Goal: Task Accomplishment & Management: Use online tool/utility

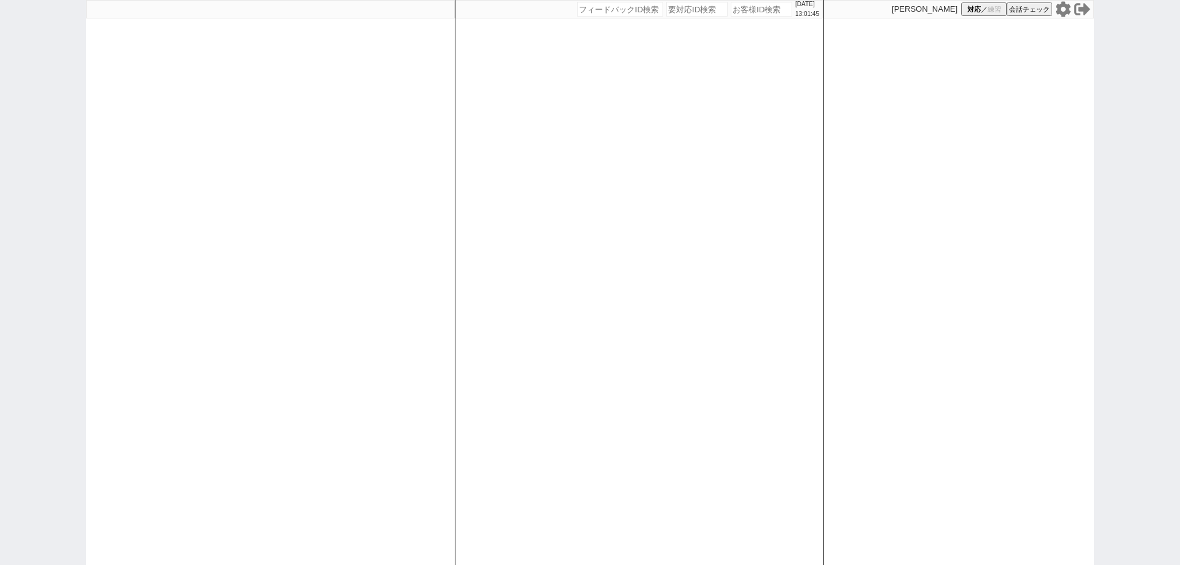
click at [1064, 10] on icon at bounding box center [1063, 9] width 16 height 16
click at [747, 10] on input "number" at bounding box center [761, 9] width 61 height 15
paste input "591552"
type input "591552"
select select "4"
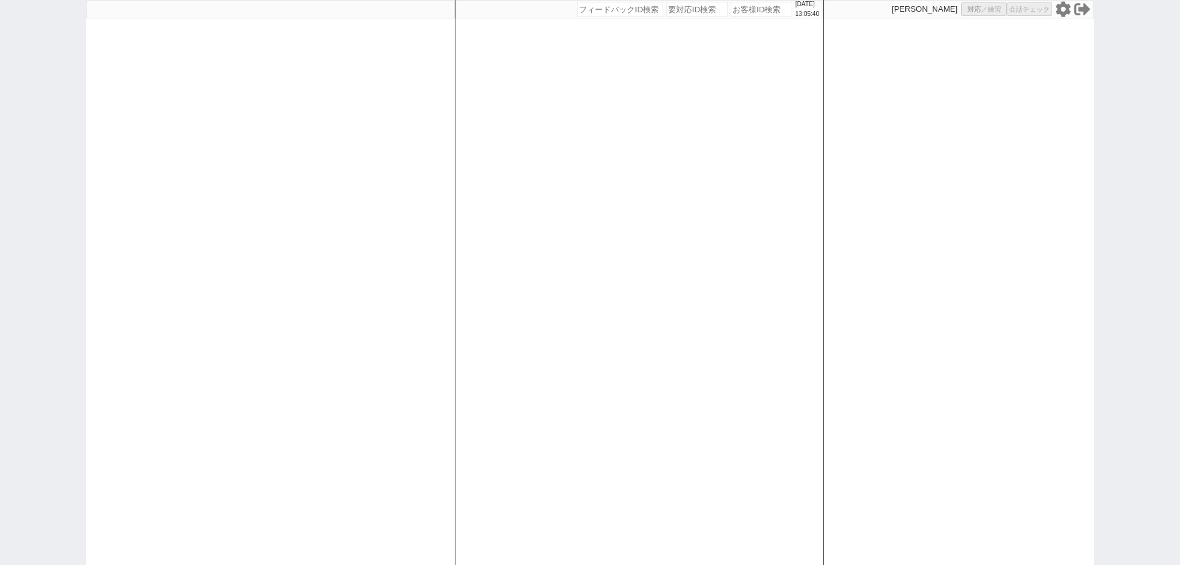
select select "4"
select select
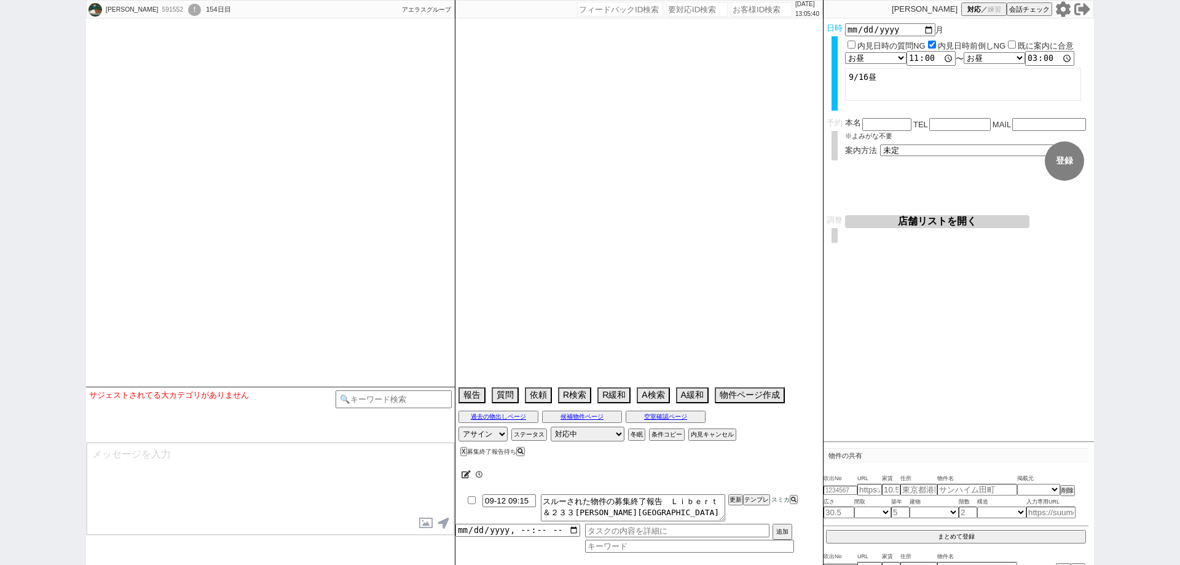
select select "2025"
select select "10"
select select "36"
select select "0"
select select "53"
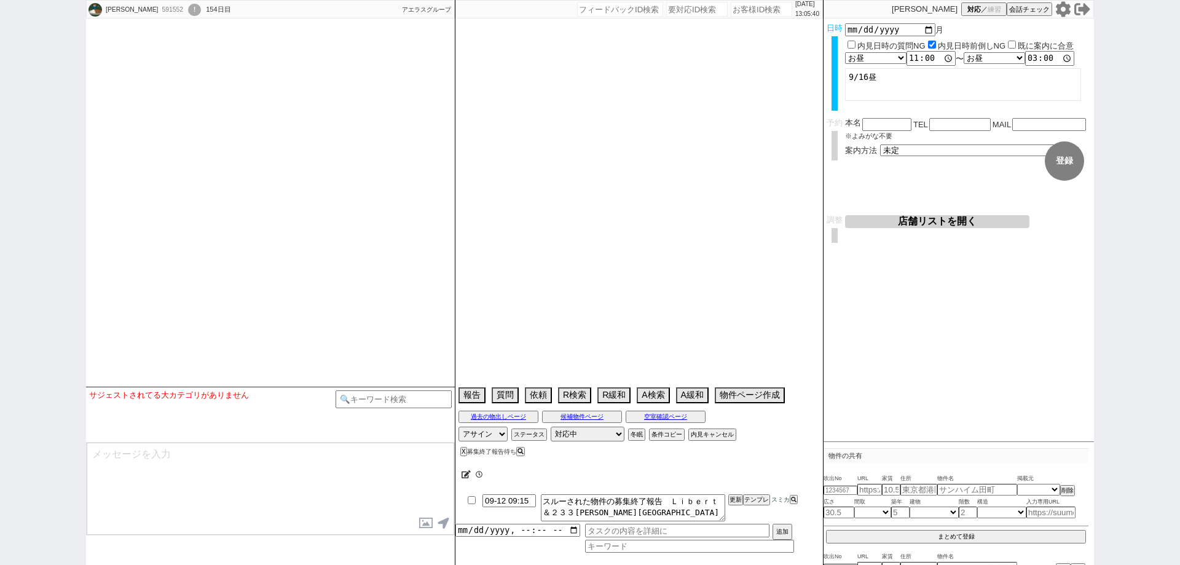
select select "[DATE]"
select select "44"
select select "[DATE]"
select select "64"
select select "[DATE]"
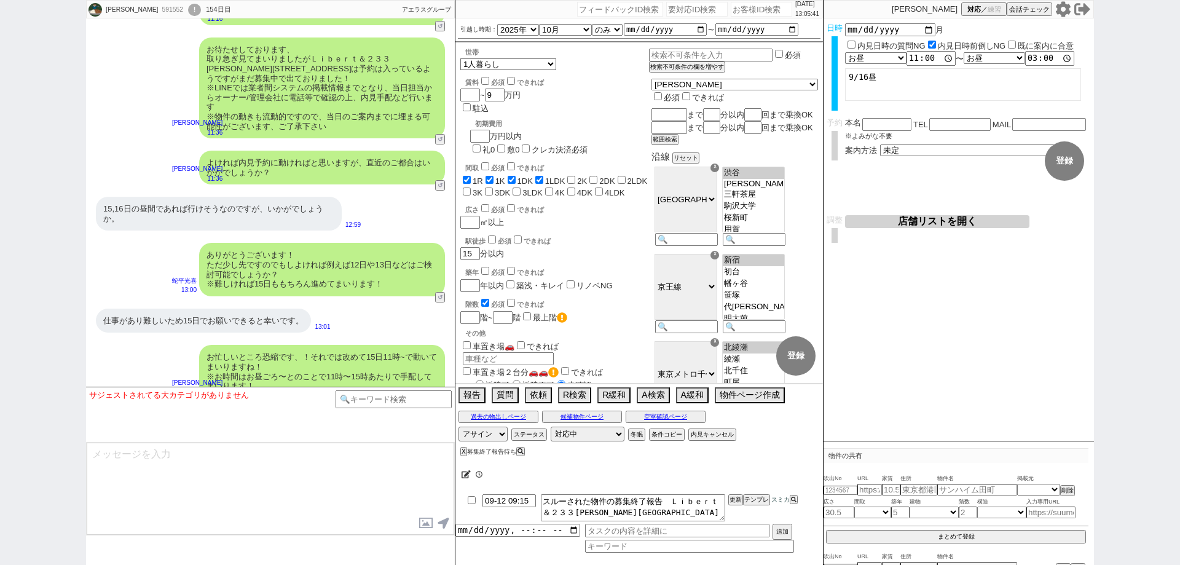
scroll to position [169, 0]
click at [0, 306] on div "[PERSON_NAME] 591552 ! 0 154日目 ソレイユ新宿店 冬眠中 自社客 アエラスグループ スミカ_BPO チャット全表示 [DATE] …" at bounding box center [590, 282] width 1180 height 565
click at [148, 15] on div "[PERSON_NAME] 591552 ! 0 154日[GEOGRAPHIC_DATA]" at bounding box center [182, 10] width 191 height 18
click at [158, 14] on div "591552" at bounding box center [172, 10] width 28 height 10
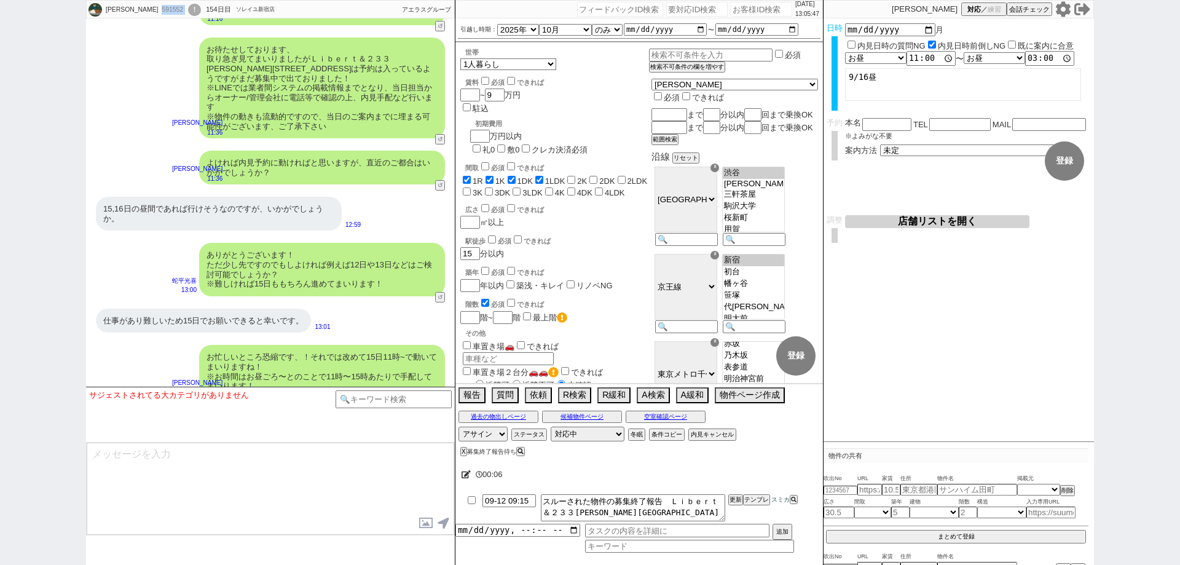
click at [158, 14] on div "591552" at bounding box center [172, 10] width 28 height 10
copy div "591552"
click at [188, 7] on div "!" at bounding box center [194, 10] width 13 height 12
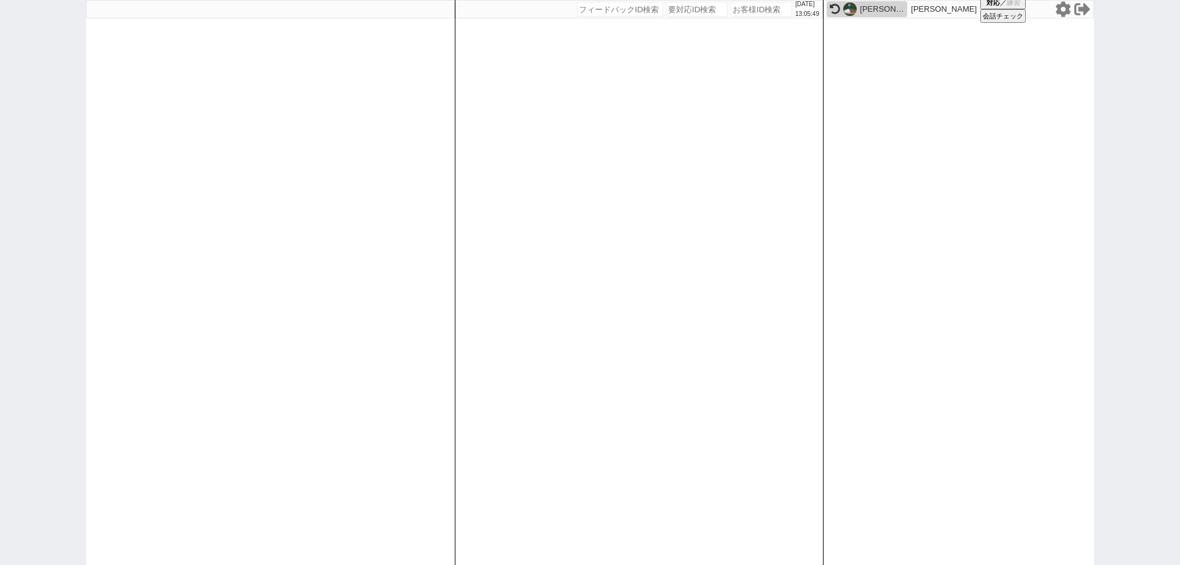
click at [752, 11] on input "number" at bounding box center [761, 9] width 61 height 15
paste input "591552"
type input "591552"
select select "4"
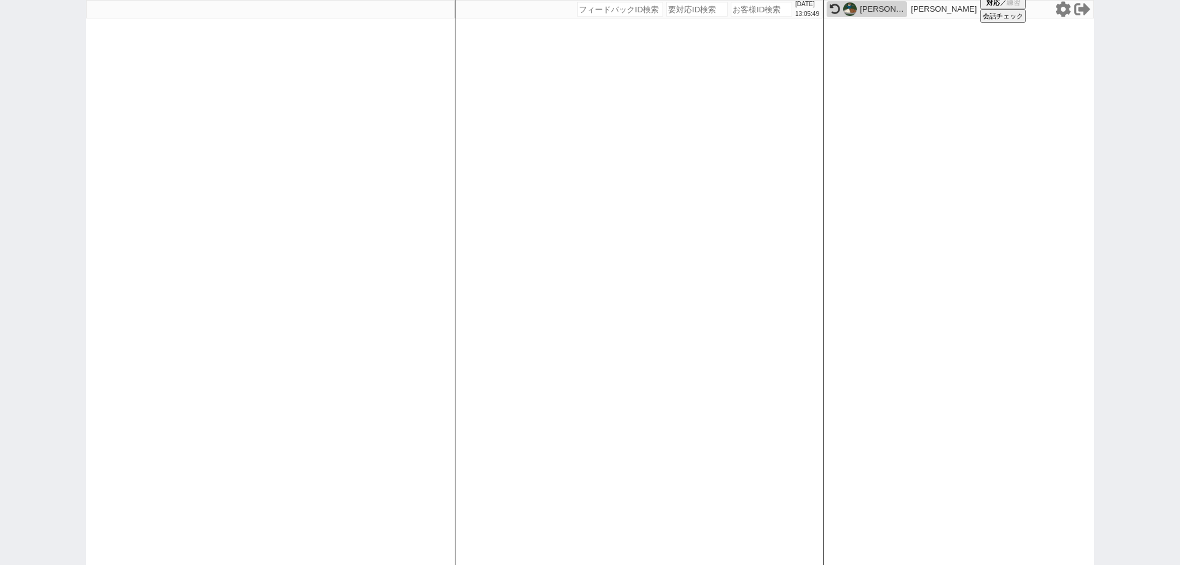
select select
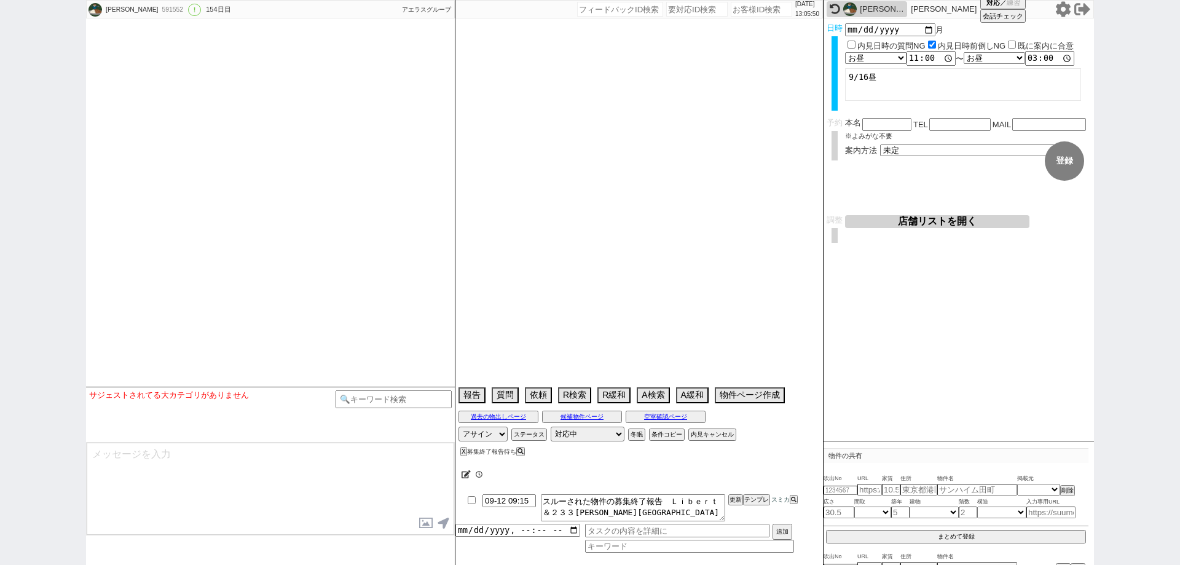
scroll to position [1886, 0]
select select "2025"
select select "10"
select select "36"
select select "0"
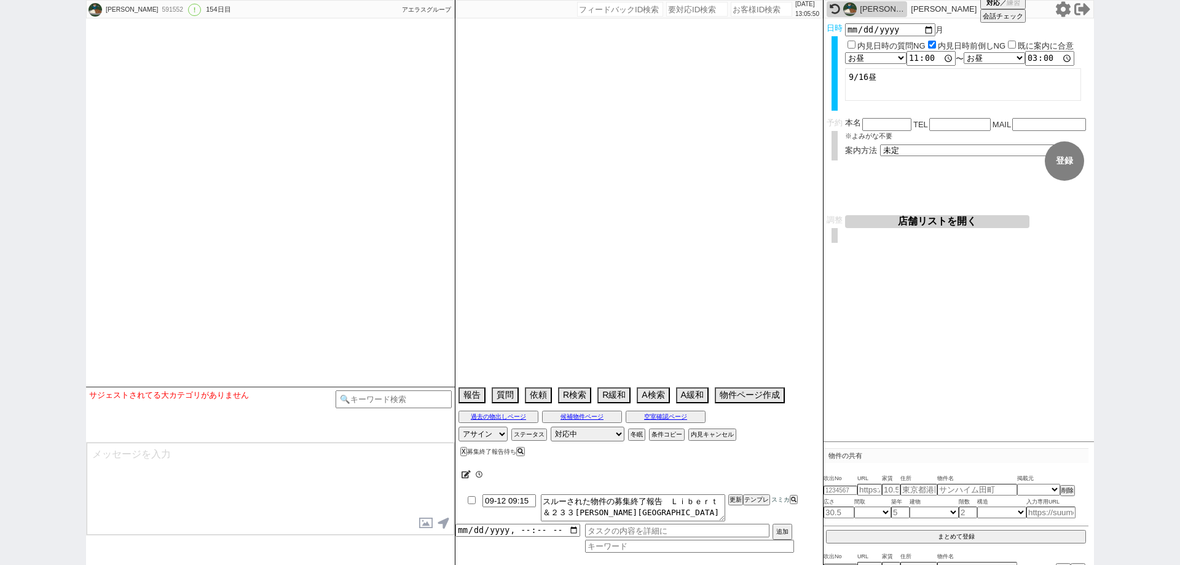
select select "53"
select select "[DATE]"
select select "44"
select select "[DATE]"
select select "64"
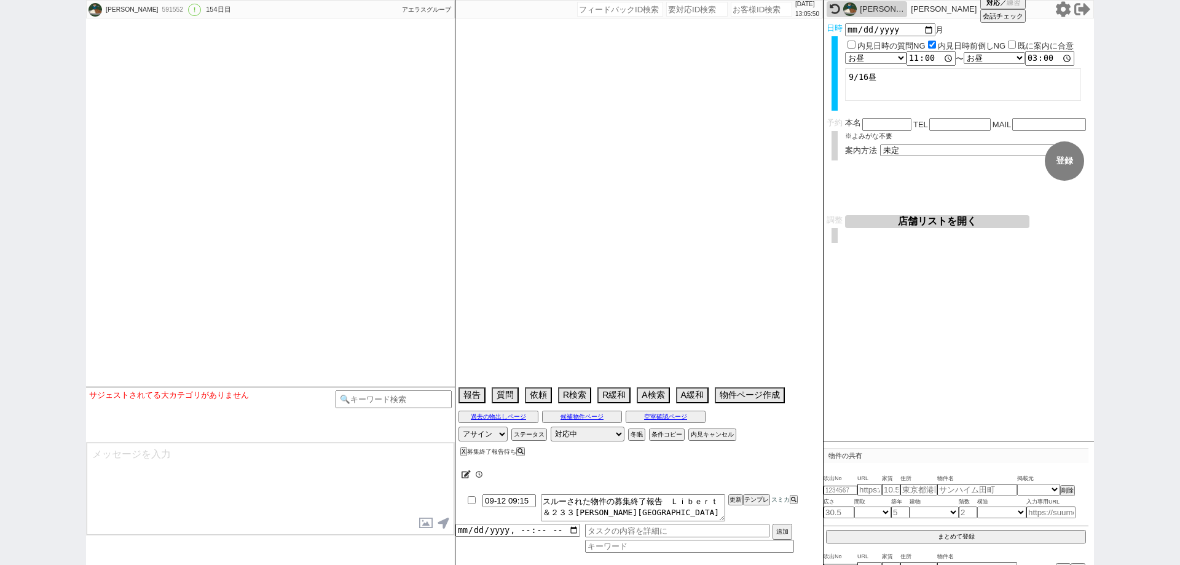
select select "[DATE]"
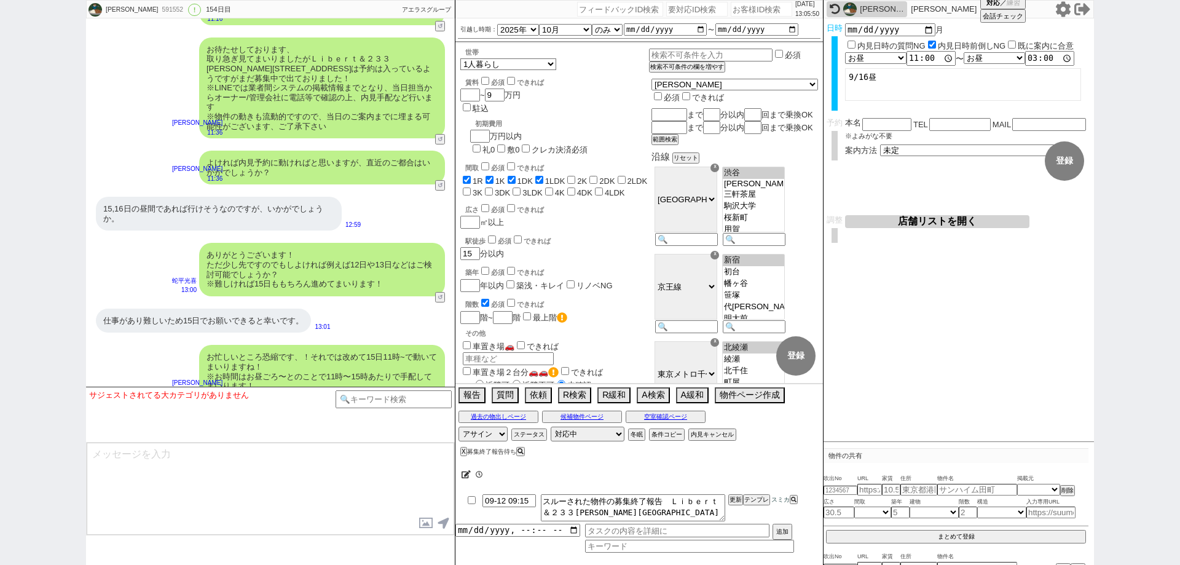
scroll to position [169, 0]
click at [0, 215] on div "[PERSON_NAME] 591552 ! 0 154日目 ソレイユ新宿店 冬眠中 自社客 アエラスグループ スミカ_BPO チャット全表示 [DATE] …" at bounding box center [590, 282] width 1180 height 565
click at [412, 379] on div "お忙しいところ恐縮です、！それでは改めて15日11時~で動いてまいりますね！ ※お時間はお昼ごろ〜とのことで11時〜15時あたりで手配してまいります！" at bounding box center [322, 371] width 246 height 53
click at [414, 390] on input at bounding box center [394, 397] width 116 height 15
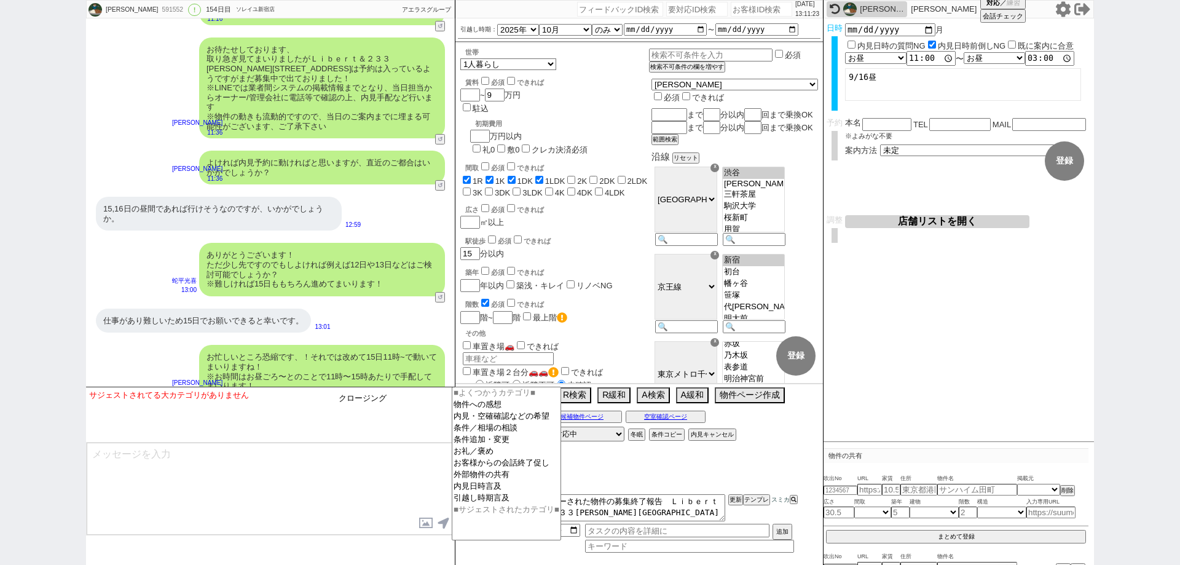
type input "クロージング"
click at [387, 478] on textarea at bounding box center [271, 489] width 368 height 92
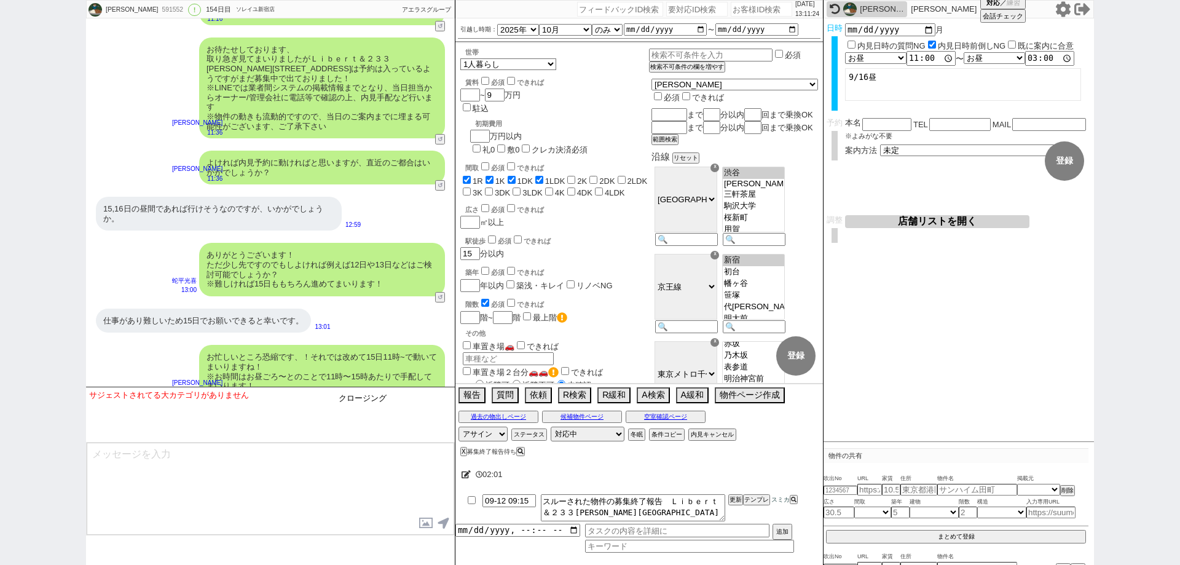
click at [400, 400] on input "クロージング" at bounding box center [394, 397] width 116 height 15
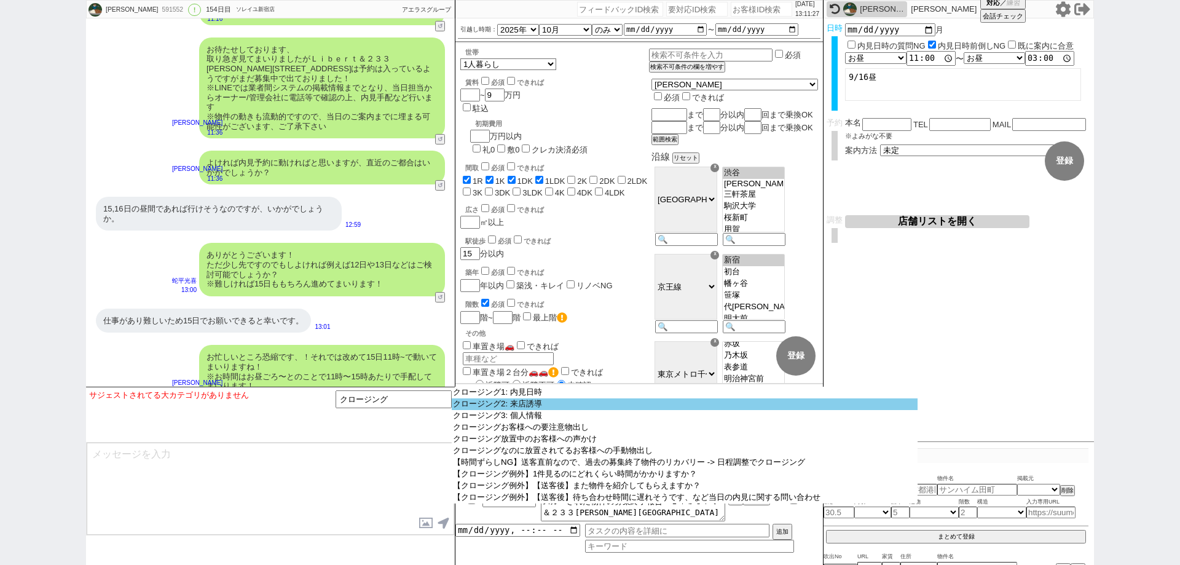
click at [513, 403] on option "クロージング2: 来店誘導" at bounding box center [685, 404] width 466 height 12
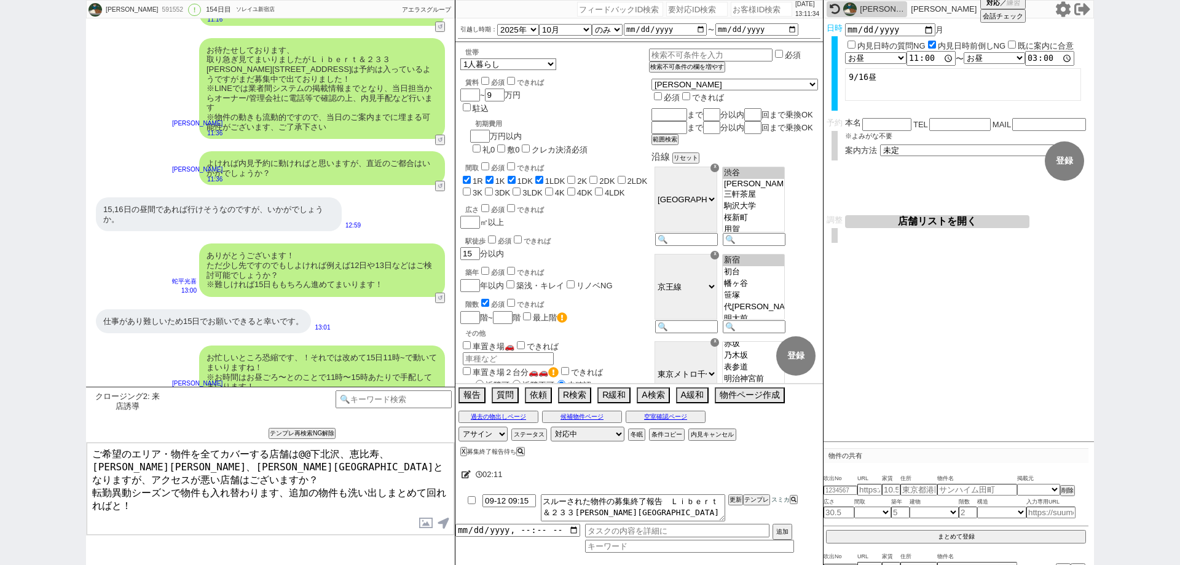
scroll to position [1886, 0]
type textarea "ご希望のエリア・物件を全てカバーする店舗は下北沢、恵比寿、[PERSON_NAME][PERSON_NAME]、[PERSON_NAME][GEOGRAPHI…"
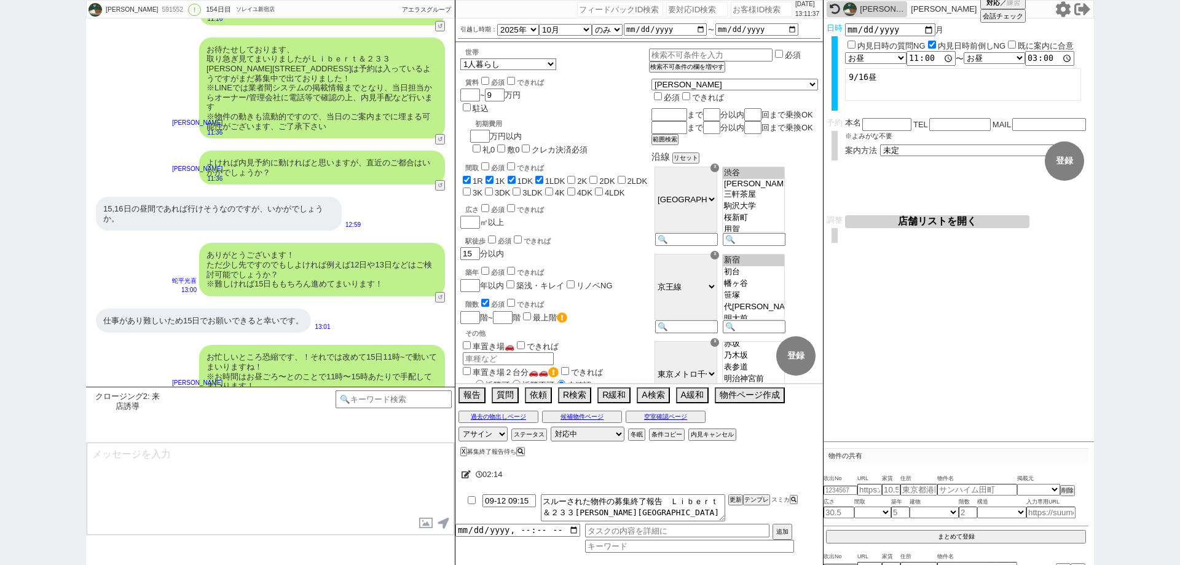
scroll to position [1961, 0]
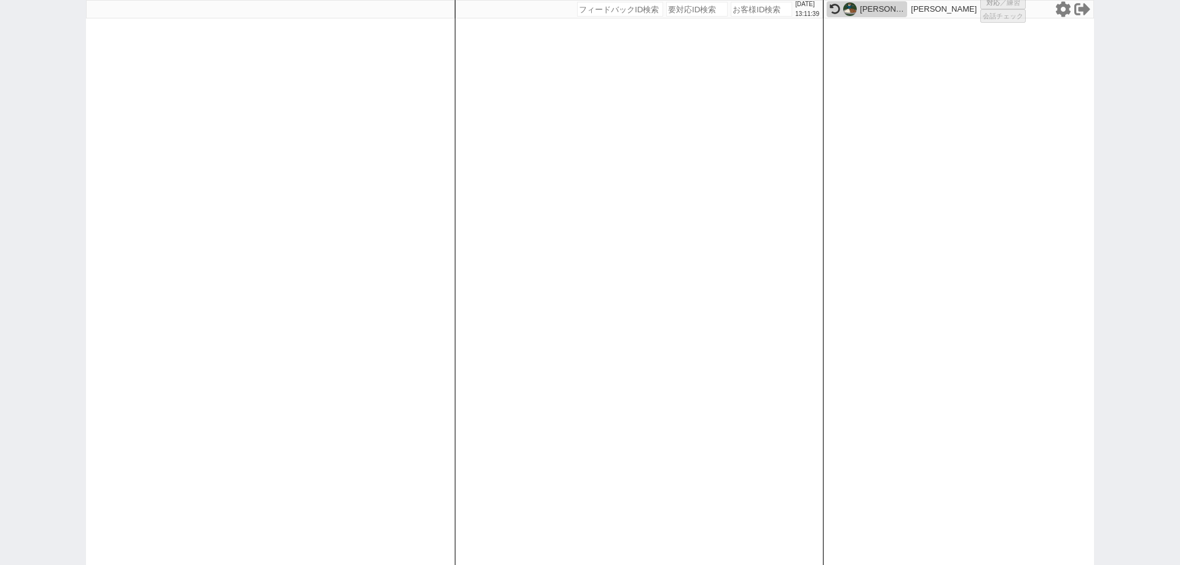
select select "1"
select select "2"
select select "10"
select select
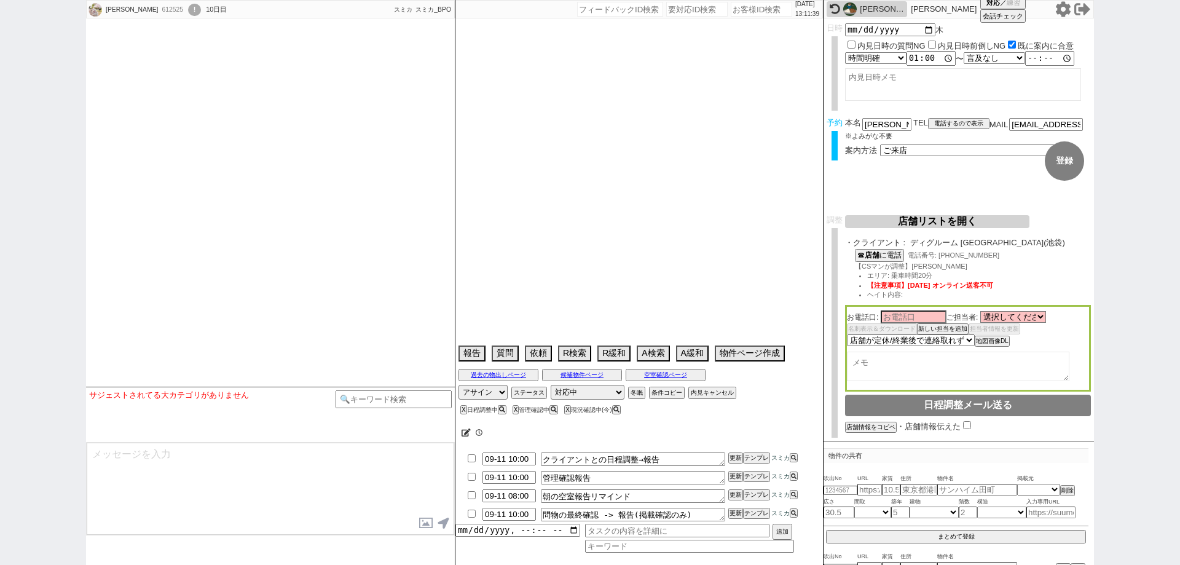
type textarea "ディグルーム2送客目なのでお客様電話する"
select select "2025"
select select "10"
select select "32"
select select "0"
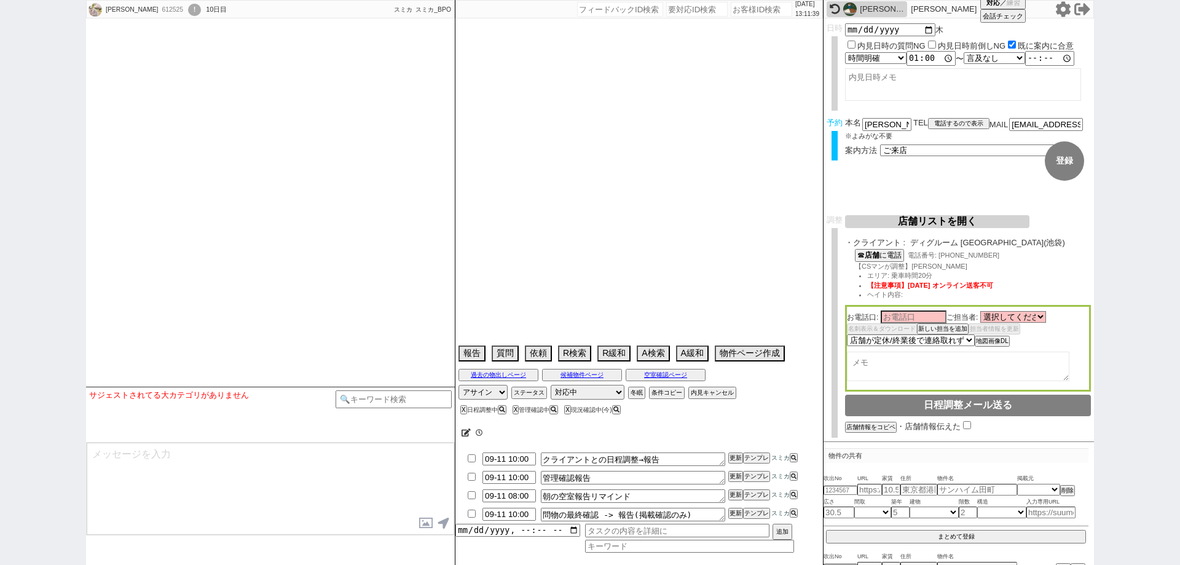
select select "36"
select select "75"
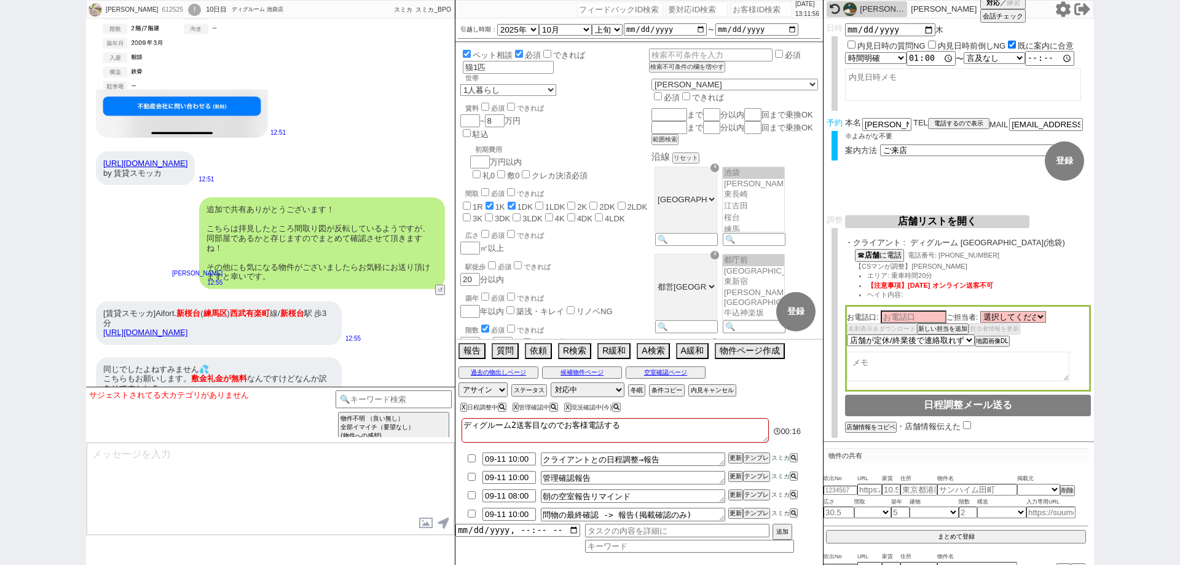
scroll to position [8072, 0]
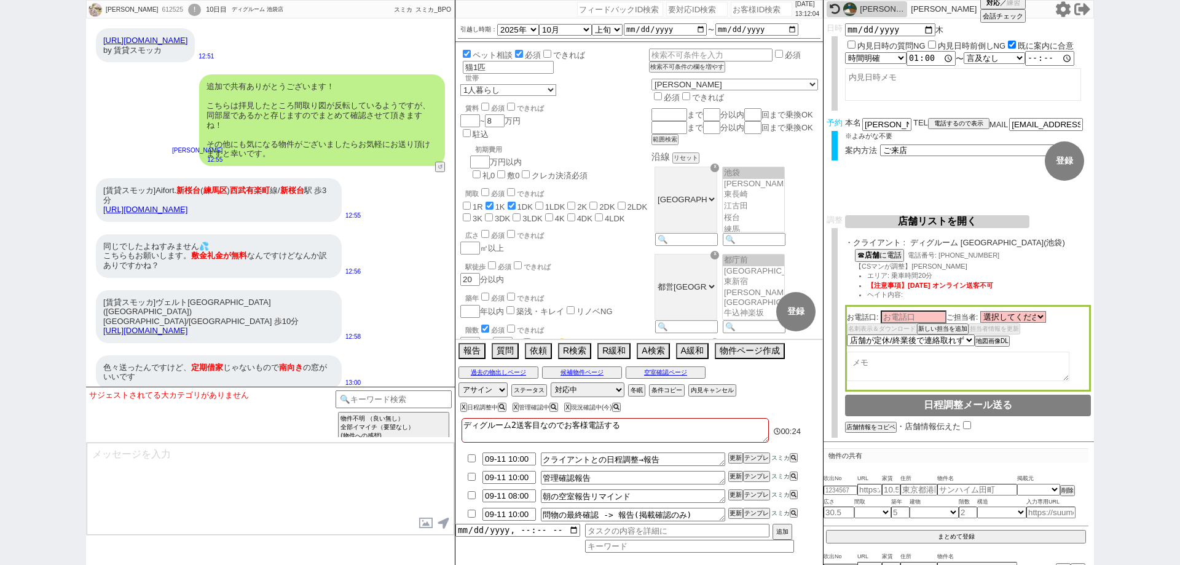
drag, startPoint x: 250, startPoint y: 204, endPoint x: 92, endPoint y: 194, distance: 158.3
click at [92, 194] on div "[賃貸スモッカ]Aifort. [GEOGRAPHIC_DATA] ( [GEOGRAPHIC_DATA] ) [GEOGRAPHIC_DATA] 線/ [G…" at bounding box center [270, 200] width 369 height 56
copy link "[URL][DOMAIN_NAME]"
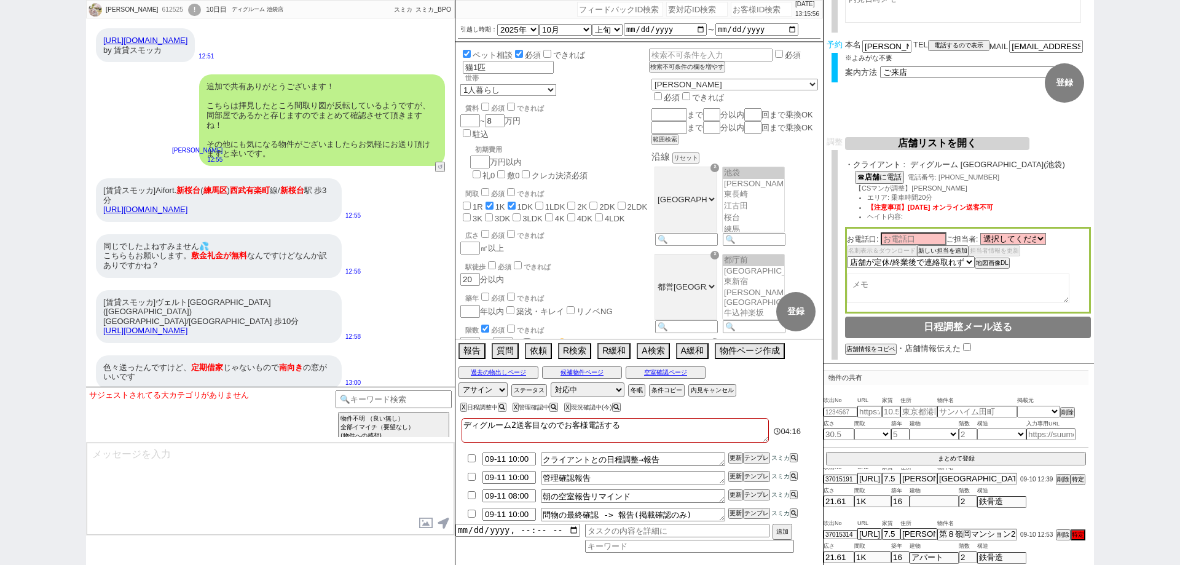
click at [0, 168] on div "[PERSON_NAME] 612525 ! 0 10日目 ディグルーム 池袋店 冬眠中 自社客 スミカ スミカ_BPO チャット全表示 [DATE] 新しく…" at bounding box center [590, 282] width 1180 height 565
click at [738, 7] on input "number" at bounding box center [761, 9] width 61 height 15
paste input "611080"
type input "611080"
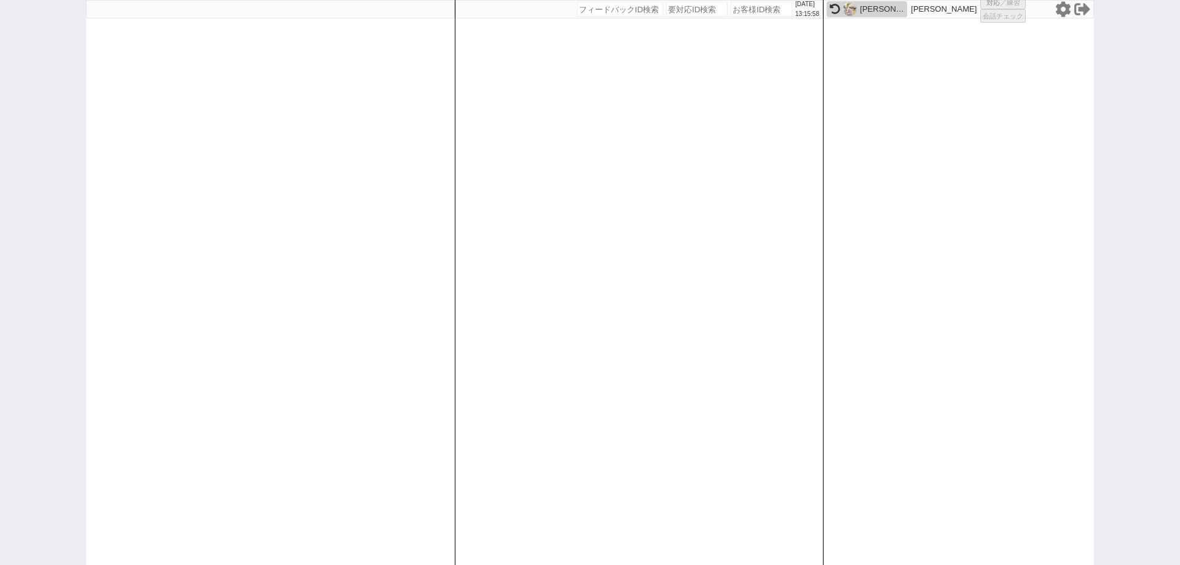
select select
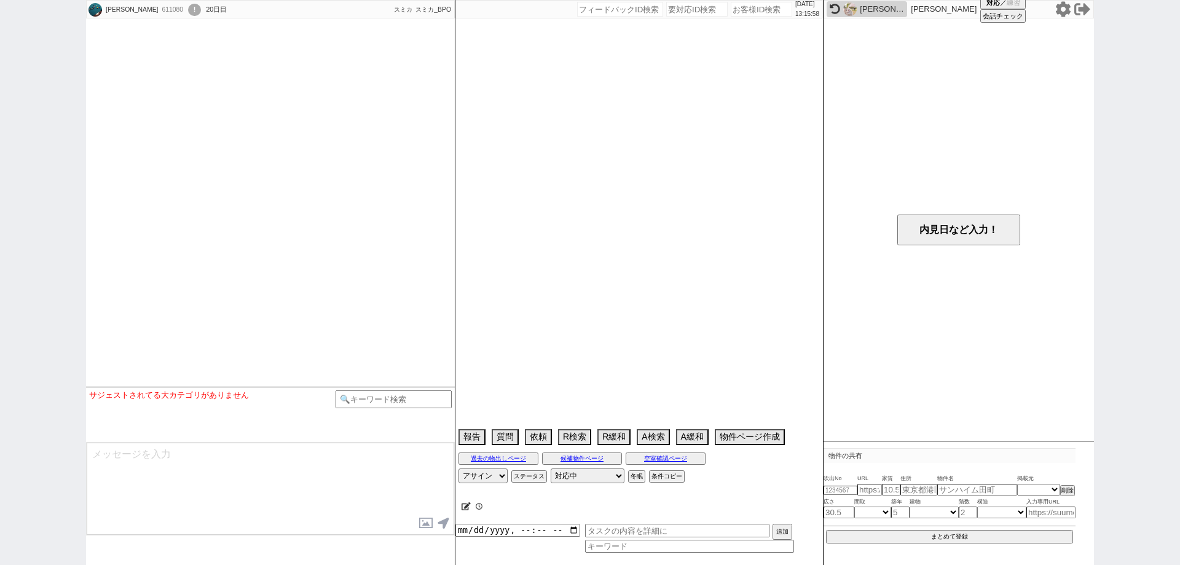
select select "2025"
select select "11"
select select "37"
select select "1"
select select "12"
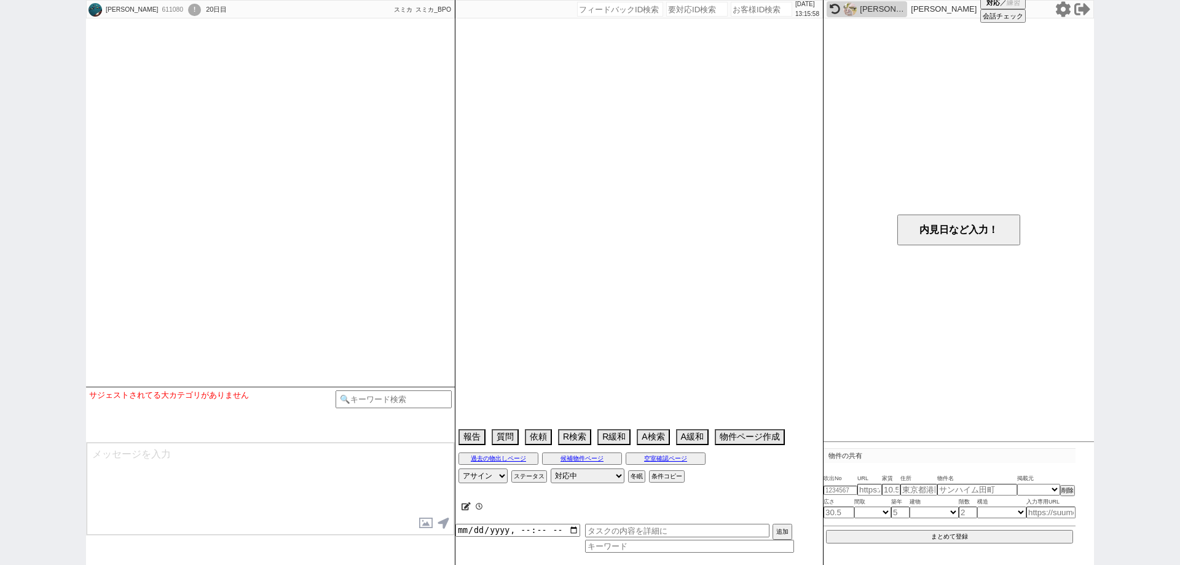
select select "124"
select select "125"
select select "142"
select select "102"
select select "103"
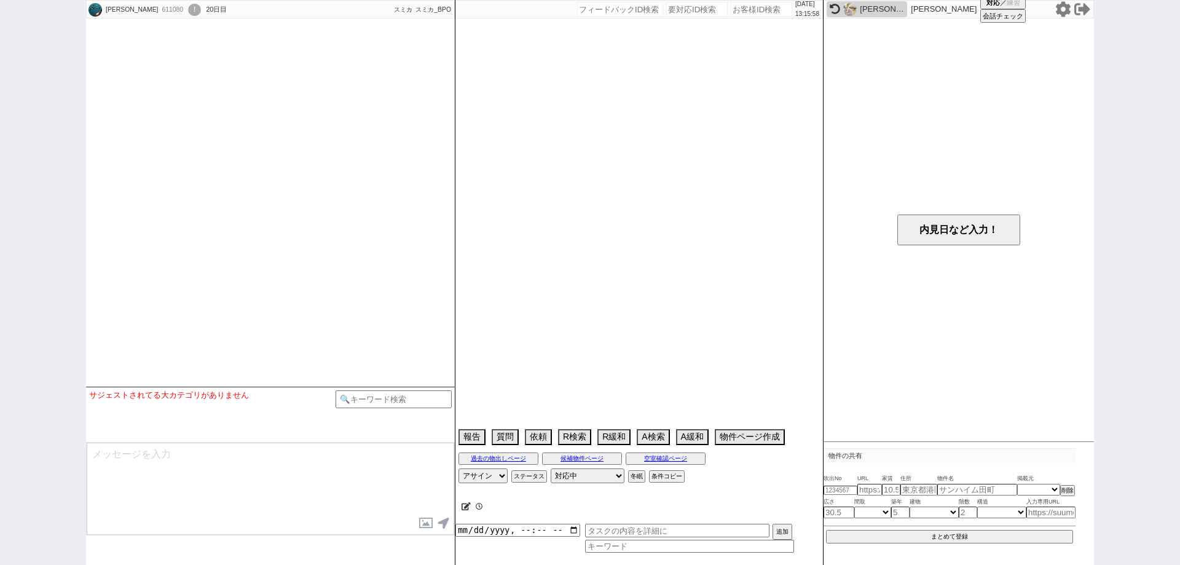
select select "111"
select select "11"
select select "403"
select select "113"
select select "2863"
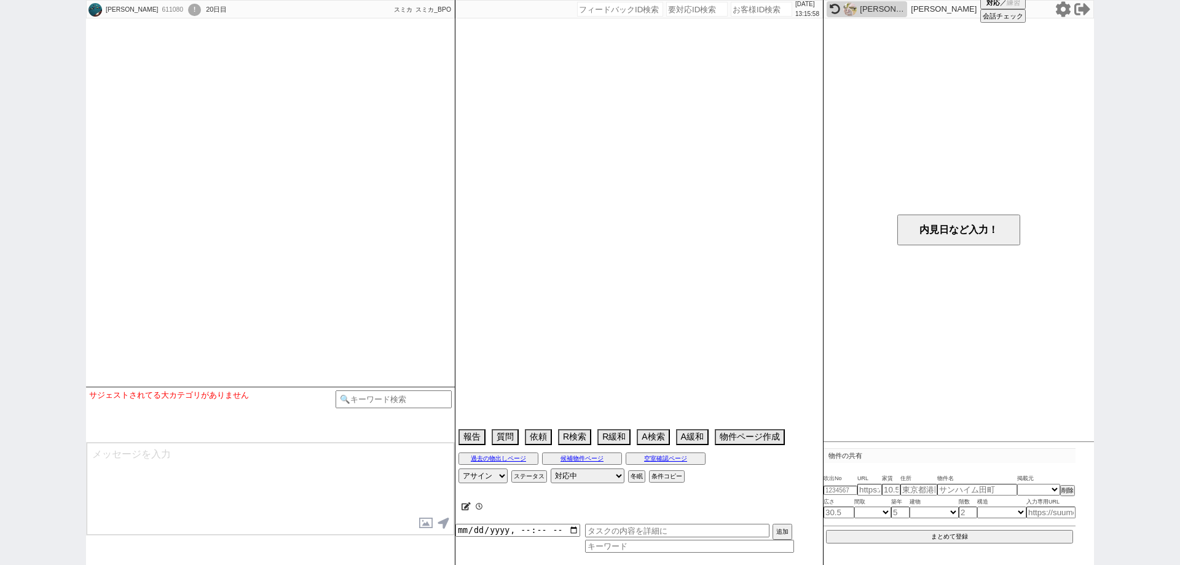
select select "12"
select select "442"
select select "114"
select select "110"
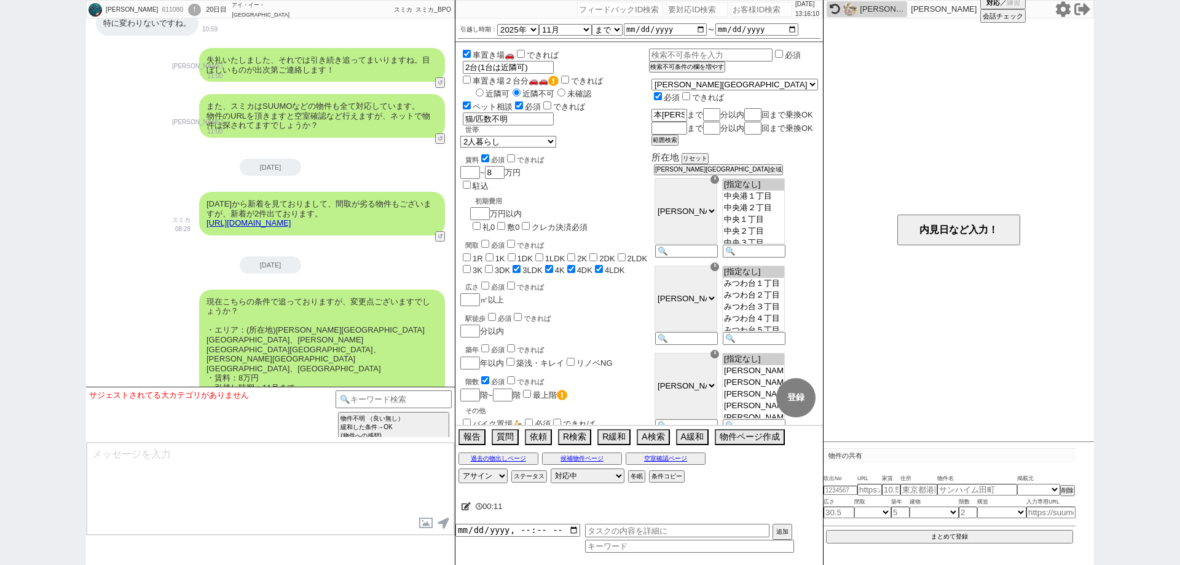
click at [158, 7] on div "611080" at bounding box center [172, 10] width 28 height 10
copy div "611080"
click at [188, 10] on div "!" at bounding box center [194, 10] width 13 height 12
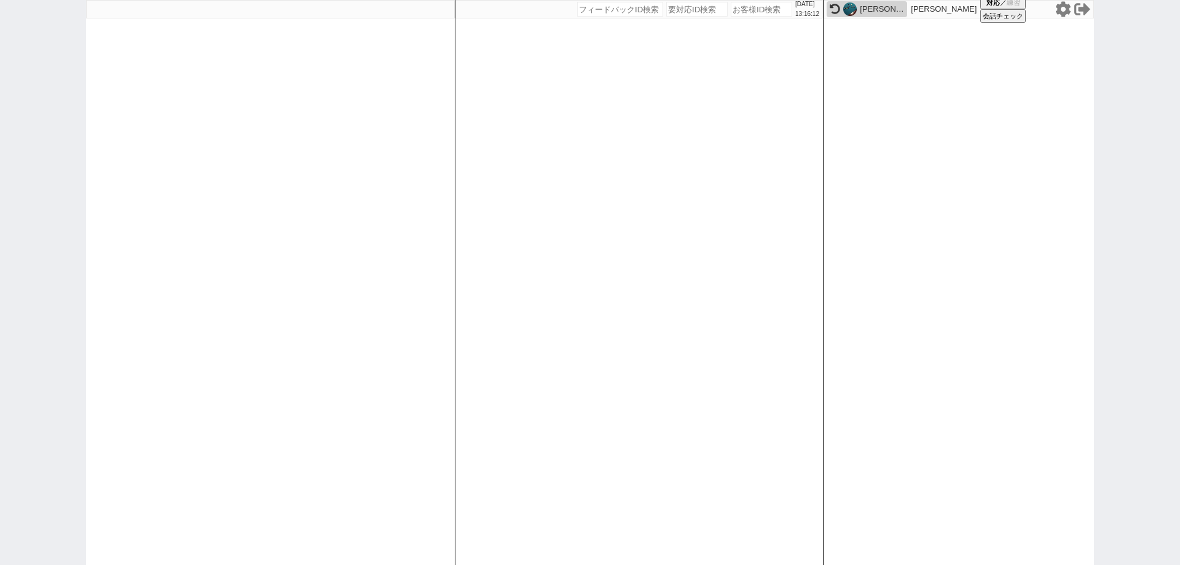
click at [744, 15] on input "number" at bounding box center [761, 9] width 61 height 15
paste input "611080"
type input "611080"
select select
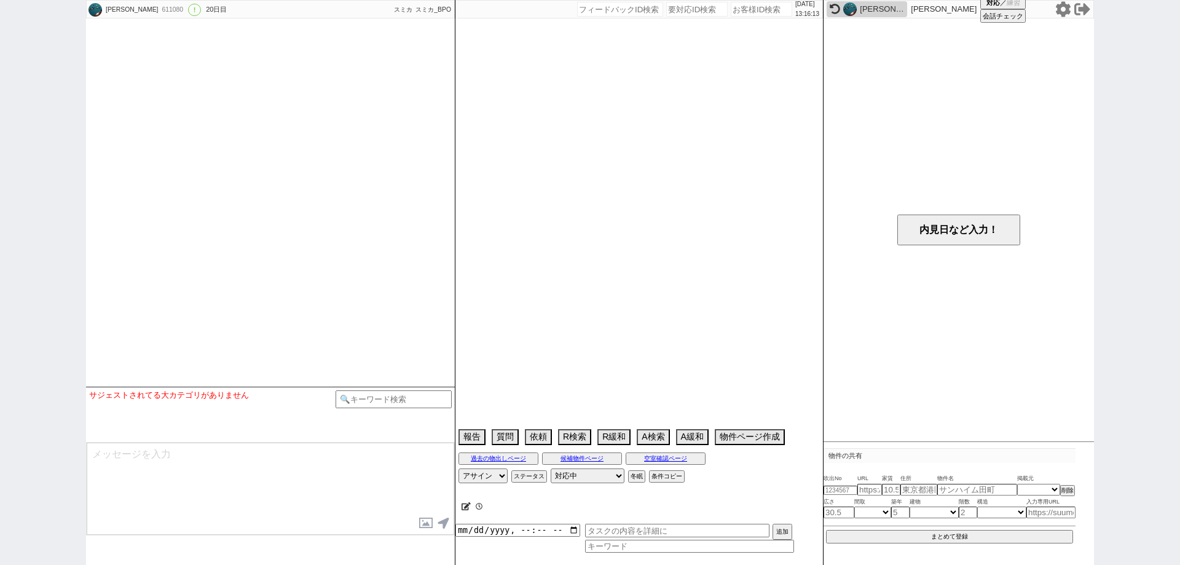
select select "2025"
select select "11"
select select "37"
select select "1"
select select "12"
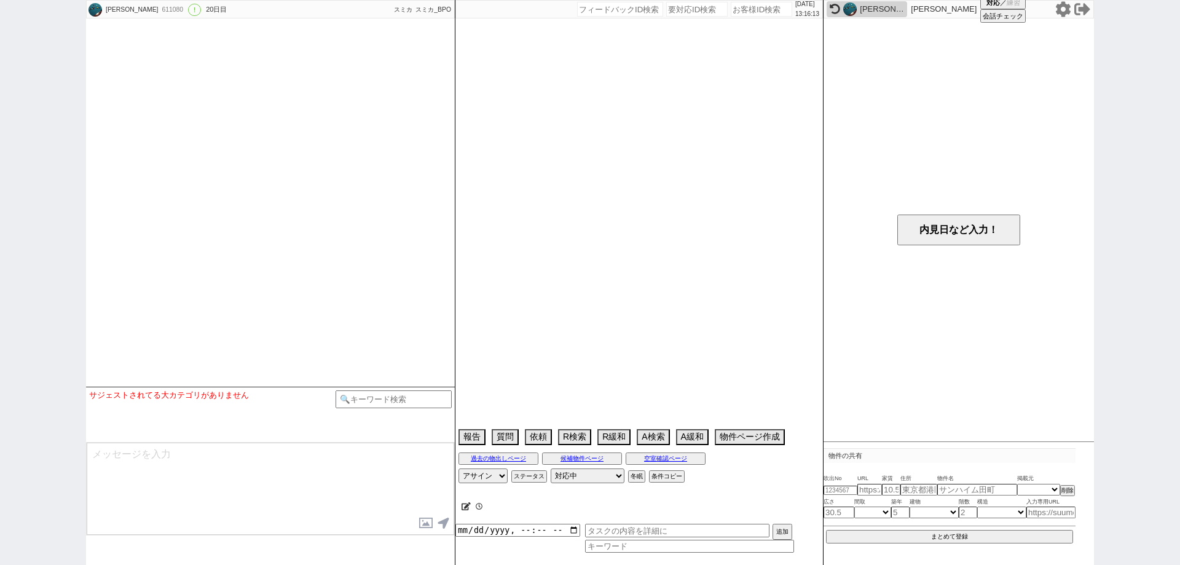
select select "124"
select select "125"
select select "142"
select select "102"
select select "103"
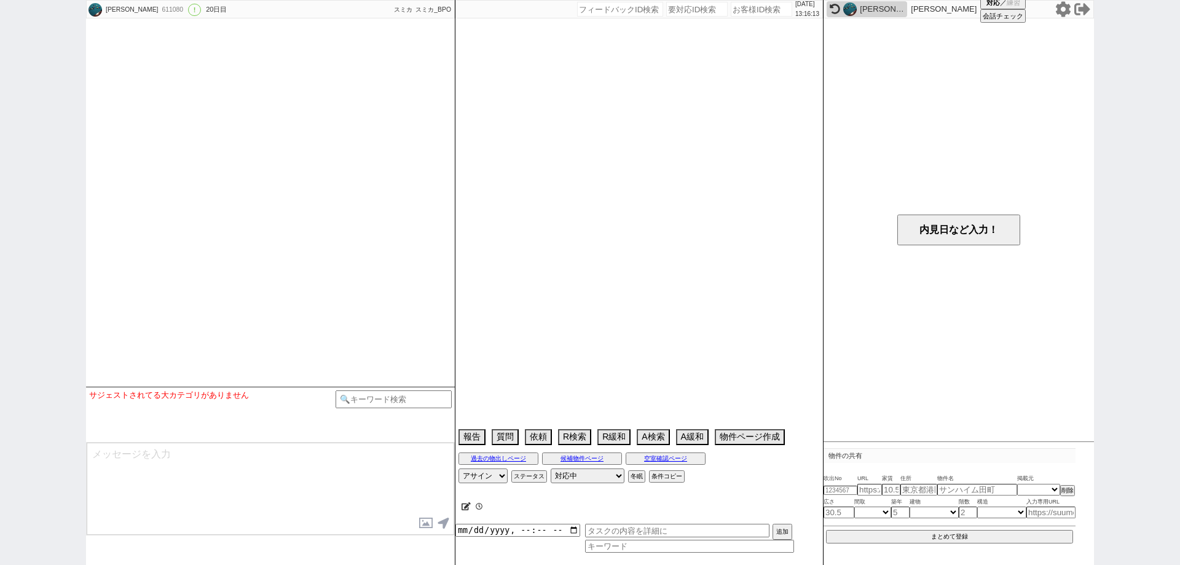
select select "111"
select select "11"
select select "403"
select select "113"
select select "2863"
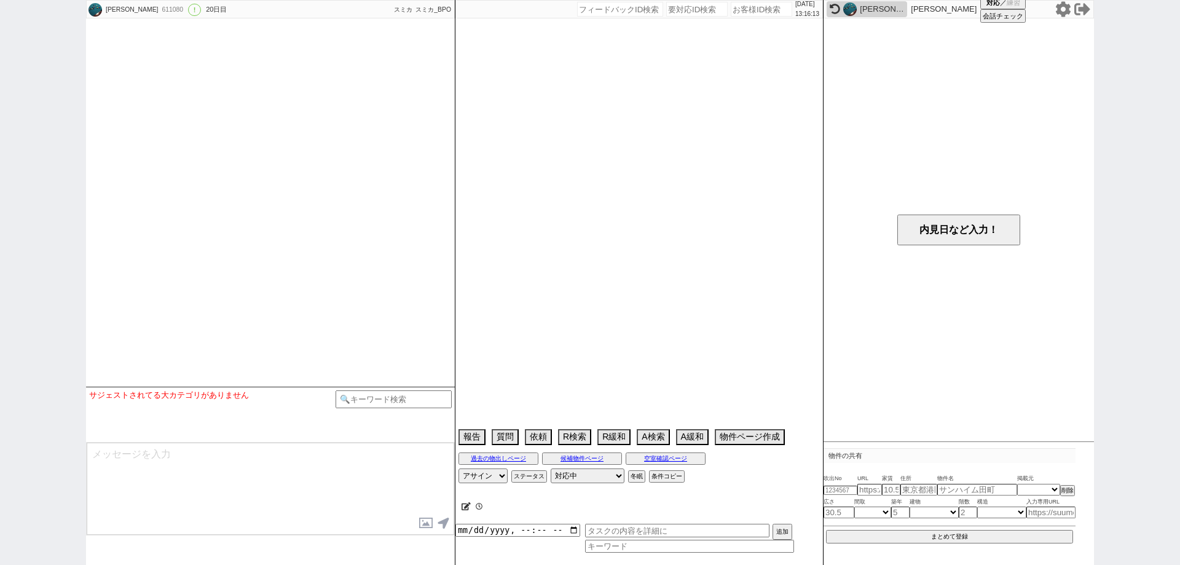
select select "12"
select select "442"
select select "114"
select select "110"
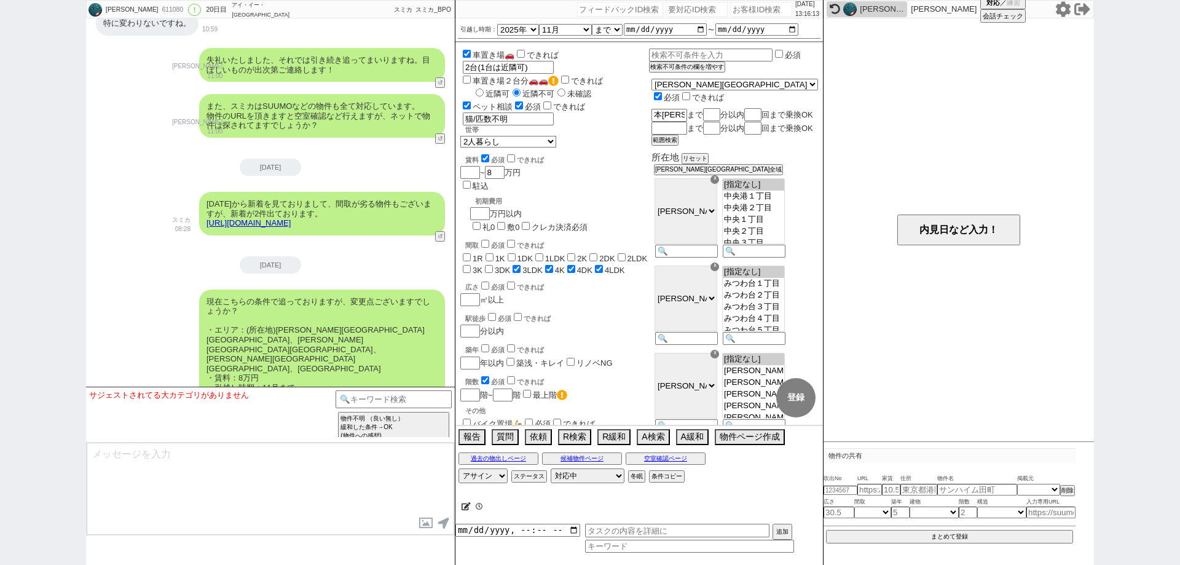
scroll to position [144, 0]
drag, startPoint x: 27, startPoint y: 339, endPoint x: 107, endPoint y: 320, distance: 82.0
click at [27, 339] on div "裕 611080 ! 0 20日目 アイ・イー・[GEOGRAPHIC_DATA][PERSON_NAME]店 冬眠中 自社客 スミカ スミカ_BPO チャッ…" at bounding box center [590, 282] width 1180 height 565
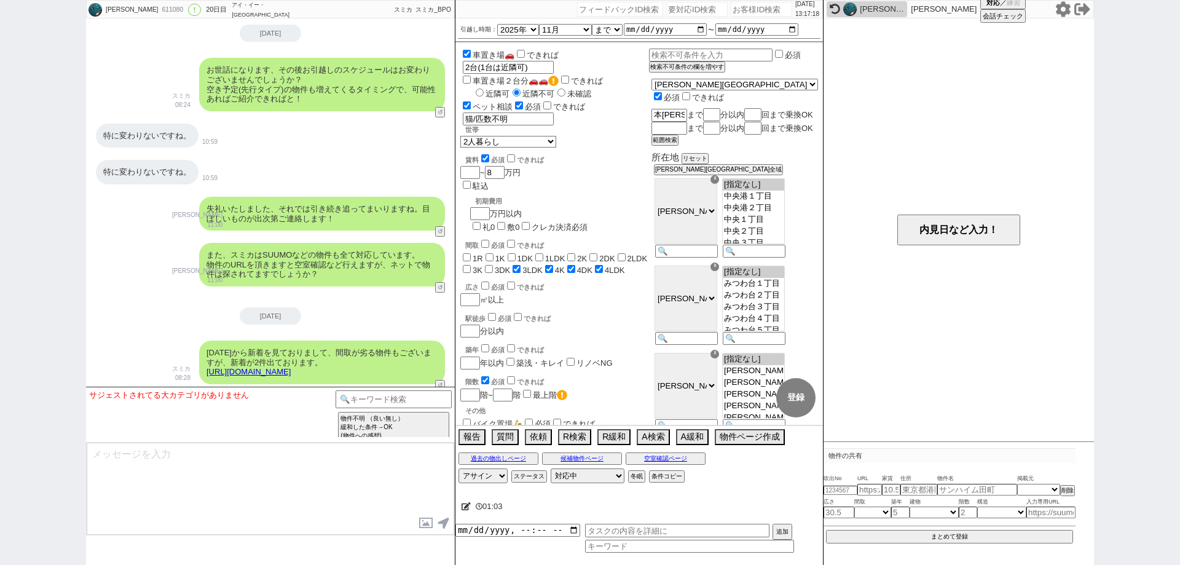
scroll to position [4812, 0]
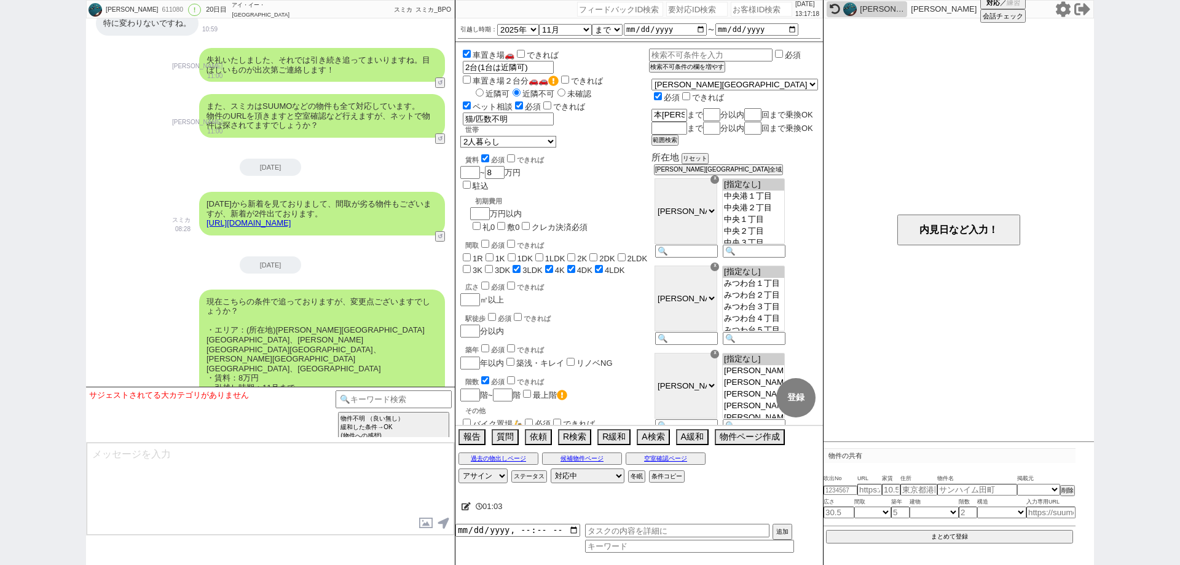
drag, startPoint x: 184, startPoint y: 291, endPoint x: 190, endPoint y: 577, distance: 285.2
click at [325, 517] on textarea at bounding box center [271, 489] width 368 height 92
type textarea "あ"
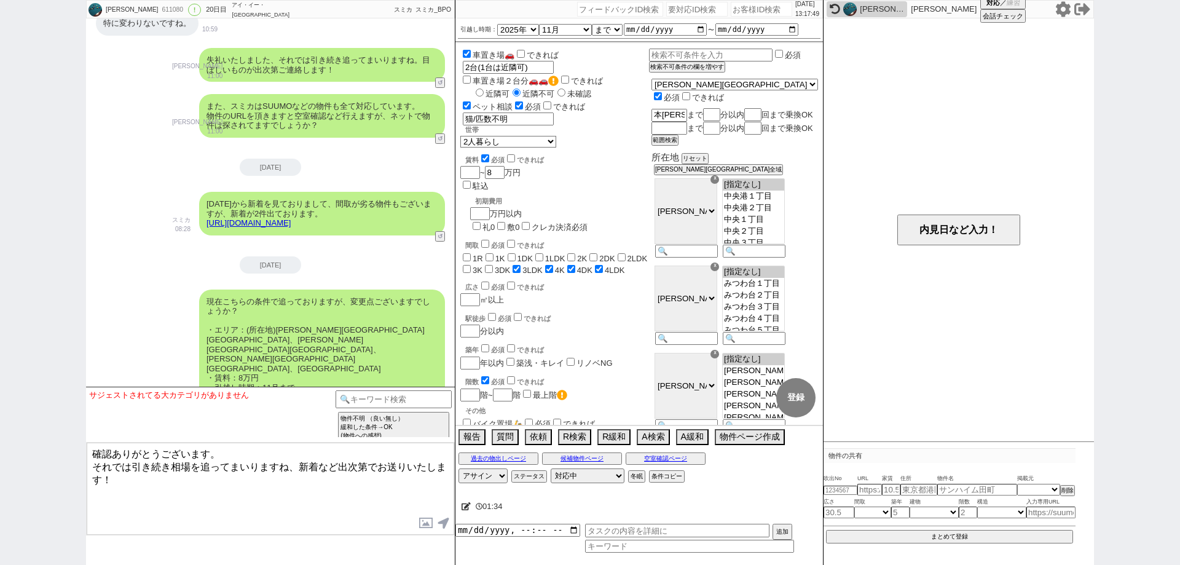
type textarea "確認ありがとうございます。 それでは引き続き相場を追ってまいりますね、新着など出次第でお送りいたします！"
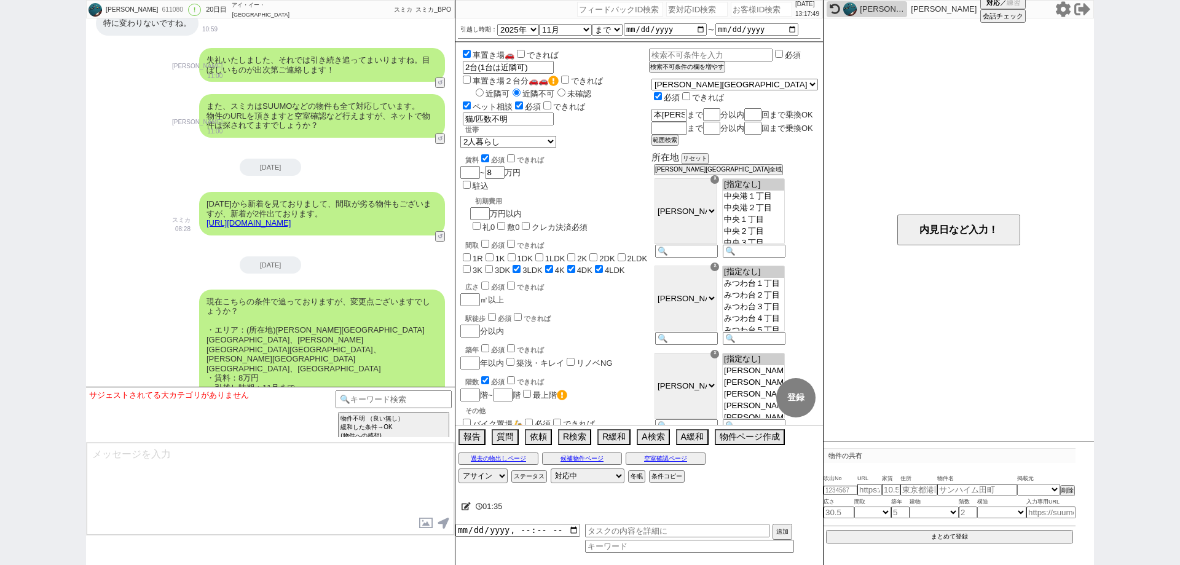
scroll to position [4868, 0]
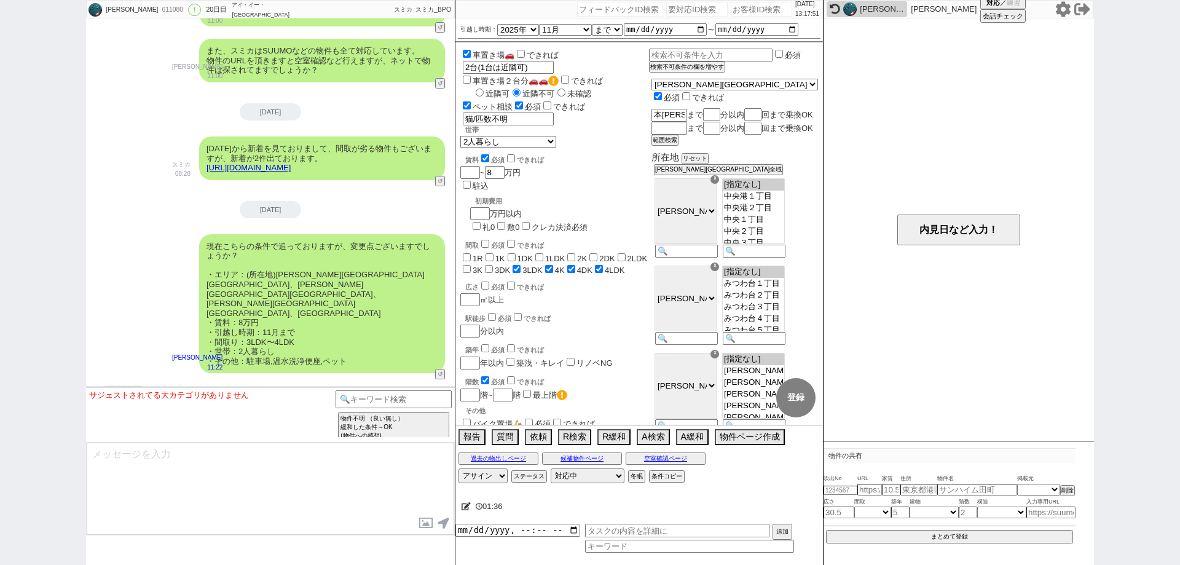
click at [470, 507] on icon at bounding box center [466, 506] width 9 height 8
click at [470, 507] on textarea at bounding box center [615, 504] width 307 height 25
type textarea "ｈ"
checkbox input "false"
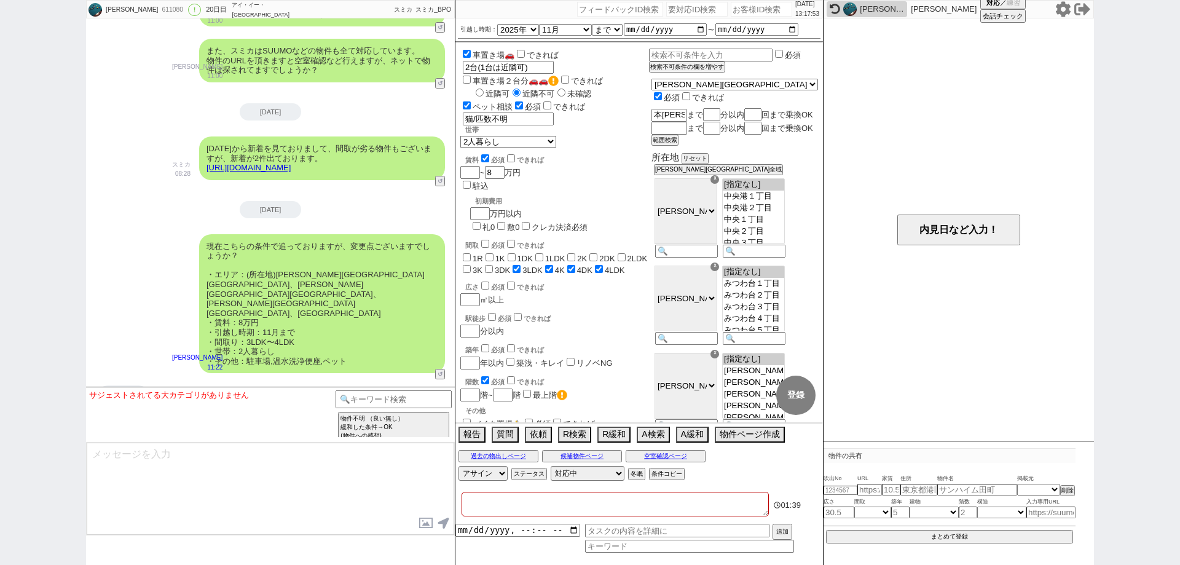
checkbox input "false"
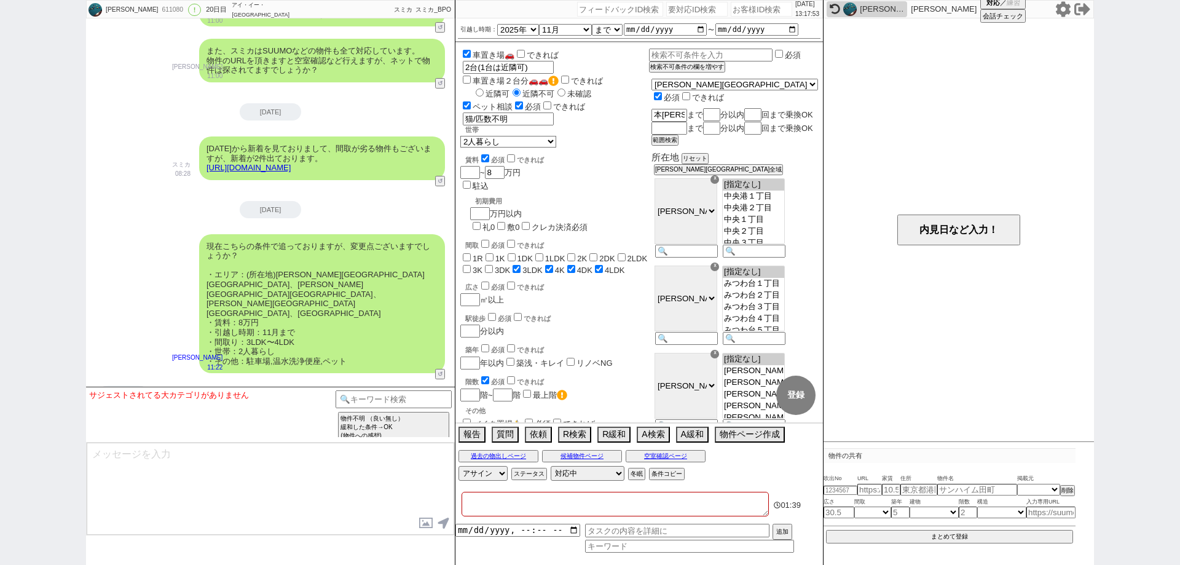
checkbox input "false"
checkbox input "true"
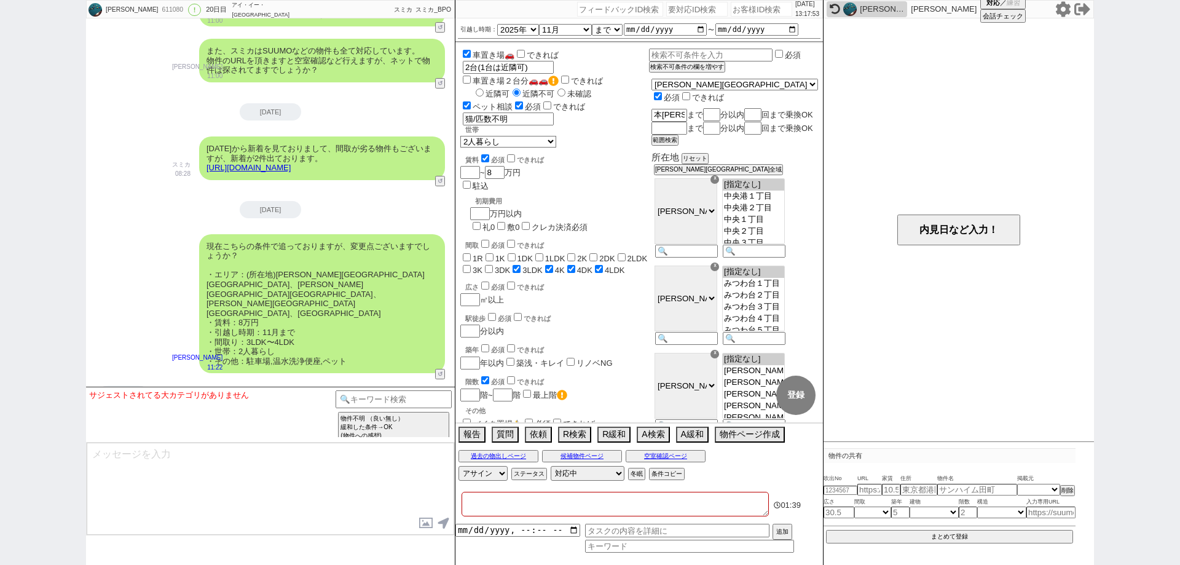
checkbox input "true"
type textarea "は"
checkbox input "false"
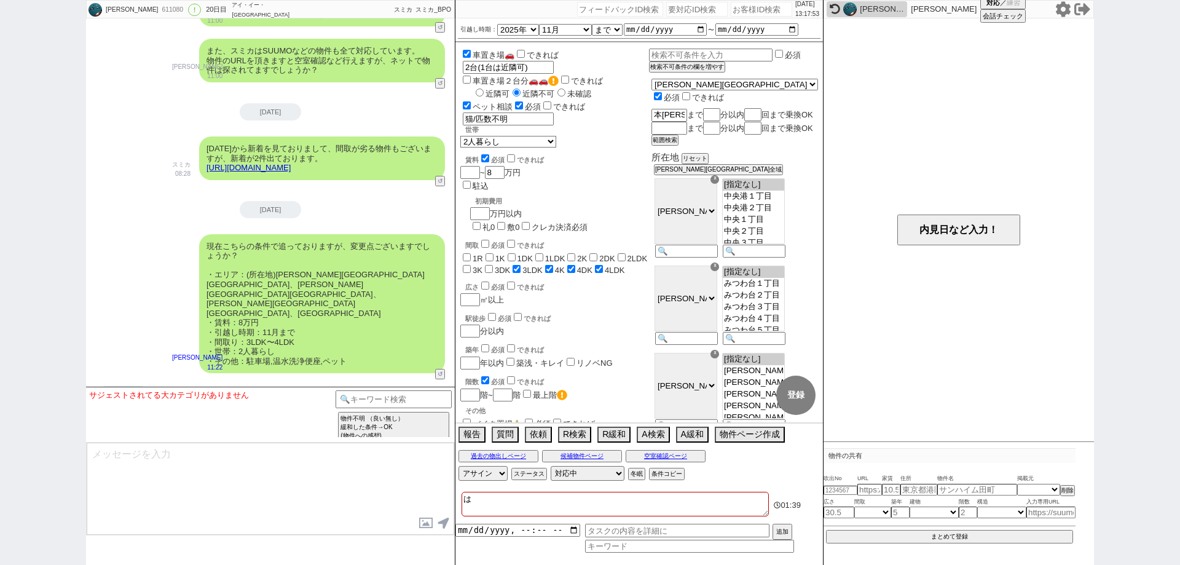
checkbox input "false"
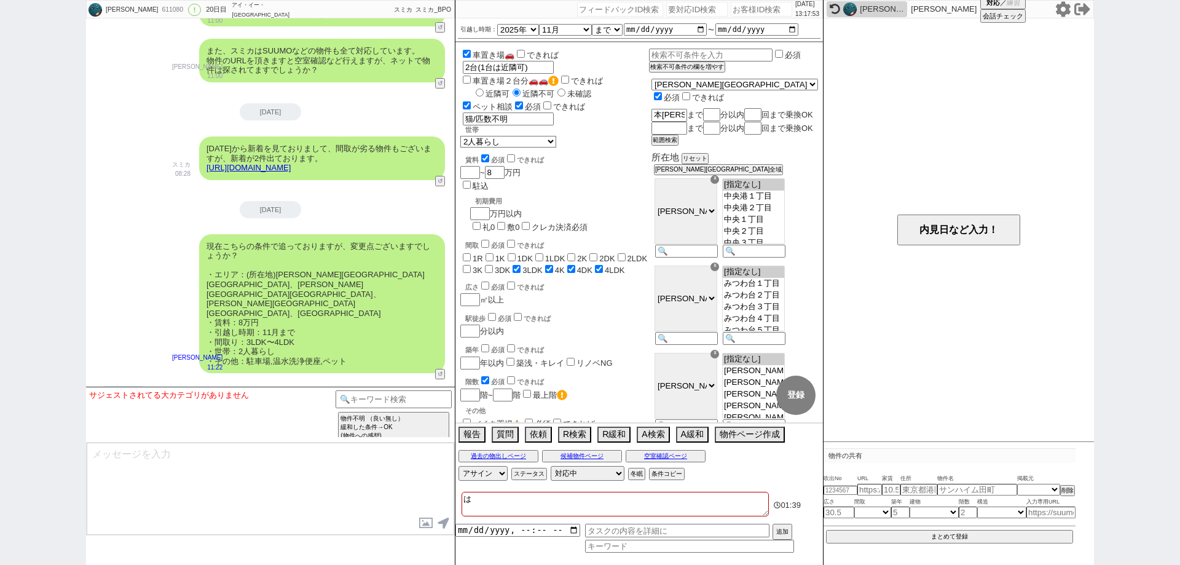
checkbox input "false"
checkbox input "true"
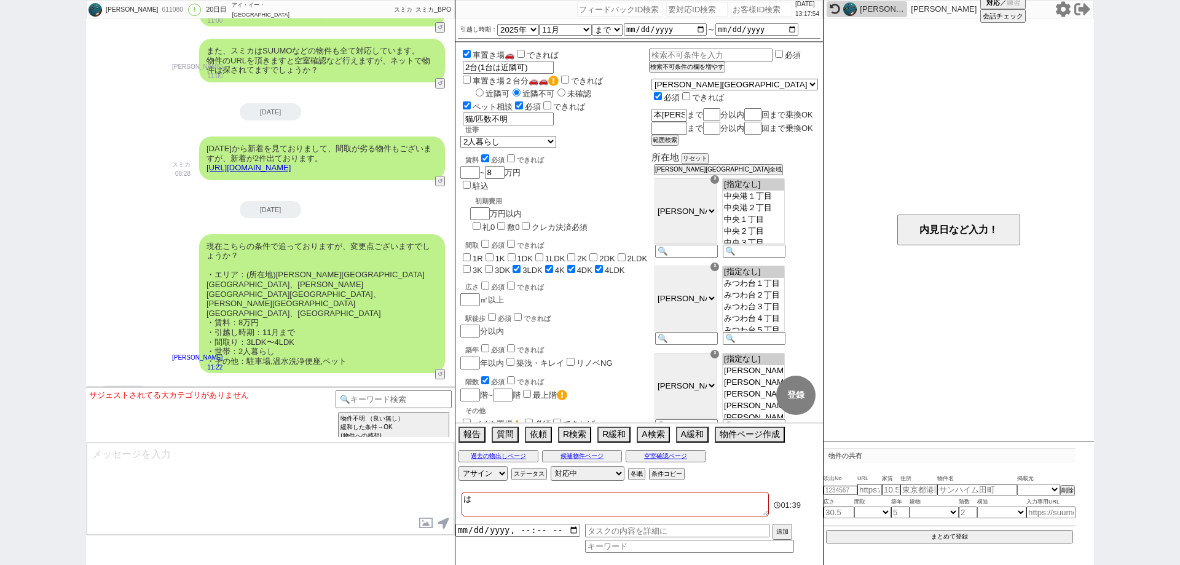
type textarea "はｂ"
checkbox input "false"
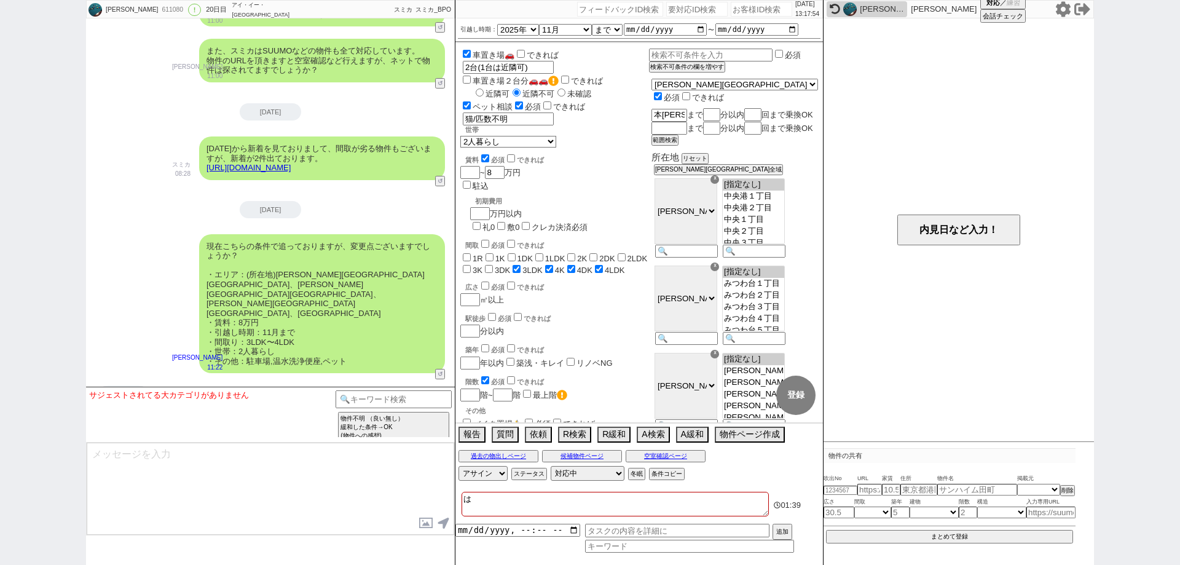
checkbox input "false"
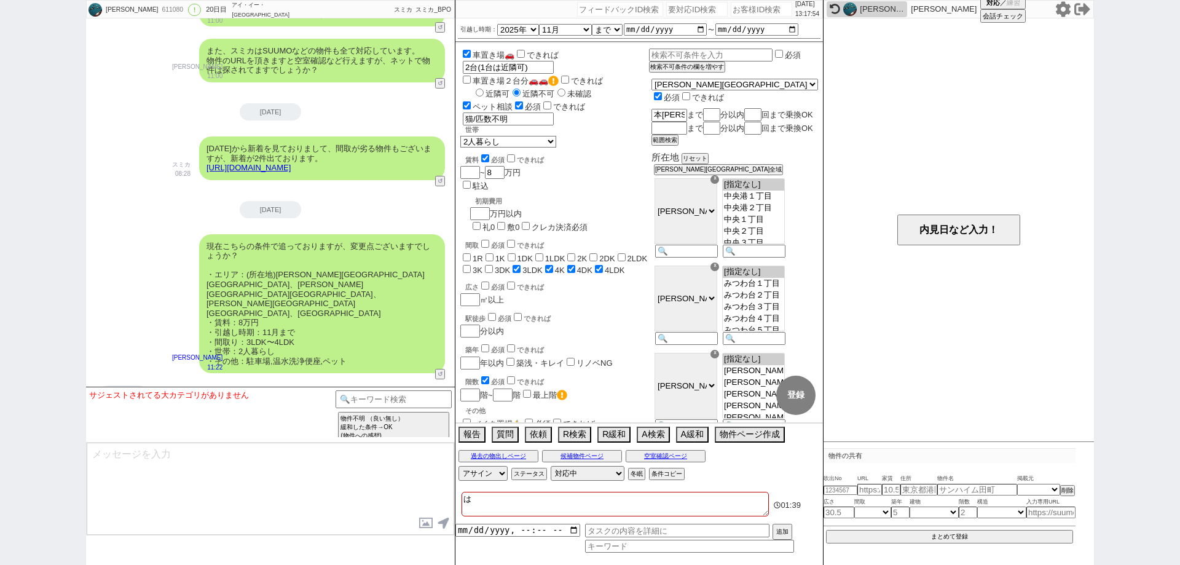
checkbox input "true"
type textarea "はぶ"
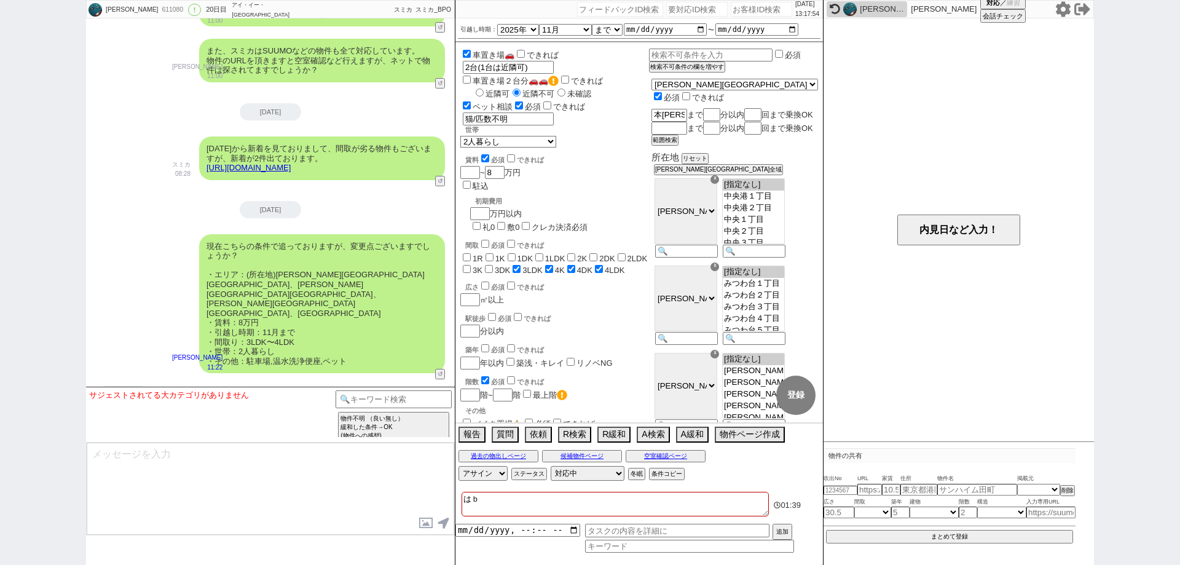
checkbox input "false"
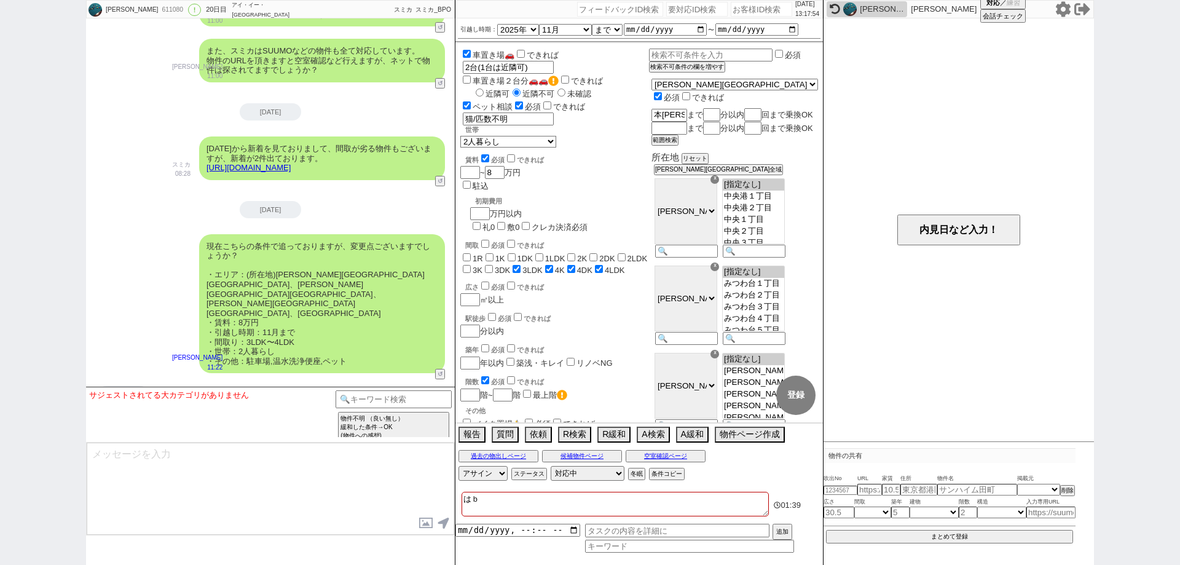
checkbox input "false"
checkbox input "true"
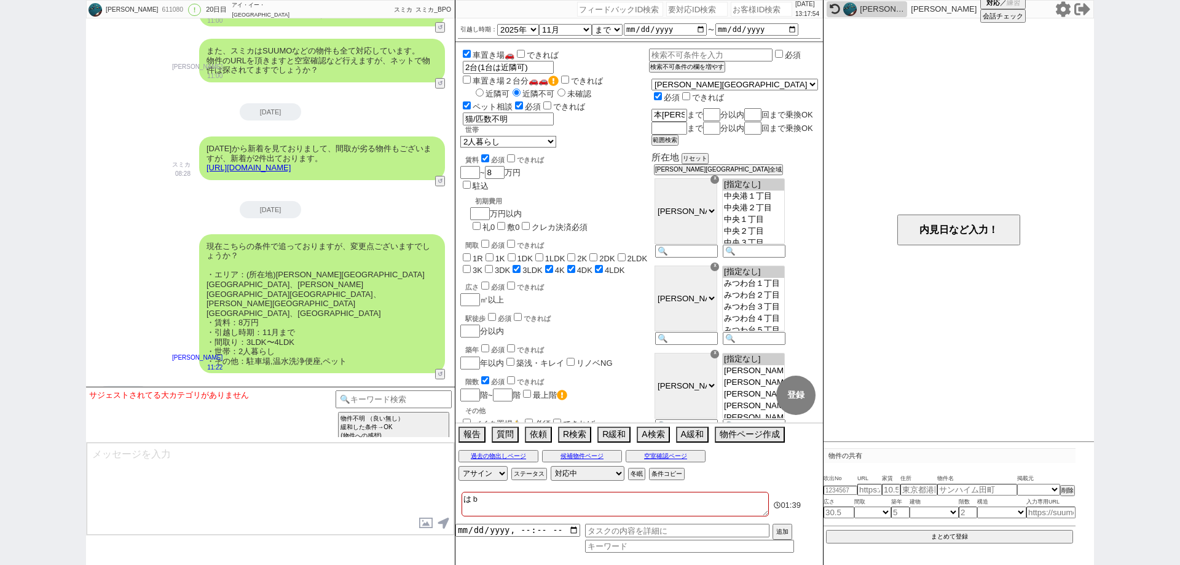
checkbox input "true"
type textarea "はぶｋ"
checkbox input "false"
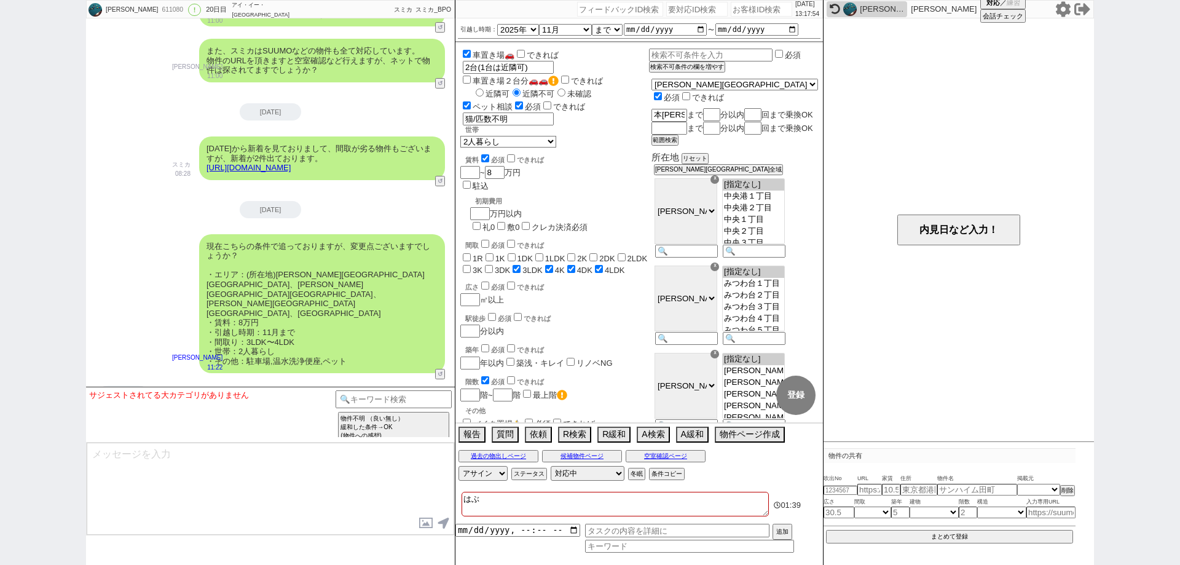
checkbox input "false"
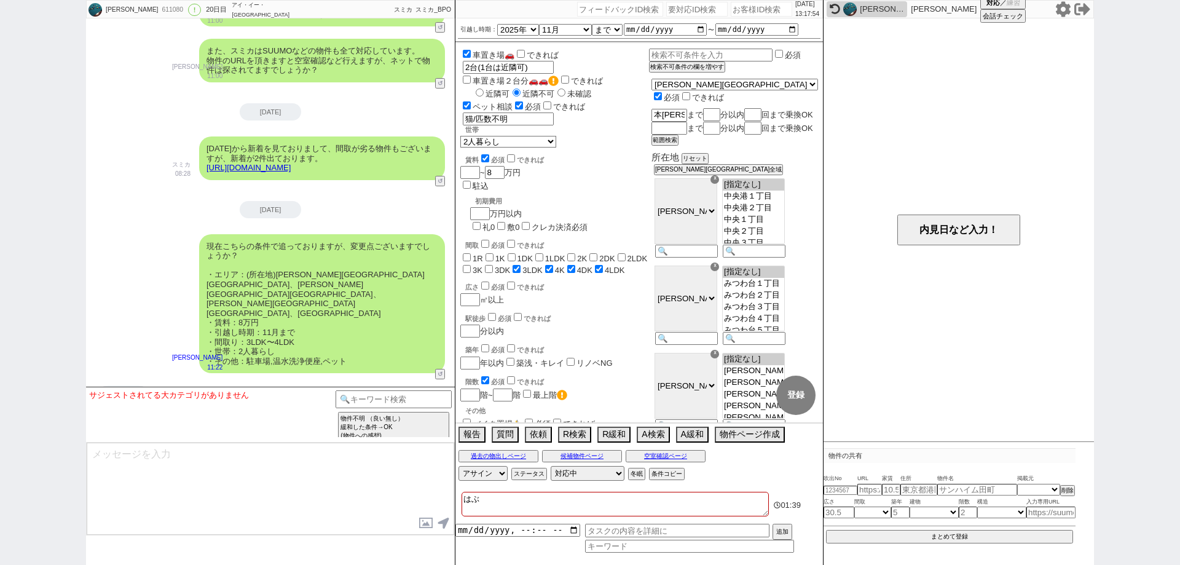
checkbox input "false"
checkbox input "true"
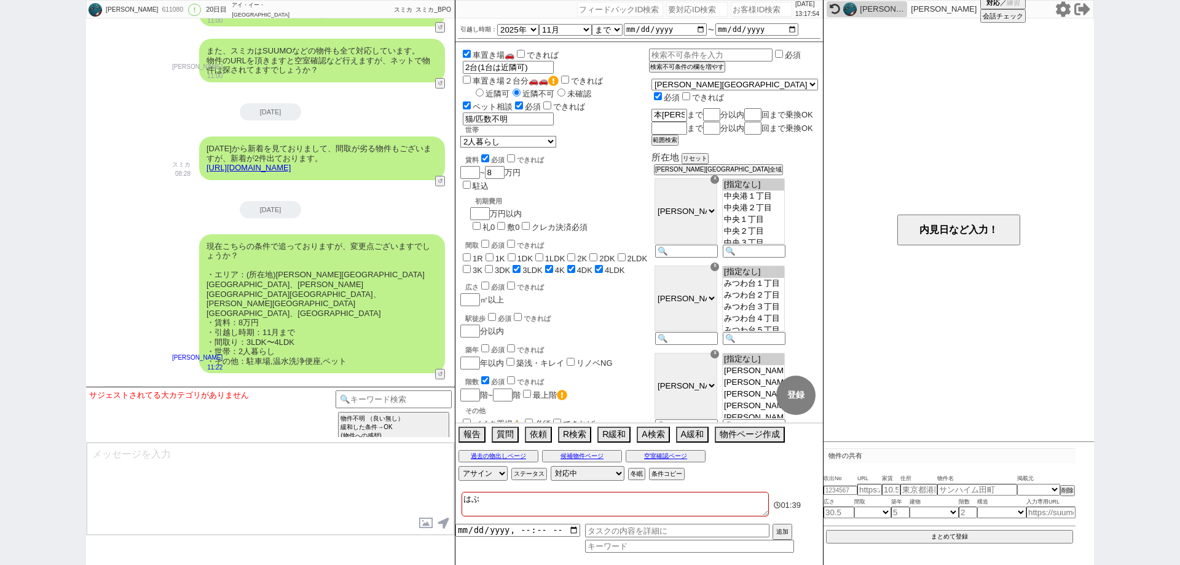
checkbox input "true"
type textarea "はぶく"
checkbox input "false"
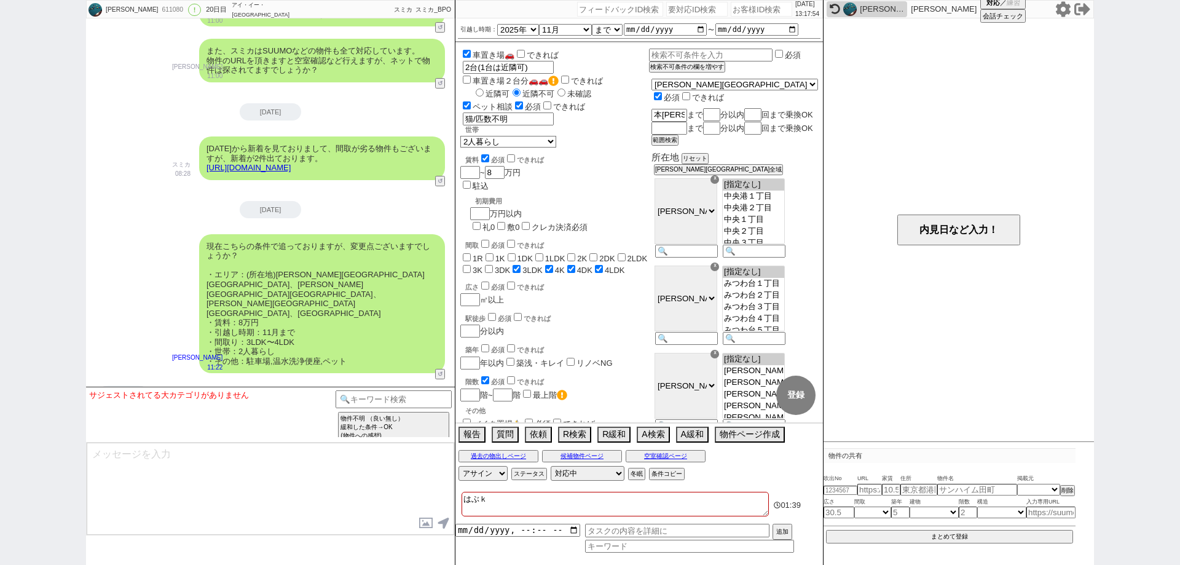
checkbox input "false"
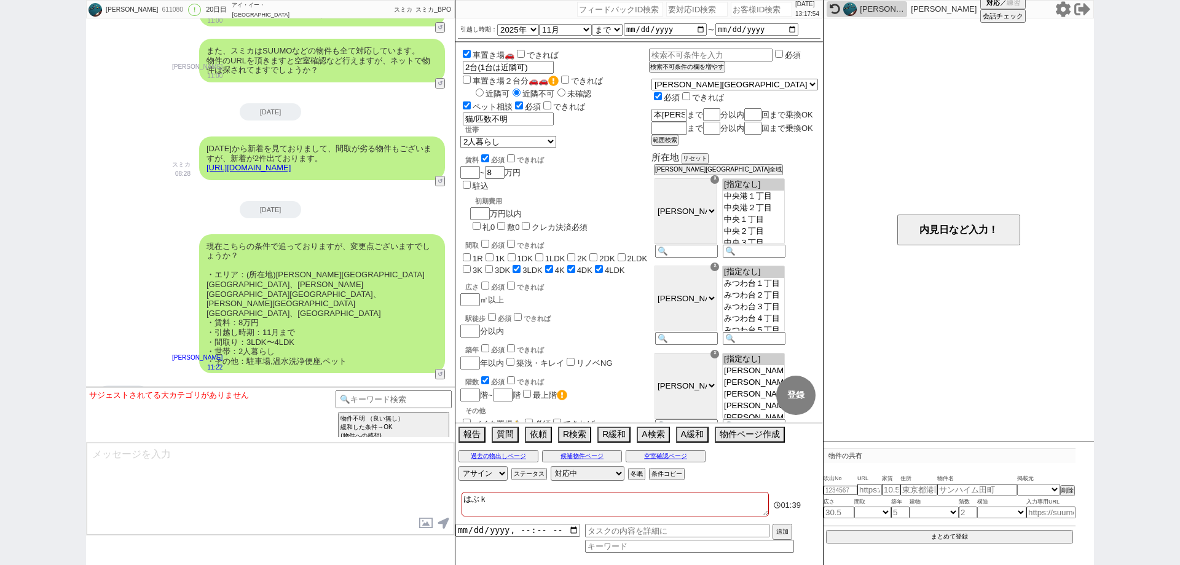
checkbox input "false"
checkbox input "true"
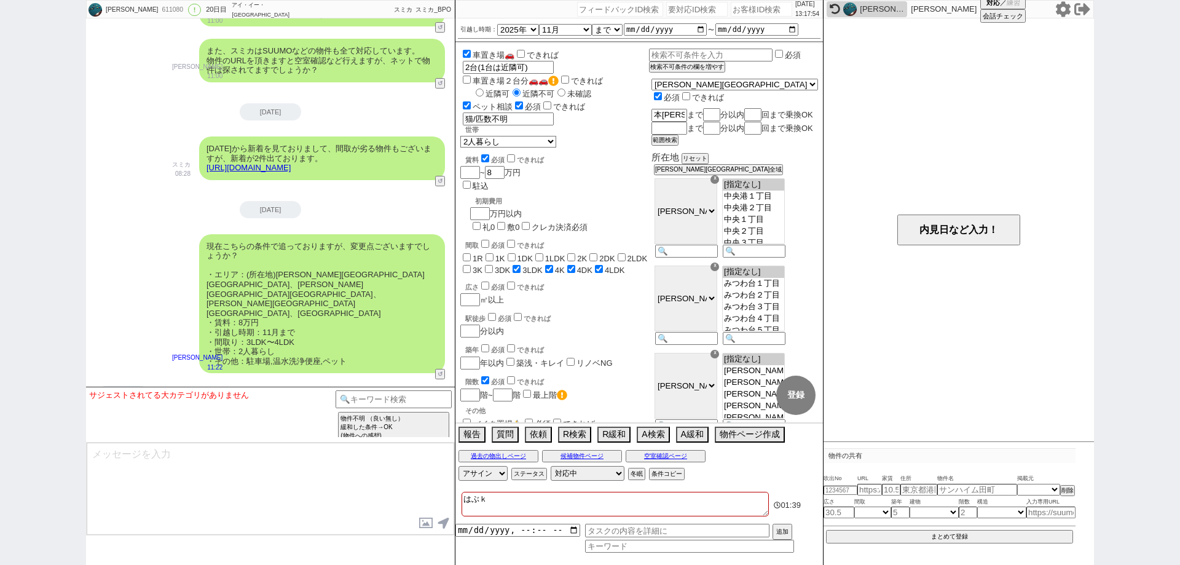
checkbox input "true"
type textarea "省く"
checkbox input "false"
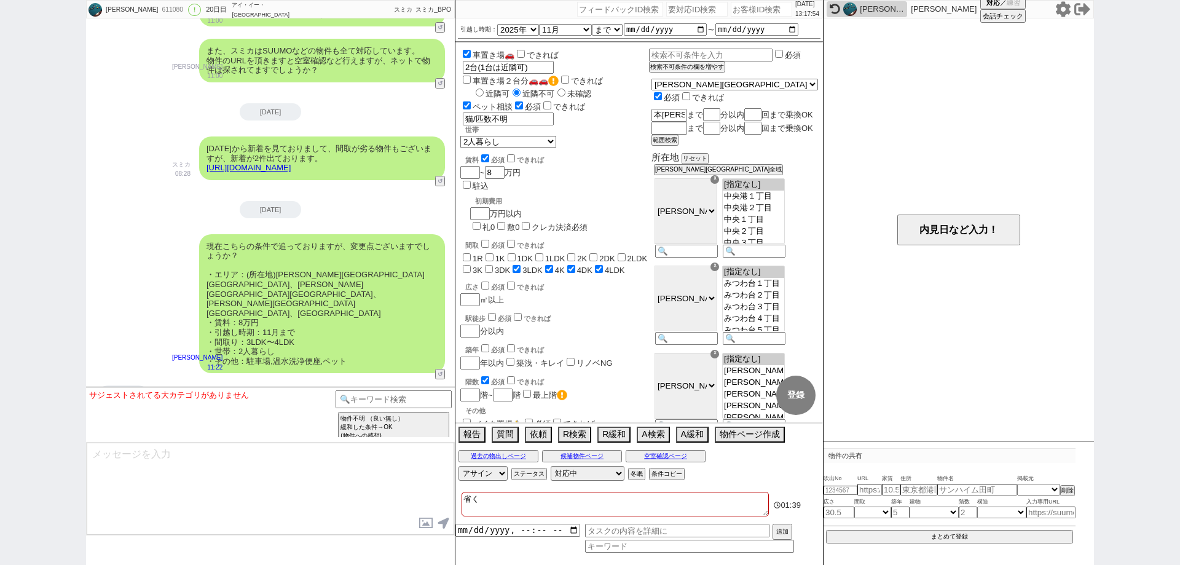
checkbox input "false"
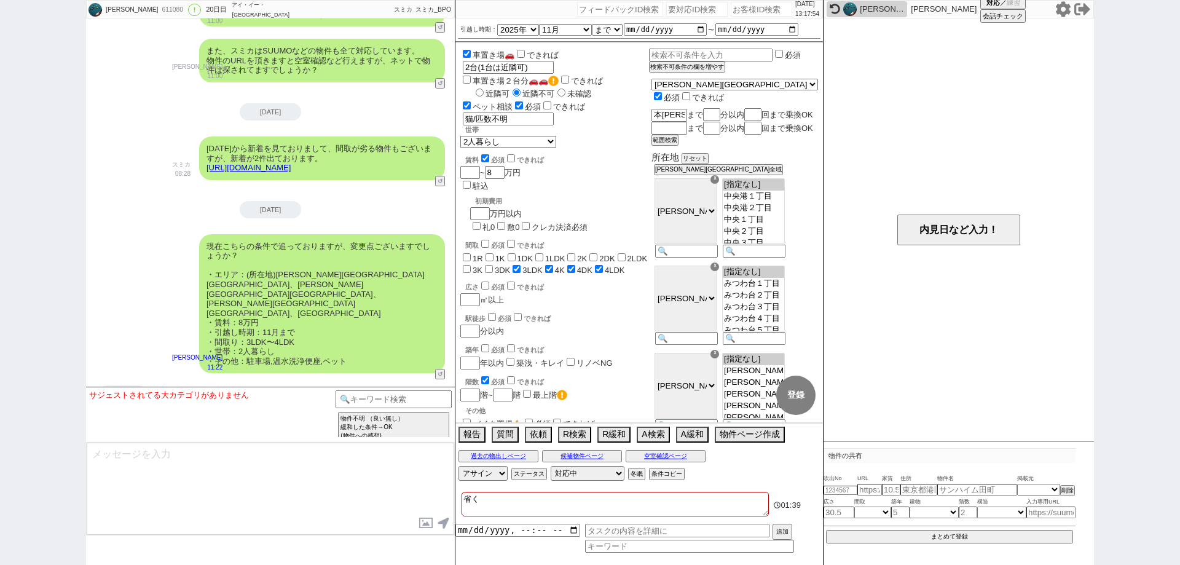
checkbox input "false"
checkbox input "true"
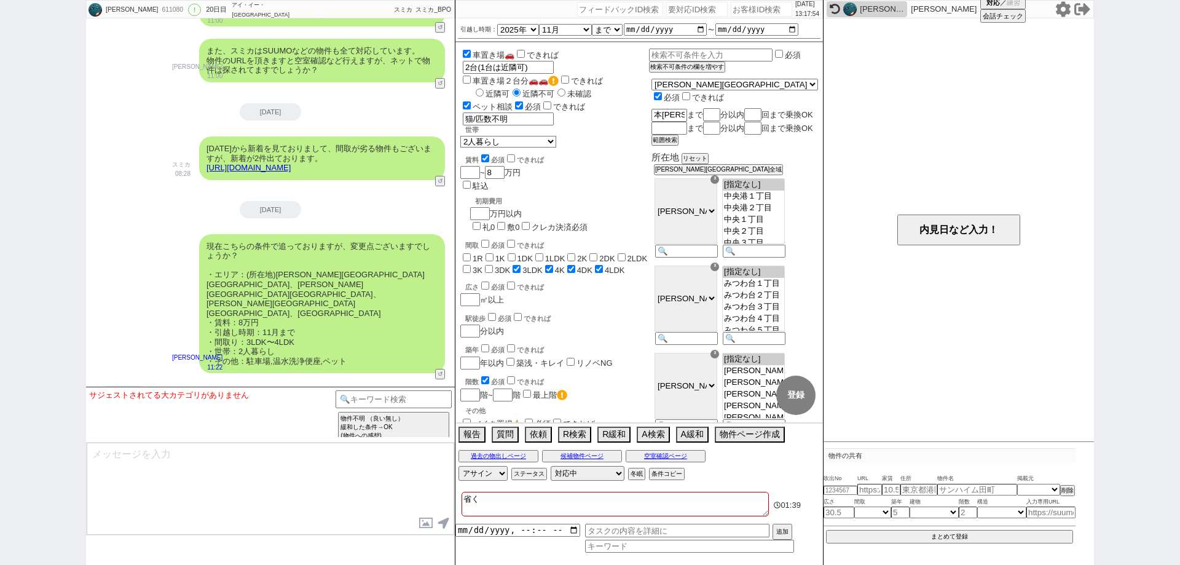
checkbox input "false"
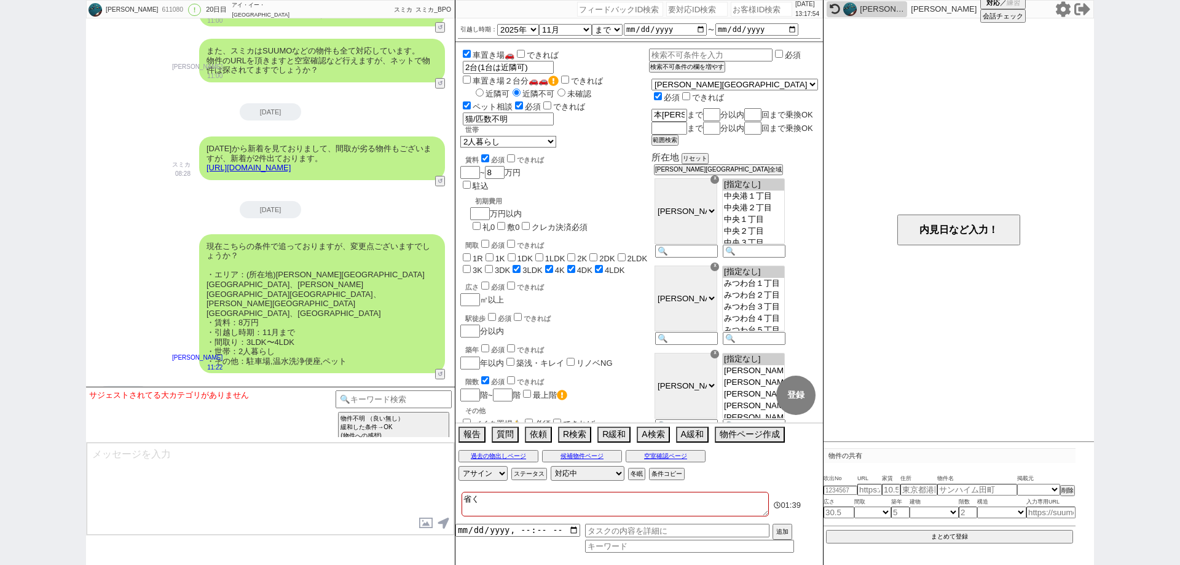
checkbox input "false"
checkbox input "true"
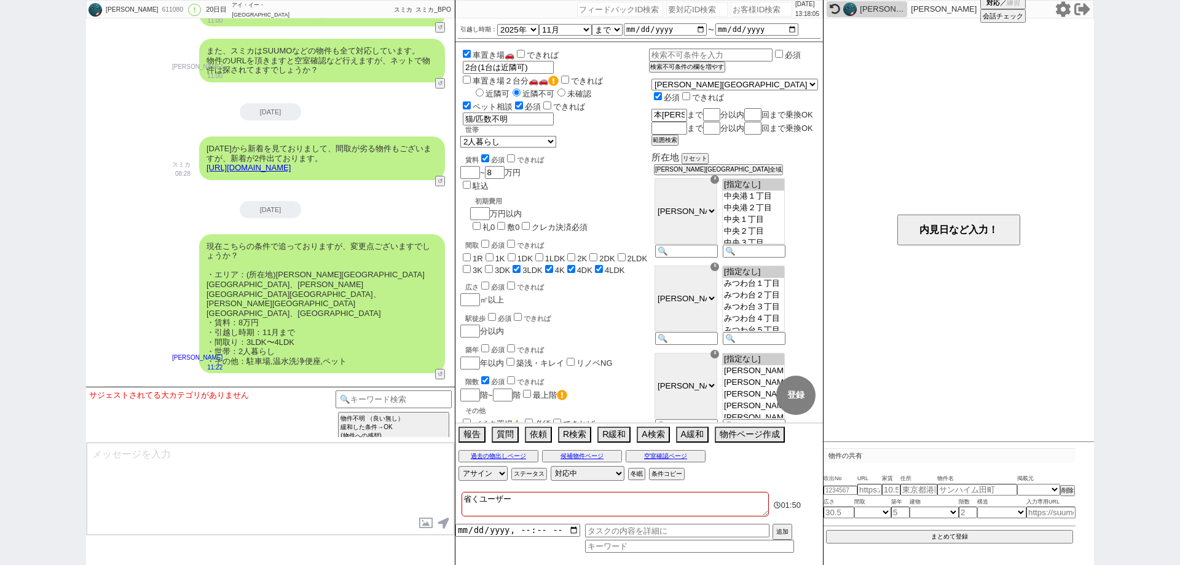
click at [537, 497] on textarea "省くユーザー" at bounding box center [615, 504] width 307 height 25
click at [698, 474] on div "対応パス アサイン [PERSON_NAME] [PERSON_NAME] [PERSON_NAME] [PERSON_NAME] [PERSON_NAME]…" at bounding box center [639, 473] width 368 height 18
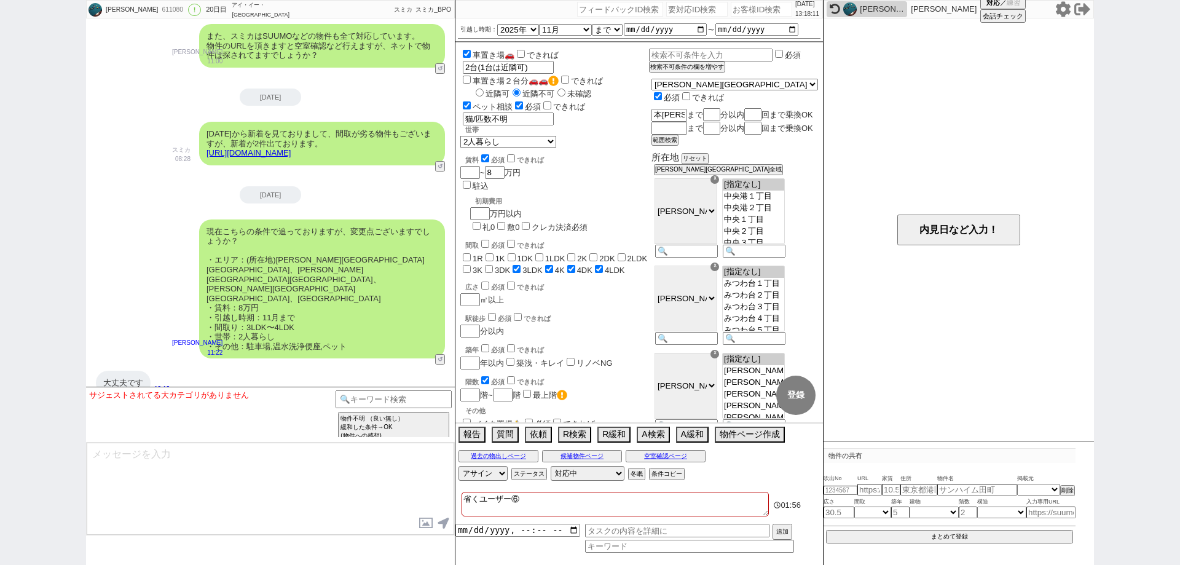
click at [585, 480] on div "対応パス アサイン [PERSON_NAME] [PERSON_NAME] [PERSON_NAME] [PERSON_NAME] [PERSON_NAME]…" at bounding box center [639, 473] width 368 height 18
click at [590, 468] on select "対応中 引き継ぎ完了 ブロック 長期間返信なし 紹介不可 別の所で決まった 客の都合で引越しが無くなった 接客開始後に冬眠" at bounding box center [588, 473] width 74 height 15
click at [551, 466] on select "対応中 引き継ぎ完了 ブロック 長期間返信なし 紹介不可 別の所で決まった 客の都合で引越しが無くなった 接客開始後に冬眠" at bounding box center [588, 473] width 74 height 15
click at [699, 498] on textarea "省くユーザー⑥" at bounding box center [615, 504] width 307 height 25
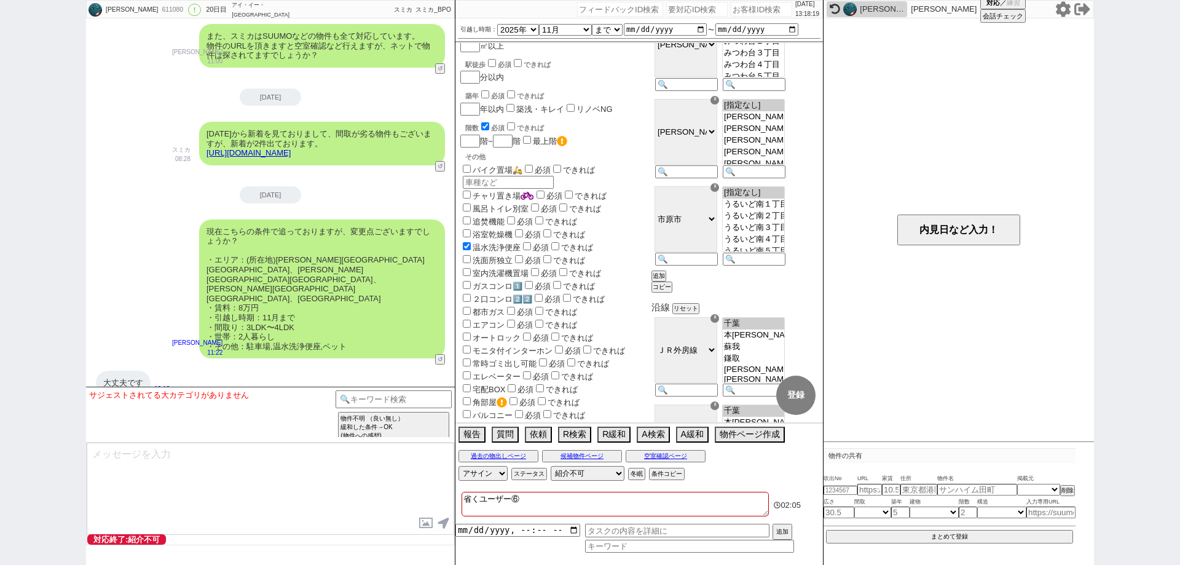
scroll to position [369, 0]
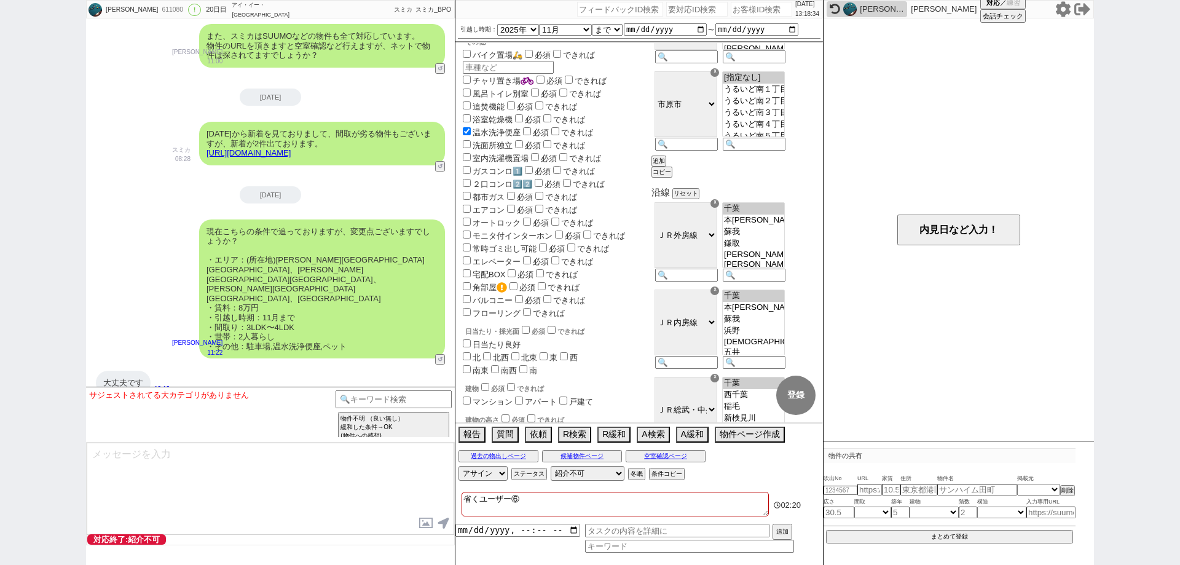
drag, startPoint x: 0, startPoint y: 221, endPoint x: 0, endPoint y: 197, distance: 24.0
click at [0, 213] on div "裕 611080 ! 0 20日目 アイ・イー・[GEOGRAPHIC_DATA][PERSON_NAME]店 冬眠中 自社客 スミカ スミカ_BPO チャッ…" at bounding box center [590, 282] width 1180 height 565
click at [158, 9] on div "611080" at bounding box center [172, 10] width 28 height 10
copy div "611080"
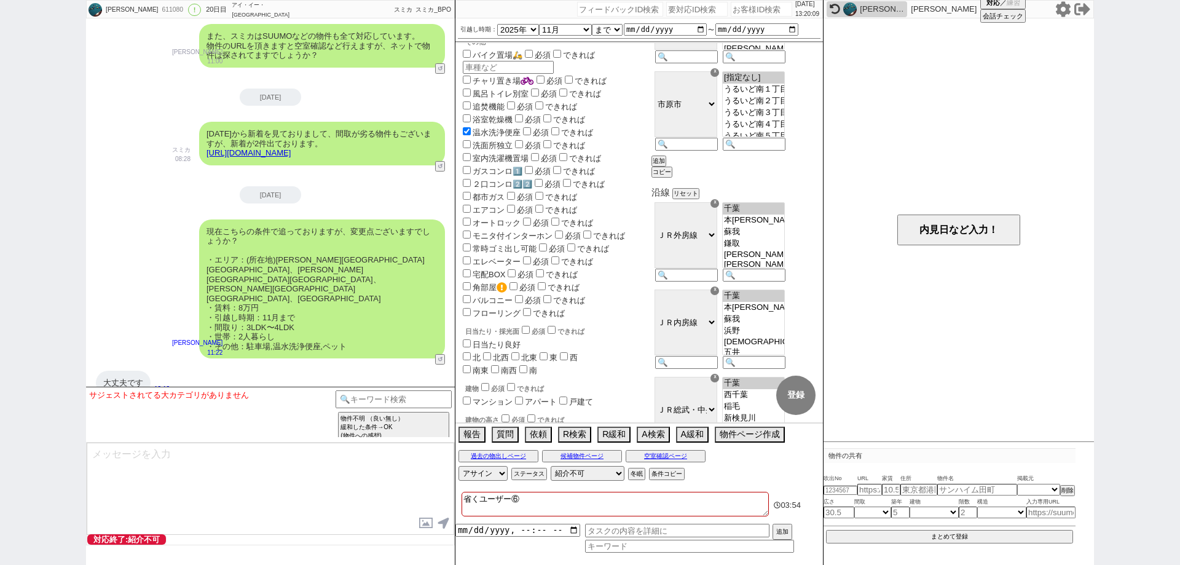
click at [0, 393] on div "裕 611080 ! 0 20日目 アイ・イー・[GEOGRAPHIC_DATA][PERSON_NAME]店 冬眠中 自社客 スミカ スミカ_BPO チャッ…" at bounding box center [590, 282] width 1180 height 565
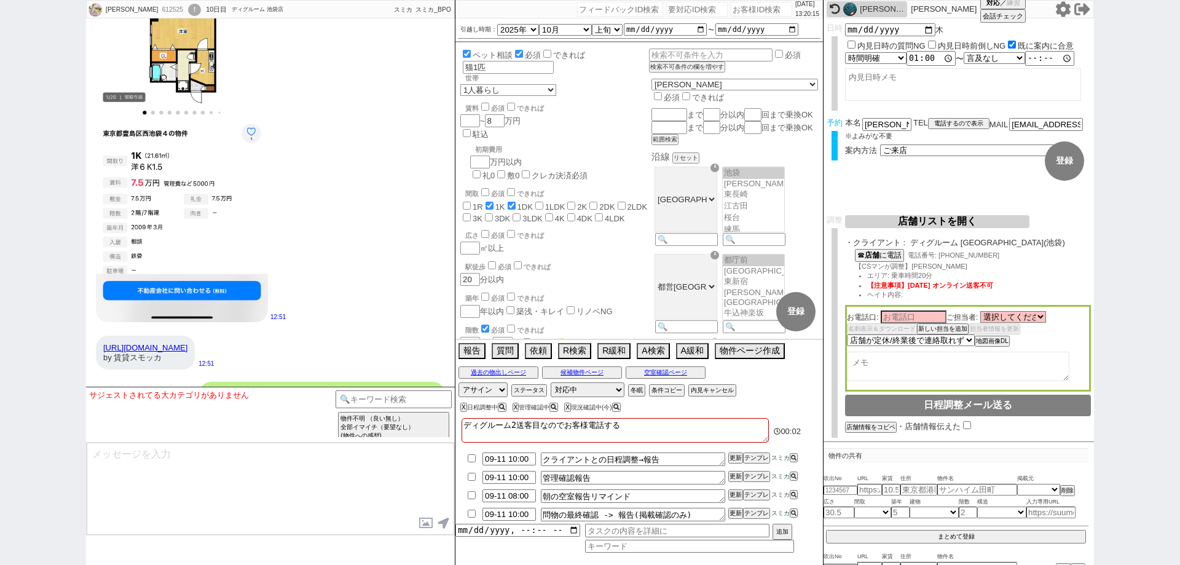
scroll to position [7887, 0]
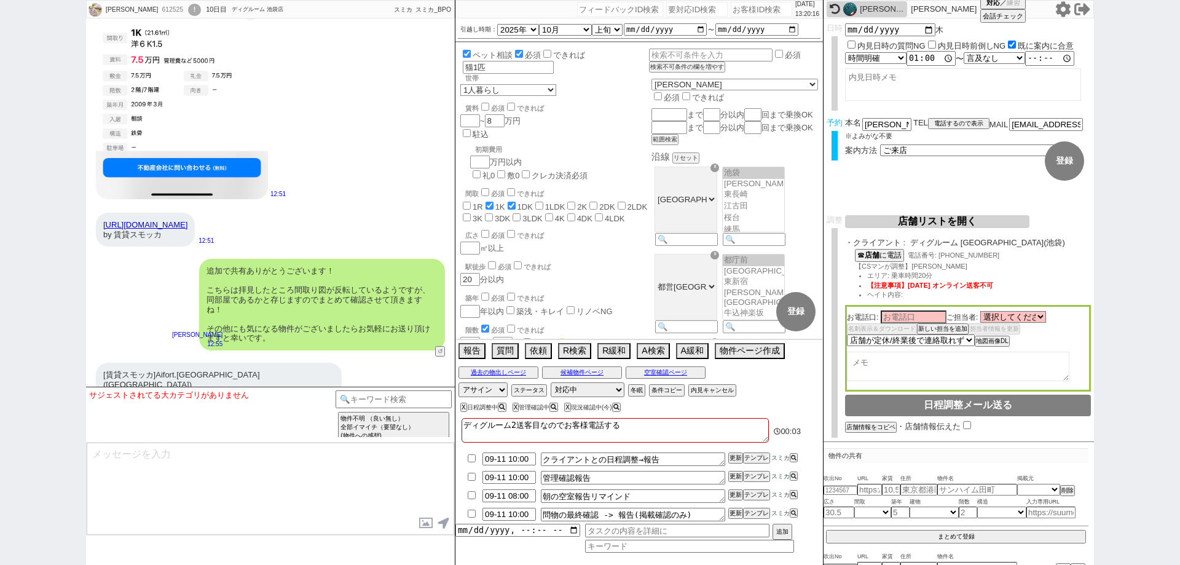
click at [187, 220] on link "[URL][DOMAIN_NAME]" at bounding box center [145, 224] width 84 height 9
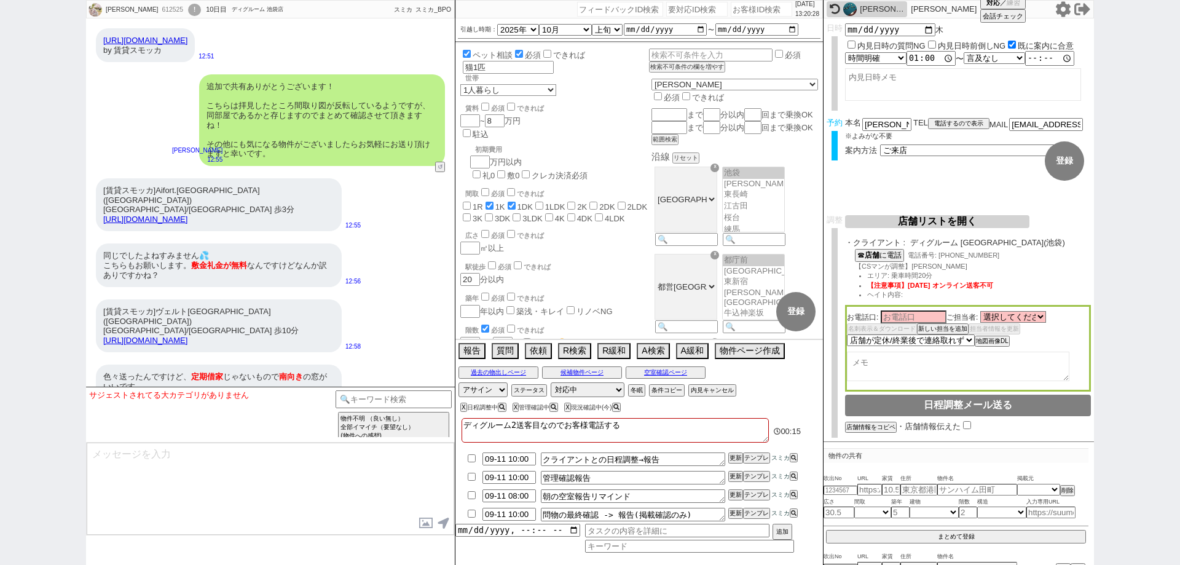
click at [187, 215] on link "[URL][DOMAIN_NAME]" at bounding box center [145, 219] width 84 height 9
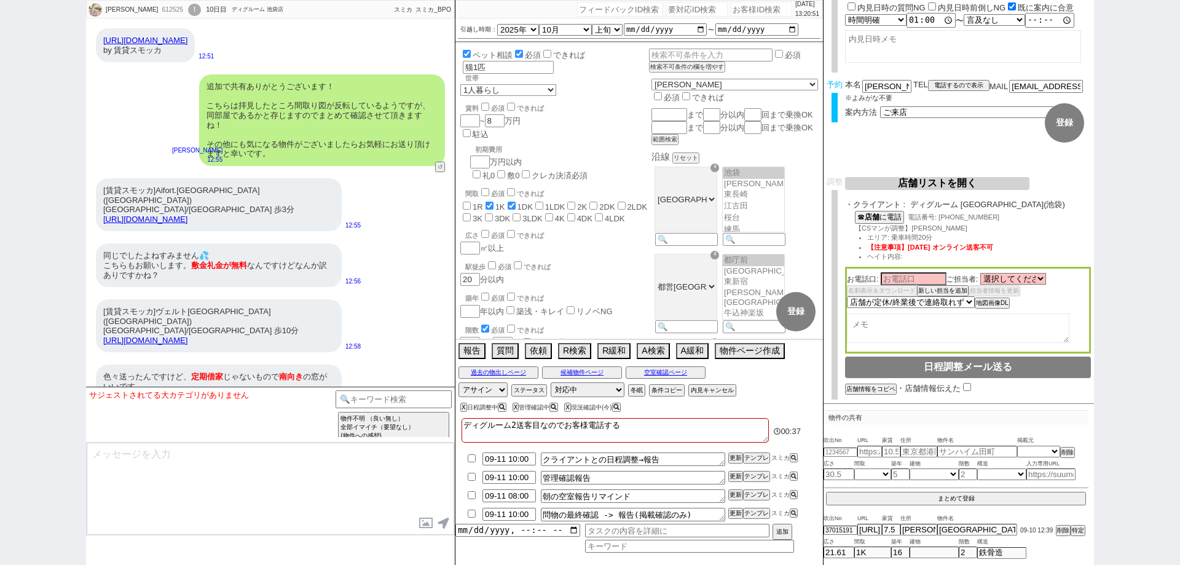
scroll to position [78, 0]
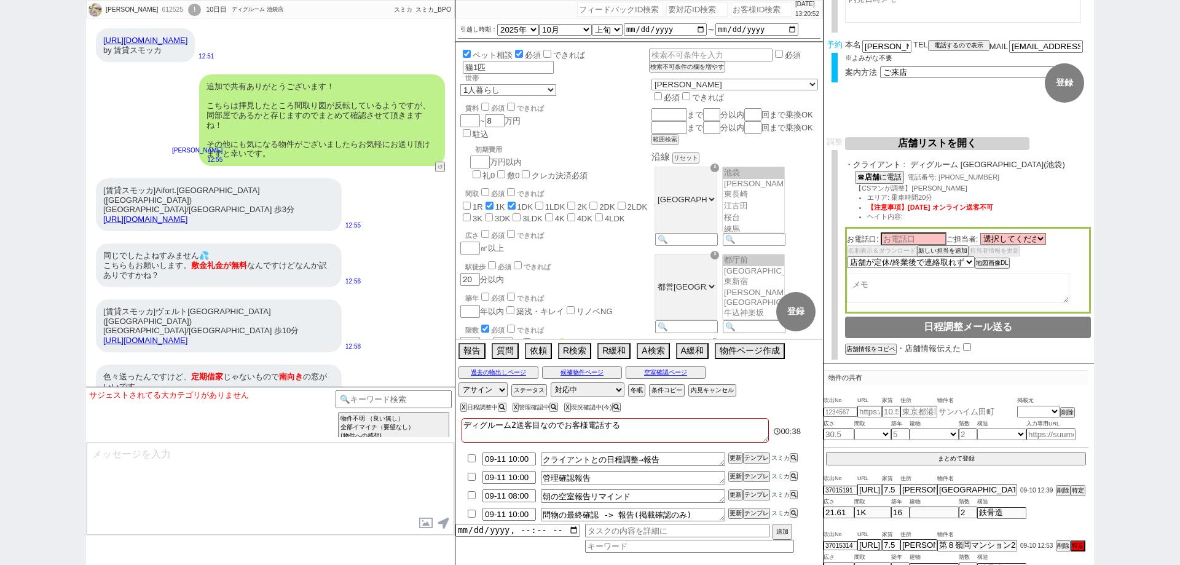
click at [952, 409] on input "text" at bounding box center [977, 411] width 80 height 10
paste input "Aifort.[GEOGRAPHIC_DATA][2階]1K"
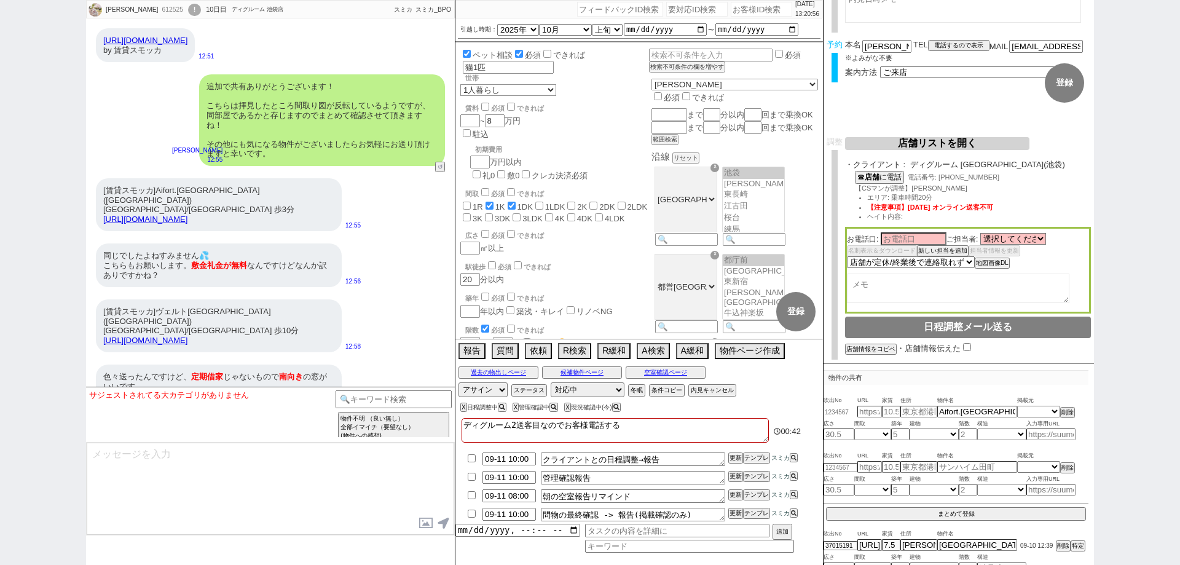
click at [833, 406] on div "Aifort.新桜台[2階]1K 掲載元 SUUMO HOMEs sumaity yahoo goo at home smocca nifty chintai…" at bounding box center [956, 412] width 265 height 12
click at [940, 391] on div "吹出No URL 家賃 住所 物件名 掲載元 Aifort.新桜台[2階]1K 掲載元 SUUMO HOMEs sumaity yahoo goo at ho…" at bounding box center [956, 417] width 265 height 55
click at [871, 412] on input "text" at bounding box center [869, 411] width 25 height 10
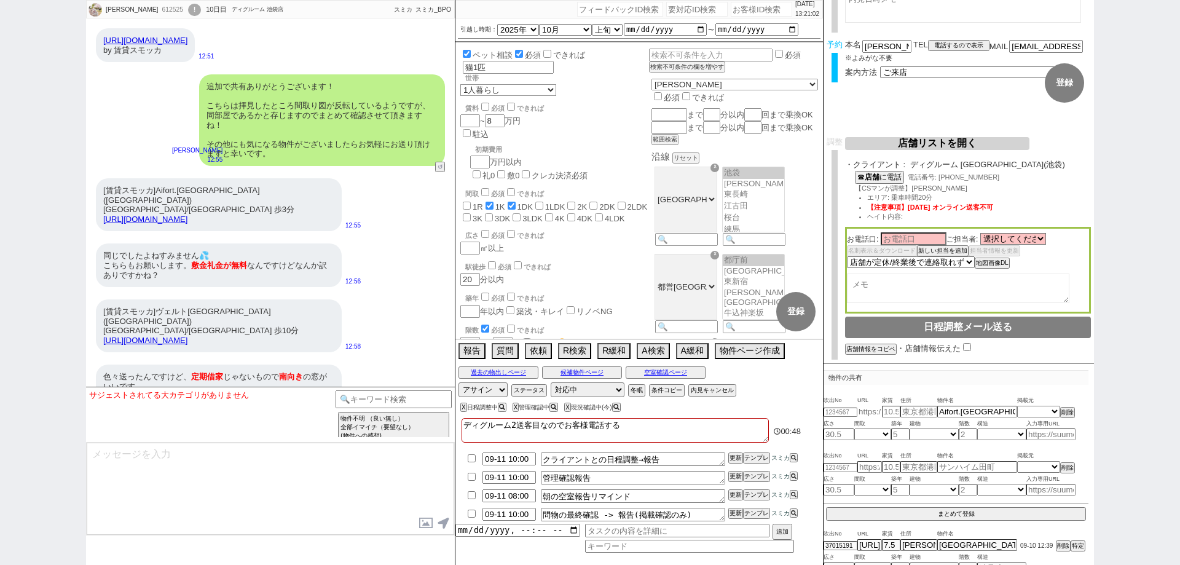
paste input "[URL][DOMAIN_NAME]"
click at [868, 399] on span "URL" at bounding box center [869, 401] width 25 height 10
click at [309, 243] on div "同じでしたよねすみません💦 こちらもお願いします。 [PERSON_NAME]が無料 なんですけどなんか訳ありですかね？" at bounding box center [219, 265] width 246 height 44
click at [832, 409] on input "number" at bounding box center [841, 412] width 34 height 8
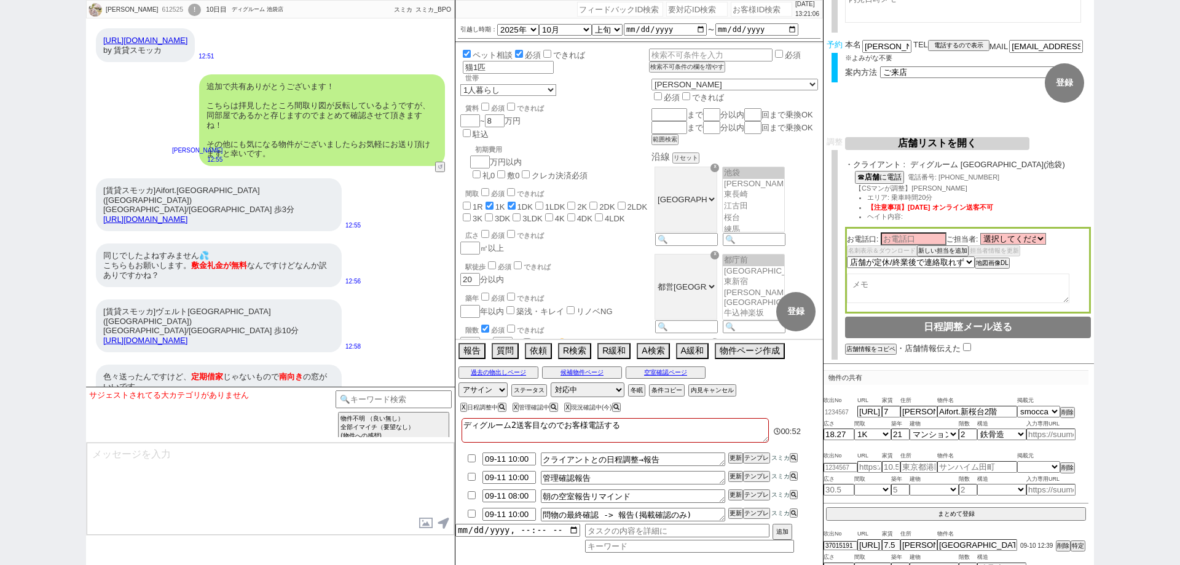
paste input "37015384"
click at [854, 466] on input "number" at bounding box center [841, 467] width 34 height 8
paste input "37015384"
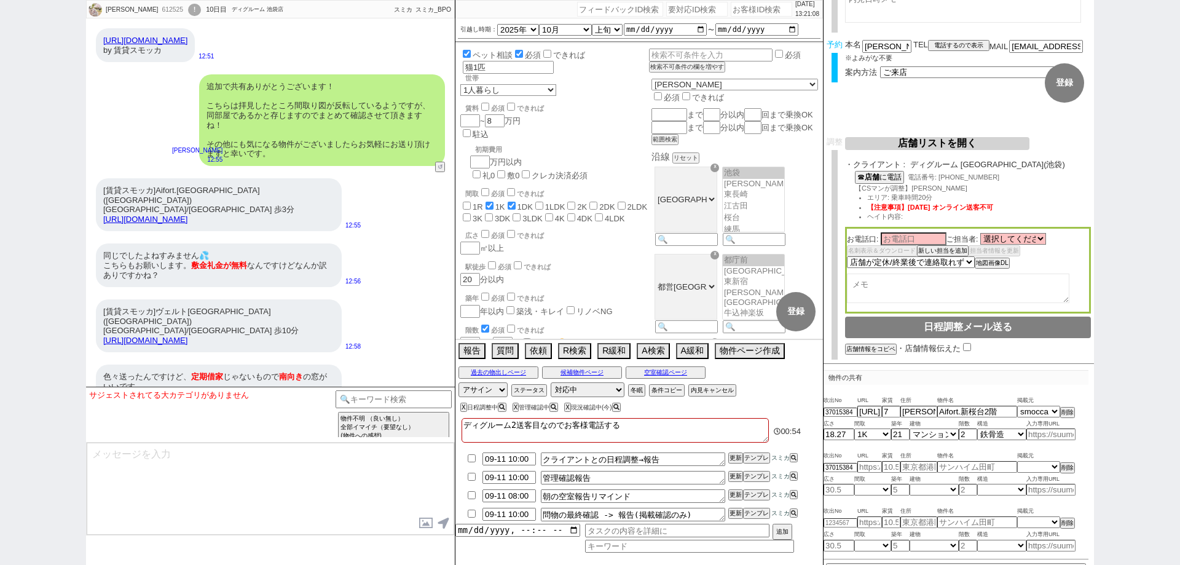
click at [872, 455] on span "URL" at bounding box center [869, 456] width 25 height 10
drag, startPoint x: 269, startPoint y: 319, endPoint x: 100, endPoint y: 314, distance: 169.7
click at [100, 314] on div "[賃貸スモッカ]ヴェルト[GEOGRAPHIC_DATA]([GEOGRAPHIC_DATA])[GEOGRAPHIC_DATA]/[GEOGRAPHIC_D…" at bounding box center [219, 325] width 246 height 53
copy link "[URL][DOMAIN_NAME]"
click at [875, 458] on span "URL" at bounding box center [869, 456] width 25 height 10
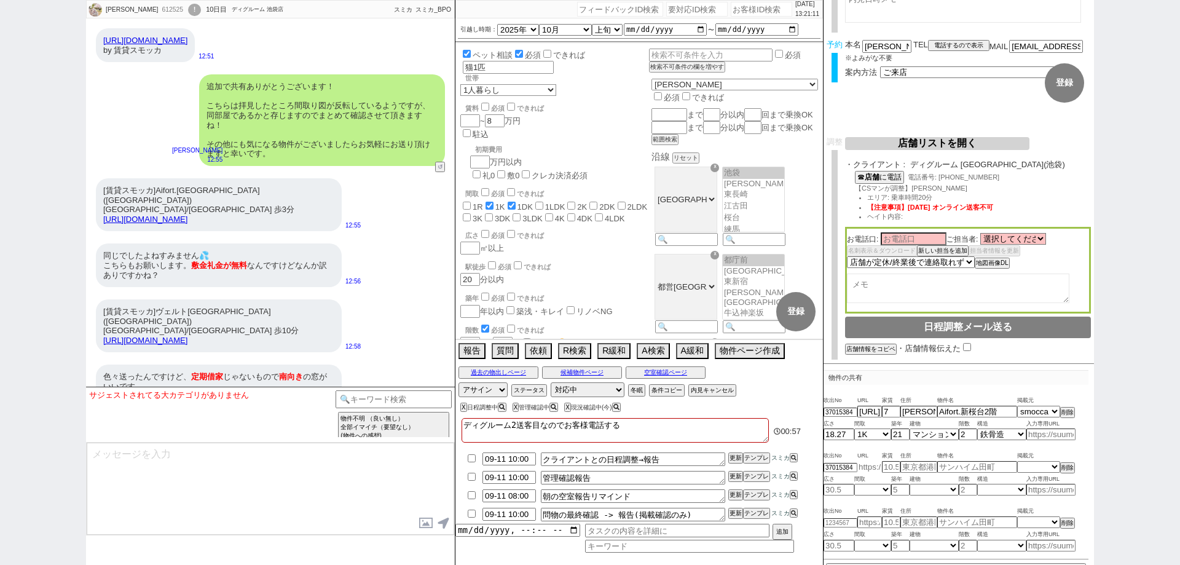
paste input "[URL][DOMAIN_NAME]"
click at [880, 465] on input "text" at bounding box center [869, 467] width 25 height 10
click at [1069, 441] on div "吹出No URL 家賃 住所 物件名 掲載元 37015384 [URL][DOMAIN_NAME] 7 [PERSON_NAME][STREET_ADDRE…" at bounding box center [956, 417] width 265 height 55
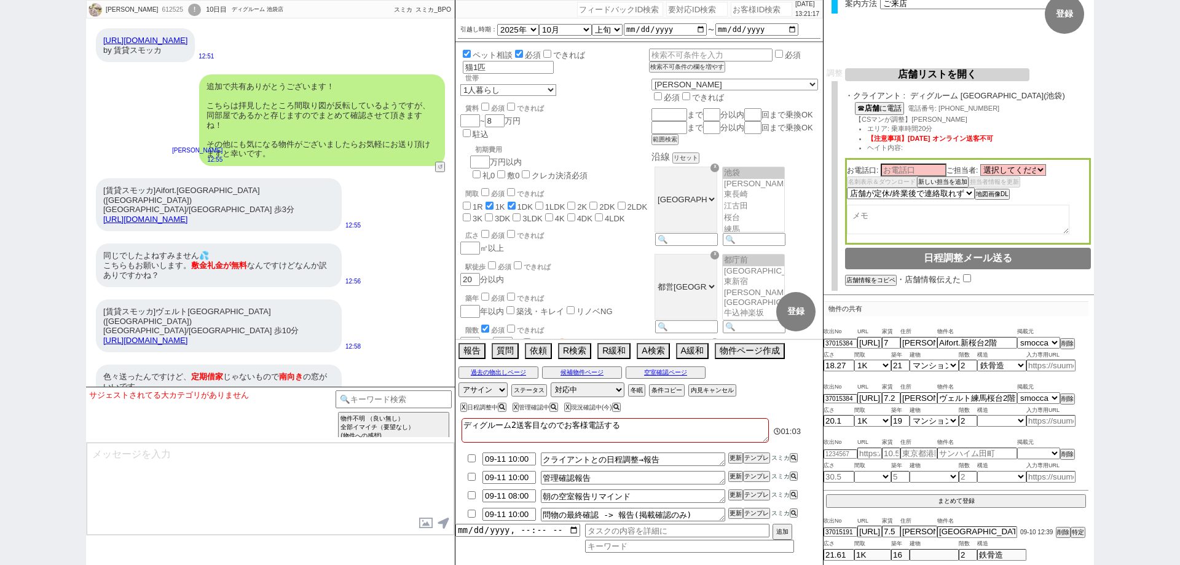
scroll to position [125, 0]
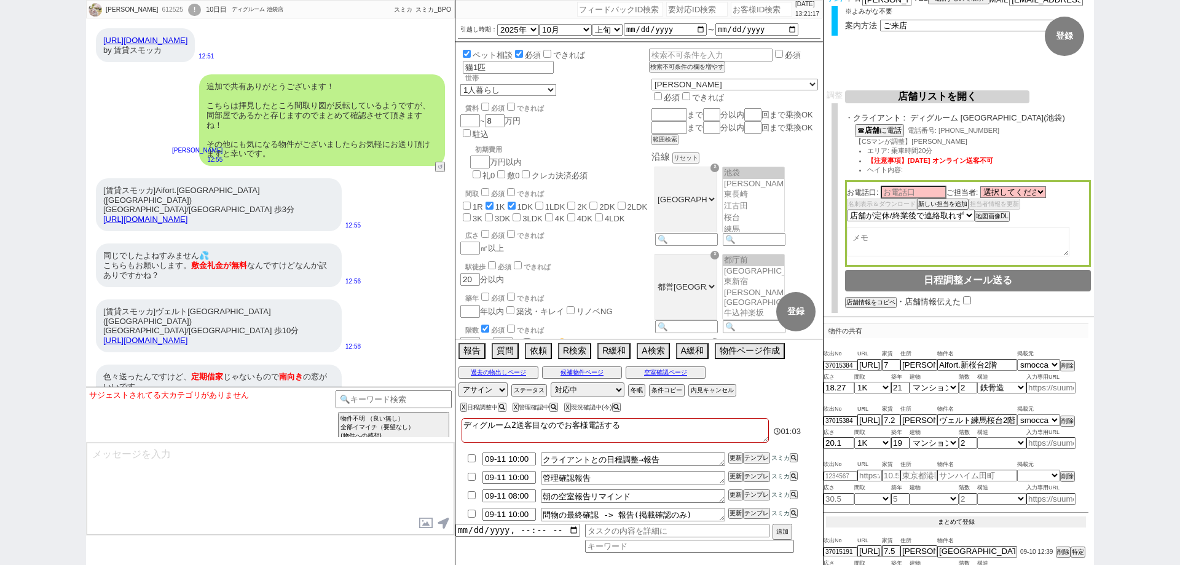
click at [975, 516] on button "まとめて登録" at bounding box center [956, 521] width 260 height 11
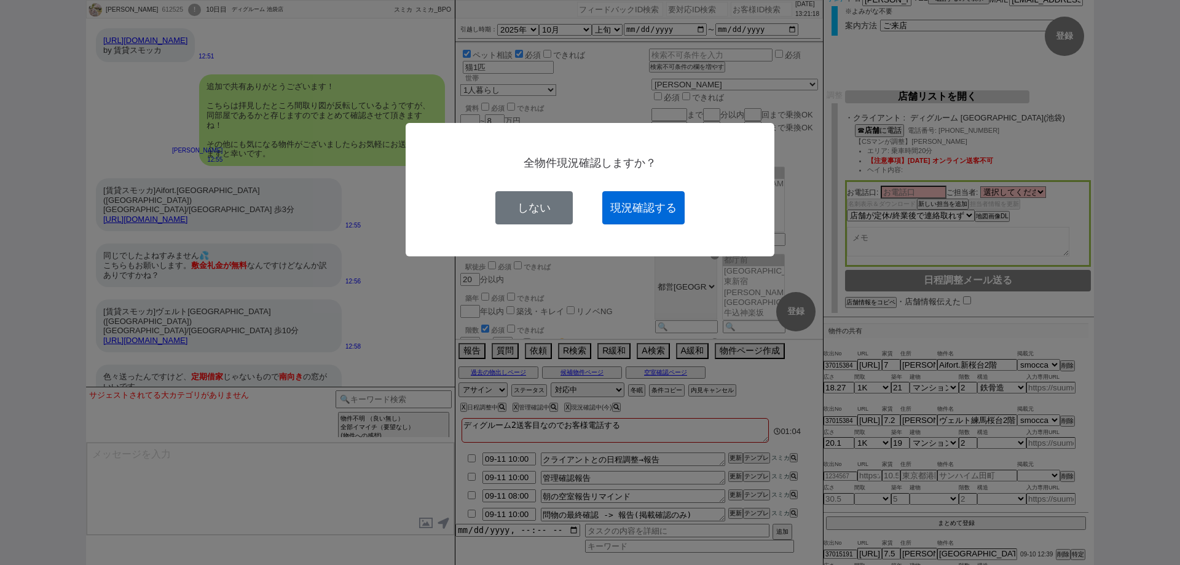
click at [661, 211] on button "現況確認する" at bounding box center [643, 207] width 82 height 33
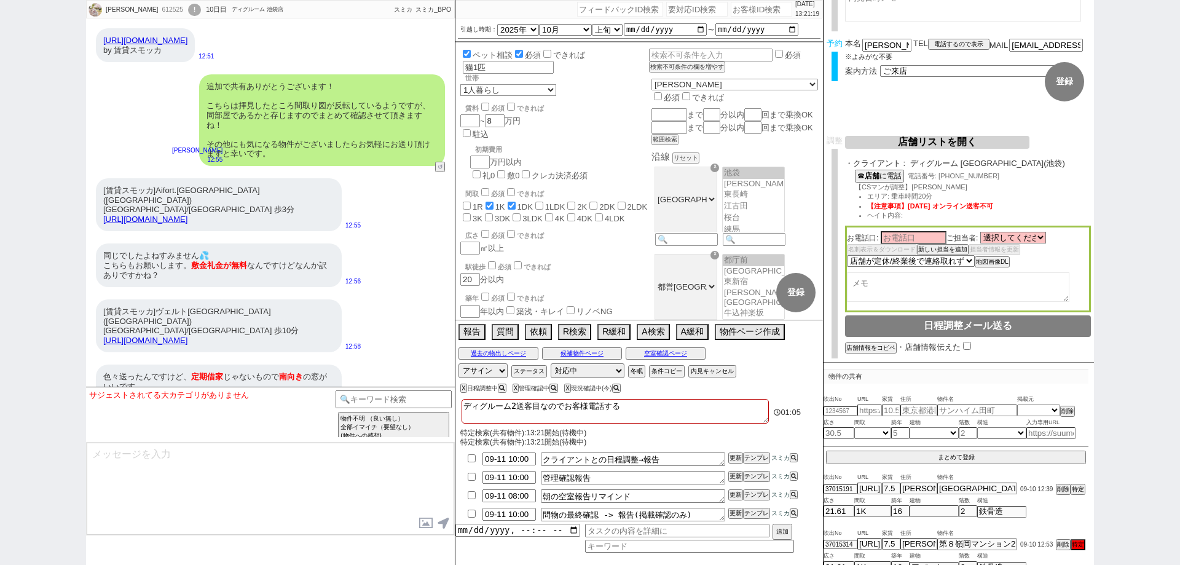
scroll to position [78, 0]
click at [655, 345] on div "過去の物出しページ 候補物件ページ 空室確認ページ" at bounding box center [639, 353] width 368 height 16
click at [669, 353] on button "空室確認ページ" at bounding box center [666, 353] width 80 height 10
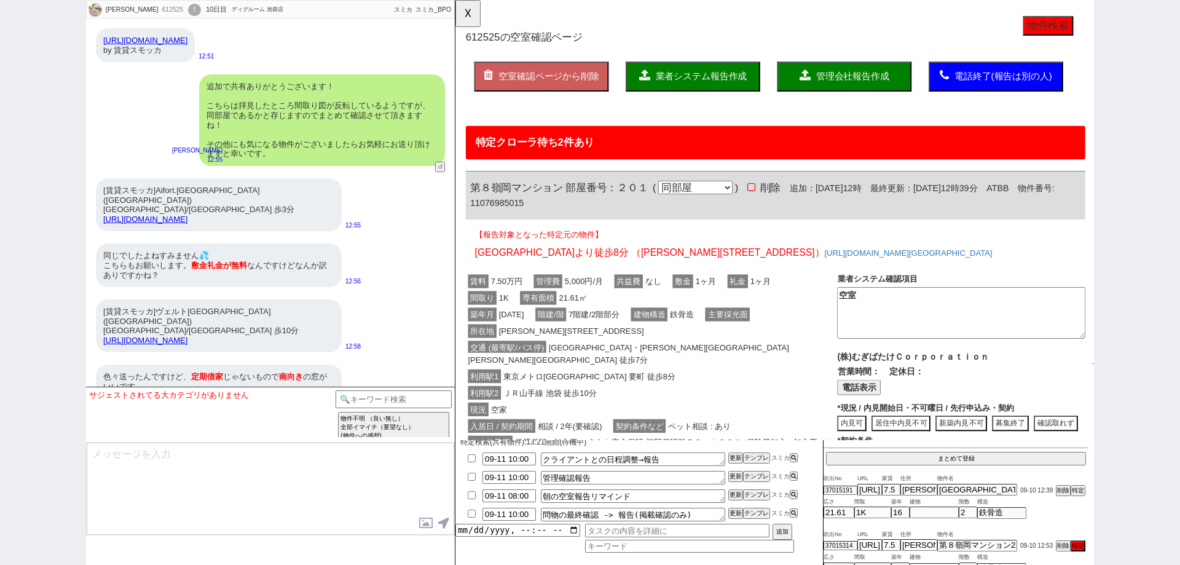
scroll to position [0, 0]
click at [460, 14] on button "☓" at bounding box center [466, 12] width 23 height 25
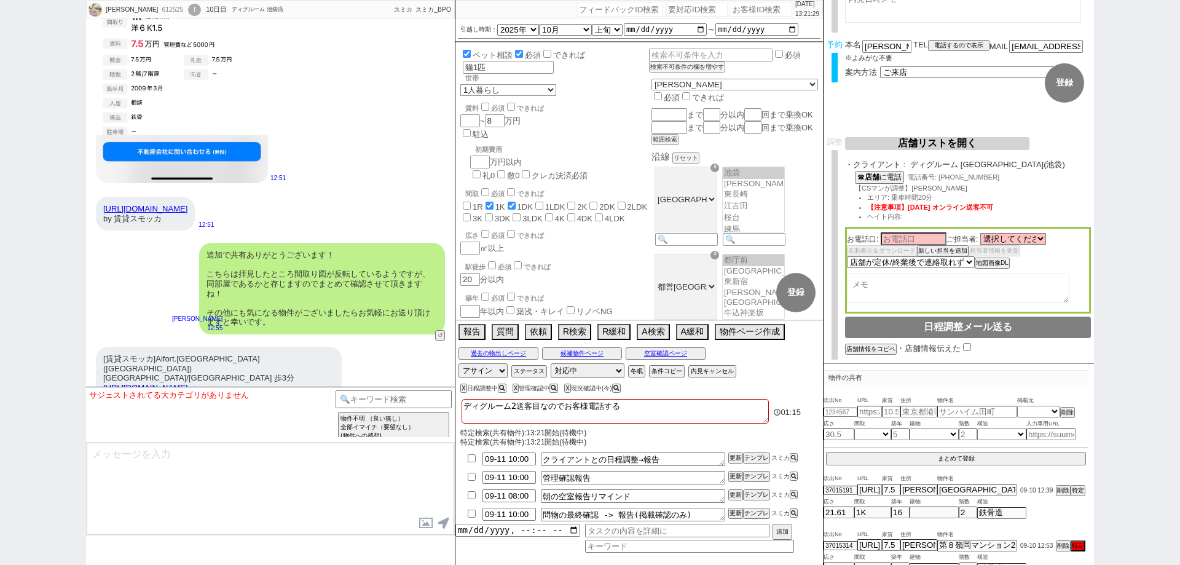
scroll to position [8072, 0]
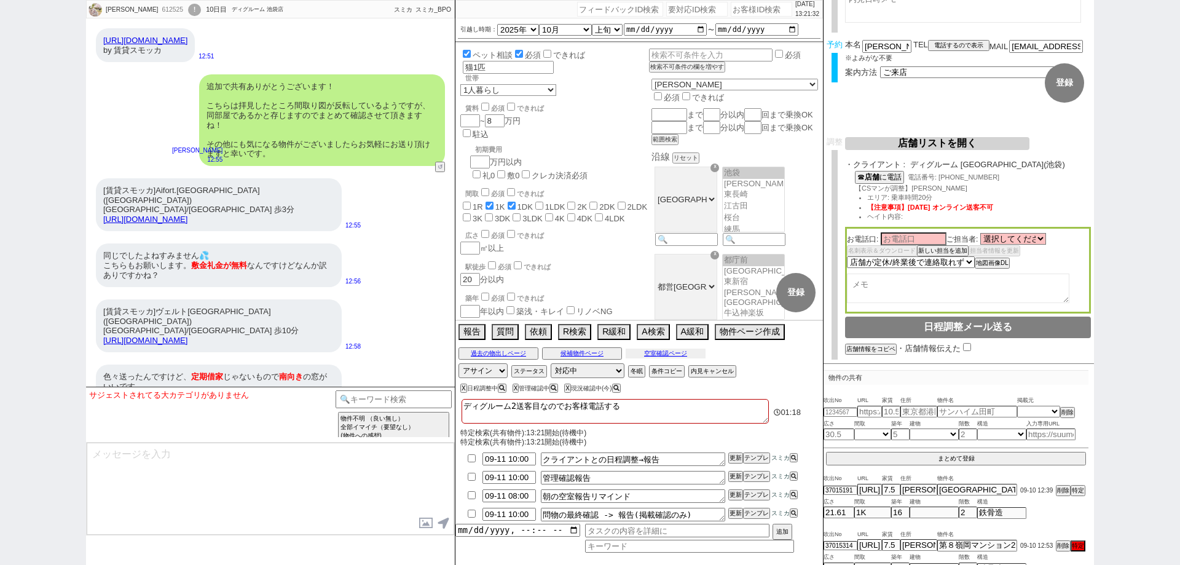
click at [686, 353] on button "空室確認ページ" at bounding box center [666, 353] width 80 height 10
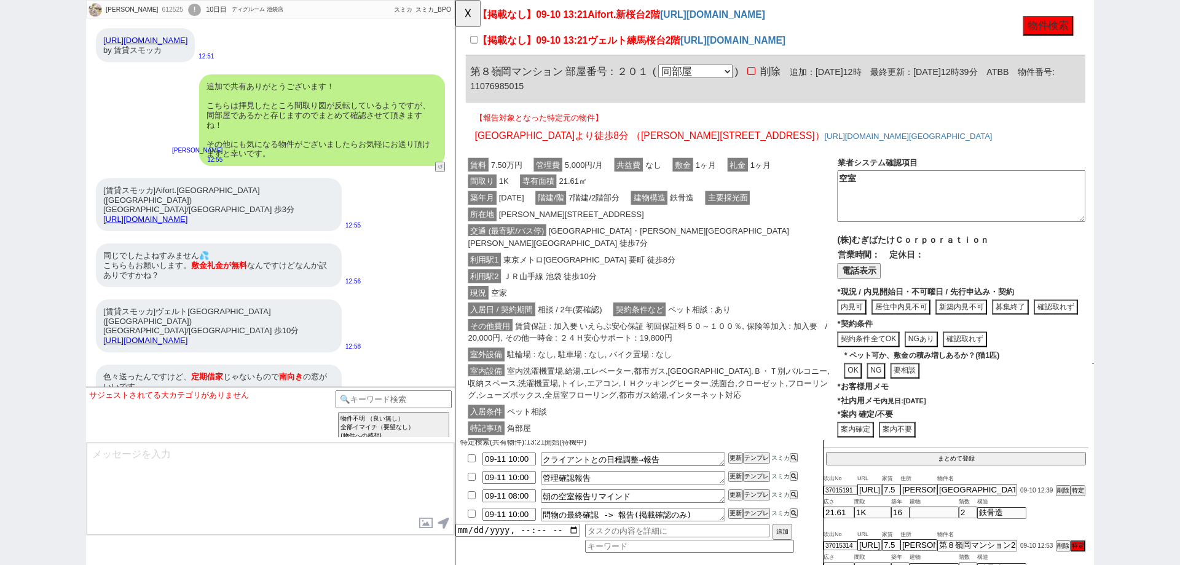
scroll to position [0, 0]
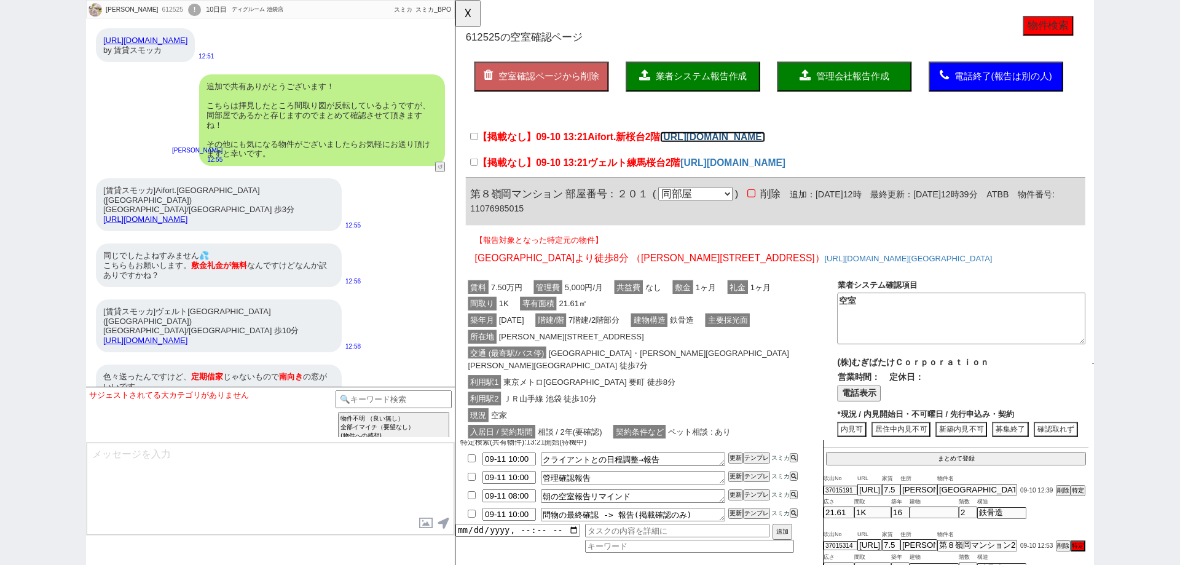
click at [723, 148] on link "[URL][DOMAIN_NAME]" at bounding box center [731, 147] width 113 height 12
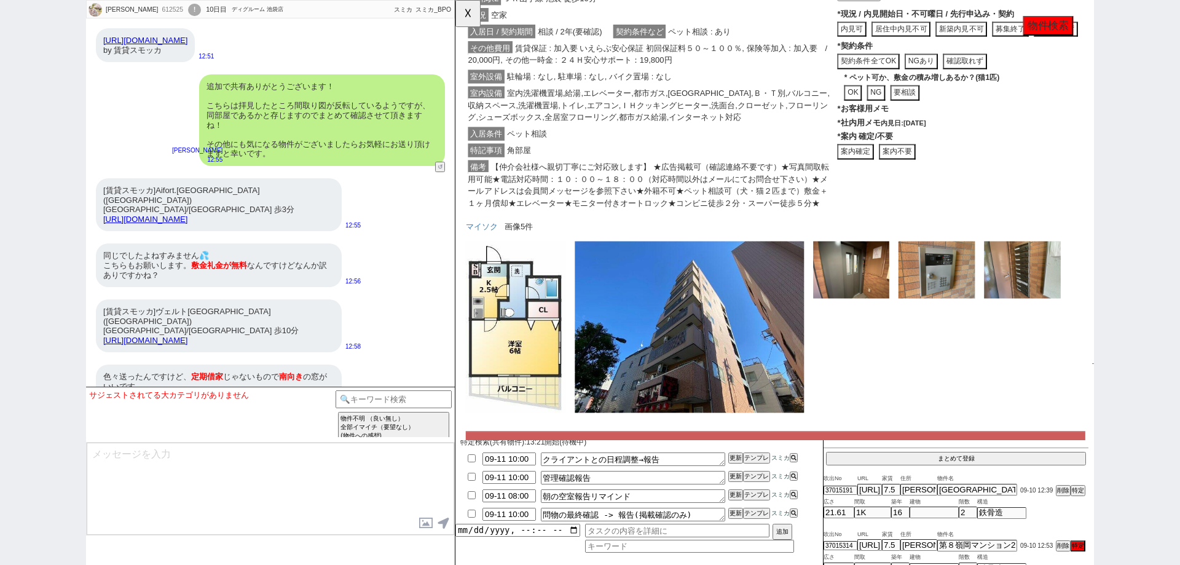
scroll to position [615, 0]
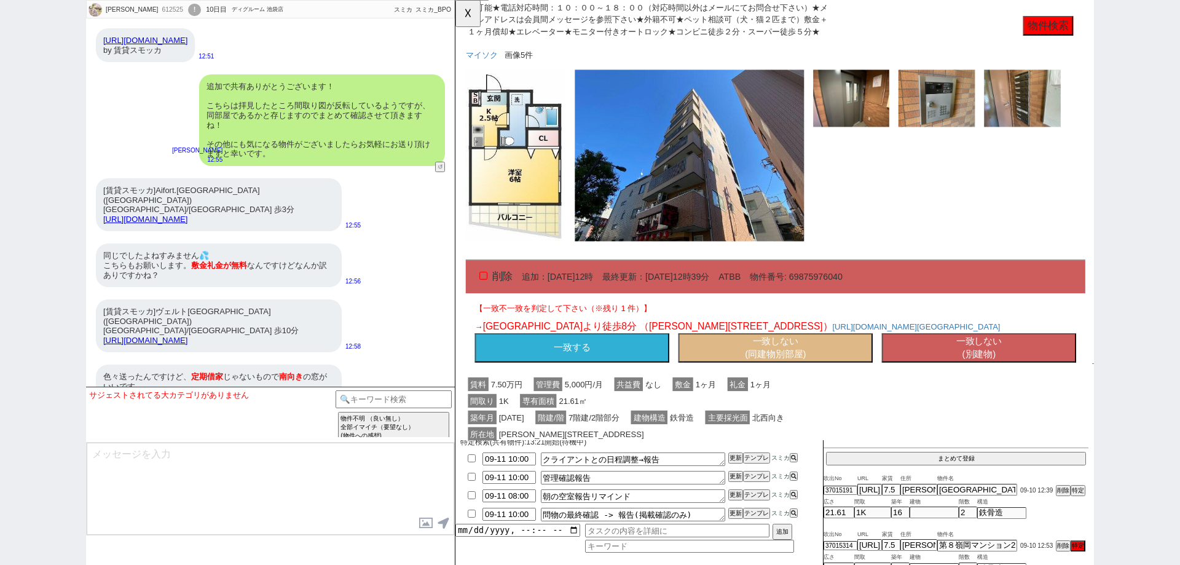
click at [977, 375] on button "一致しない (別建物)" at bounding box center [1018, 374] width 209 height 32
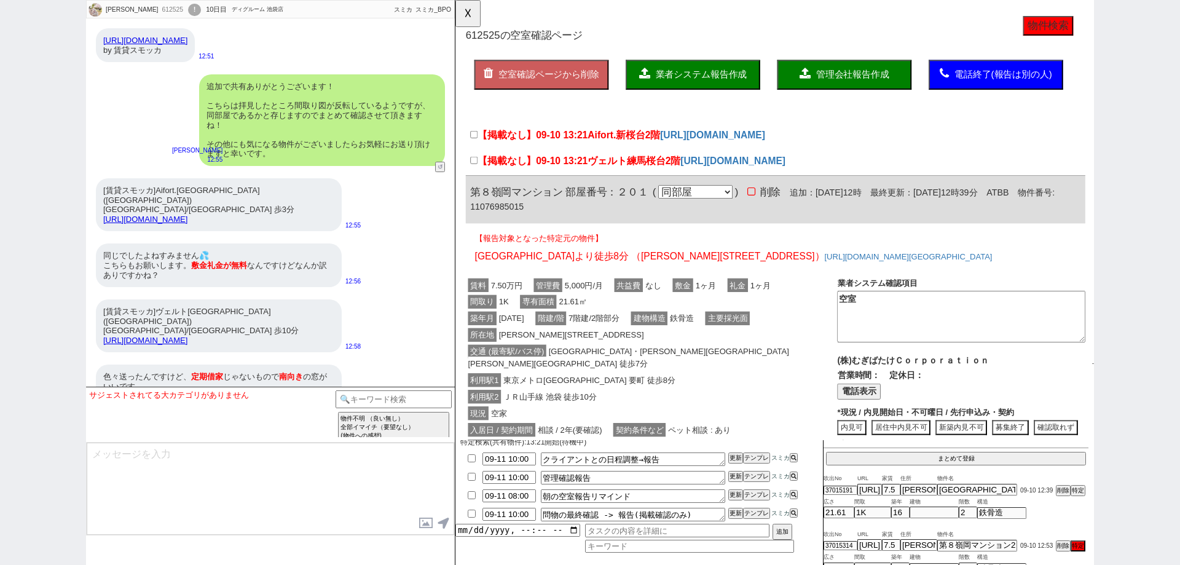
scroll to position [0, 0]
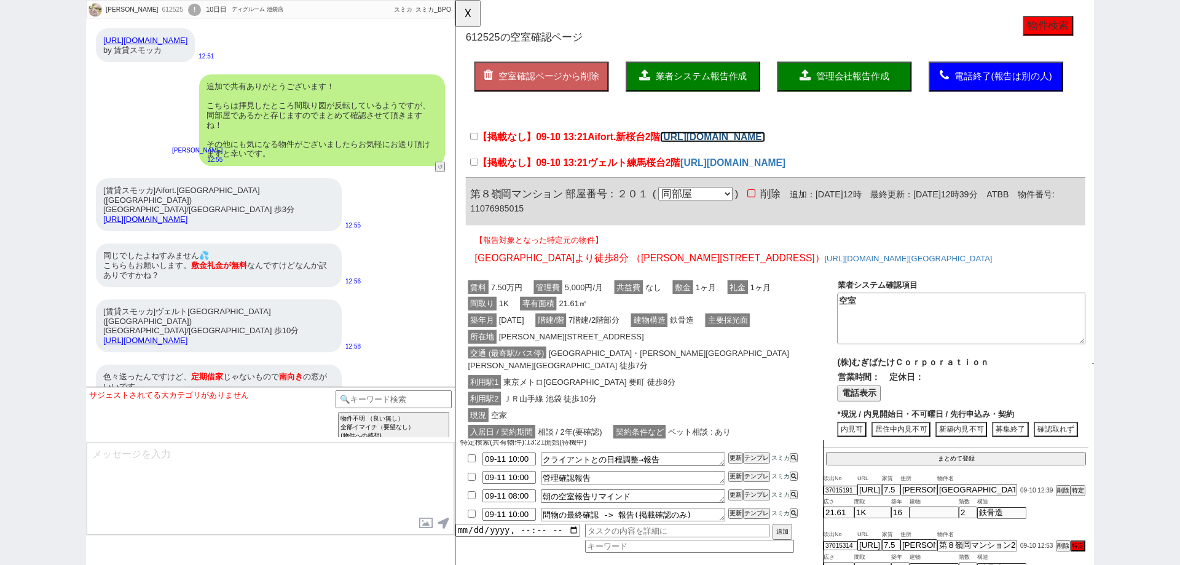
click at [741, 148] on link "[URL][DOMAIN_NAME]" at bounding box center [731, 147] width 113 height 12
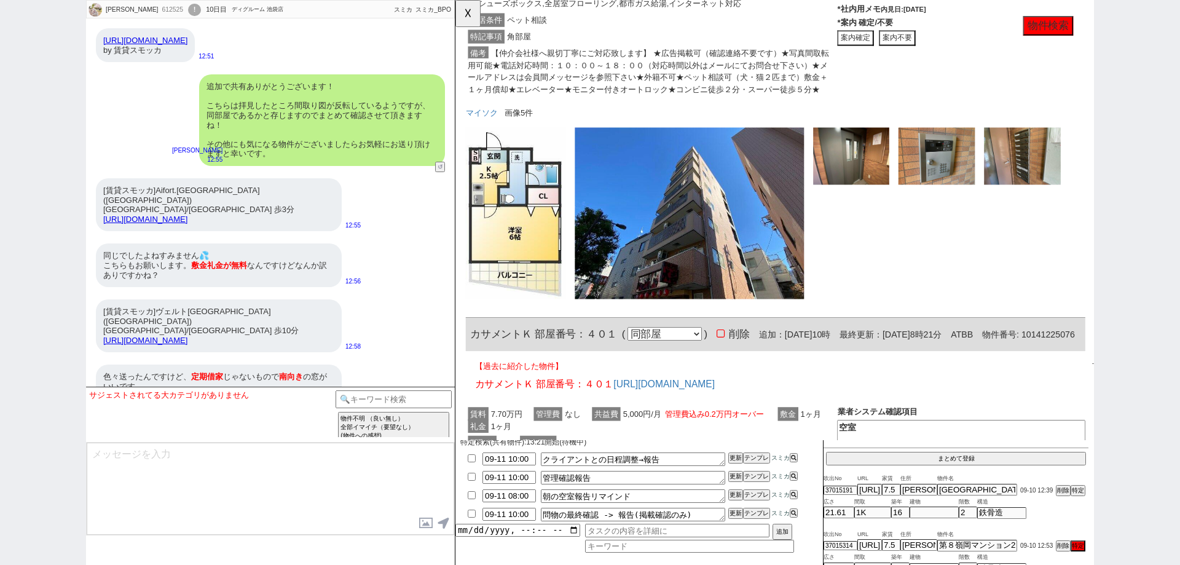
scroll to position [369, 0]
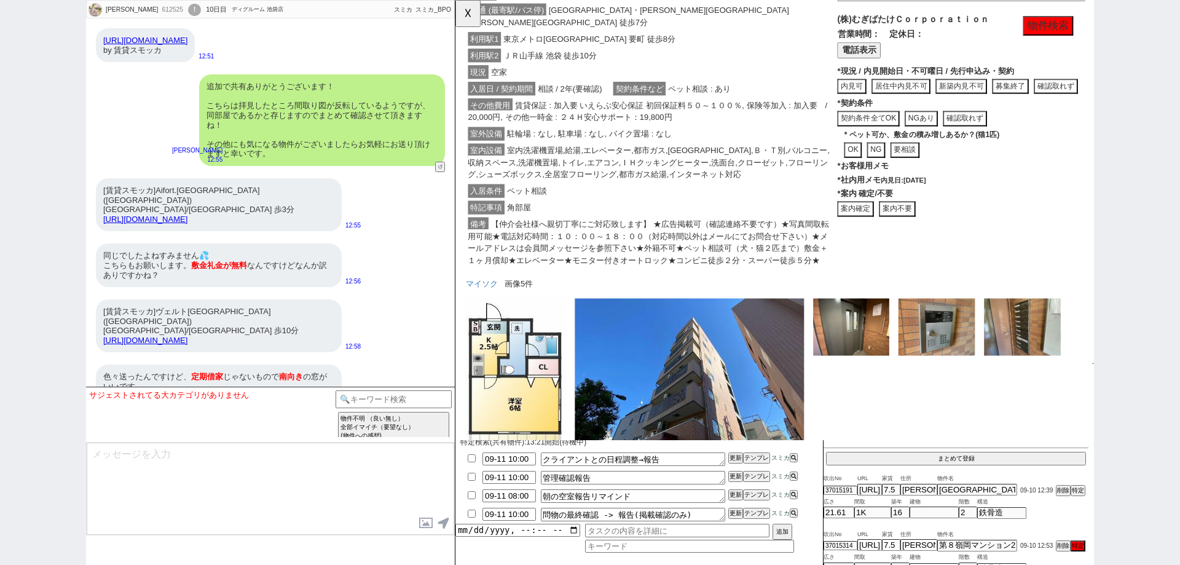
click at [187, 336] on link "[URL][DOMAIN_NAME]" at bounding box center [145, 340] width 84 height 9
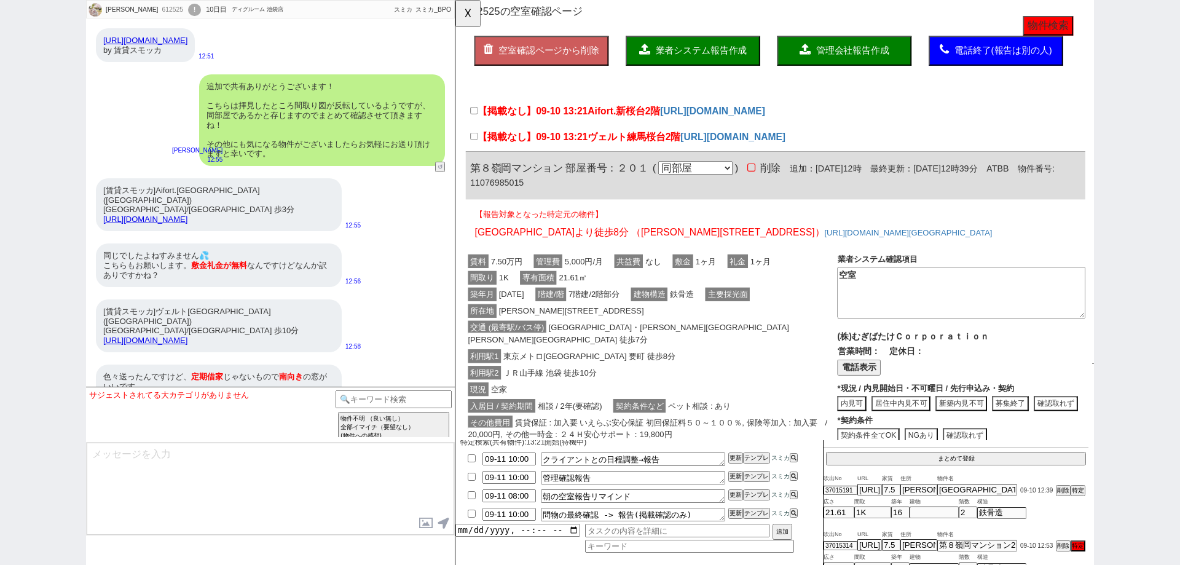
scroll to position [0, 0]
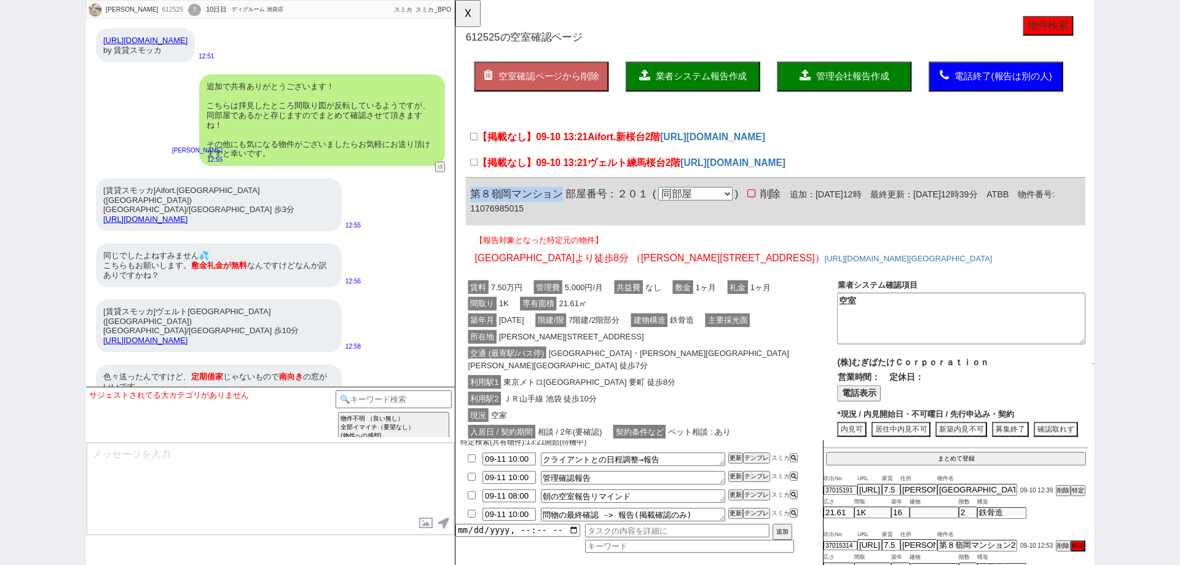
drag, startPoint x: 568, startPoint y: 221, endPoint x: 469, endPoint y: 221, distance: 99.0
click at [469, 221] on div "第８嶺岡マンション 部屋番号：２０１ ( 同部屋 同建物別部屋 別建物別部屋 別建物 ) 削除 追加：[DATE]12時 最終更新：[DATE]12時39分 …" at bounding box center [799, 216] width 666 height 51
copy span "第８嶺岡マンション"
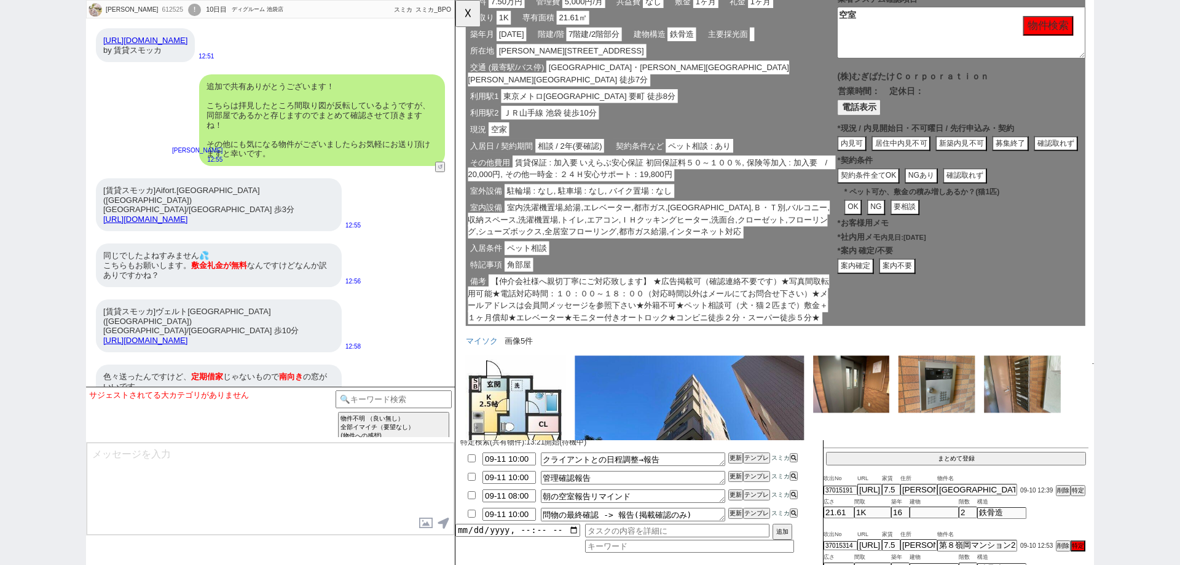
click at [667, 279] on div "特記事項 角部屋" at bounding box center [666, 285] width 400 height 18
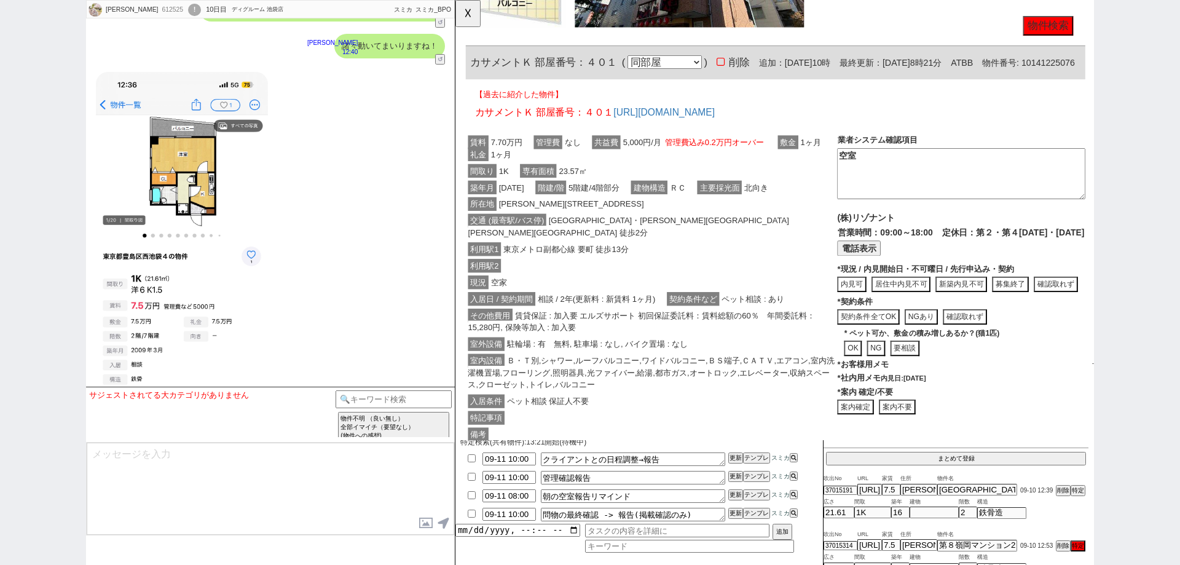
scroll to position [7826, 0]
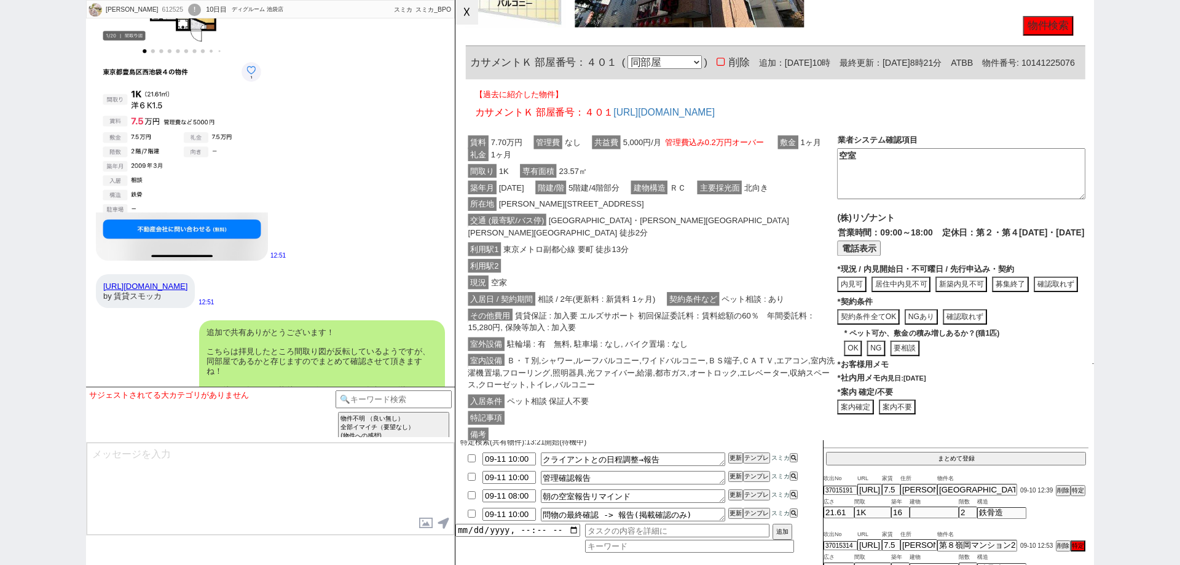
click at [470, 24] on button "☓" at bounding box center [466, 12] width 23 height 25
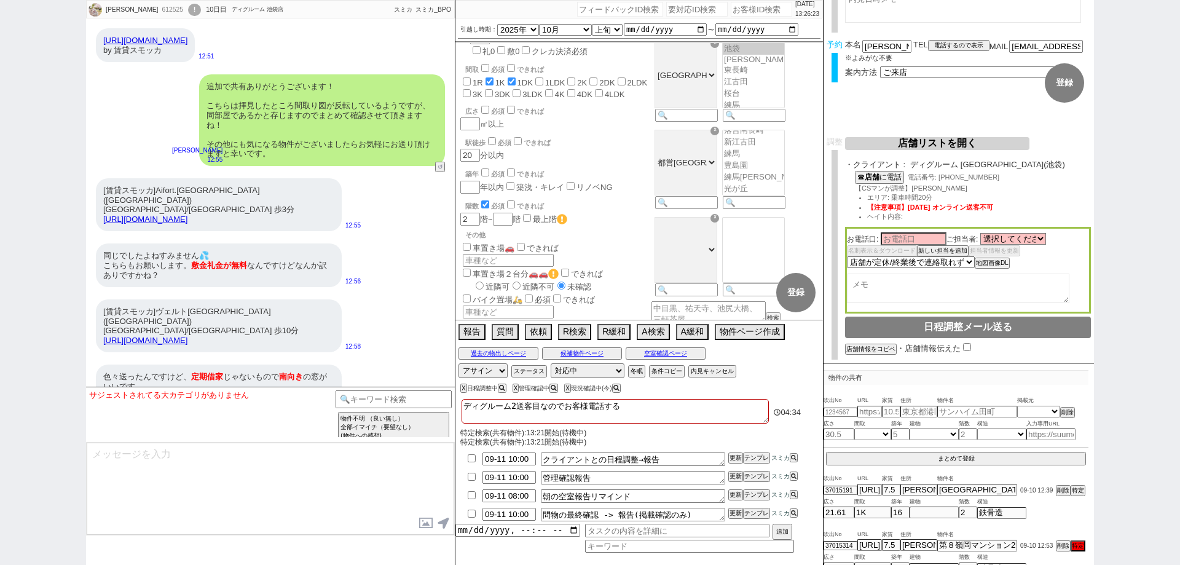
scroll to position [533, 0]
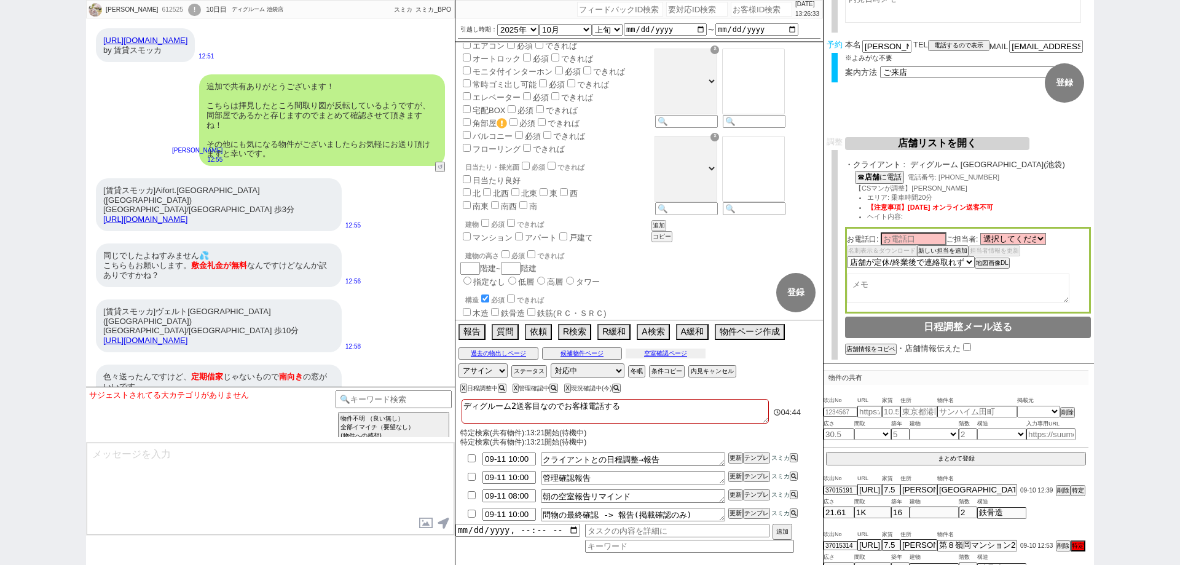
click at [673, 352] on button "空室確認ページ" at bounding box center [666, 353] width 80 height 10
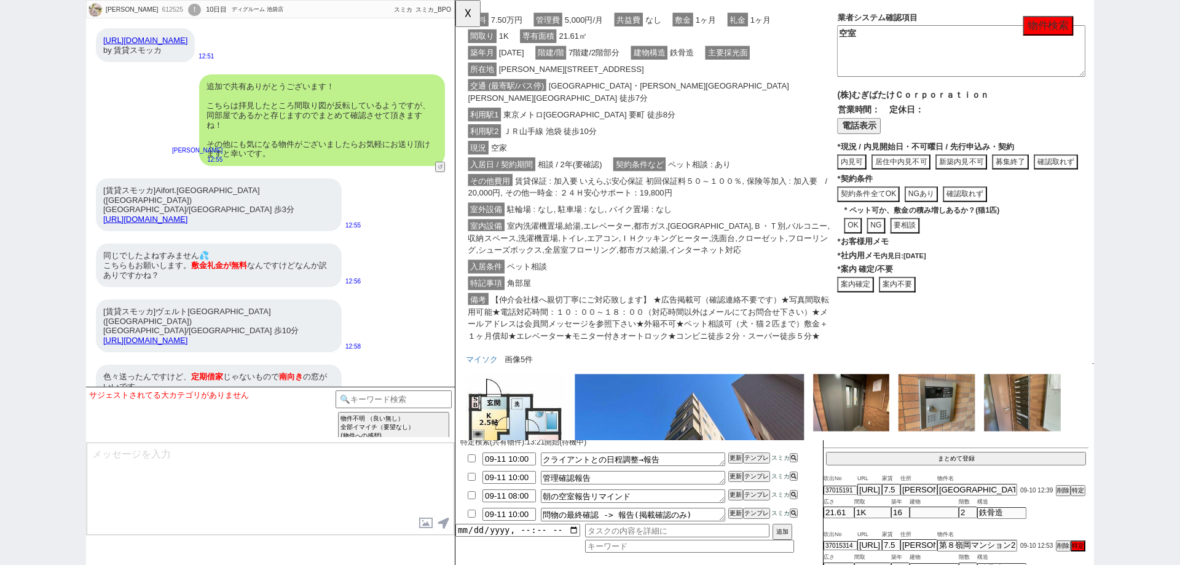
scroll to position [307, 0]
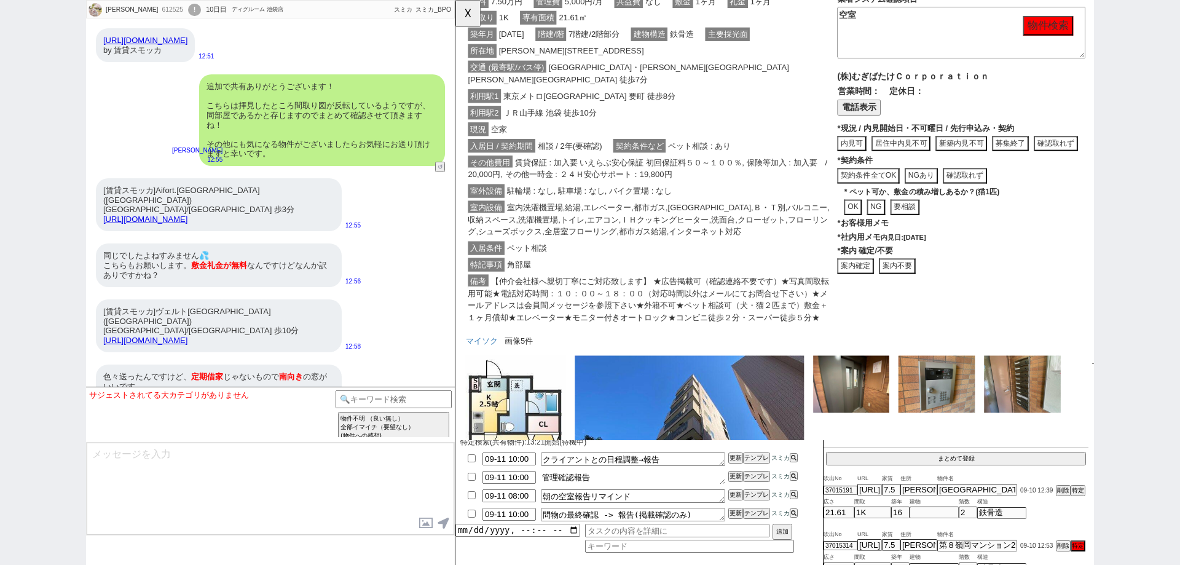
click at [679, 476] on textarea "管理確認報告" at bounding box center [633, 478] width 184 height 14
click at [731, 478] on button "更新" at bounding box center [734, 476] width 12 height 9
click at [734, 466] on li "09-11 10:00 クライアントとの日程調整→報告 更新 テンプレ スミカ" at bounding box center [639, 459] width 368 height 18
click at [737, 478] on button "更新" at bounding box center [734, 476] width 12 height 9
click at [738, 468] on li "09-11 10:00 管理確認報告　方角も確認（南向き希望） 更新 テンプレ スミカ" at bounding box center [639, 477] width 368 height 18
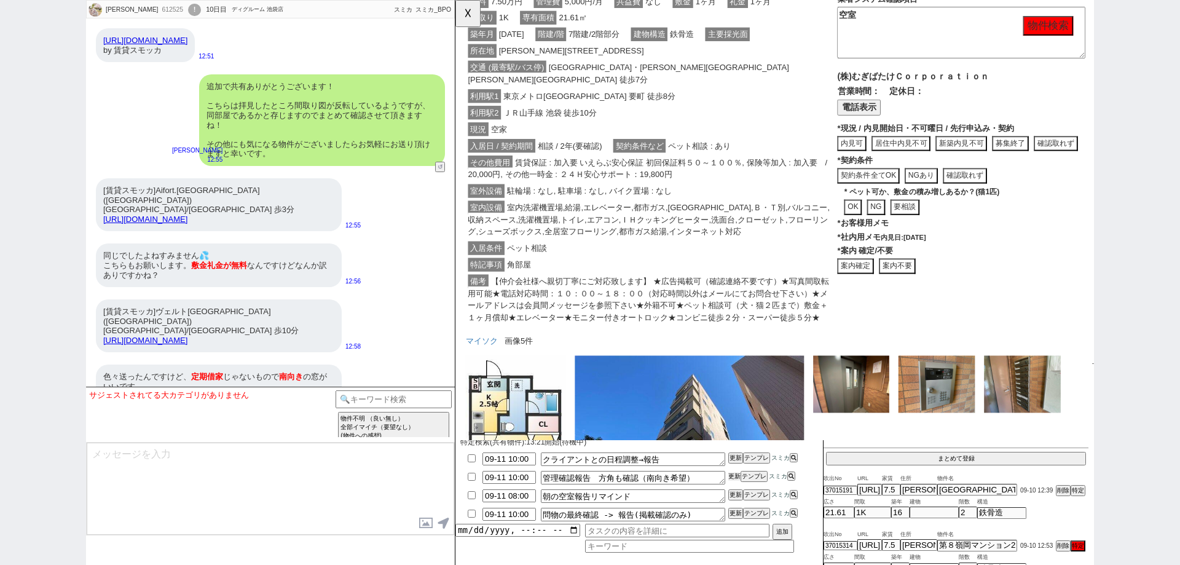
click at [738, 475] on button "更新" at bounding box center [734, 476] width 12 height 9
click at [738, 463] on li "09-11 10:00 クライアントとの日程調整→報告 更新 テンプレ スミカ" at bounding box center [639, 459] width 368 height 18
click at [738, 476] on button "更新" at bounding box center [734, 476] width 12 height 9
click at [738, 473] on button "更新" at bounding box center [734, 476] width 12 height 9
click at [738, 468] on li "09-11 10:00 管理確認報告　方角も確認（南向き希望） 更新 テンプレ スミカ" at bounding box center [639, 477] width 368 height 18
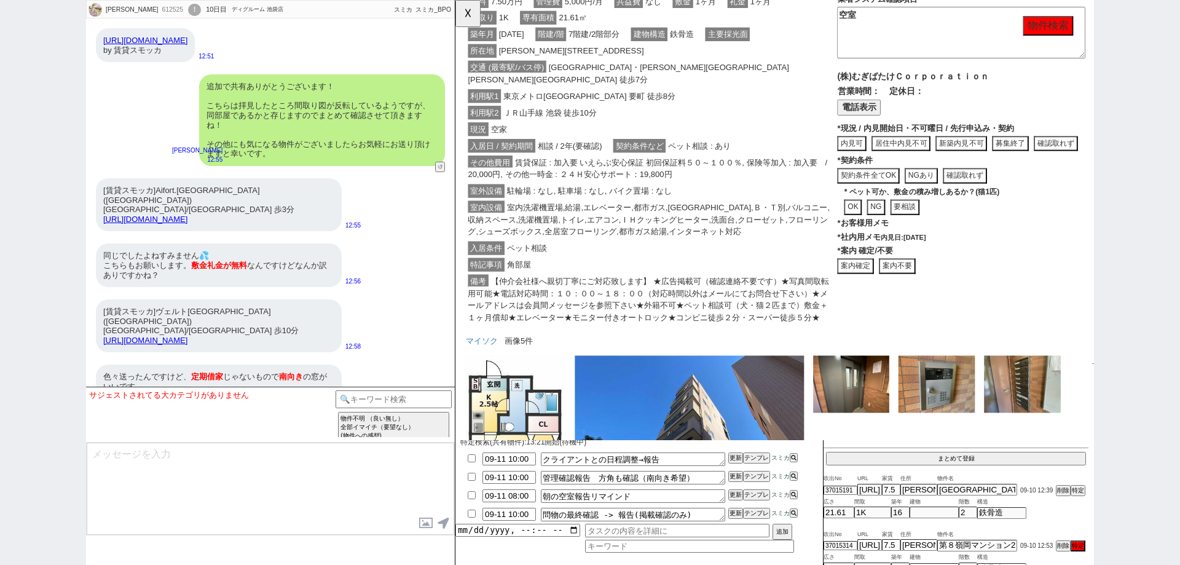
click at [54, 326] on div "[PERSON_NAME] 612525 ! 0 10日目 ディグルーム 池袋店 冬眠中 自社客 スミカ スミカ_BPO チャット全表示 [DATE] 新しく…" at bounding box center [590, 282] width 1180 height 565
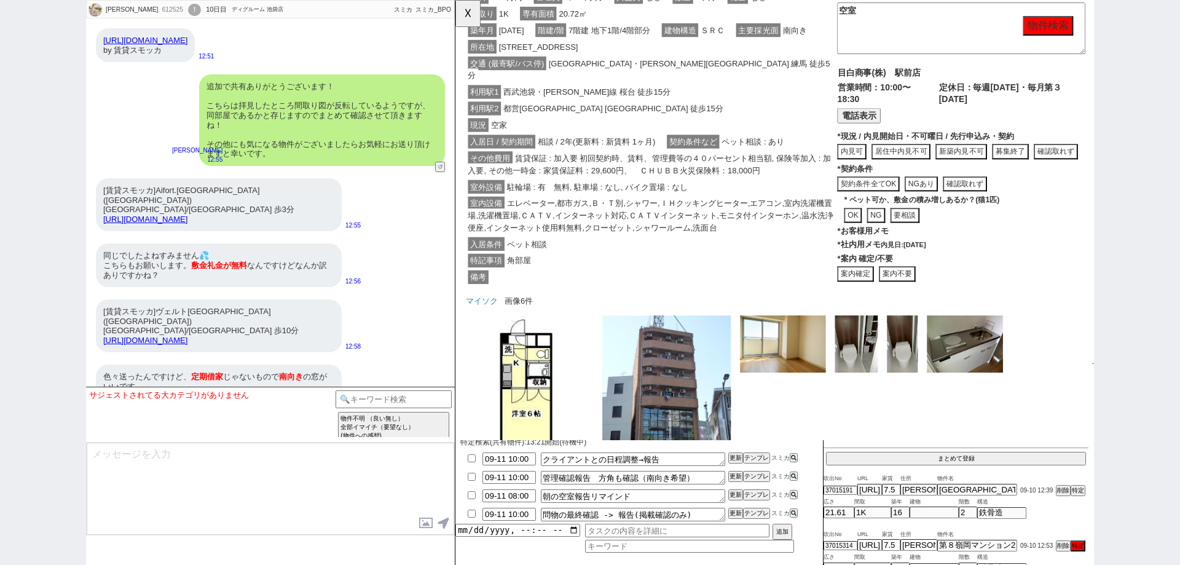
scroll to position [1598, 0]
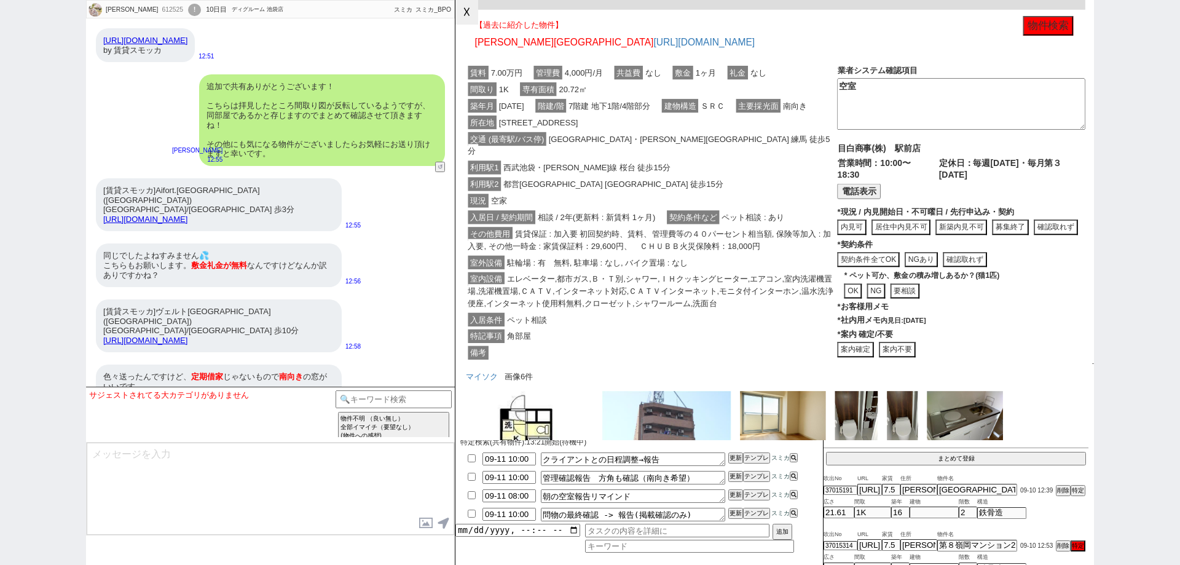
click at [470, 20] on button "☓" at bounding box center [466, 12] width 23 height 25
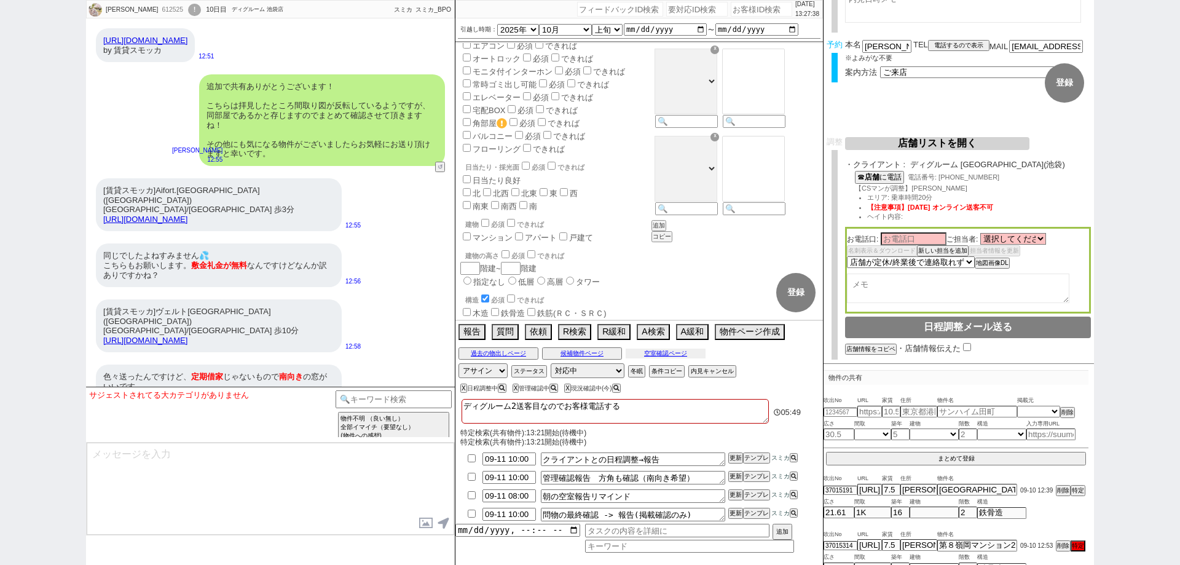
click at [696, 353] on button "空室確認ページ" at bounding box center [666, 353] width 80 height 10
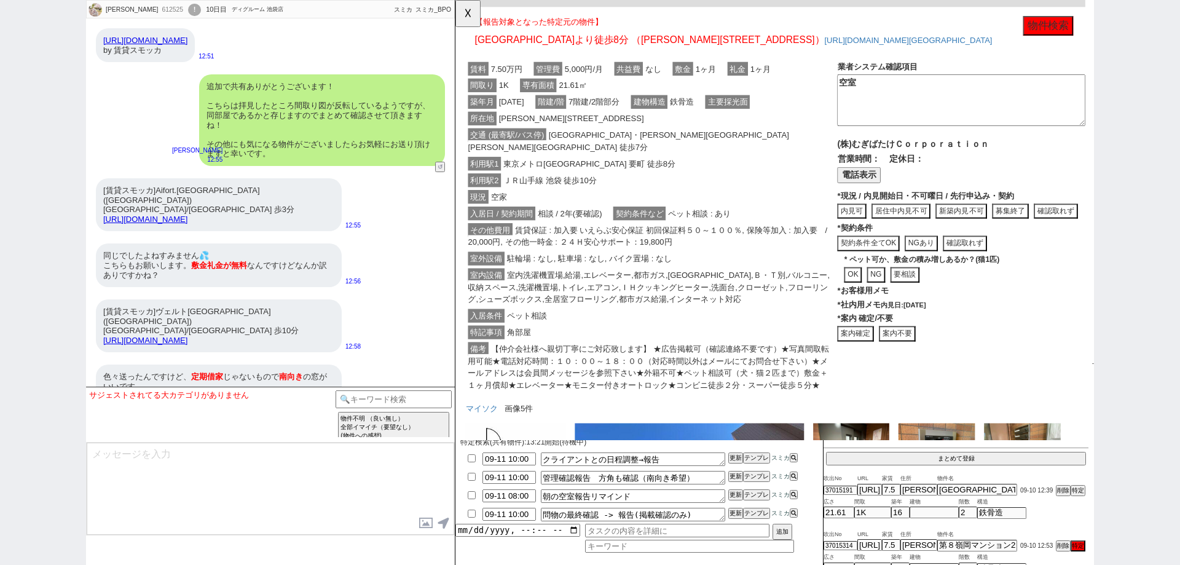
scroll to position [61, 0]
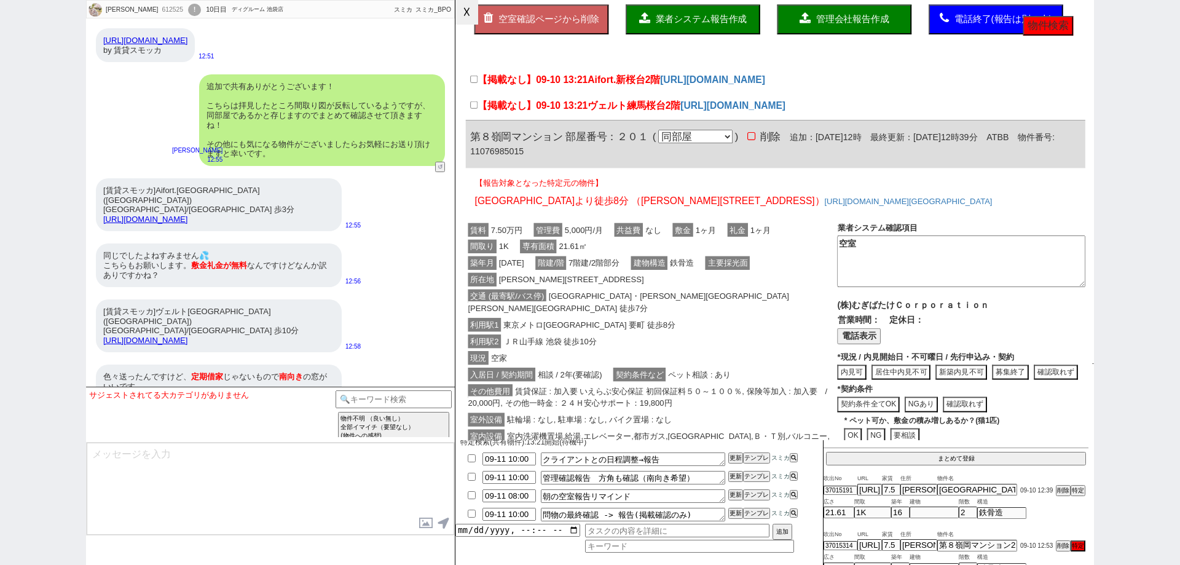
click at [468, 16] on button "☓" at bounding box center [466, 12] width 23 height 25
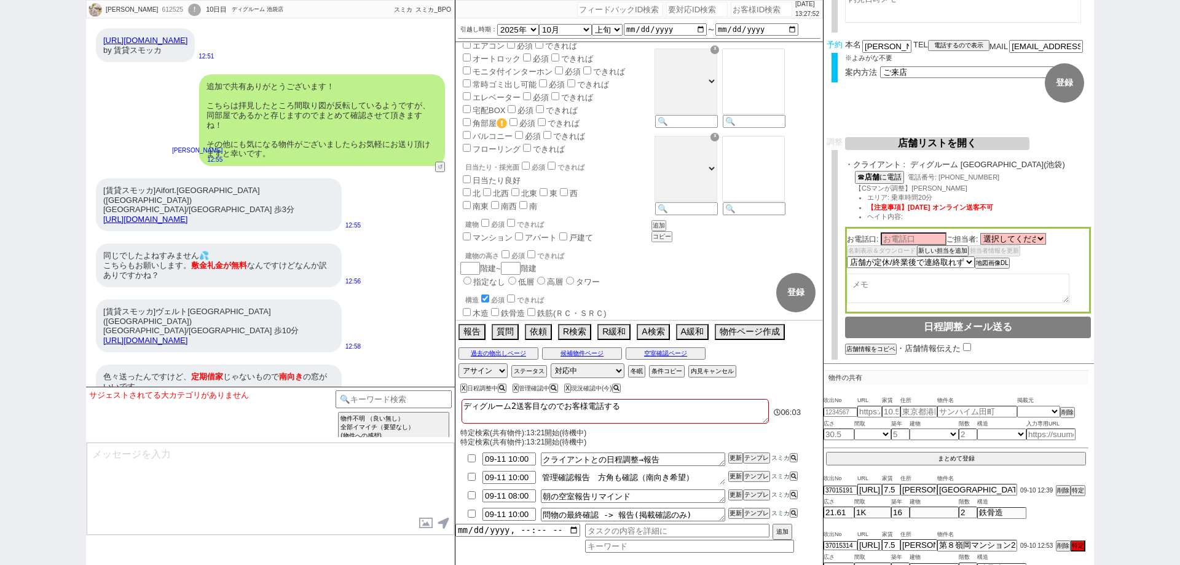
click at [597, 477] on textarea "管理確認報告　方角も確認（南向き希望）" at bounding box center [633, 478] width 184 height 14
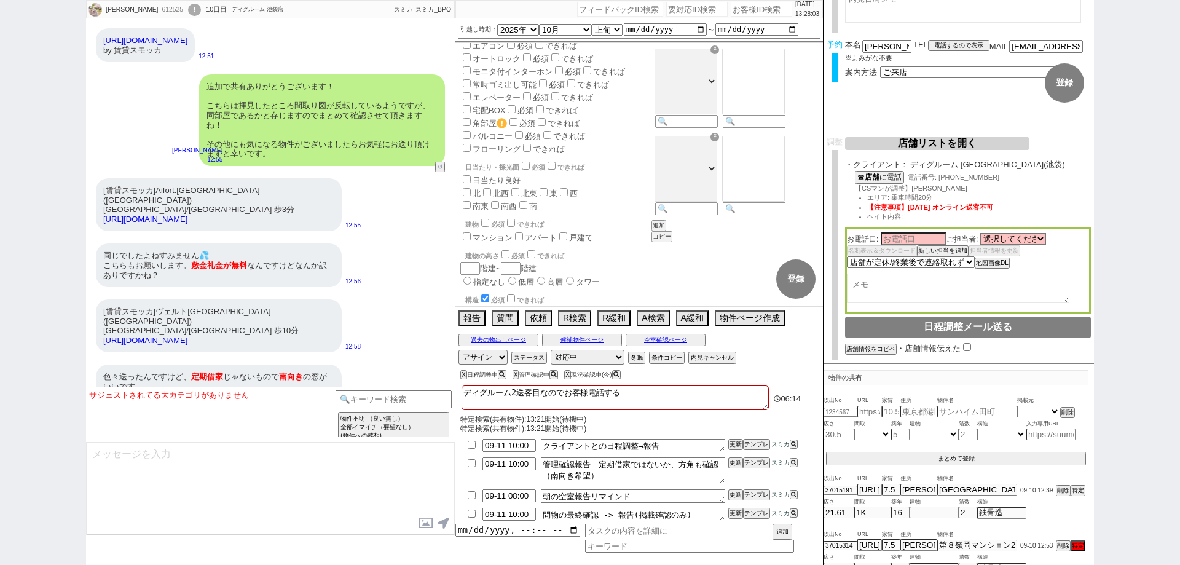
click at [737, 478] on li "09-11 10:00 管理確認報告　定期借家ではないか、方角も確認（南向き希望） 更新 テンプレ スミカ" at bounding box center [639, 471] width 368 height 32
click at [734, 463] on button "更新" at bounding box center [734, 463] width 12 height 9
drag, startPoint x: 740, startPoint y: 481, endPoint x: 733, endPoint y: 460, distance: 22.2
click at [738, 474] on li "09-11 10:00 管理確認報告　定期借家ではないか、方角も確認（南向き希望） 更新 テンプレ スミカ" at bounding box center [639, 471] width 368 height 32
click at [733, 459] on button "更新" at bounding box center [734, 463] width 12 height 9
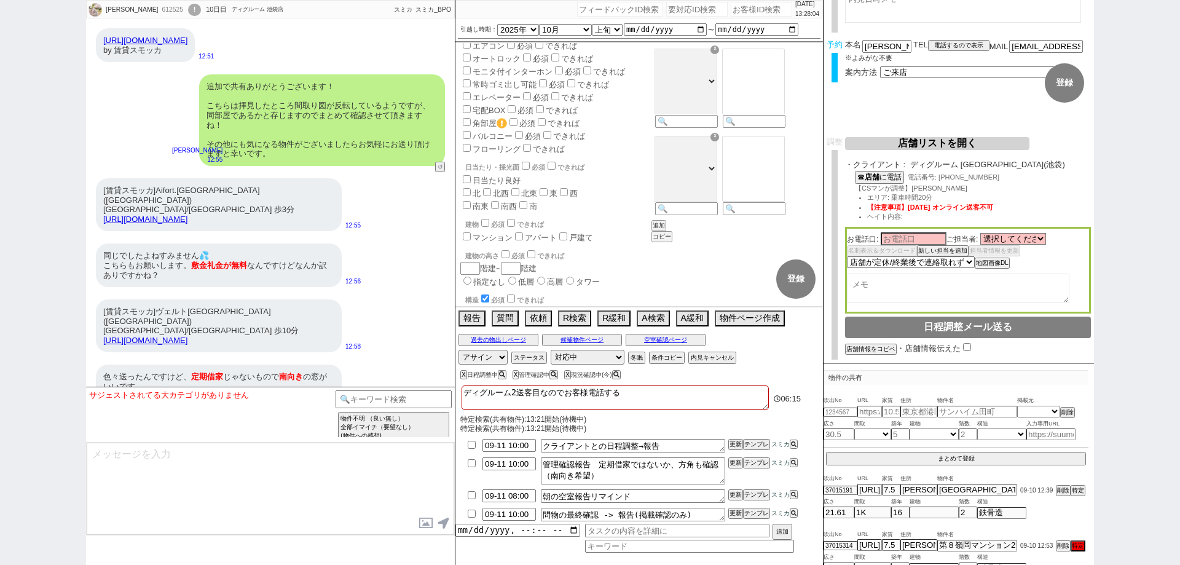
click at [736, 474] on li "09-11 10:00 管理確認報告　定期借家ではないか、方角も確認（南向き希望） 更新 テンプレ スミカ" at bounding box center [639, 471] width 368 height 32
click at [734, 459] on button "更新" at bounding box center [734, 463] width 12 height 9
click at [735, 474] on li "09-11 10:00 管理確認報告　定期借家ではないか、方角も確認（南向き希望） 更新 テンプレ スミカ" at bounding box center [639, 471] width 368 height 32
click at [733, 466] on button "更新" at bounding box center [734, 463] width 12 height 9
click at [738, 473] on li "09-11 10:00 管理確認報告　定期借家ではないか、方角も確認（南向き希望） 更新 テンプレ スミカ" at bounding box center [639, 471] width 368 height 32
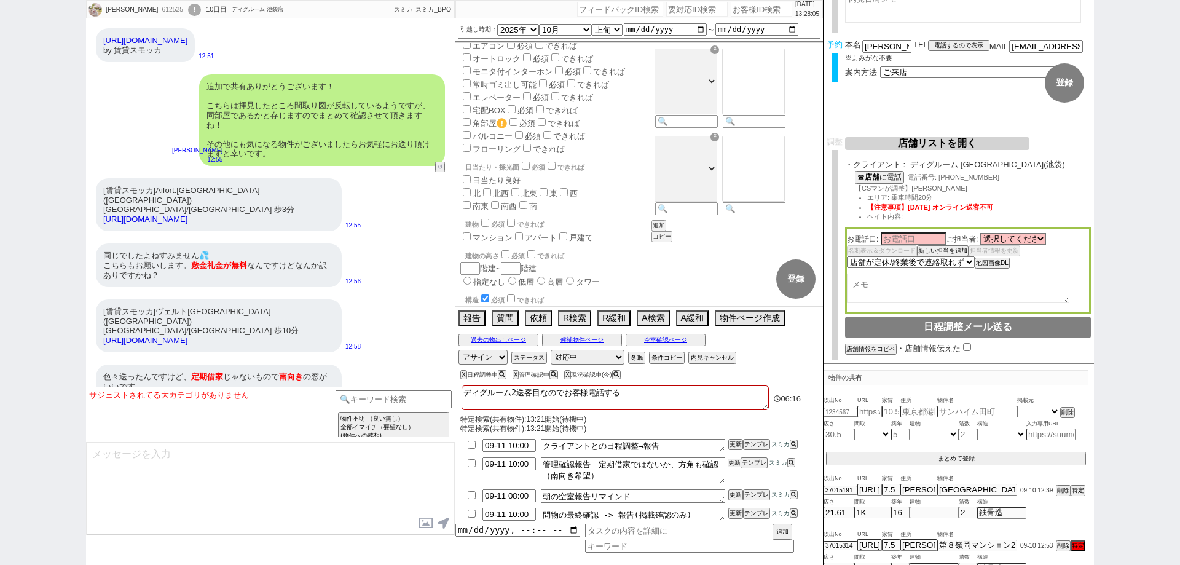
click at [736, 465] on button "更新" at bounding box center [734, 463] width 12 height 9
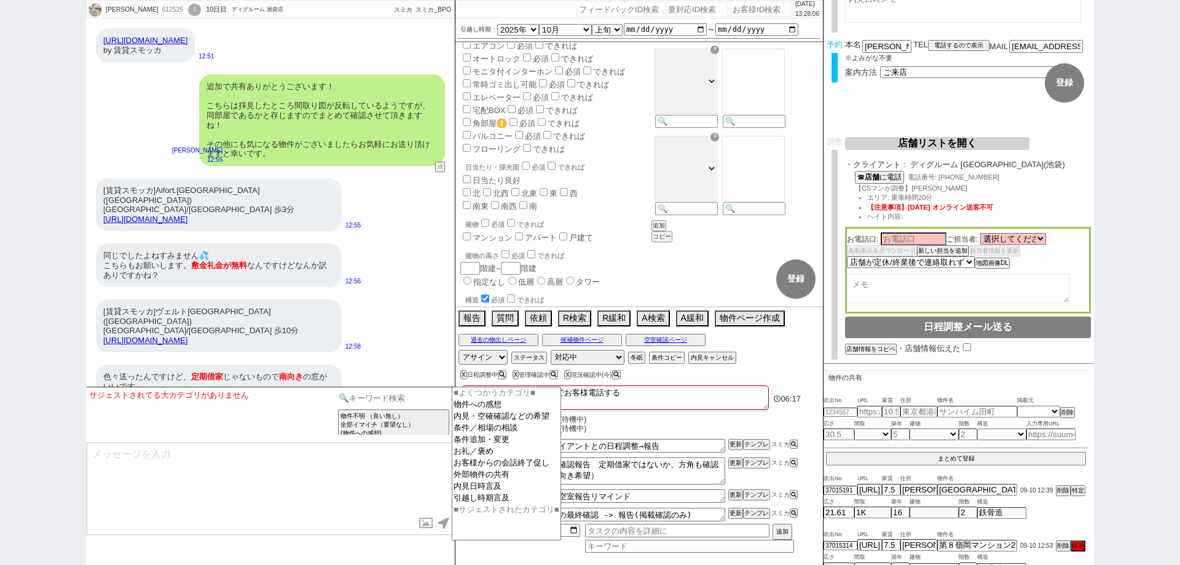
click at [361, 398] on input at bounding box center [394, 397] width 116 height 15
click at [468, 481] on option "外部物件の共有" at bounding box center [506, 475] width 108 height 12
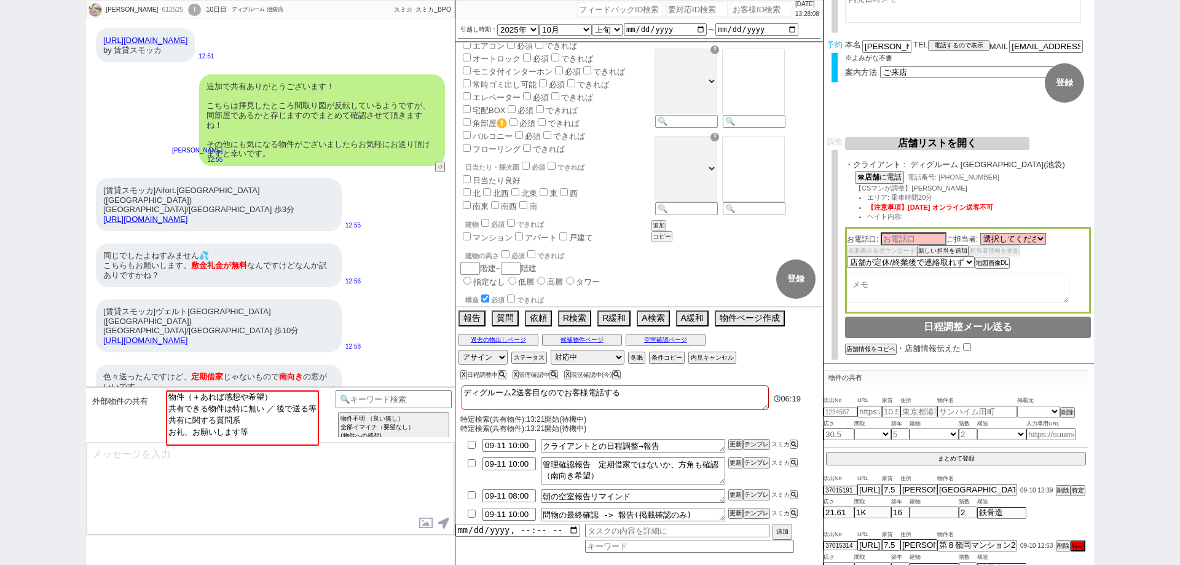
click at [337, 490] on textarea at bounding box center [271, 489] width 368 height 92
click at [393, 473] on textarea at bounding box center [271, 489] width 368 height 92
click at [420, 406] on div "物件不明 （良い無し） 全部イマイチ（要望なし） (物件への感想) 物件不明【良い有り】 感想のみ (物件への感想) 指定アリ【良い有り】 言及中の物件への感…" at bounding box center [394, 414] width 116 height 49
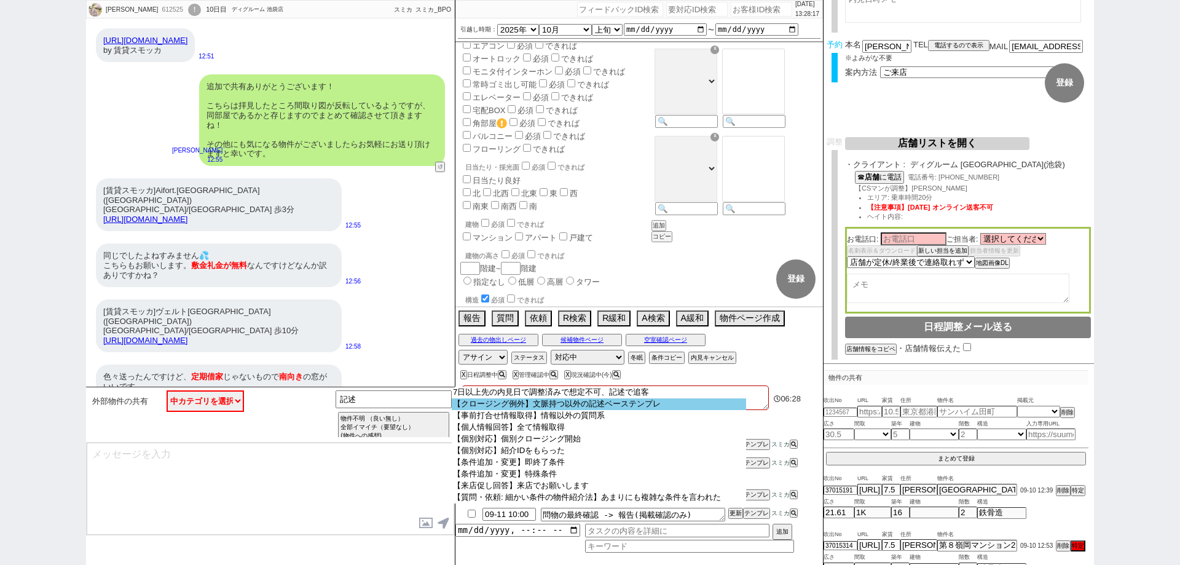
click at [471, 404] on option "【クロージング例外】文脈持つ以外の記述ベーステンプレ" at bounding box center [599, 404] width 294 height 12
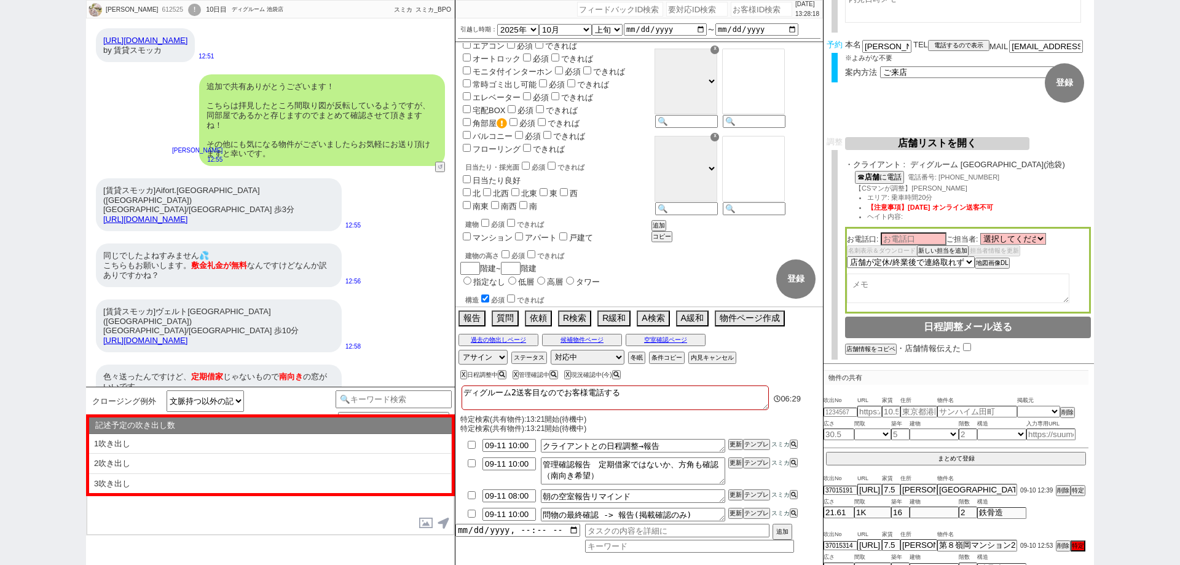
click at [272, 432] on div "記述予定の吹き出し数 ※スクロール可" at bounding box center [270, 425] width 363 height 17
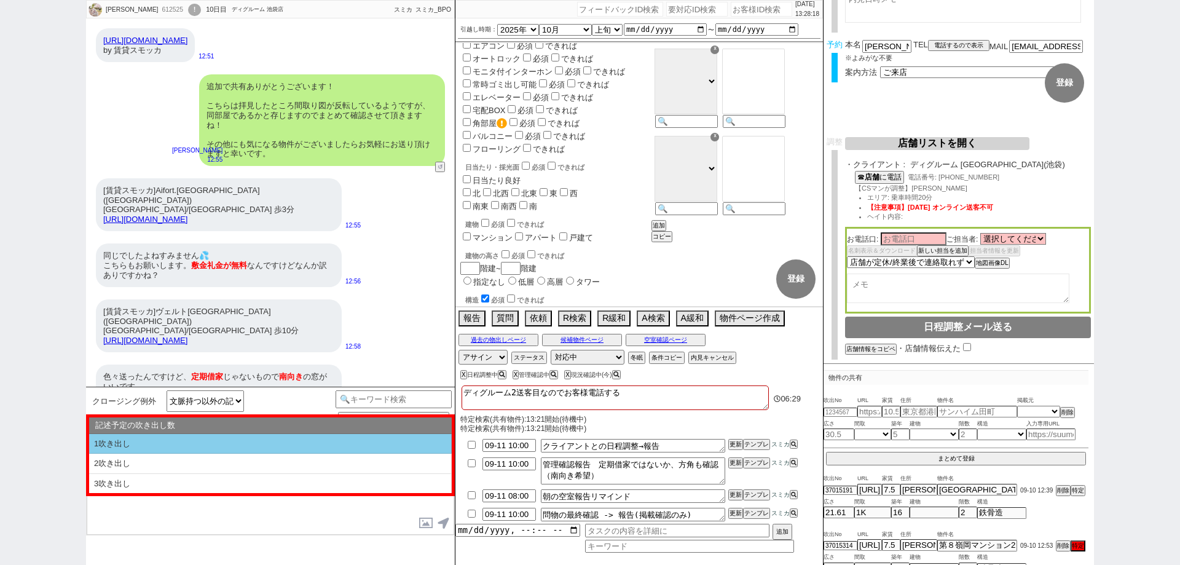
click at [278, 442] on li "1吹き出し" at bounding box center [270, 444] width 363 height 20
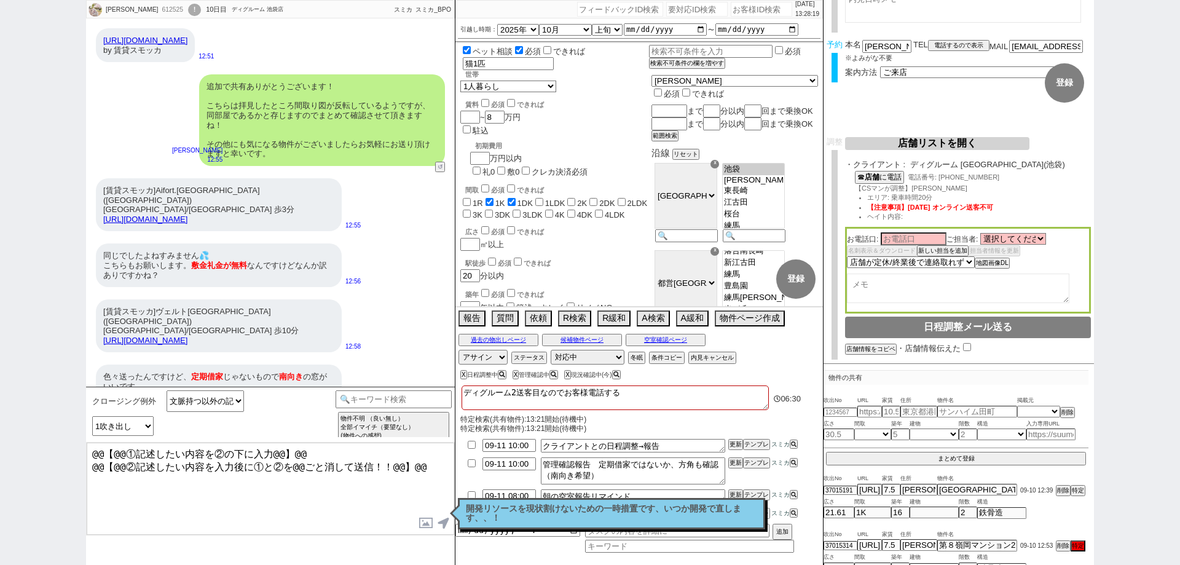
scroll to position [0, 0]
click at [730, 53] on input "text" at bounding box center [709, 55] width 121 height 10
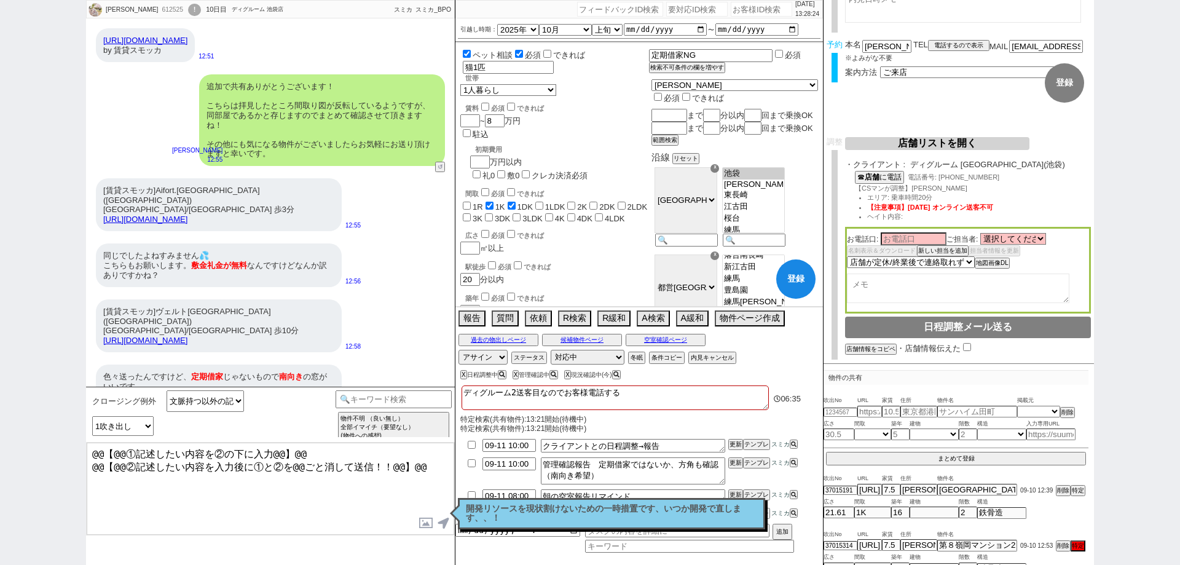
click at [644, 259] on div "駅徒歩 必須 できれば" at bounding box center [557, 265] width 184 height 12
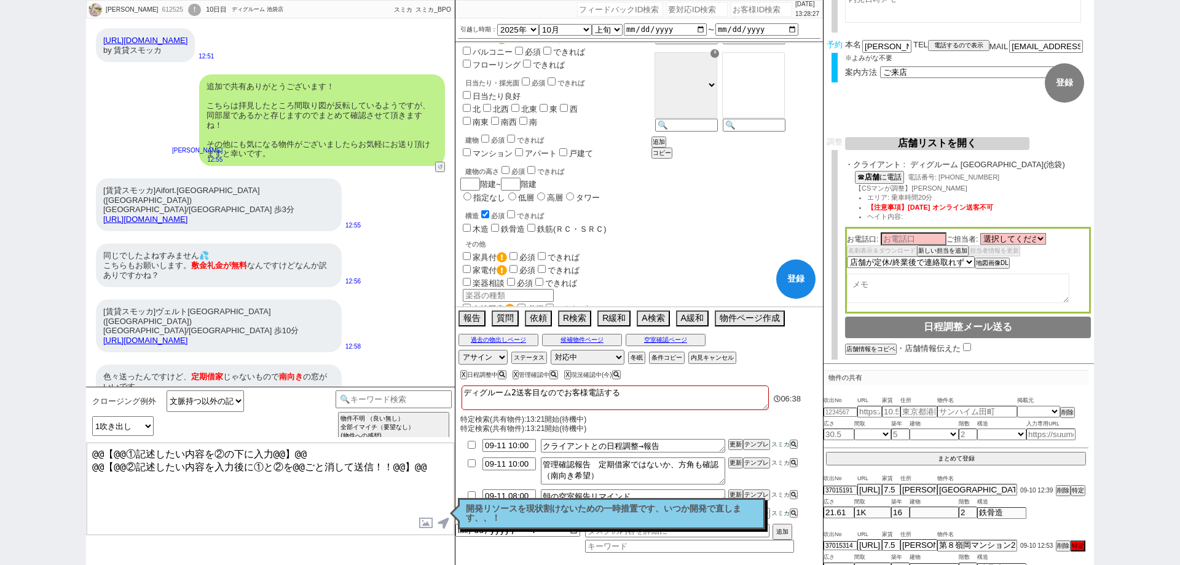
scroll to position [596, 0]
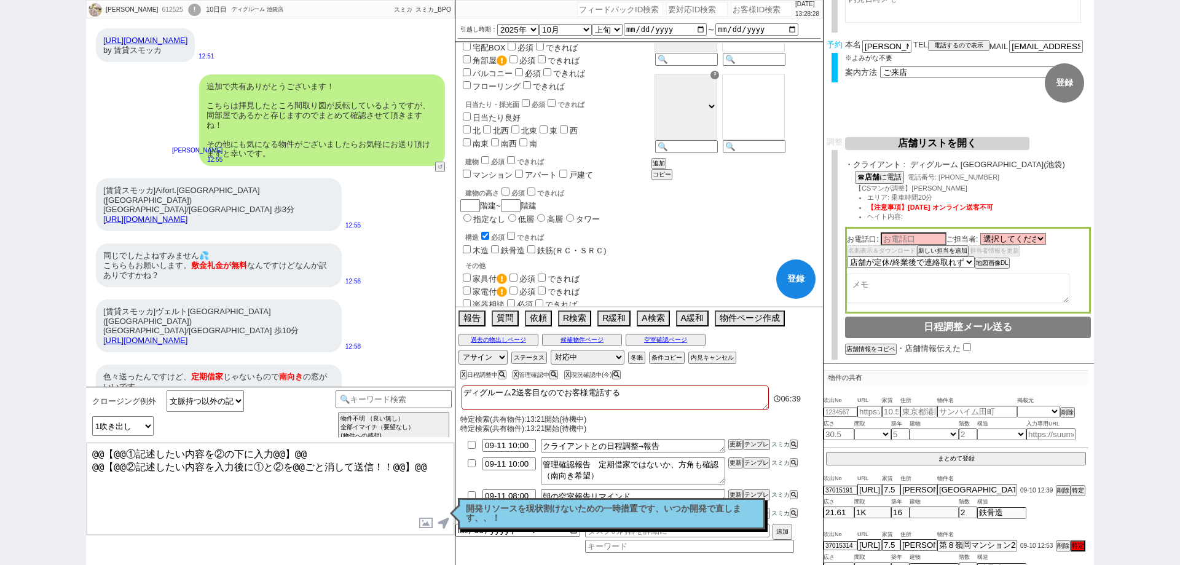
click at [466, 138] on input "南東" at bounding box center [467, 142] width 8 height 8
click at [495, 138] on input "南西" at bounding box center [495, 142] width 8 height 8
click at [517, 118] on div "日当たり・採光面 必須 できれば 日当たり良好 [GEOGRAPHIC_DATA][PERSON_NAME][PERSON_NAME]" at bounding box center [554, 123] width 189 height 52
click at [524, 138] on input "南" at bounding box center [523, 142] width 8 height 8
click at [792, 285] on button "登録" at bounding box center [795, 278] width 39 height 39
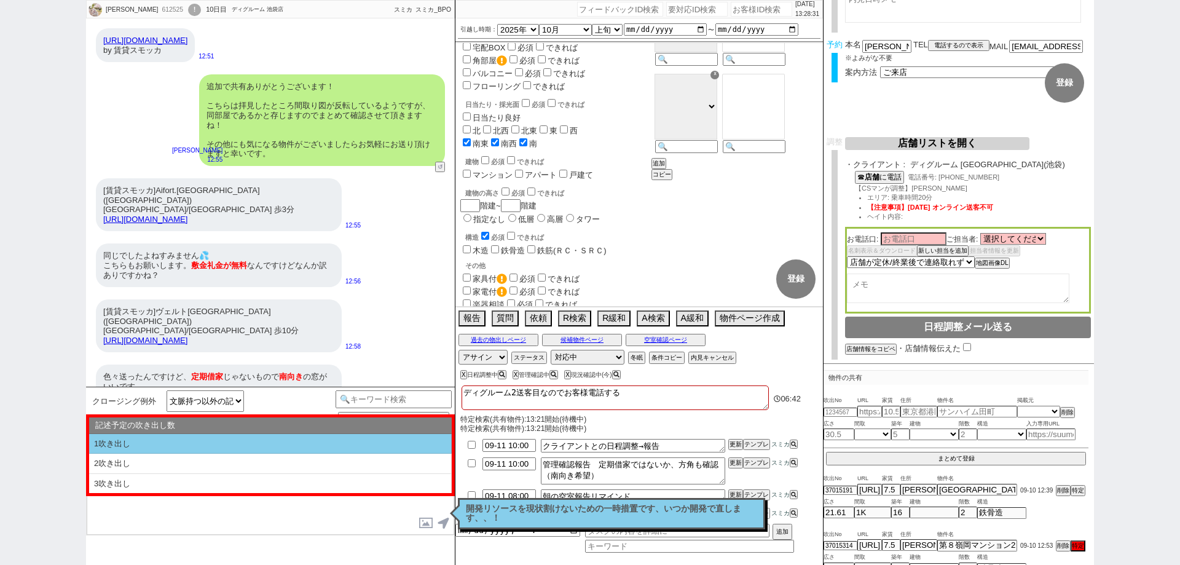
click at [427, 443] on li "1吹き出し" at bounding box center [270, 444] width 363 height 20
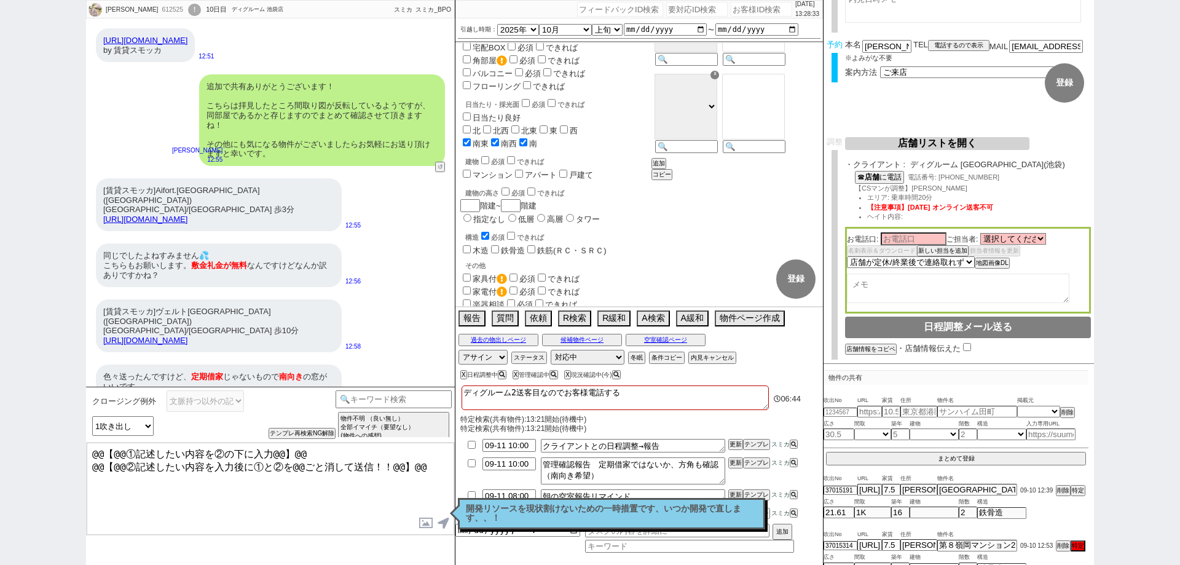
drag, startPoint x: 447, startPoint y: 468, endPoint x: 1, endPoint y: 460, distance: 446.3
click at [1, 460] on div "[PERSON_NAME] 612525 ! 0 10日目 ディグルーム 池袋店 冬眠中 自社客 スミカ スミカ_BPO チャット全表示 [DATE] 新しく…" at bounding box center [590, 282] width 1180 height 565
drag, startPoint x: 157, startPoint y: 172, endPoint x: 205, endPoint y: 171, distance: 48.6
click at [205, 178] on div "[賃貸スモッカ]Aifort.[GEOGRAPHIC_DATA]([GEOGRAPHIC_DATA])[GEOGRAPHIC_DATA]/[GEOGRAPHI…" at bounding box center [219, 204] width 246 height 53
copy div "Aifort.[GEOGRAPHIC_DATA]"
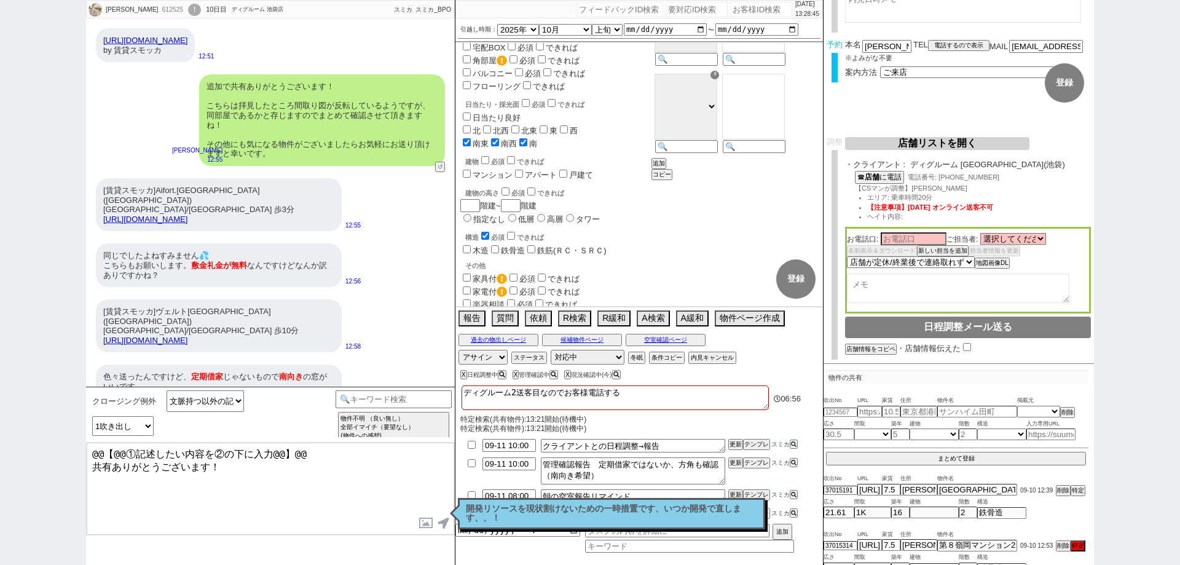
click at [292, 496] on textarea "@@【@@①記述したい内容を②の下に入力@@】@@ 共有ありがとうございます！" at bounding box center [271, 489] width 368 height 92
paste textarea "Aifort.[GEOGRAPHIC_DATA]"
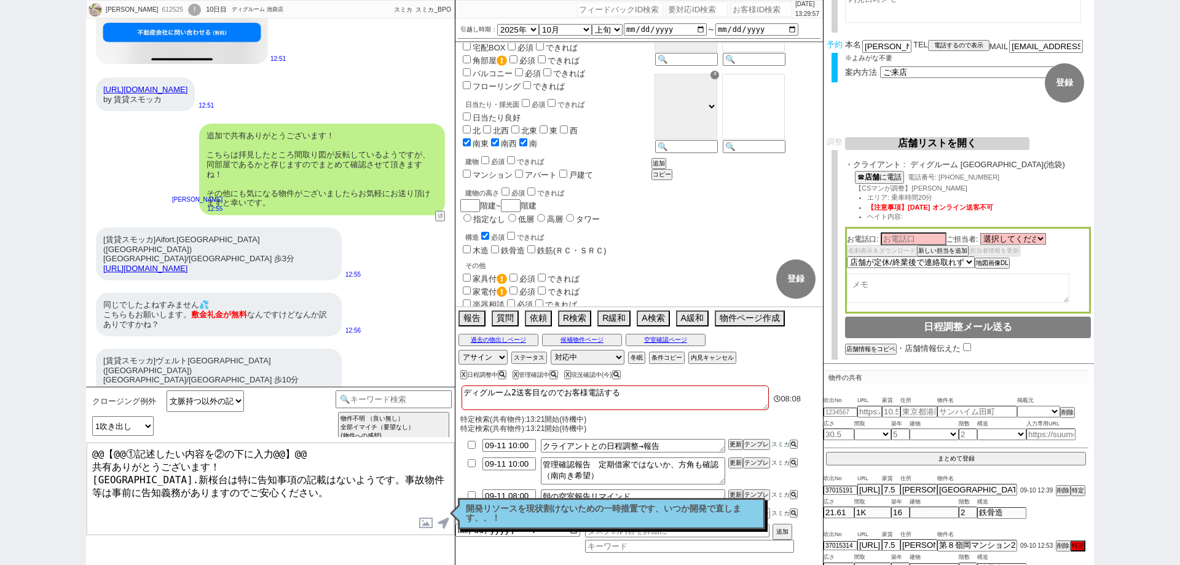
scroll to position [8099, 0]
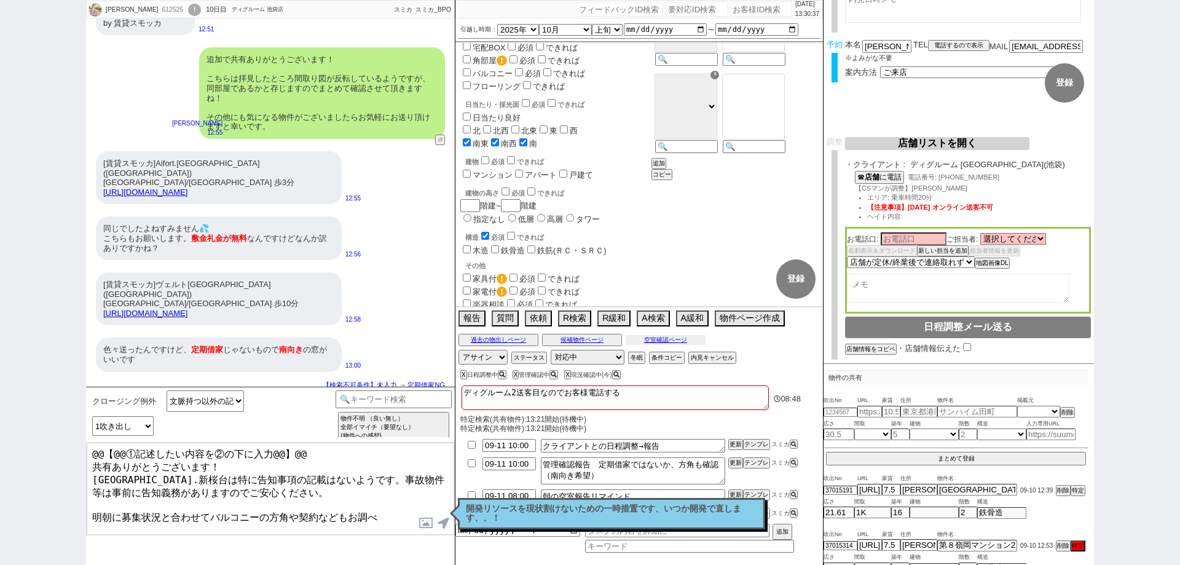
click at [704, 333] on div "過去の物出しページ 候補物件ページ 空室確認ページ" at bounding box center [639, 340] width 368 height 16
click at [688, 335] on button "空室確認ページ" at bounding box center [666, 340] width 80 height 10
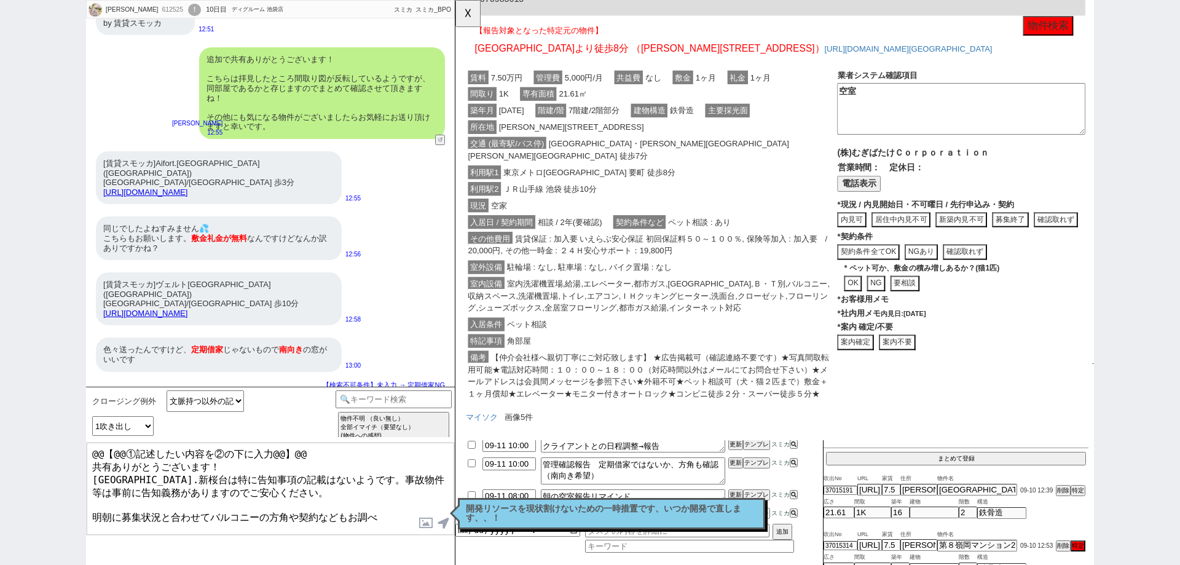
scroll to position [246, 0]
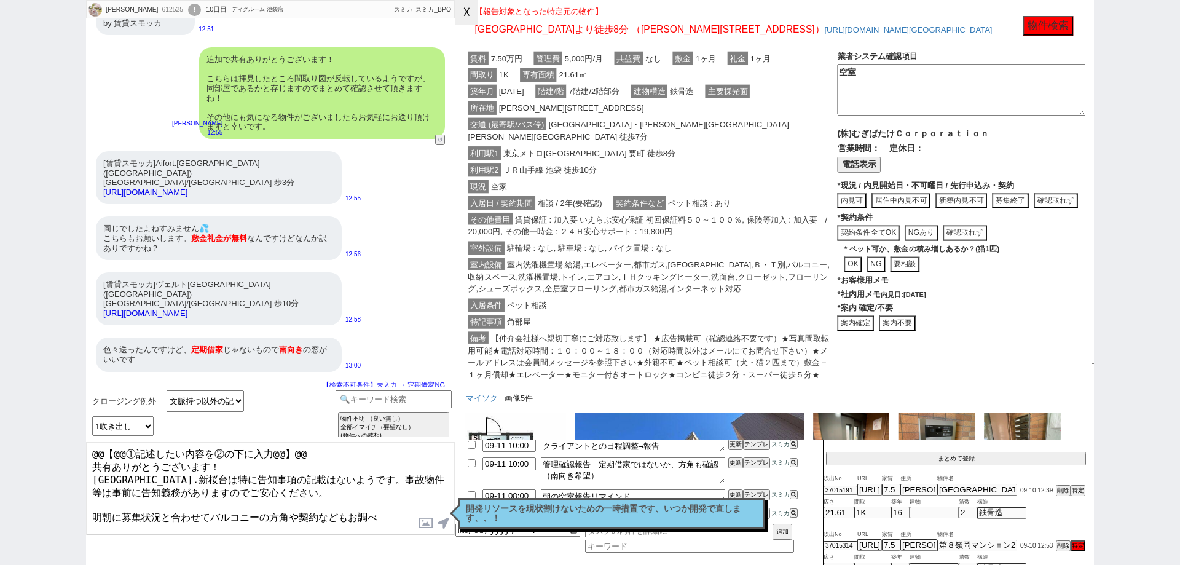
click at [471, 17] on button "☓" at bounding box center [466, 12] width 23 height 25
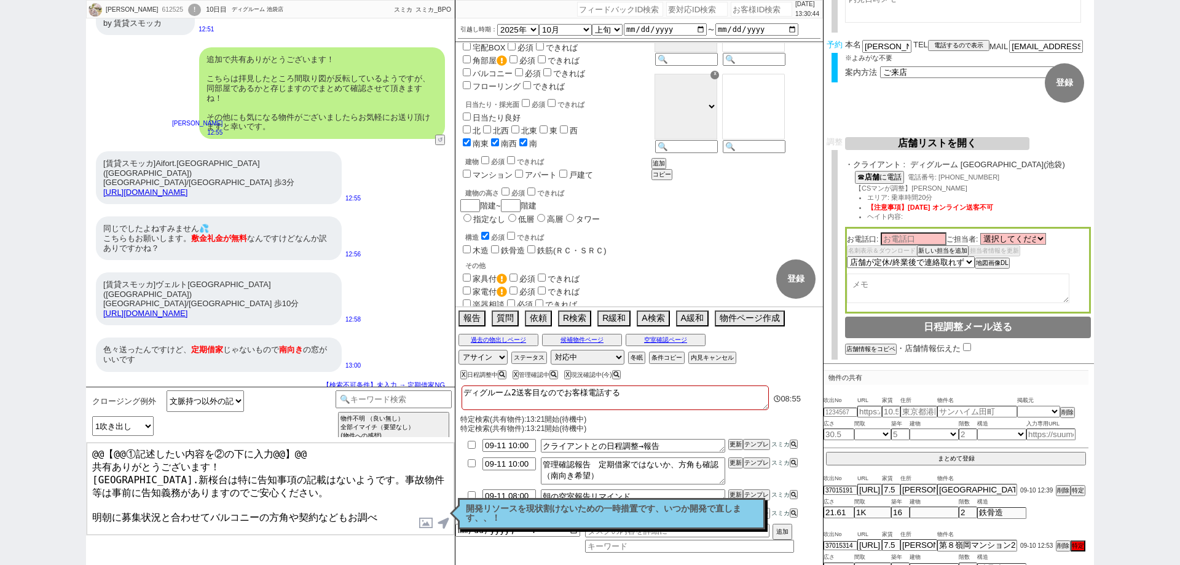
click at [319, 508] on textarea "@@【@@①記述したい内容を②の下に入力@@】@@ 共有ありがとうございます！ [GEOGRAPHIC_DATA].新桜台は特に告知事項の記載はないようです。…" at bounding box center [271, 489] width 368 height 92
drag, startPoint x: 307, startPoint y: 450, endPoint x: 7, endPoint y: 424, distance: 300.4
click at [7, 424] on div "[PERSON_NAME] 612525 ! 0 10日目 ディグルーム 池袋店 冬眠中 自社客 スミカ スミカ_BPO チャット全表示 [DATE] 新しく…" at bounding box center [590, 282] width 1180 height 565
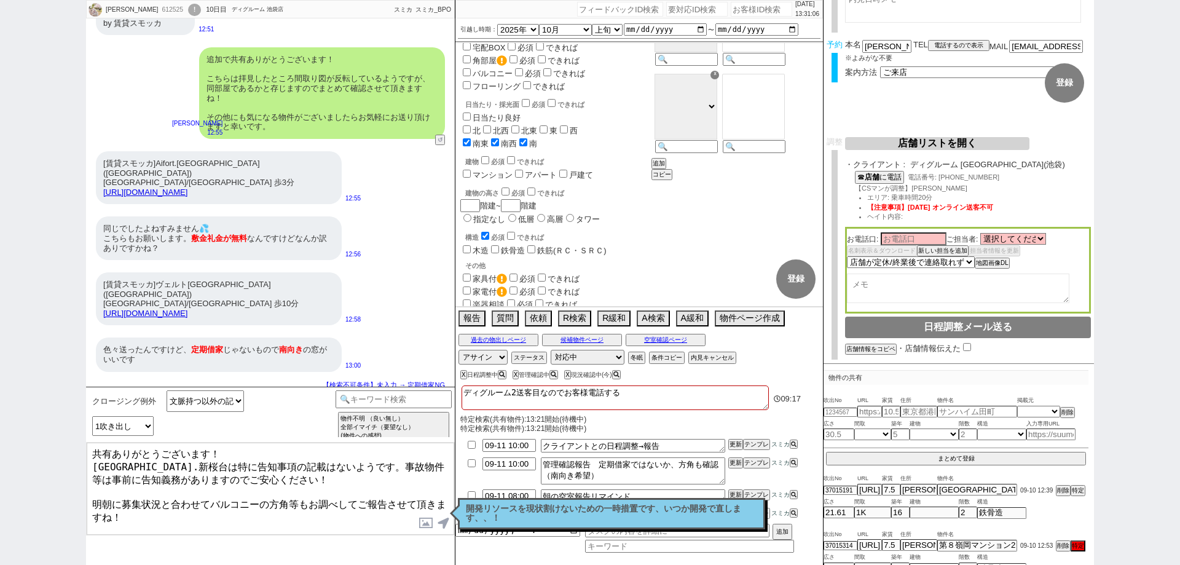
click at [332, 458] on textarea "共有ありがとうございます！ [GEOGRAPHIC_DATA].新桜台は特に告知事項の記載はないようです。事故物件等は事前に告知義務がありますのでご安心くださ…" at bounding box center [271, 489] width 368 height 92
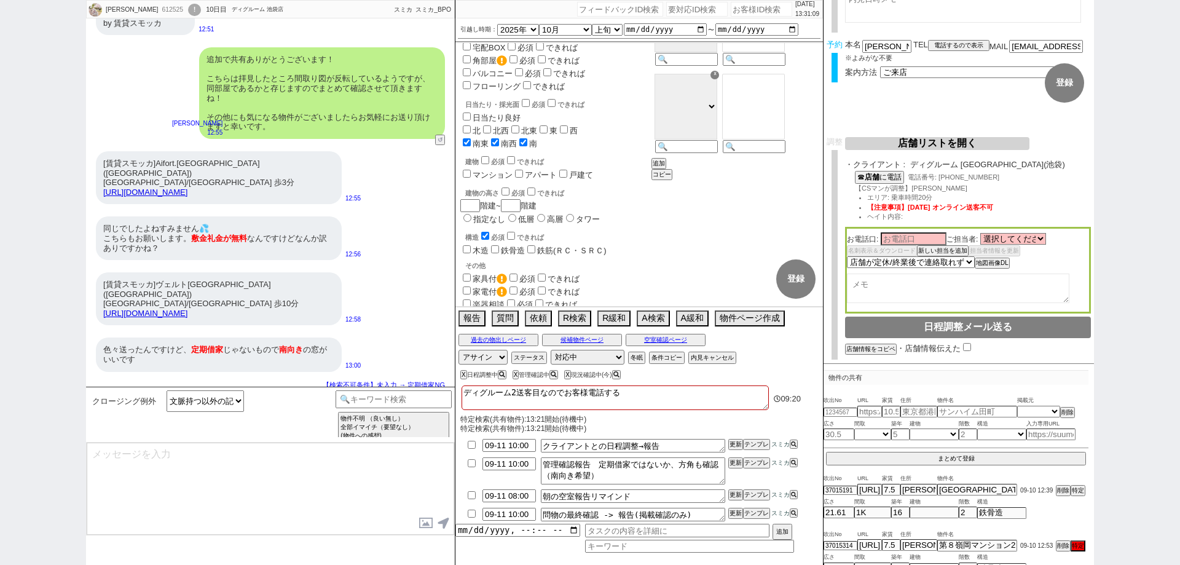
scroll to position [8183, 0]
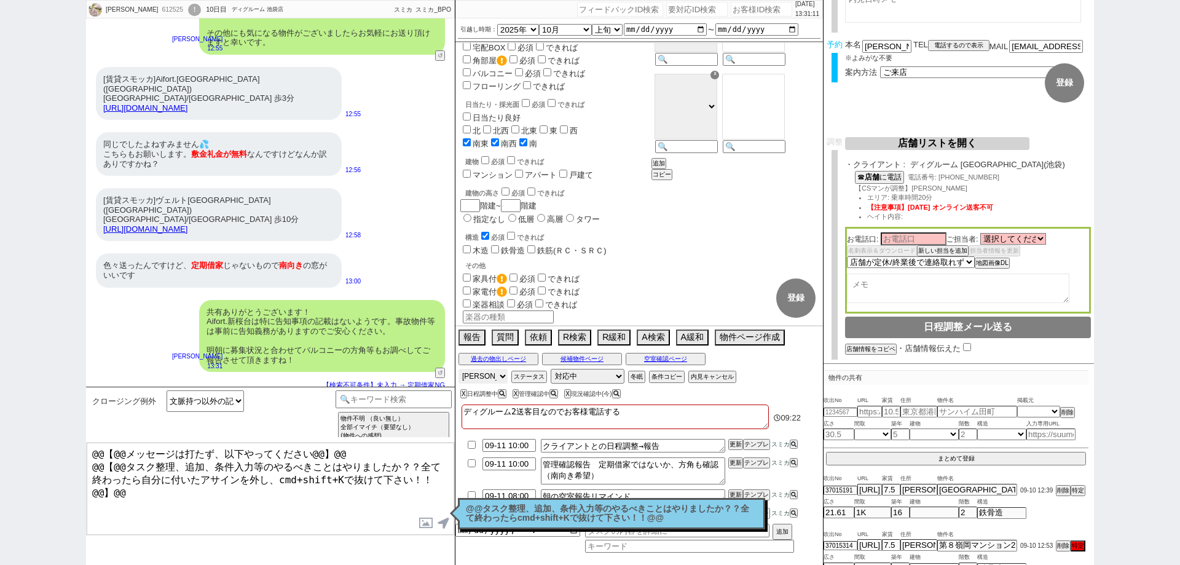
click at [491, 376] on select "アサイン [PERSON_NAME] [PERSON_NAME] [PERSON_NAME] 蛇[PERSON_NAME]" at bounding box center [483, 376] width 49 height 15
click at [459, 369] on select "アサイン [PERSON_NAME] [PERSON_NAME] [PERSON_NAME] 蛇[PERSON_NAME]" at bounding box center [483, 376] width 49 height 15
click at [767, 415] on textarea "ディグルーム2送客目なのでお客様電話する" at bounding box center [615, 416] width 307 height 25
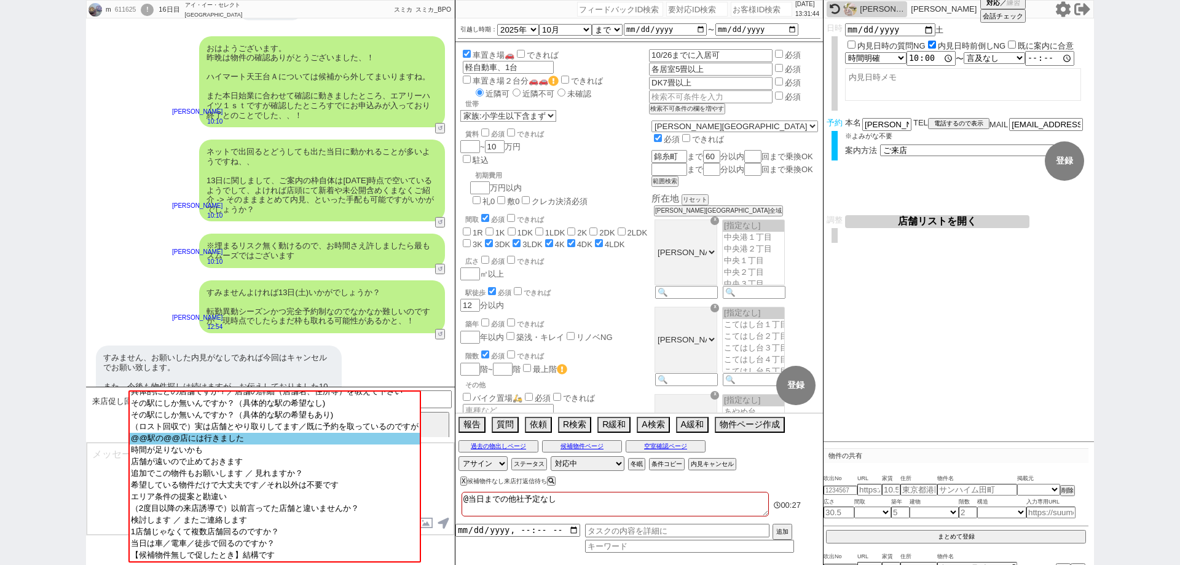
scroll to position [76, 0]
click at [465, 478] on div "X 候補物件なし来店打返信待ち" at bounding box center [508, 481] width 96 height 7
click at [459, 475] on div "X 候補物件なし来店打返信待ち" at bounding box center [611, 481] width 312 height 17
drag, startPoint x: 569, startPoint y: 500, endPoint x: 449, endPoint y: 490, distance: 119.6
click at [449, 490] on div "m 611625 ! 0 16日目 アイ・イー・セレクト [GEOGRAPHIC_DATA]店 冬眠中 自社客 スミカ スミカ_BPO チャット全表示 [DA…" at bounding box center [590, 282] width 1008 height 565
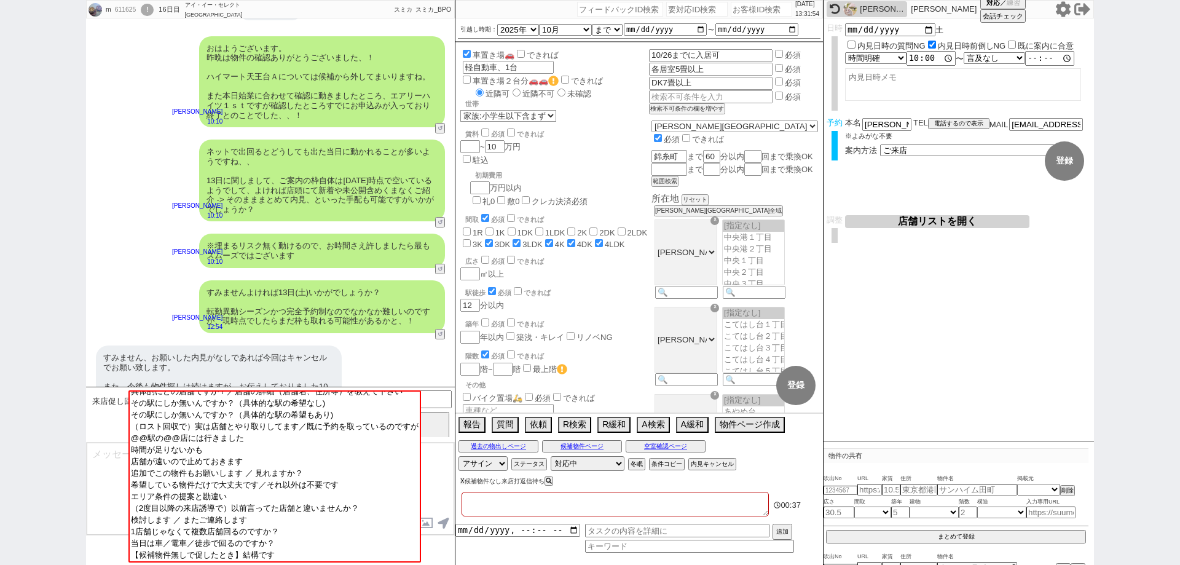
click at [460, 478] on button "X" at bounding box center [462, 481] width 4 height 7
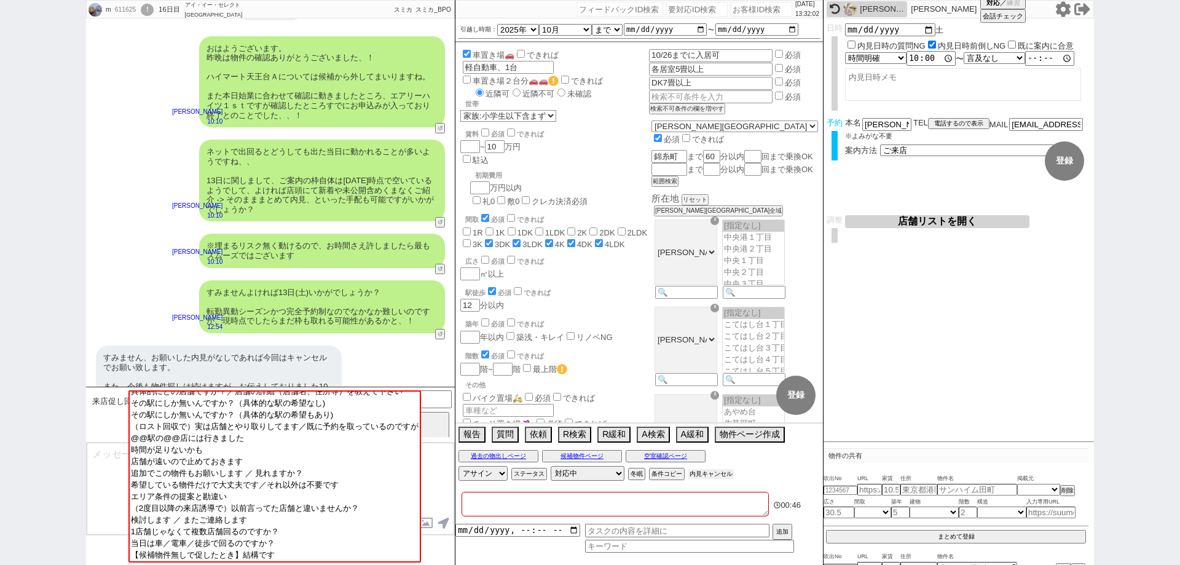
click at [727, 469] on button "内見キャンセル" at bounding box center [710, 474] width 45 height 10
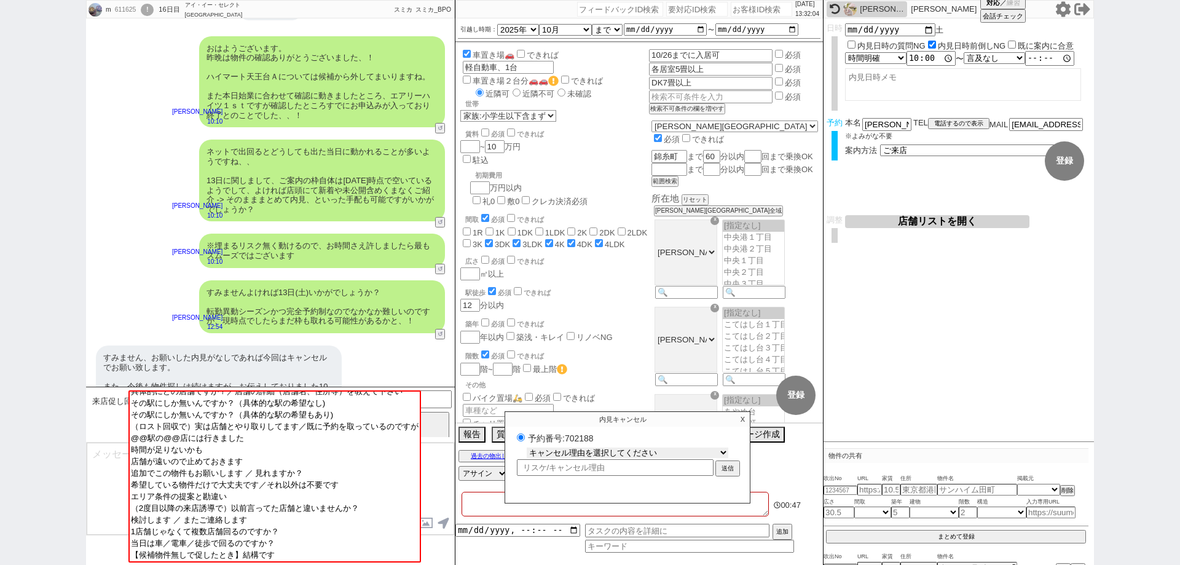
click at [711, 452] on select "キャンセル理由を選択してください 希望物件が出なかった 希望物件が見れなかった 返信がこなくなった 他決(日程調整前) 引越し自体消滅(日程調整前) 都合が変…" at bounding box center [628, 452] width 202 height 10
click at [527, 447] on select "キャンセル理由を選択してください 希望物件が出なかった 希望物件が見れなかった 返信がこなくなった 他決(日程調整前) 引越し自体消滅(日程調整前) 都合が変…" at bounding box center [628, 452] width 202 height 10
click at [726, 464] on button "送信" at bounding box center [728, 470] width 22 height 14
click at [742, 417] on p "X" at bounding box center [743, 419] width 14 height 15
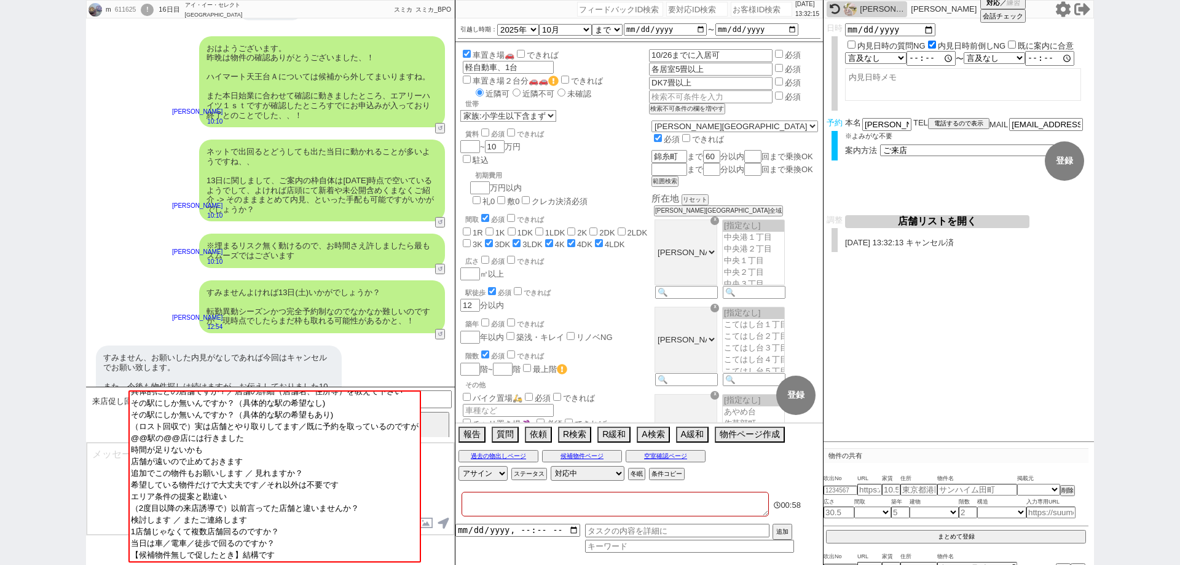
click at [439, 478] on textarea at bounding box center [271, 489] width 368 height 92
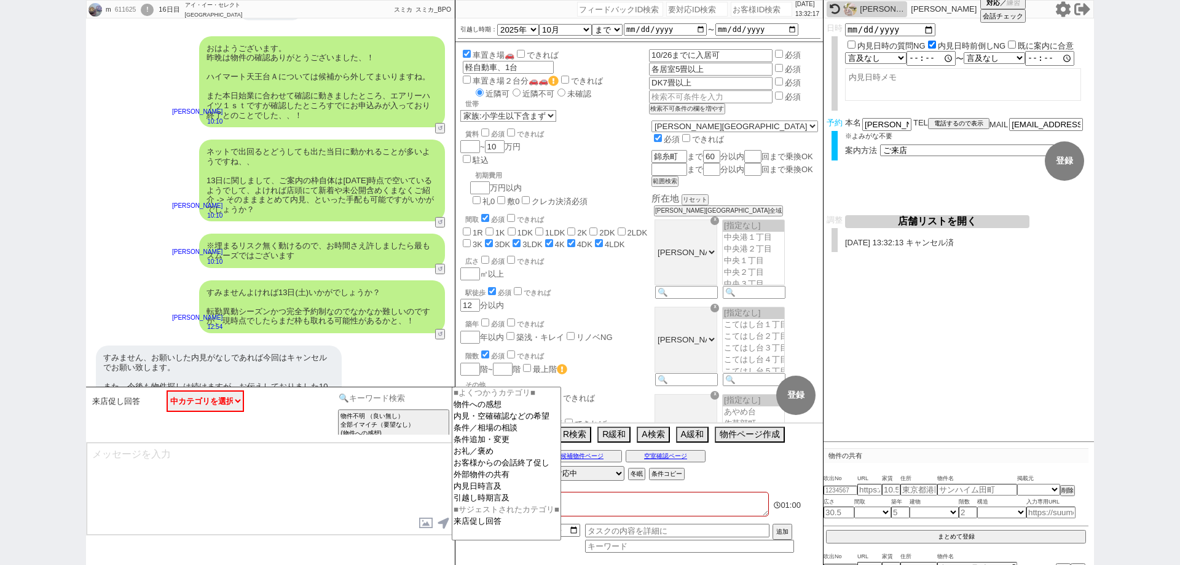
click at [371, 396] on input at bounding box center [394, 397] width 116 height 15
click at [520, 468] on option "お客様からの会話終了促し" at bounding box center [506, 463] width 108 height 12
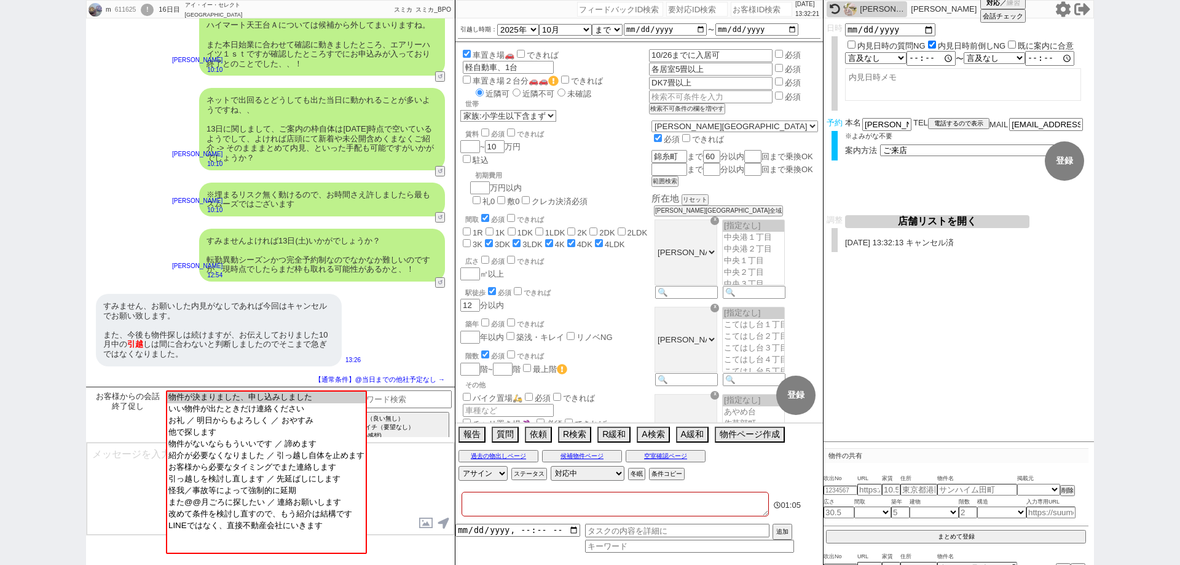
scroll to position [0, 0]
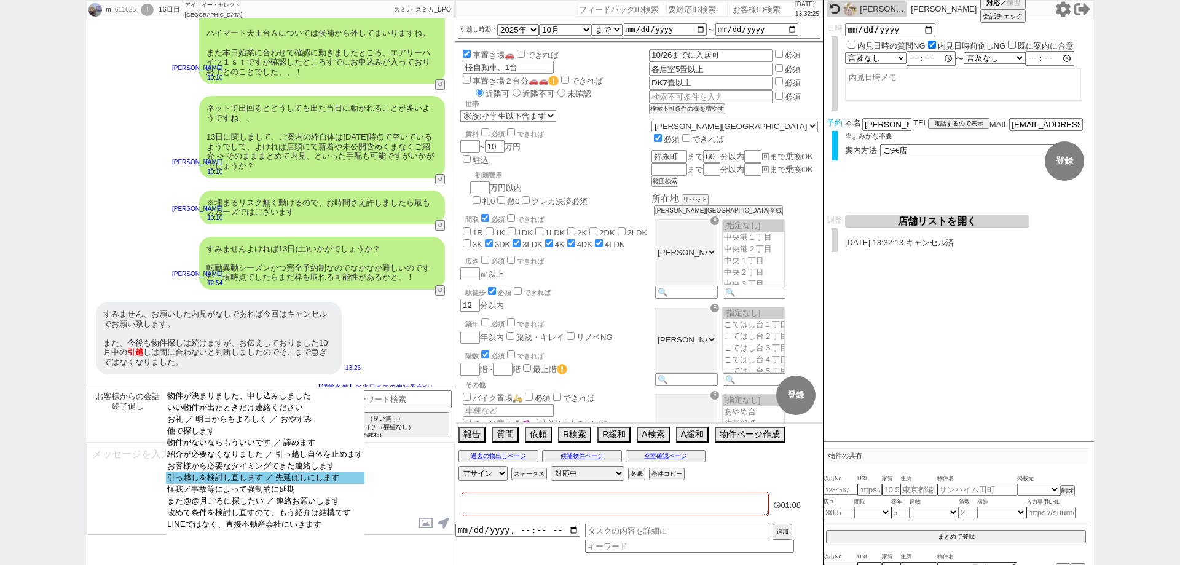
click at [333, 482] on option "引っ越しを検討し直します ／ 先延ばしにします" at bounding box center [265, 478] width 199 height 12
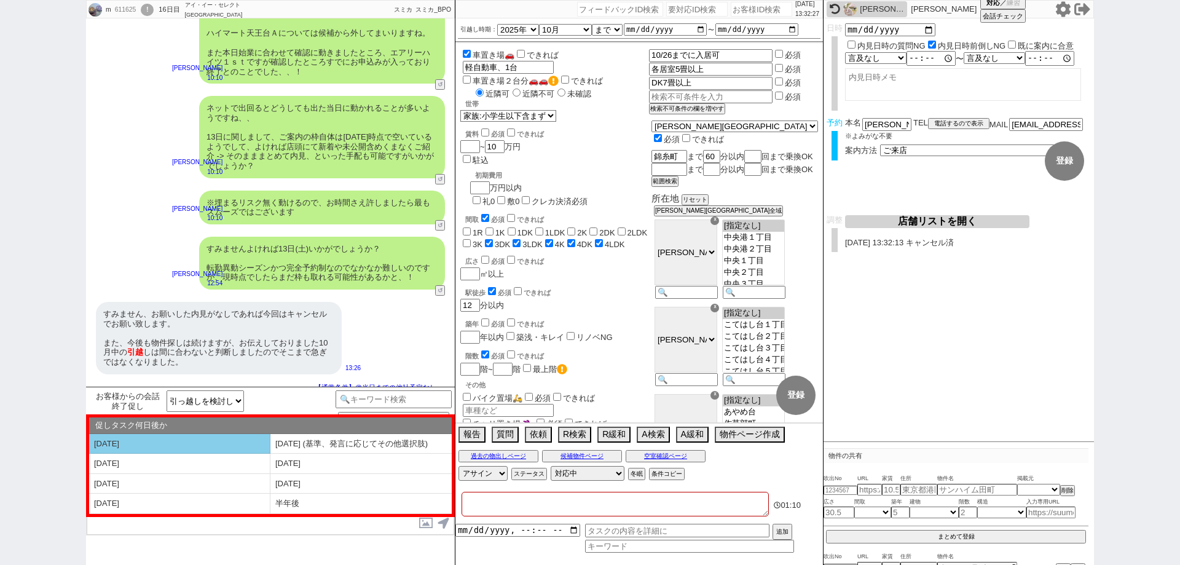
click at [237, 442] on li "[DATE]" at bounding box center [179, 444] width 181 height 20
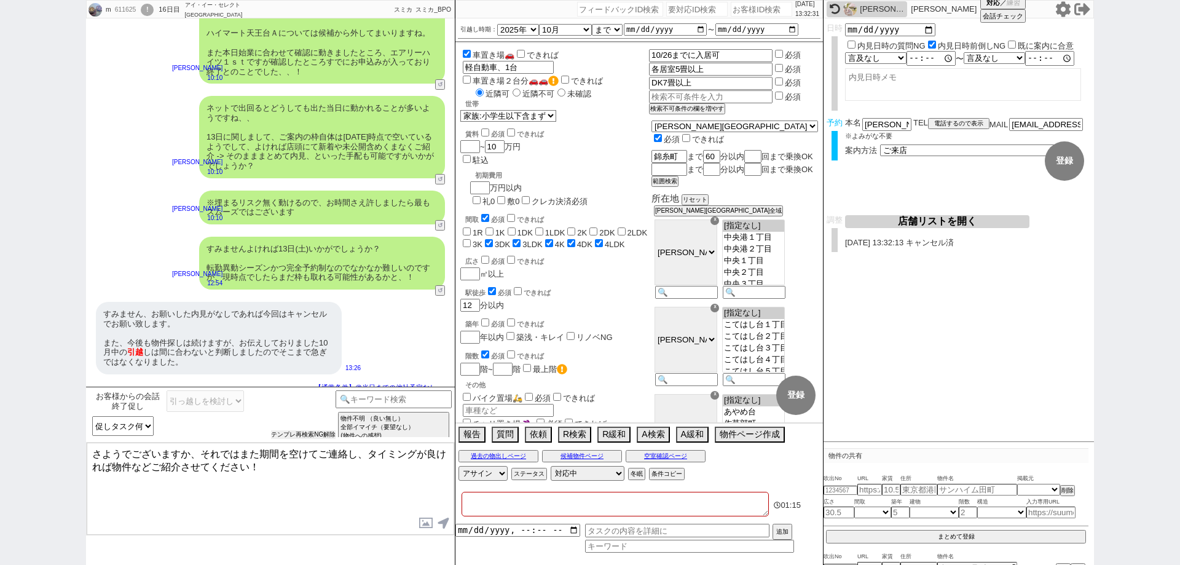
click at [277, 435] on button "テンプレ再検索NG解除" at bounding box center [303, 434] width 65 height 9
click at [390, 402] on input at bounding box center [394, 397] width 116 height 15
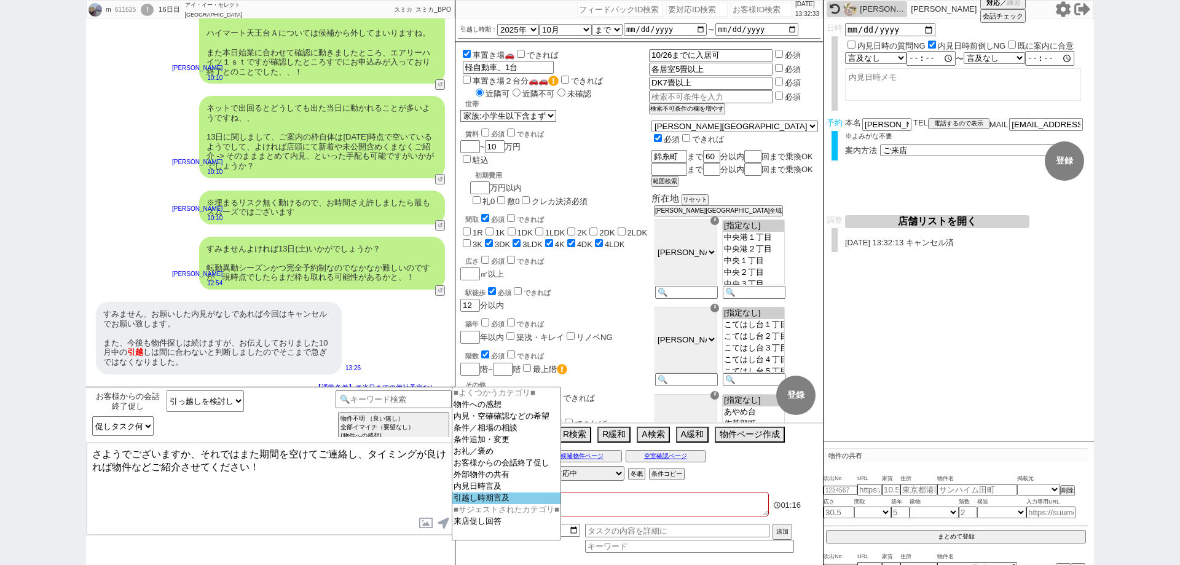
click at [481, 502] on option "引越し時期言及" at bounding box center [506, 498] width 108 height 12
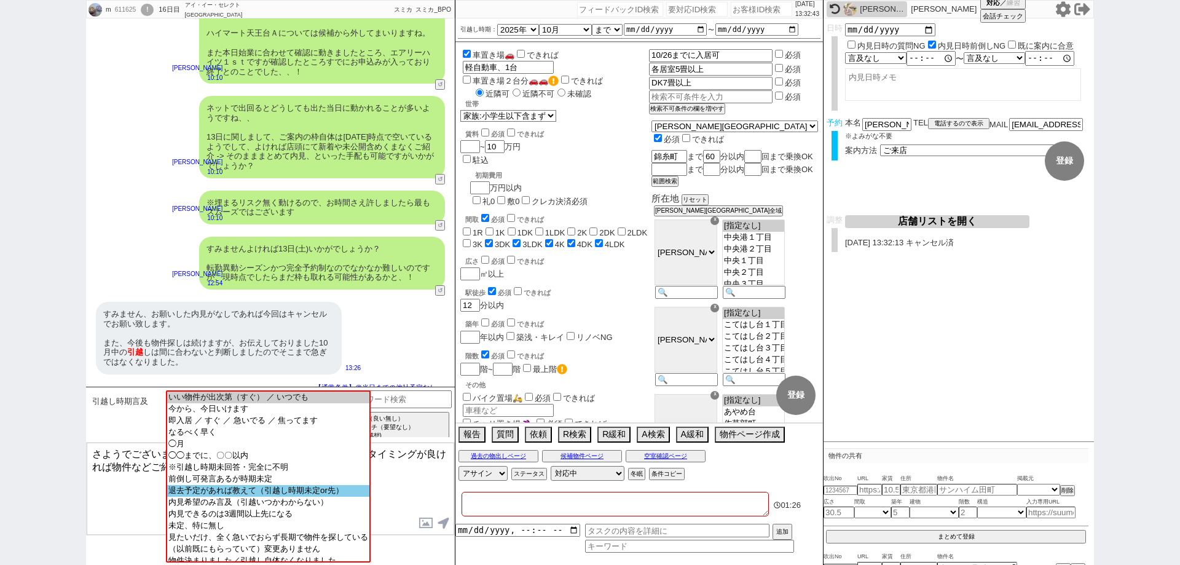
scroll to position [27, 0]
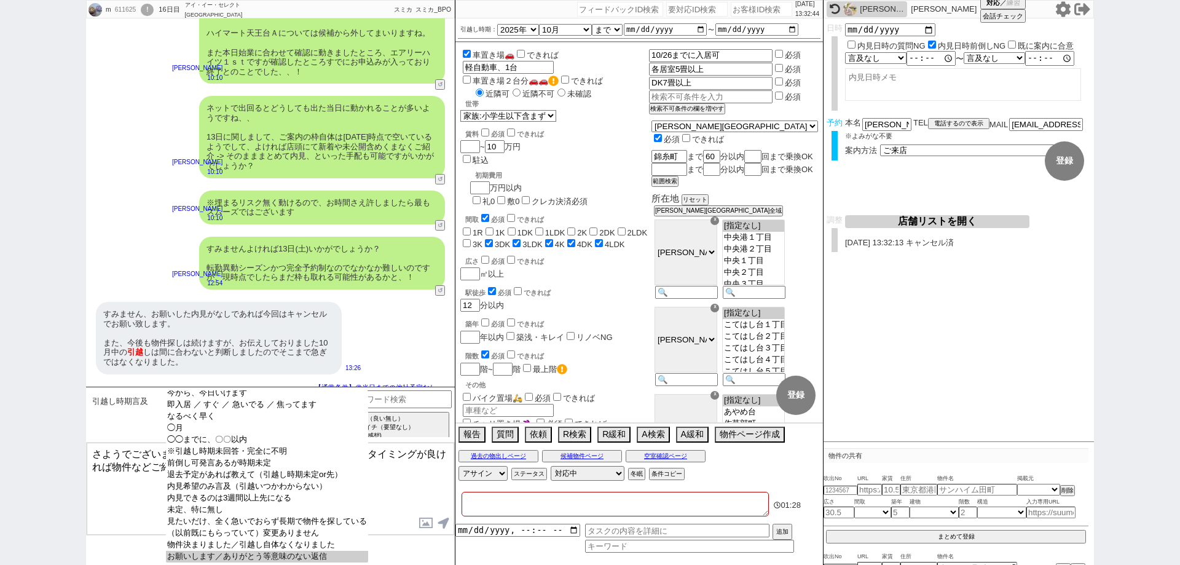
click at [321, 555] on option "お願いします／ありがとう等意味のない返信" at bounding box center [267, 557] width 202 height 12
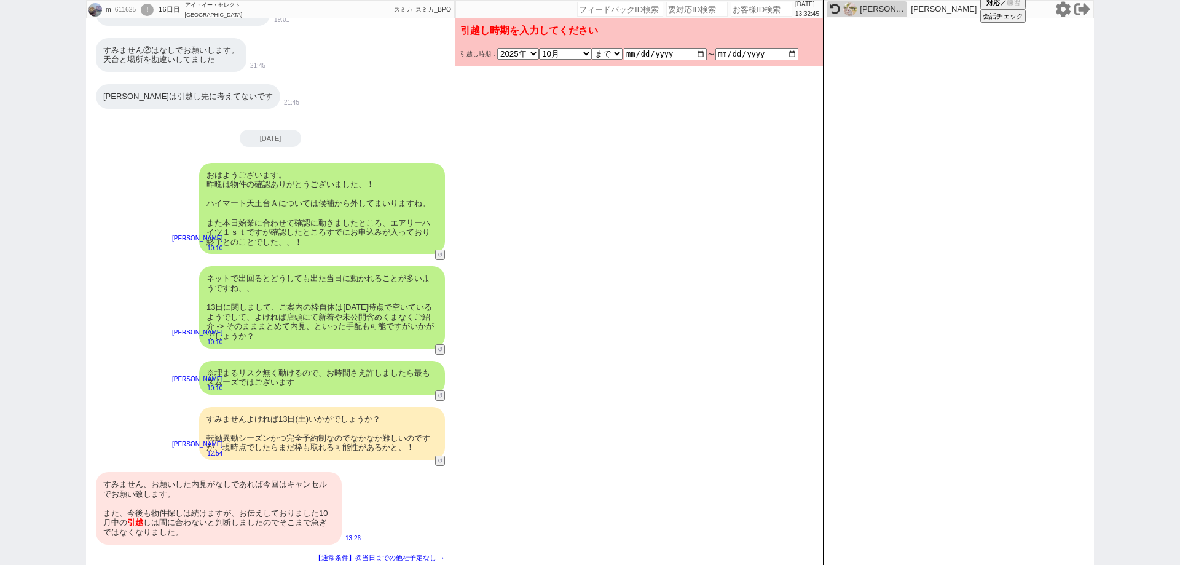
scroll to position [583, 0]
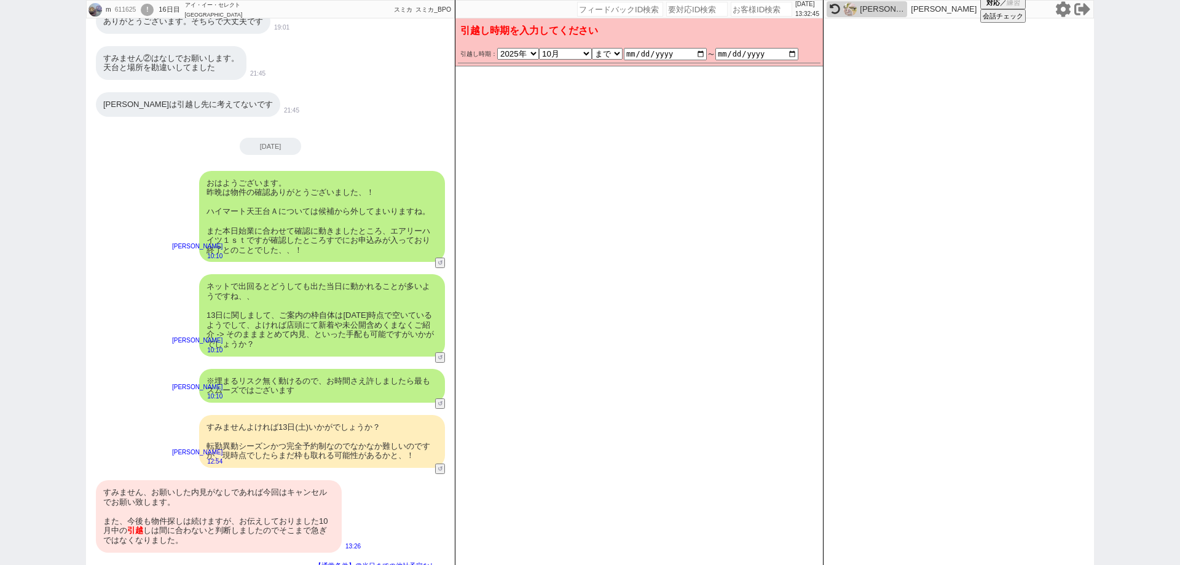
drag, startPoint x: 286, startPoint y: 517, endPoint x: 474, endPoint y: 352, distance: 249.5
click at [286, 516] on div "すみません、お願いした内見がなしであれば今回はキャンセルでお願い致します。 また、今後も物件探しは続けますが、お伝えしておりました10月中の 引越 しは間に合…" at bounding box center [219, 516] width 246 height 73
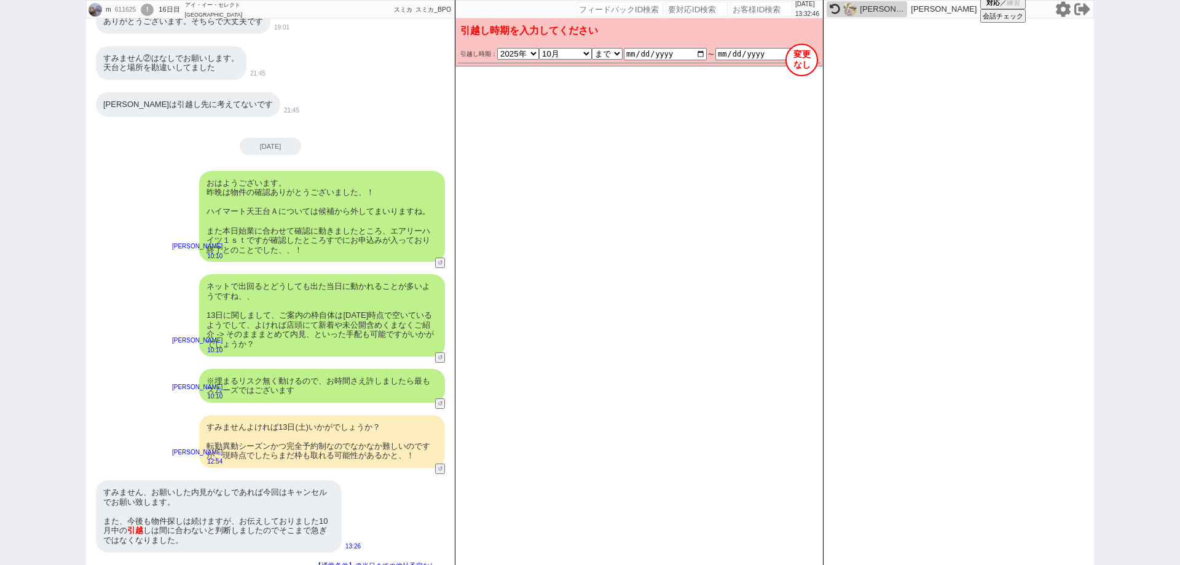
click at [803, 68] on button "変更 なし" at bounding box center [801, 60] width 33 height 33
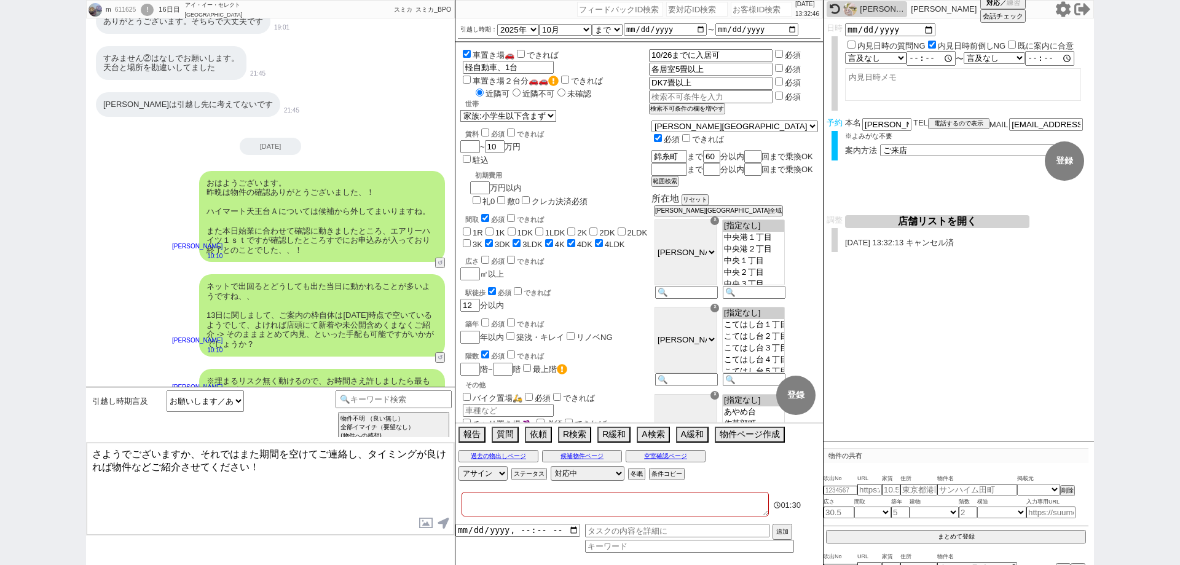
scroll to position [761, 0]
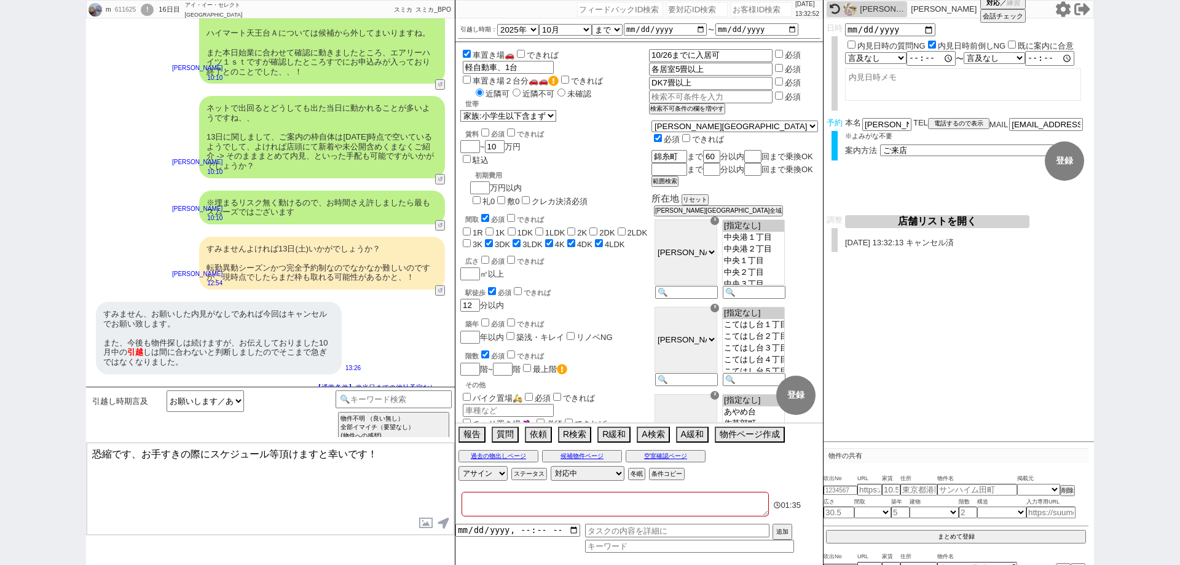
drag, startPoint x: 364, startPoint y: 454, endPoint x: 29, endPoint y: 450, distance: 335.0
click at [29, 450] on div "m 611625 ! 0 16日目 アイ・イー・セレクト [GEOGRAPHIC_DATA]店 冬眠中 自社客 スミカ スミカ_BPO チャット全表示 [DA…" at bounding box center [590, 282] width 1180 height 565
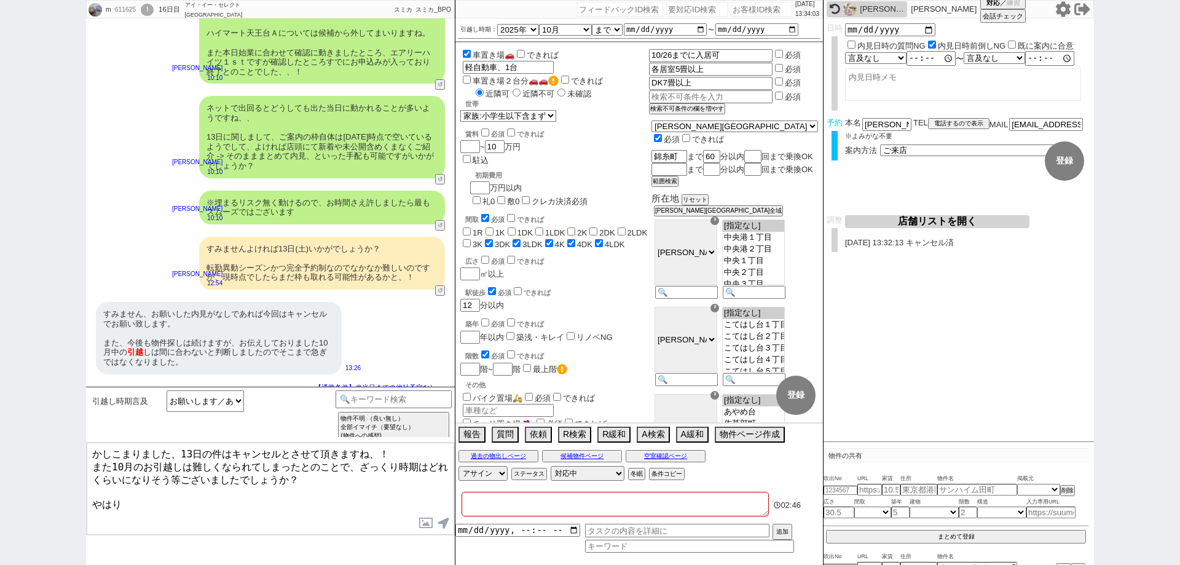
click at [0, 349] on div "m 611625 ! 0 16日目 アイ・イー・セレクト [GEOGRAPHIC_DATA]店 冬眠中 自社客 スミカ スミカ_BPO チャット全表示 [DA…" at bounding box center [590, 282] width 1180 height 565
drag, startPoint x: 154, startPoint y: 503, endPoint x: 78, endPoint y: 433, distance: 103.1
click at [78, 433] on div "m 611625 ! 0 16日目 アイ・イー・セレクト [GEOGRAPHIC_DATA]店 冬眠中 自社客 スミカ スミカ_BPO チャット全表示 [DA…" at bounding box center [590, 282] width 1180 height 565
drag, startPoint x: 397, startPoint y: 502, endPoint x: 398, endPoint y: 487, distance: 14.1
click at [397, 502] on textarea "かしこまりました、13日の件はキャンセルとさせて頂きますね、！ また10月のお引越しは難しくなられてしまったとのことで、ざっくり時期はどれくらいになりそう等ご…" at bounding box center [271, 489] width 368 height 92
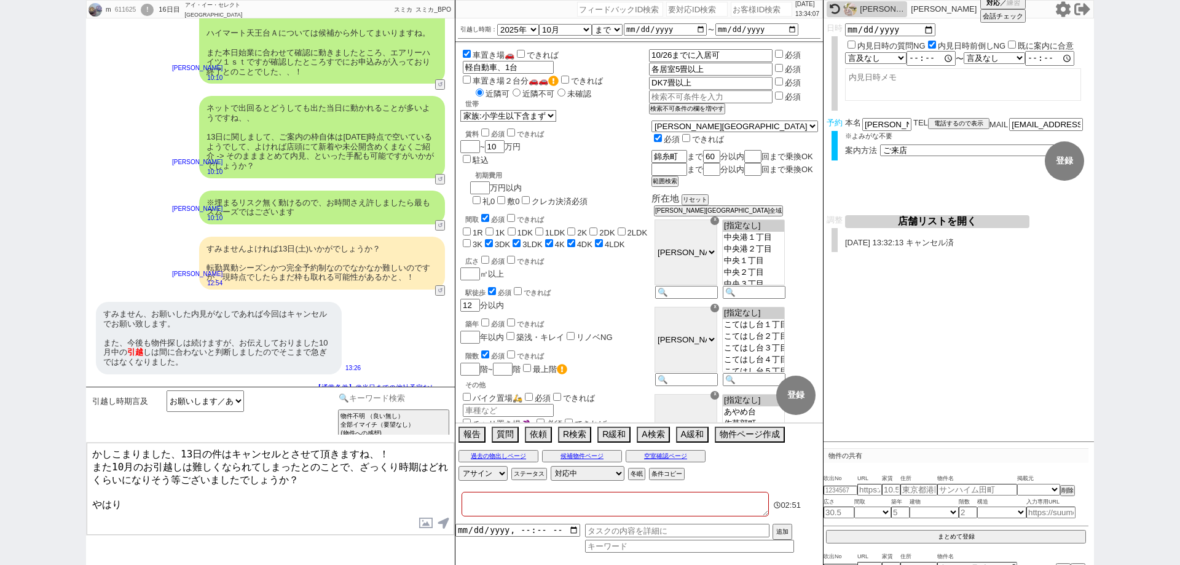
click at [410, 401] on input at bounding box center [394, 397] width 116 height 15
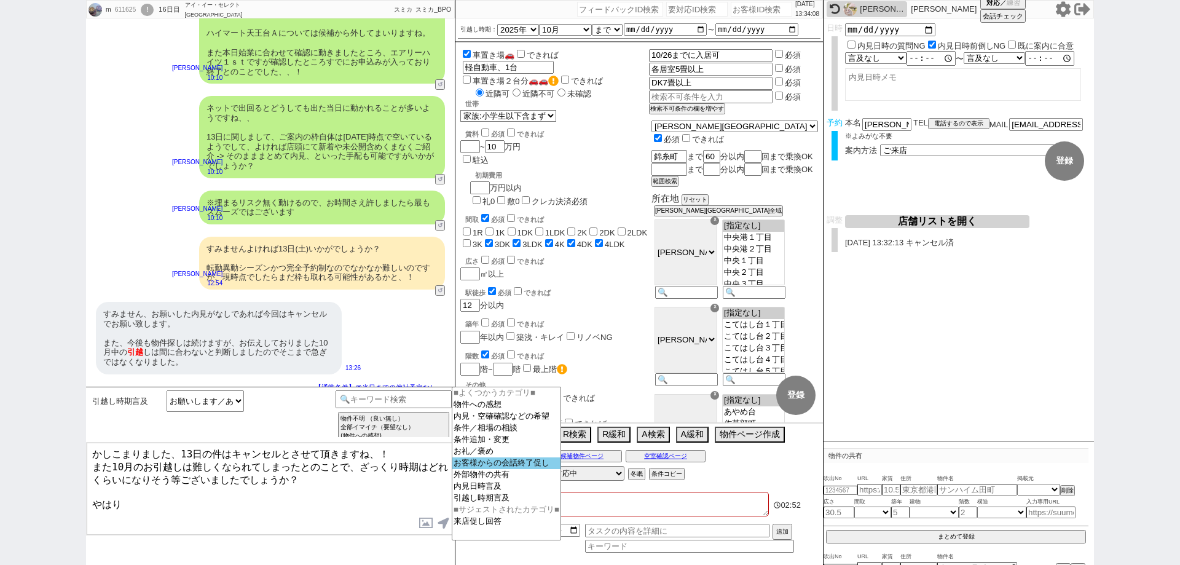
click at [524, 464] on option "お客様からの会話終了促し" at bounding box center [506, 463] width 108 height 12
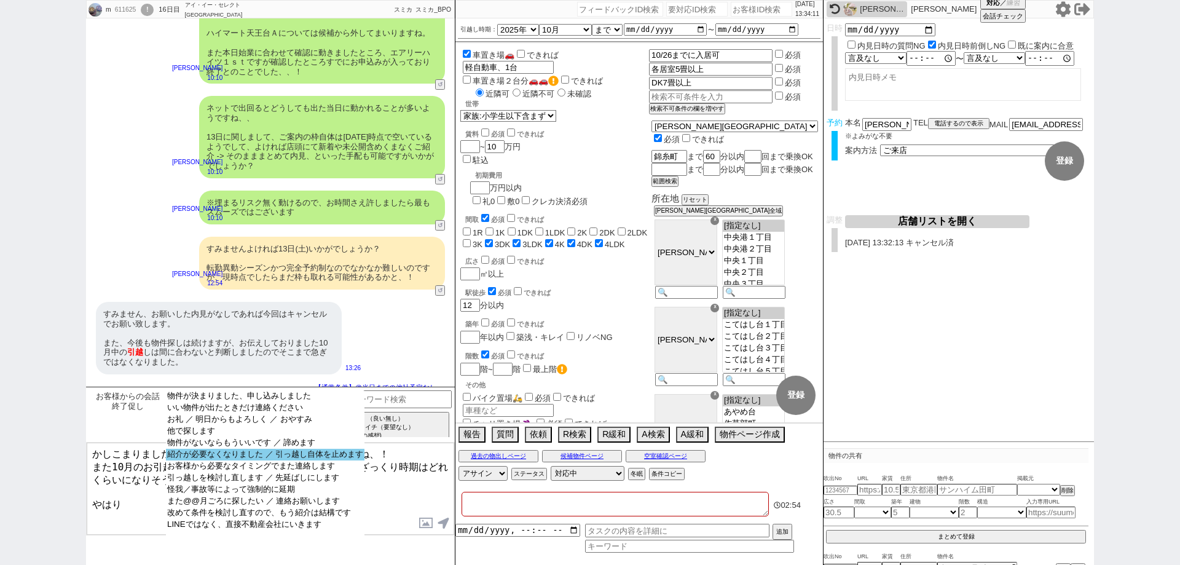
click at [311, 458] on option "紹介が必要なくなりました ／ 引っ越し自体を止めます" at bounding box center [265, 455] width 199 height 12
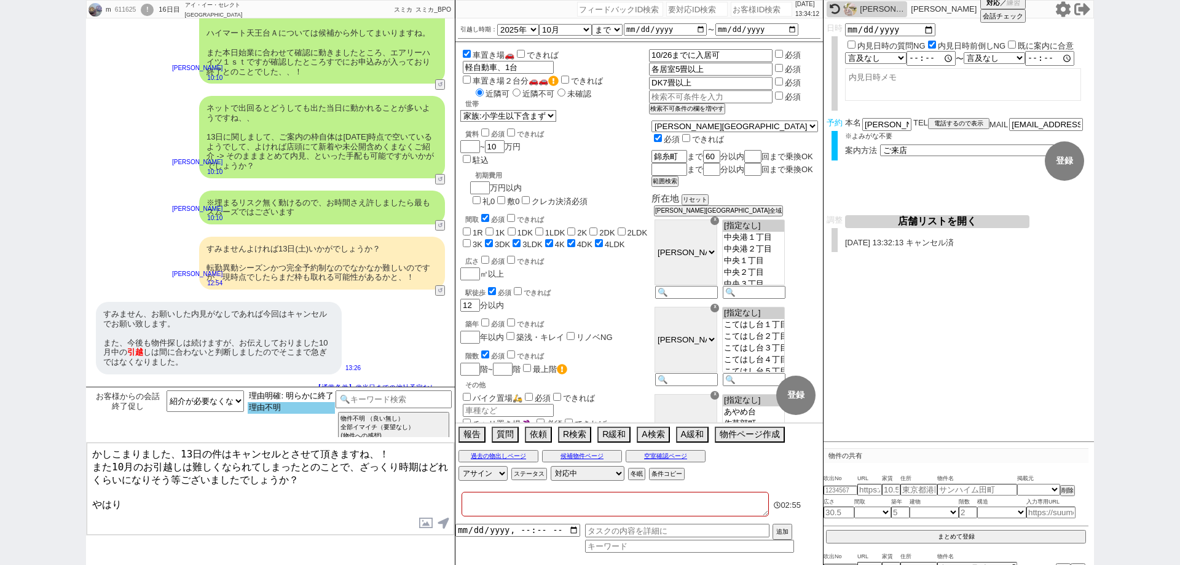
click at [301, 409] on option "理由不明" at bounding box center [291, 408] width 87 height 12
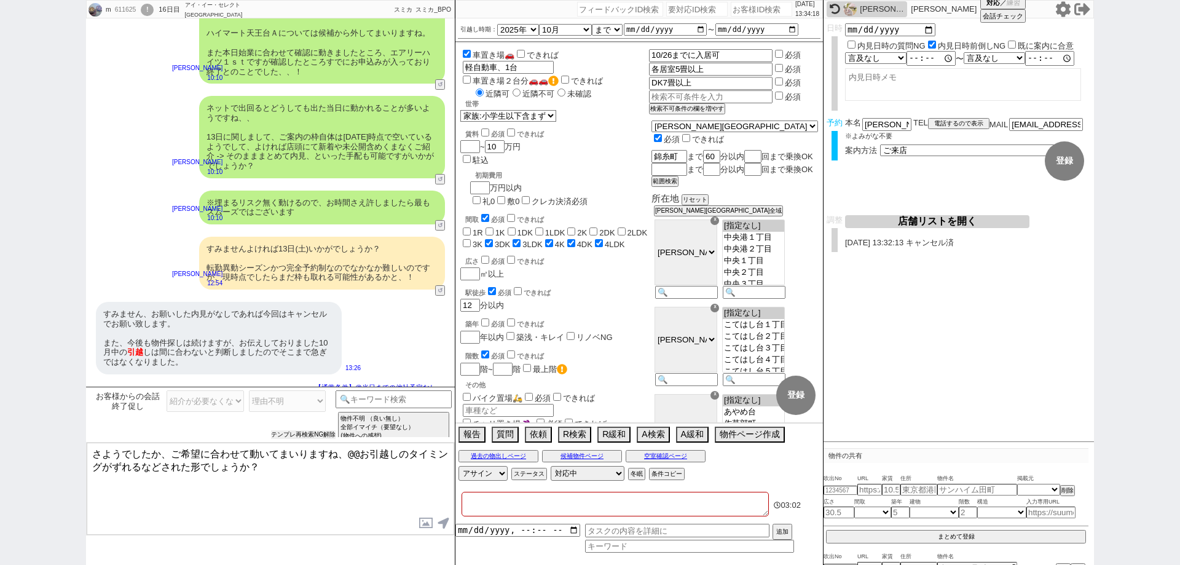
drag, startPoint x: 313, startPoint y: 437, endPoint x: 325, endPoint y: 433, distance: 12.2
click at [313, 437] on button "テンプレ再検索NG解除" at bounding box center [303, 434] width 65 height 9
click at [387, 396] on input at bounding box center [394, 397] width 116 height 15
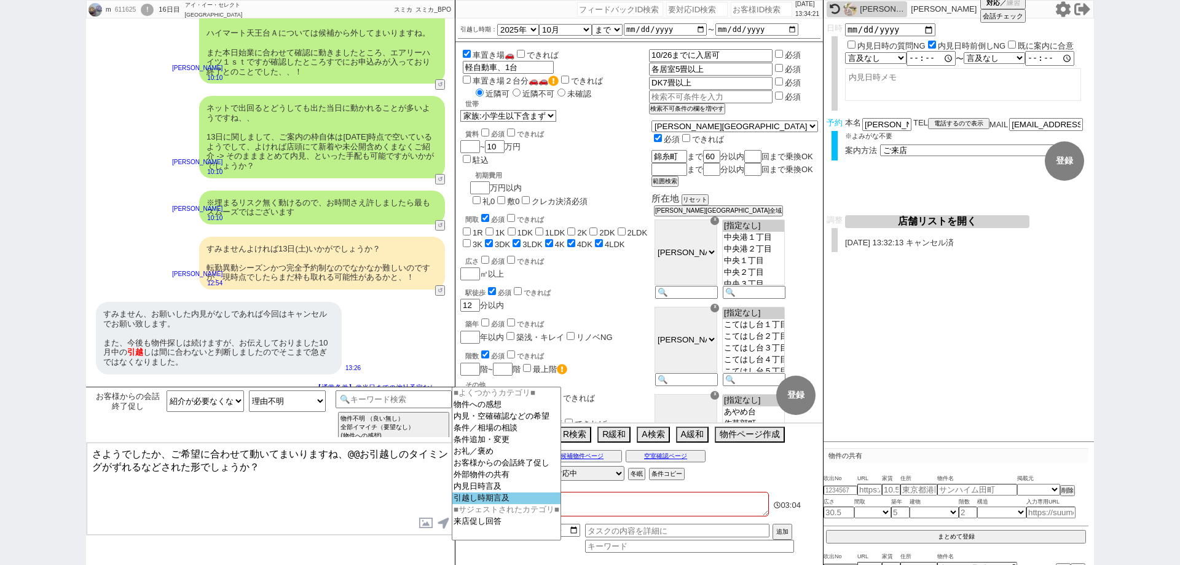
click at [474, 504] on option "引越し時期言及" at bounding box center [506, 498] width 108 height 12
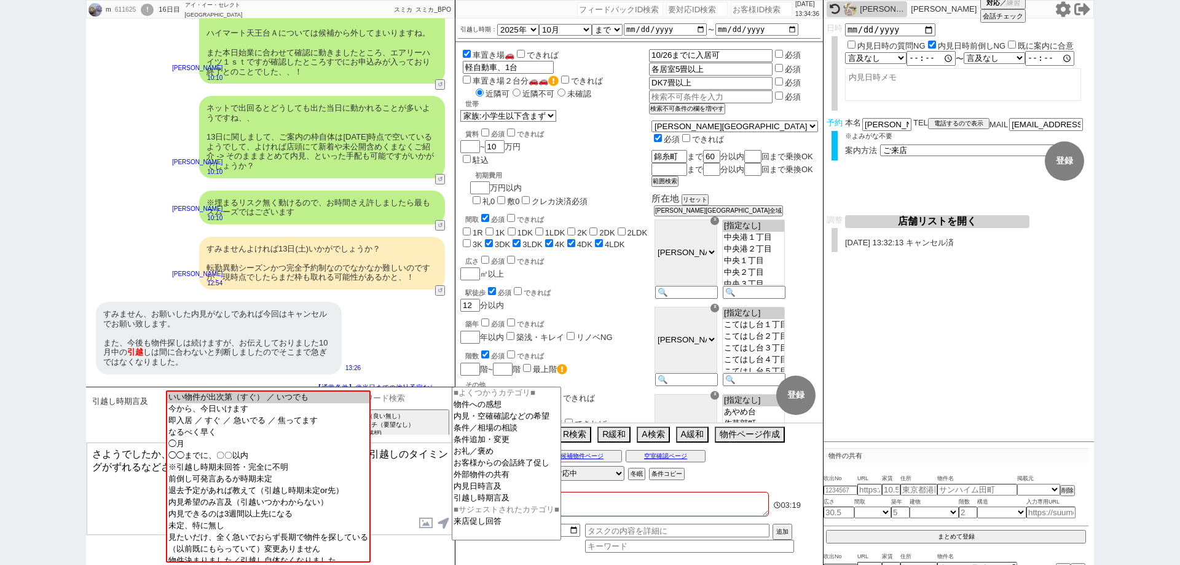
click at [413, 400] on input at bounding box center [394, 397] width 116 height 15
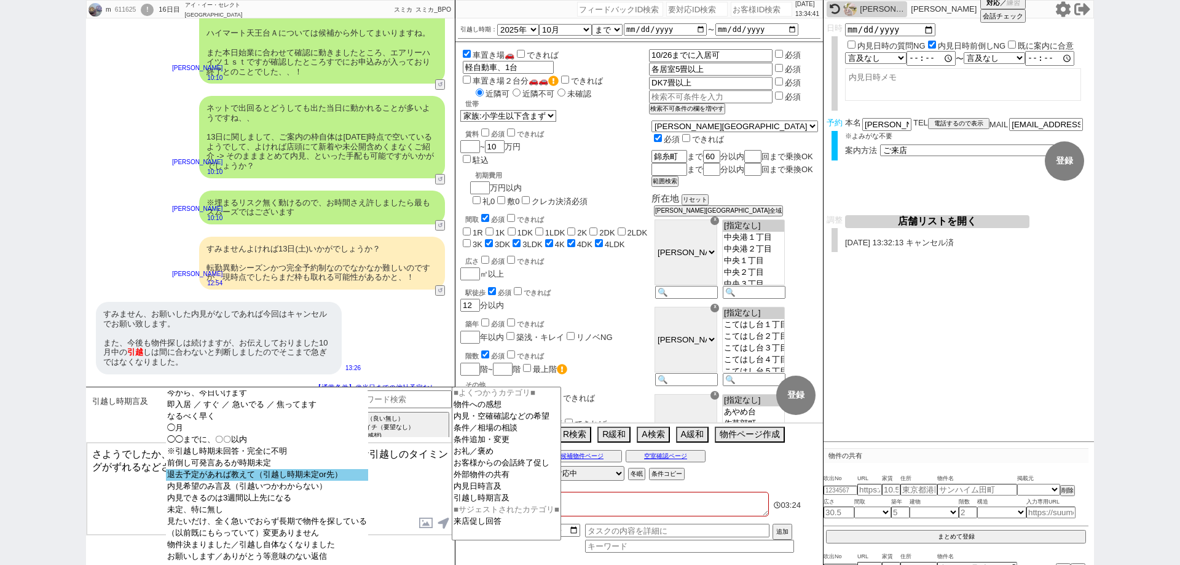
scroll to position [25, 0]
click at [326, 471] on option "退去予定があれば教えて（引越し時期未定or先）" at bounding box center [267, 475] width 202 height 12
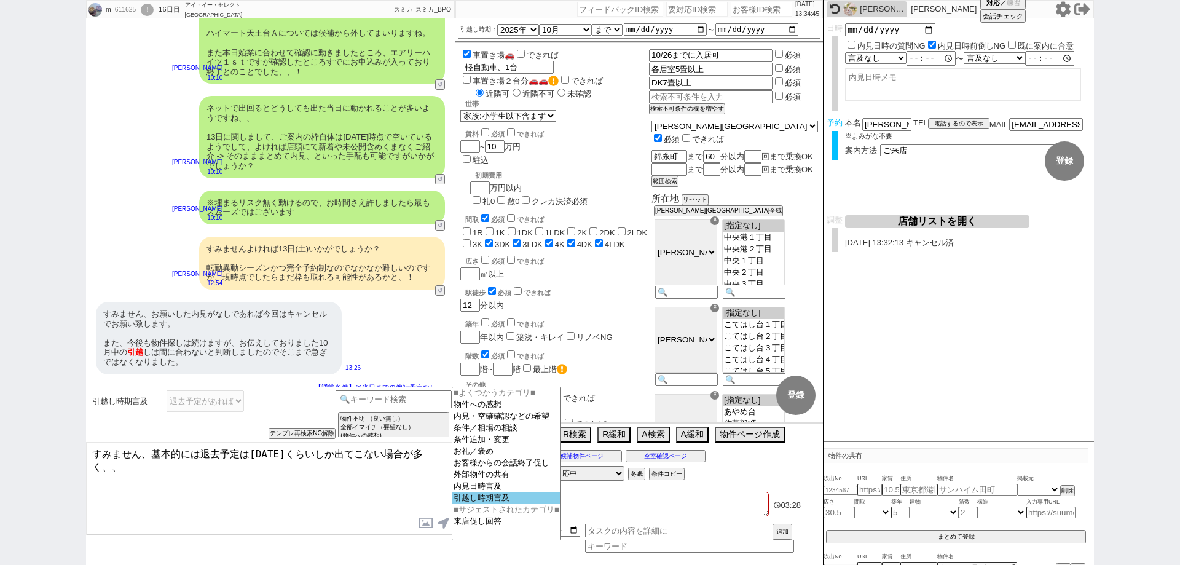
click at [498, 500] on option "引越し時期言及" at bounding box center [506, 498] width 108 height 12
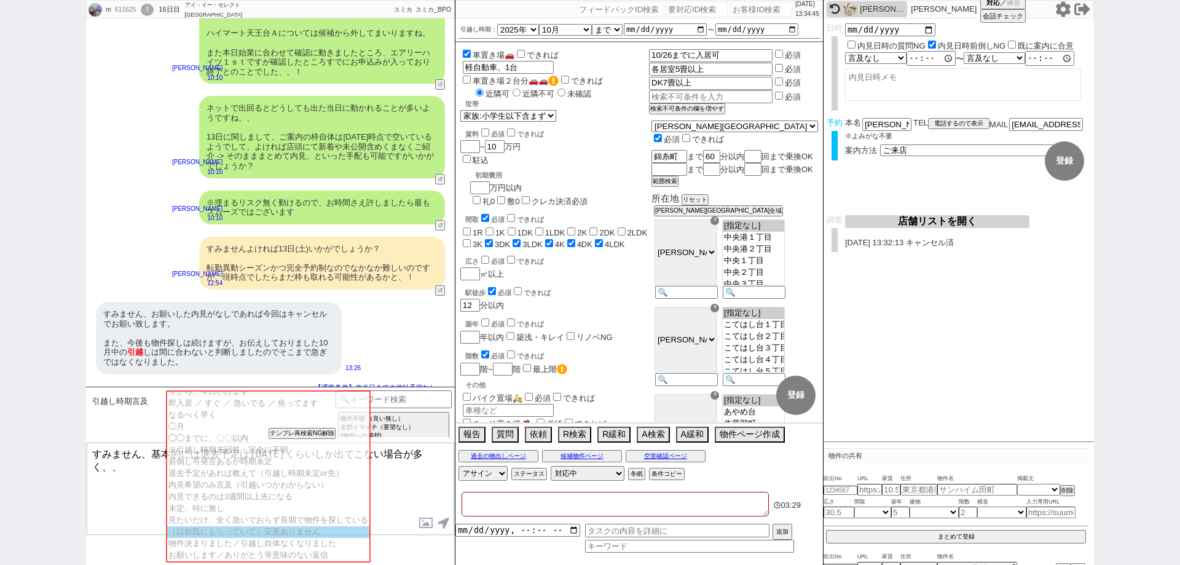
scroll to position [27, 0]
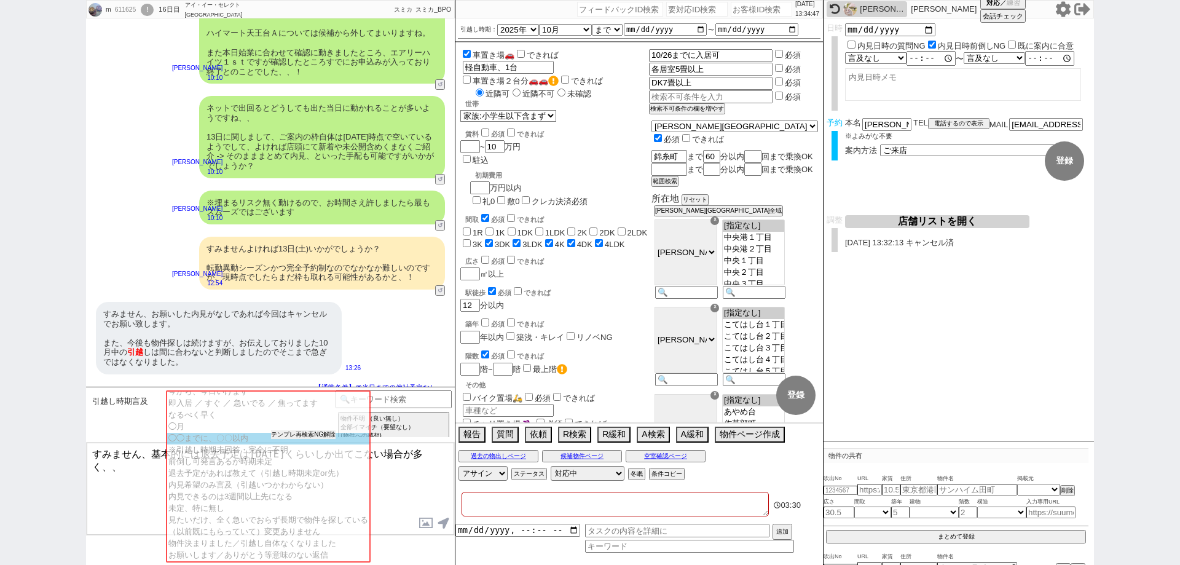
click at [304, 431] on button "テンプレ再検索NG解除" at bounding box center [303, 434] width 65 height 9
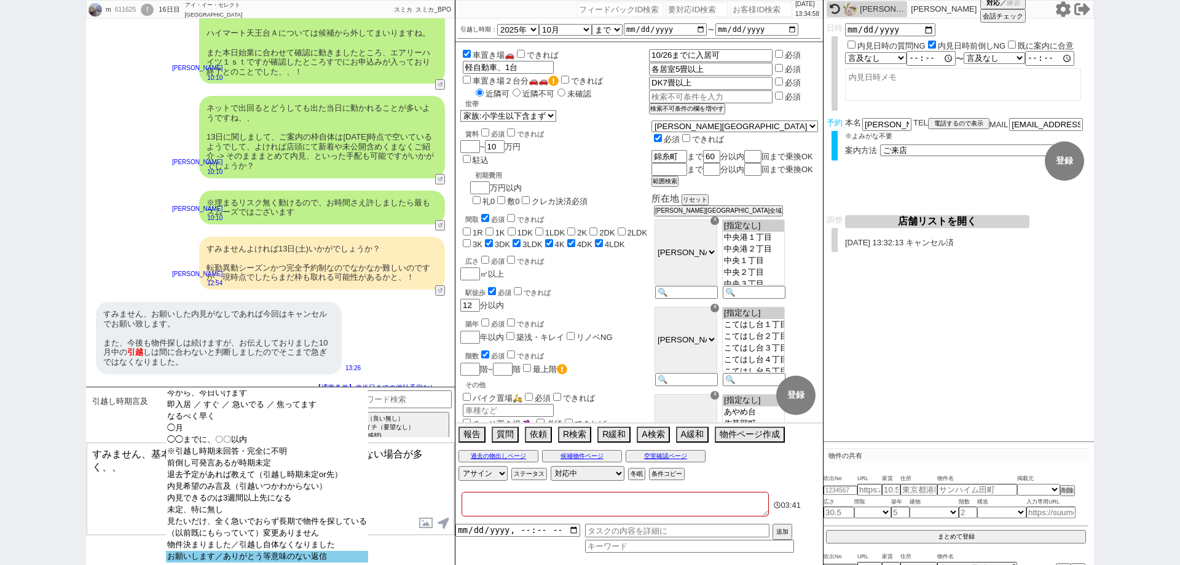
scroll to position [25, 0]
click at [336, 552] on option "お願いします／ありがとう等意味のない返信" at bounding box center [267, 557] width 202 height 12
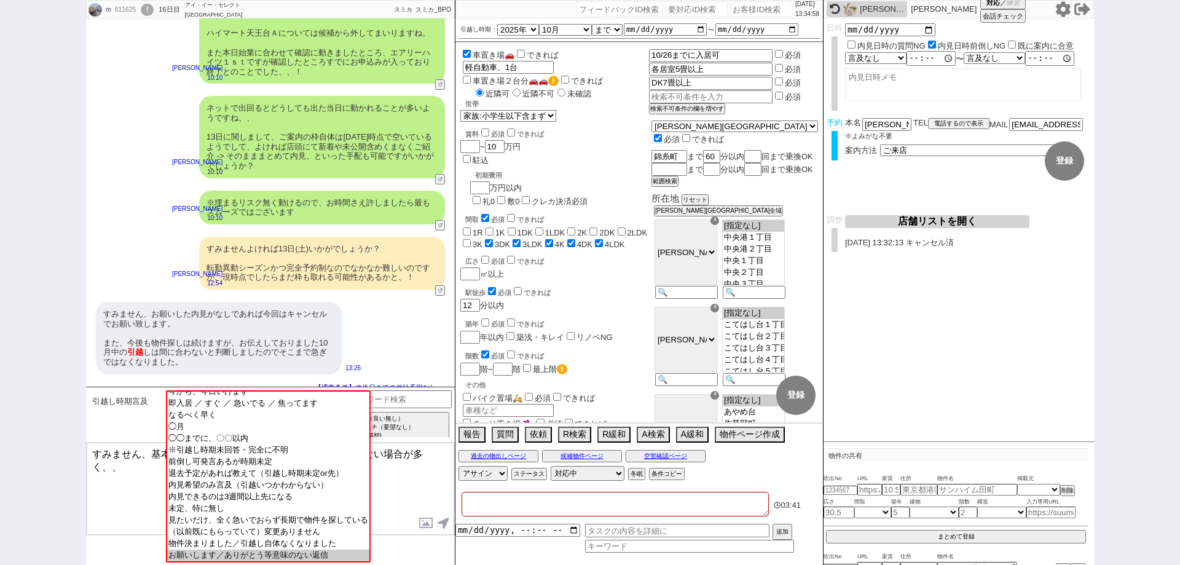
scroll to position [583, 0]
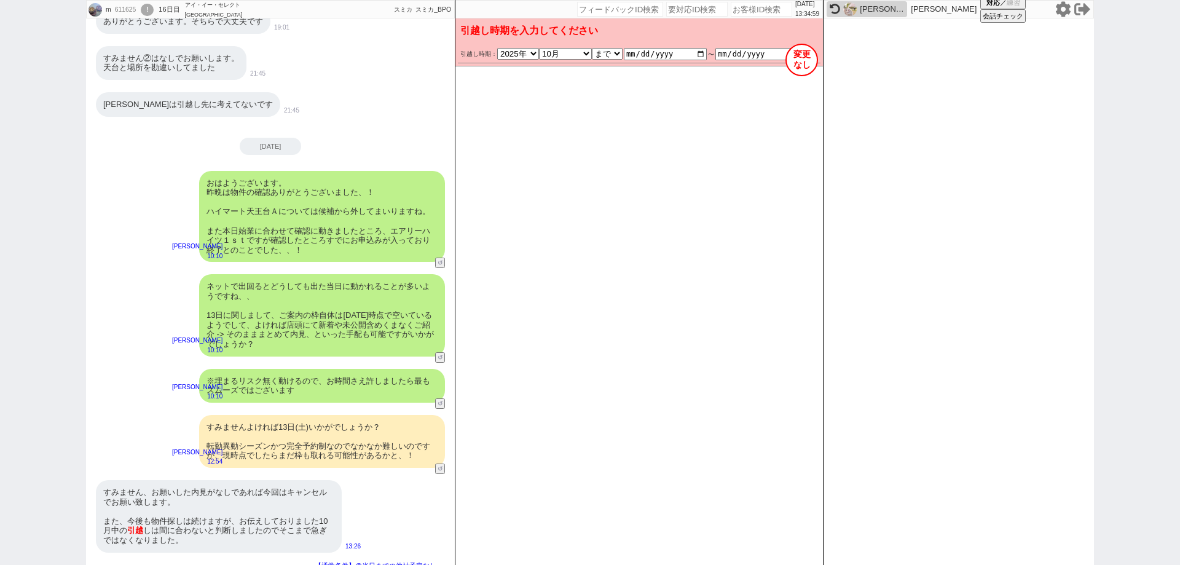
click at [320, 495] on div "すみません、お願いした内見がなしであれば今回はキャンセルでお願い致します。 また、今後も物件探しは続けますが、お伝えしておりました10月中の 引越 しは間に合…" at bounding box center [219, 516] width 246 height 73
click at [805, 71] on button "変更 なし" at bounding box center [801, 60] width 33 height 33
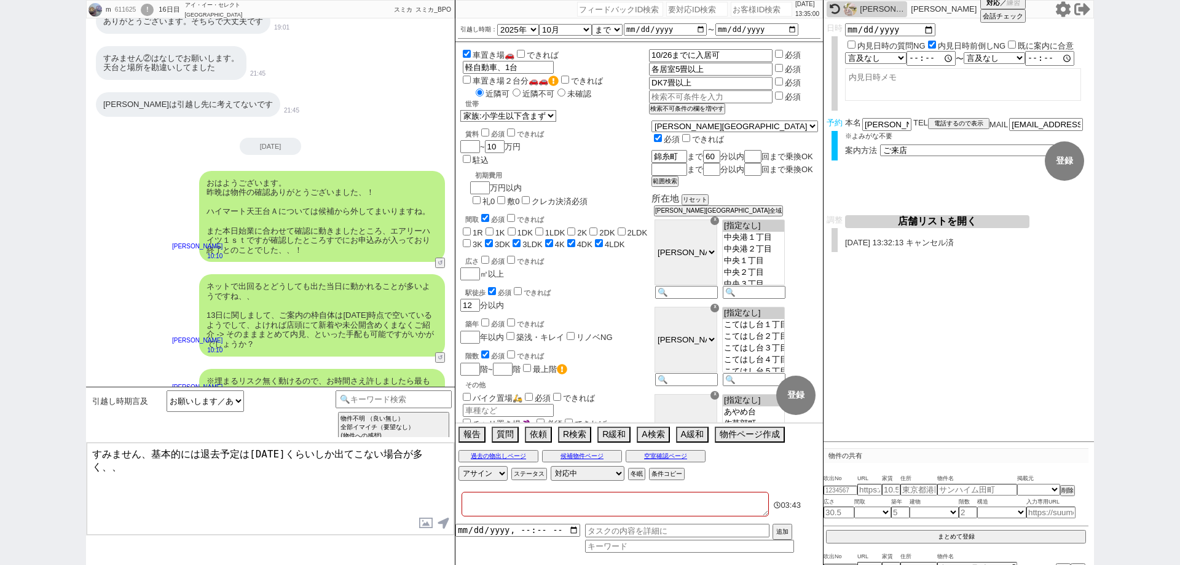
scroll to position [761, 0]
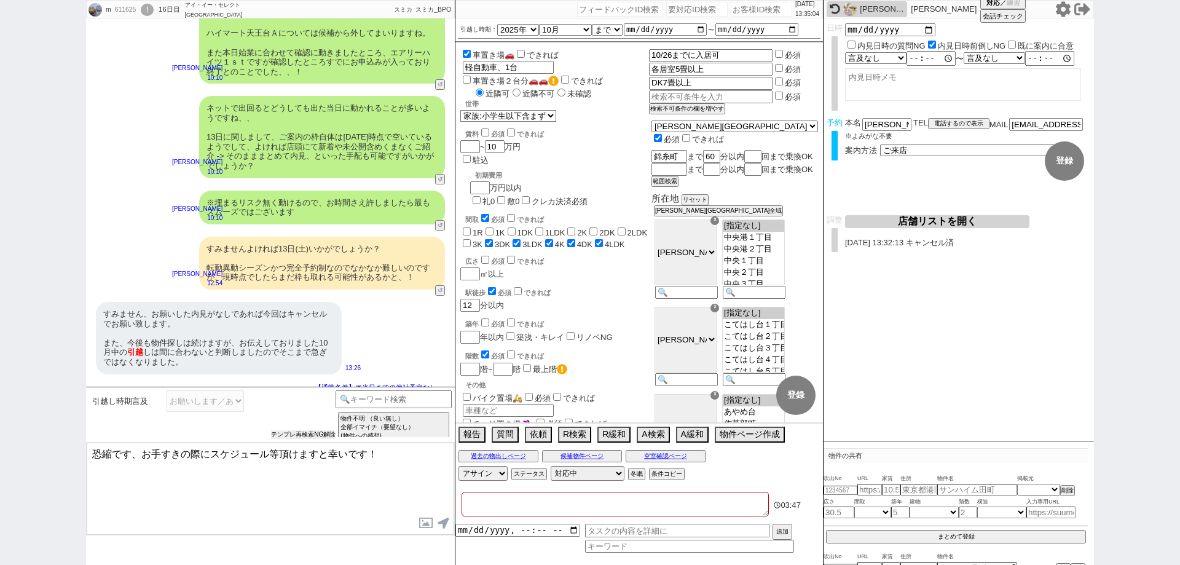
click at [323, 432] on button "テンプレ再検索NG解除" at bounding box center [303, 434] width 65 height 9
click at [401, 397] on input at bounding box center [394, 397] width 116 height 15
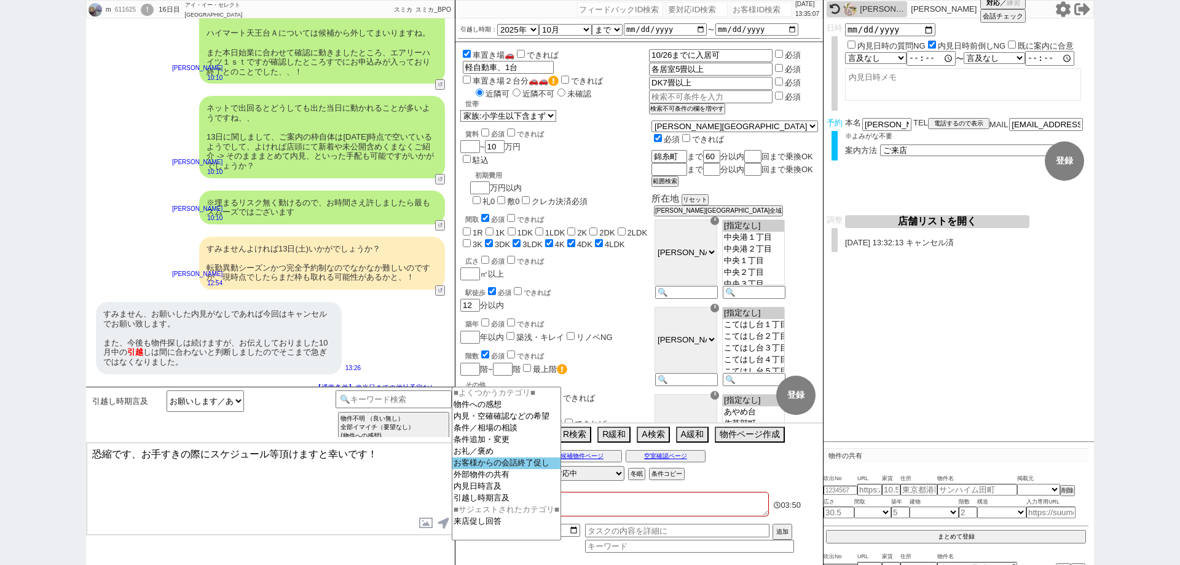
click at [539, 466] on option "お客様からの会話終了促し" at bounding box center [506, 463] width 108 height 12
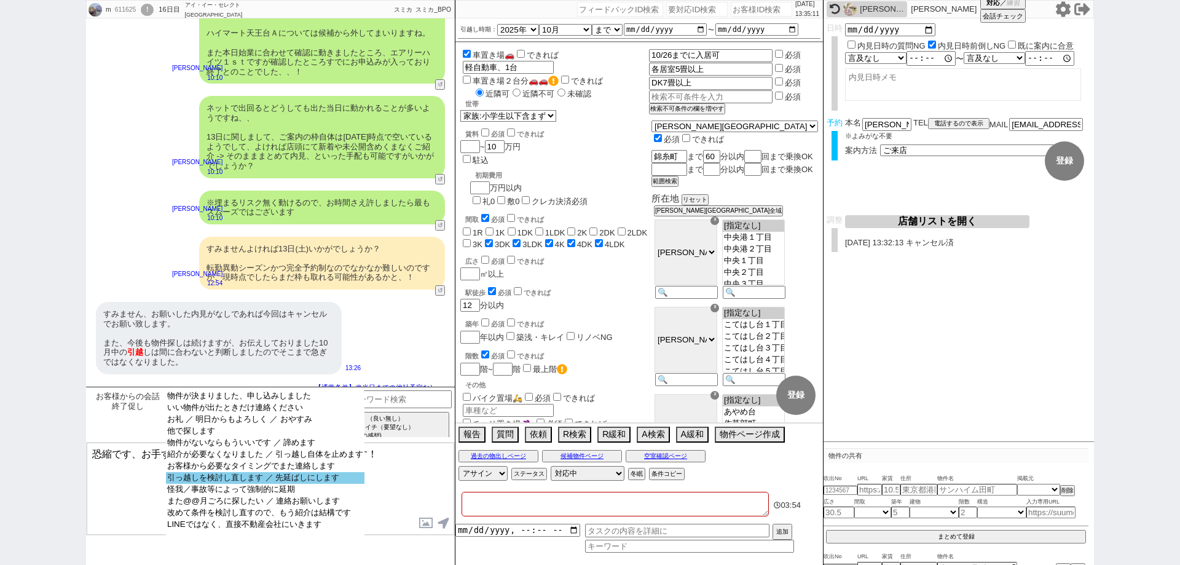
click at [333, 479] on option "引っ越しを検討し直します ／ 先延ばしにします" at bounding box center [265, 478] width 199 height 12
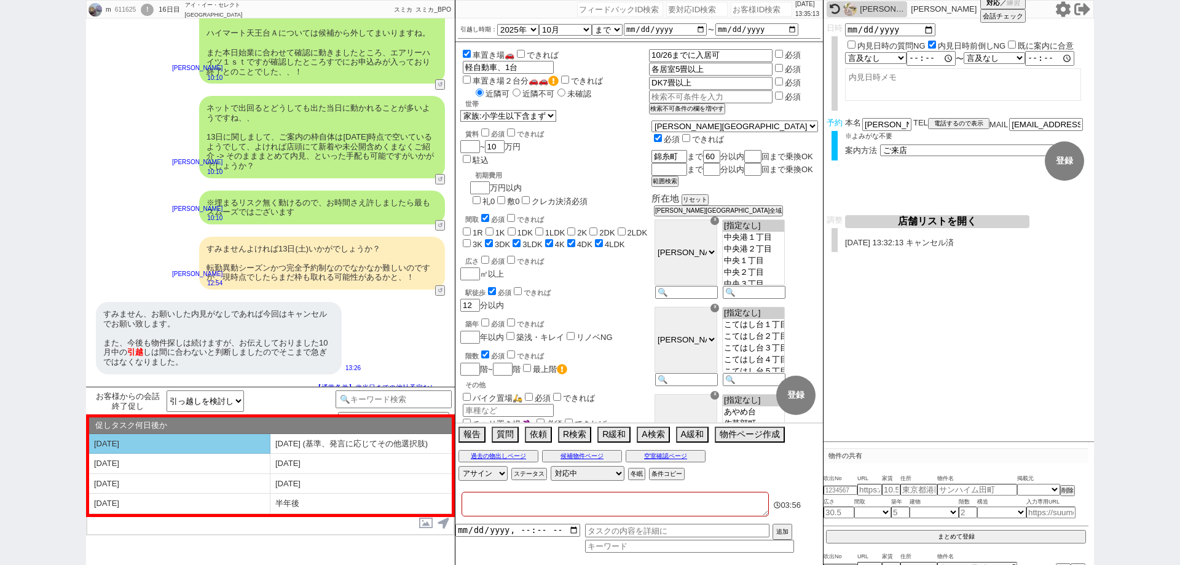
click at [234, 442] on li "[DATE]" at bounding box center [179, 444] width 181 height 20
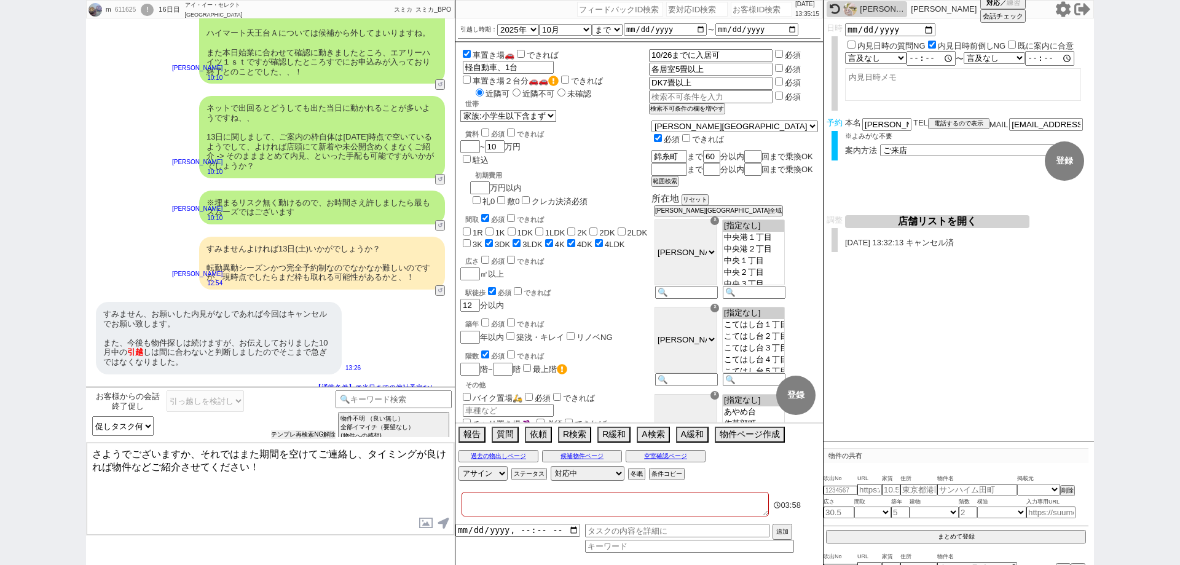
click at [286, 431] on button "テンプレ再検索NG解除" at bounding box center [303, 434] width 65 height 9
click at [143, 433] on select "促しタスク何日後か [DATE] [DATE] (基準、発言に応じてその他選択肢) [DATE] [DATE] [DATE] [DATE] [DATE] 半年後" at bounding box center [122, 426] width 61 height 20
drag, startPoint x: 287, startPoint y: 476, endPoint x: 323, endPoint y: 462, distance: 38.7
click at [288, 476] on textarea "さようでございますか、それではまた期間を空けてご連絡し、タイミングが良ければ物件などご紹介させてください！" at bounding box center [271, 489] width 368 height 92
click at [0, 375] on div "m 611625 ! 0 16日目 アイ・イー・セレクト [GEOGRAPHIC_DATA]店 冬眠中 自社客 スミカ スミカ_BPO チャット全表示 [DA…" at bounding box center [590, 282] width 1180 height 565
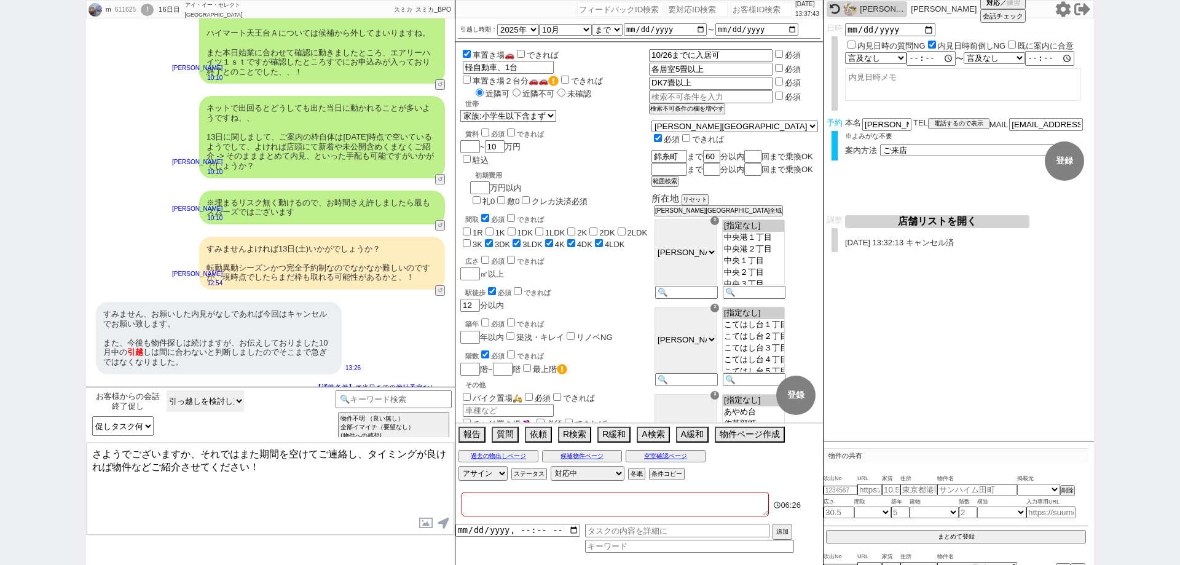
click at [227, 406] on select "物件が決まりました、申し込みしました いい物件が出たときだけ連絡ください お礼 ／ 明日からもよろしく ／ おやすみ 他で探します 物件がないならもういいです…" at bounding box center [205, 401] width 77 height 22
click at [363, 486] on textarea "さようでございますか、それではまた期間を空けてご連絡し、タイミングが良ければ物件などご紹介させてください！" at bounding box center [271, 489] width 368 height 92
click at [475, 478] on select "アサイン [PERSON_NAME] [PERSON_NAME] [PERSON_NAME] [PERSON_NAME]" at bounding box center [483, 473] width 49 height 15
click at [421, 482] on textarea "さようでございますか、それではまた期間を空けてご連絡し、タイミングが良ければ物件などご紹介させてください！" at bounding box center [271, 489] width 368 height 92
drag, startPoint x: 289, startPoint y: 471, endPoint x: 0, endPoint y: 381, distance: 303.3
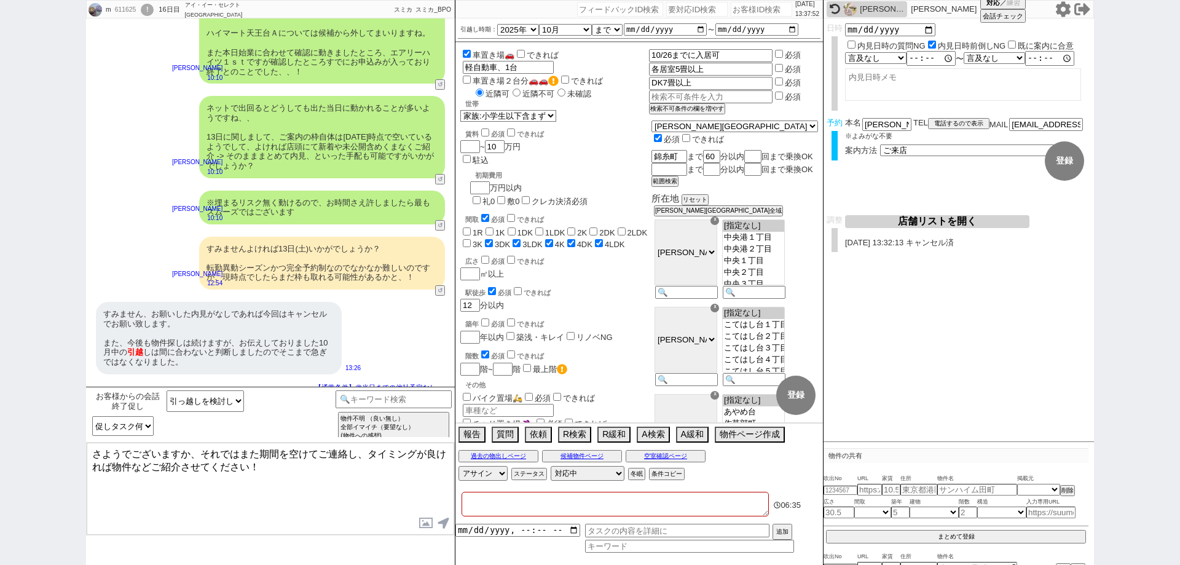
click at [0, 381] on div "m 611625 ! 0 16日目 アイ・イー・セレクト [GEOGRAPHIC_DATA]店 冬眠中 自社客 スミカ スミカ_BPO チャット全表示 [DA…" at bounding box center [590, 282] width 1180 height 565
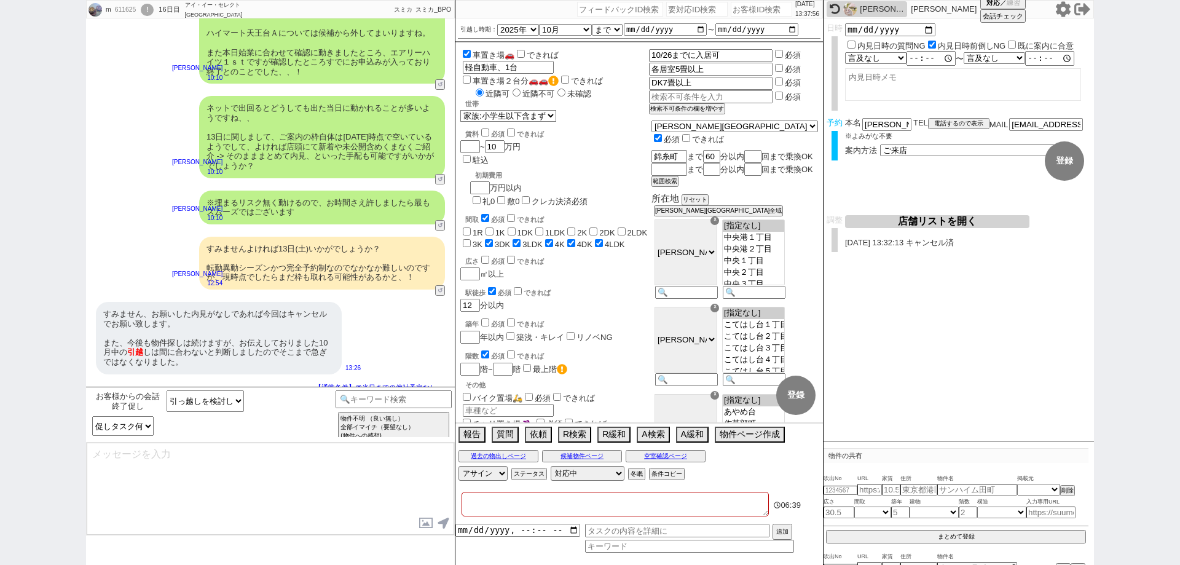
click at [339, 472] on textarea at bounding box center [271, 489] width 368 height 92
paste textarea "かしこまりました、13日の件はキャンセルとさせて頂きますね、！ また10月のお引越しは難しくなられてしまったとのことで、ざっくり時期はどれくらいになりそうでし…"
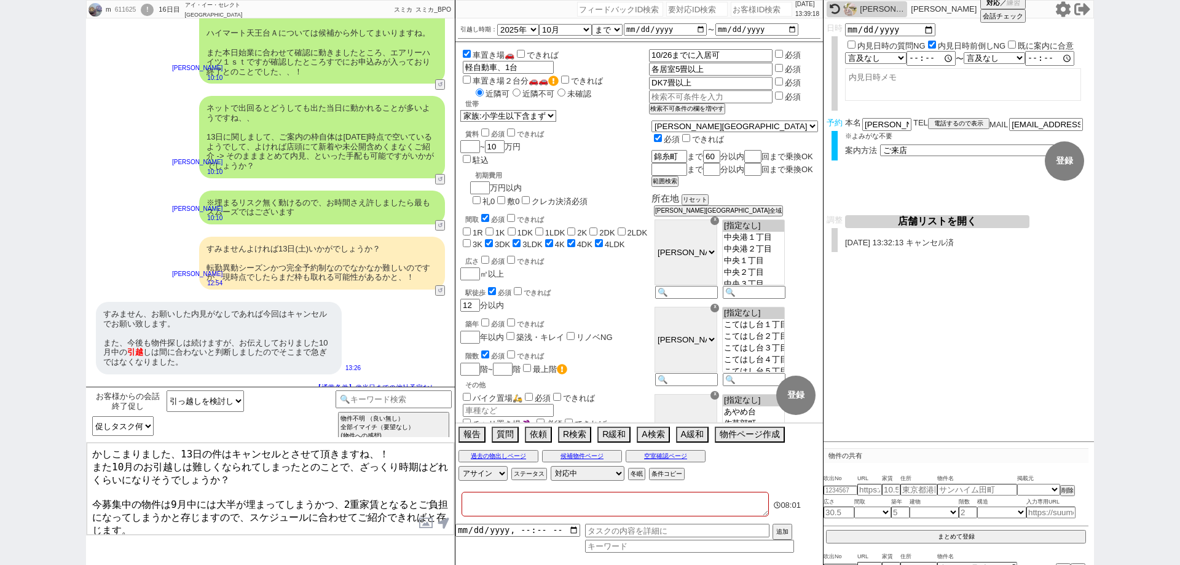
drag, startPoint x: 151, startPoint y: 510, endPoint x: 87, endPoint y: 492, distance: 65.9
click at [87, 492] on textarea "かしこまりました、13日の件はキャンセルとさせて頂きますね、！ また10月のお引越しは難しくなられてしまったとのことで、ざっくり時期はどれくらいになりそうでし…" at bounding box center [271, 489] width 368 height 92
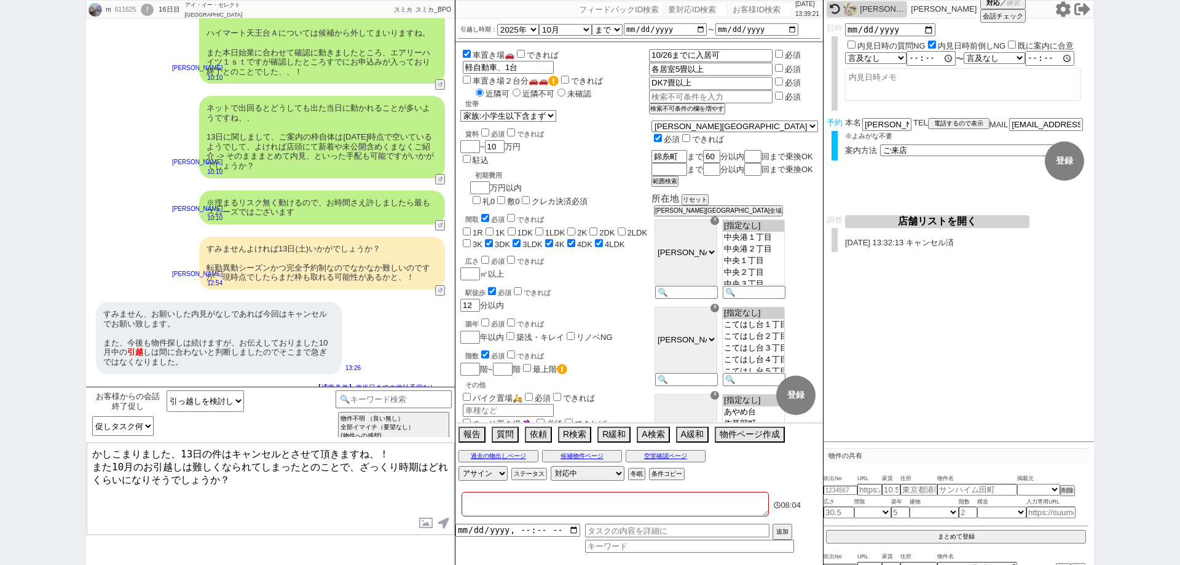
click at [467, 419] on input "チャリ置き場" at bounding box center [467, 423] width 8 height 8
click at [382, 493] on textarea "かしこまりました、13日の件はキャンセルとさせて頂きますね、！ また10月のお引越しは難しくなられてしまったとのことで、ざっくり時期はどれくらいになりそうでし…" at bounding box center [271, 489] width 368 height 92
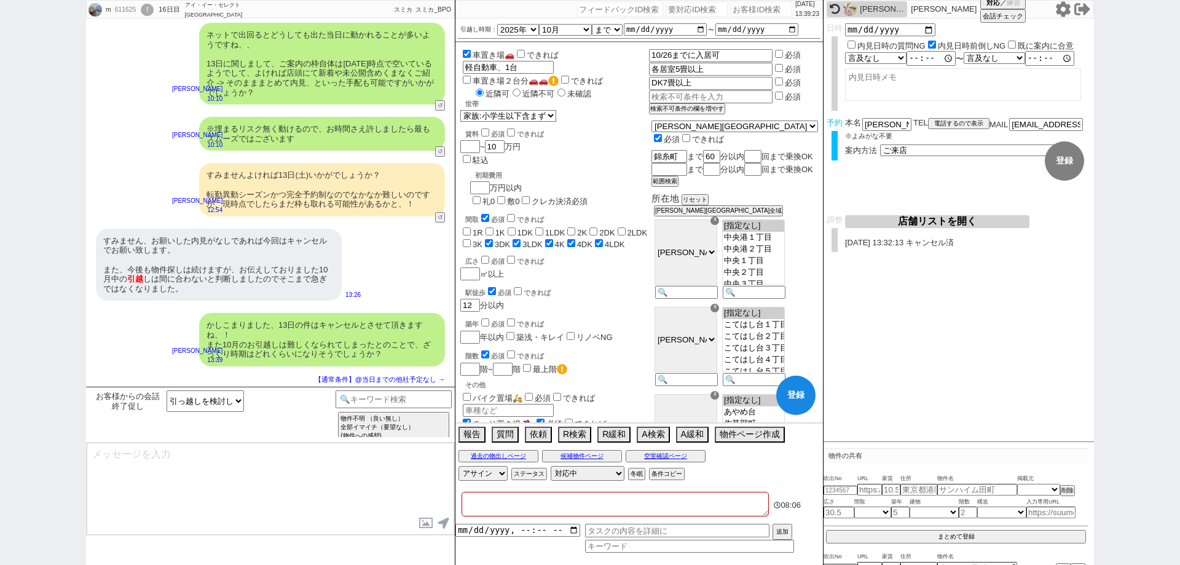
scroll to position [620, 0]
paste textarea "今募集中の物件は9月中には大半が埋まってしまうかつ、2重家賃となるとご負担になってしまうかと存じますので、スケジュールに合わせてご紹介できればと存じます。"
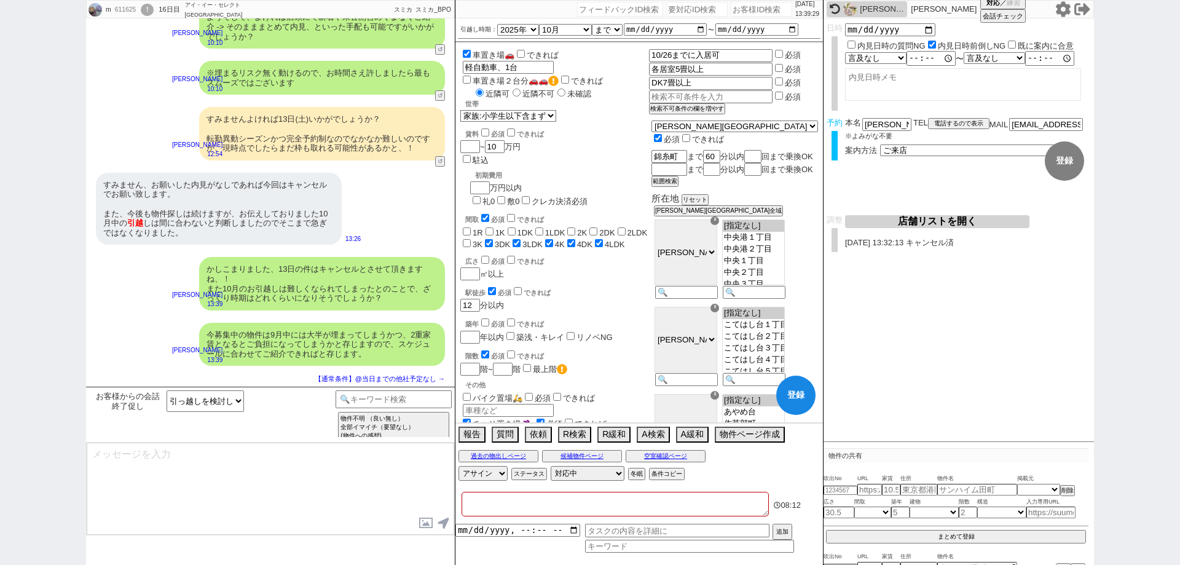
click at [795, 394] on button "登録" at bounding box center [795, 395] width 39 height 39
click at [698, 537] on div "追加" at bounding box center [639, 538] width 368 height 29
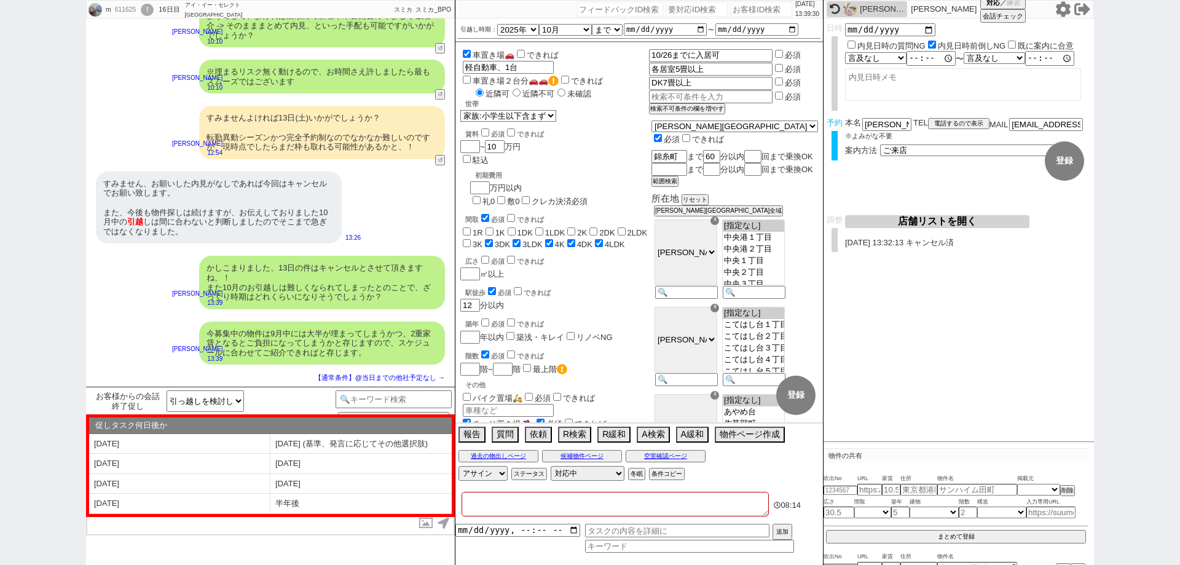
scroll to position [9, 0]
click at [538, 476] on button "ステータス" at bounding box center [527, 474] width 33 height 10
click at [476, 516] on label "期間を開けてリーチ" at bounding box center [499, 519] width 68 height 7
click at [476, 514] on input "期間を開けてリーチ" at bounding box center [472, 517] width 8 height 8
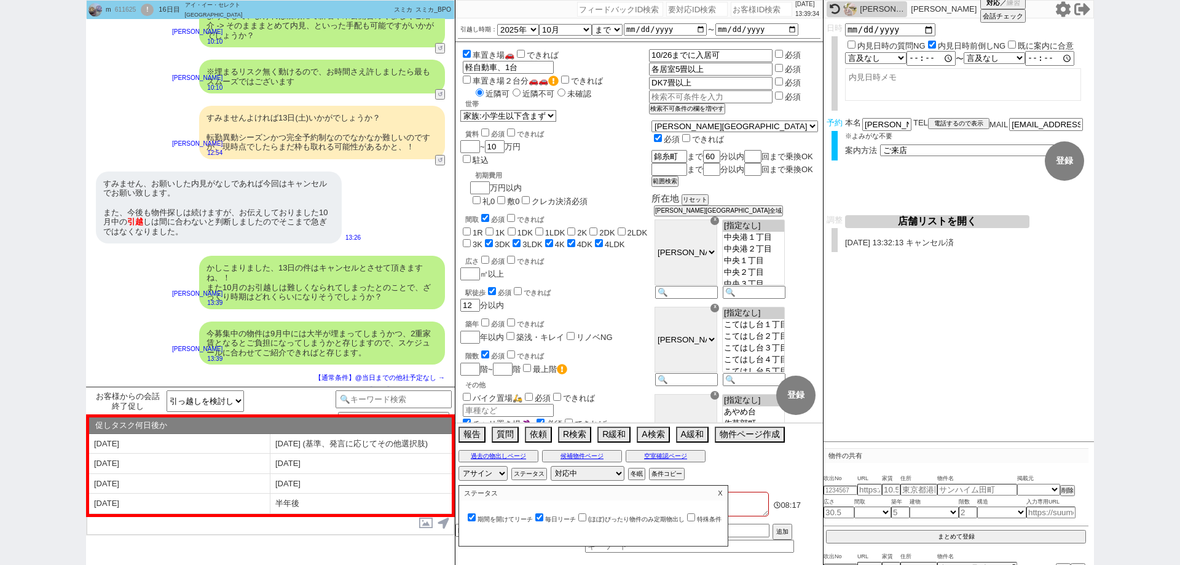
click at [726, 490] on p "X" at bounding box center [720, 493] width 14 height 15
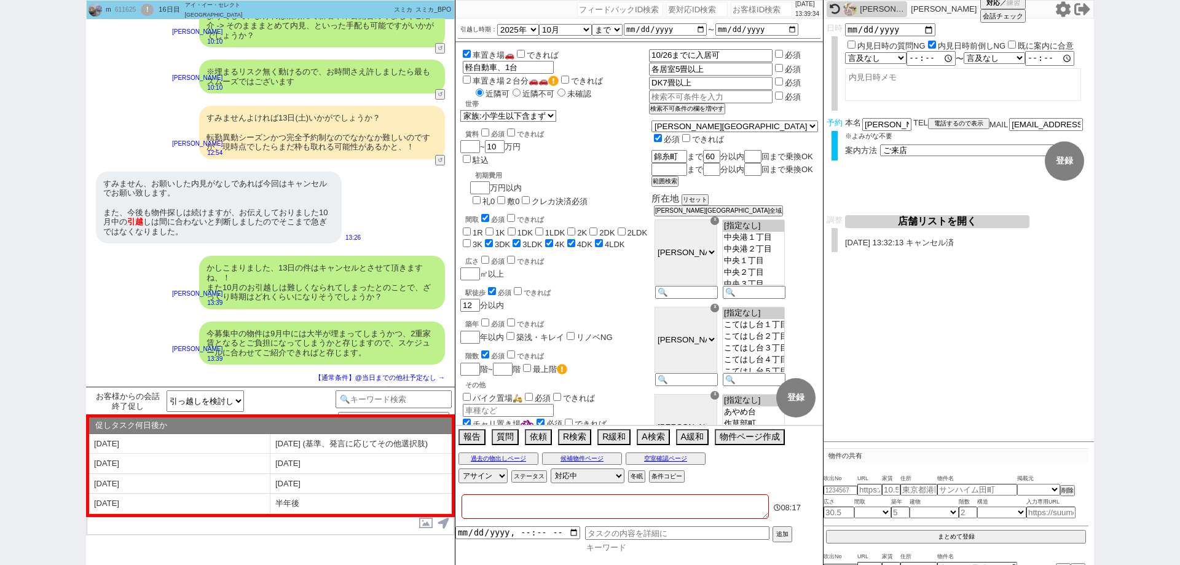
click at [709, 540] on div "追加" at bounding box center [639, 539] width 368 height 26
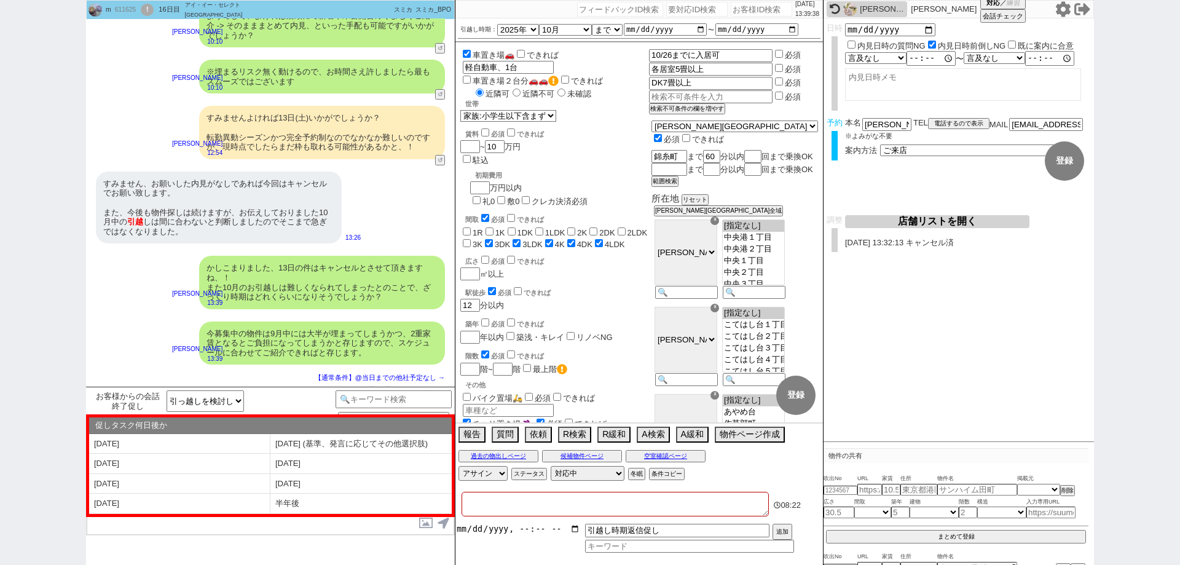
click at [576, 532] on input "datetime-local" at bounding box center [517, 529] width 125 height 10
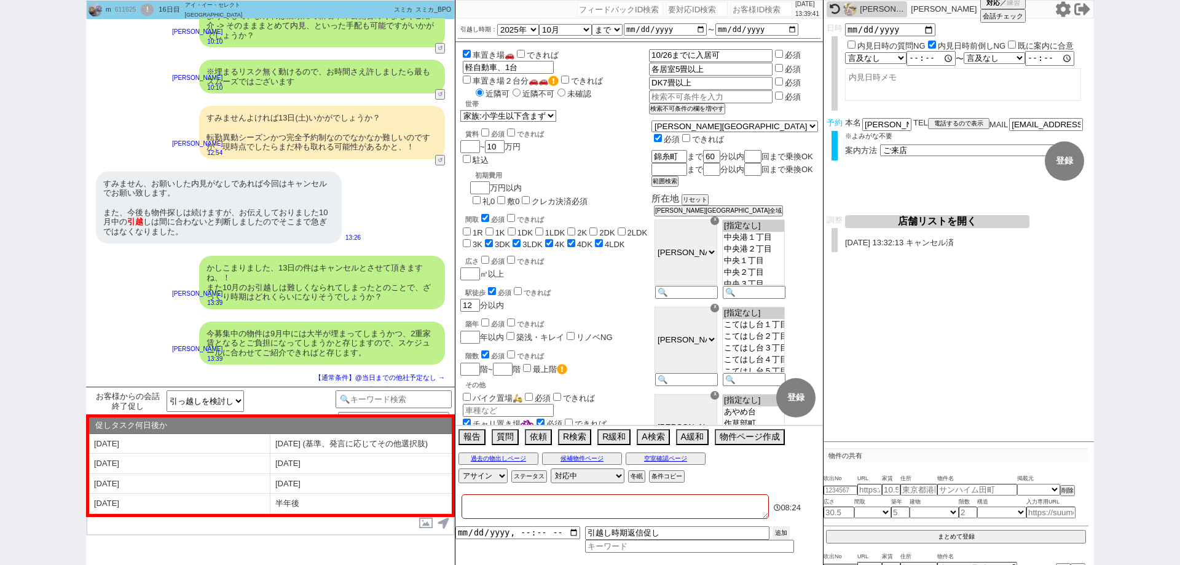
click at [787, 532] on button "追加" at bounding box center [781, 533] width 17 height 14
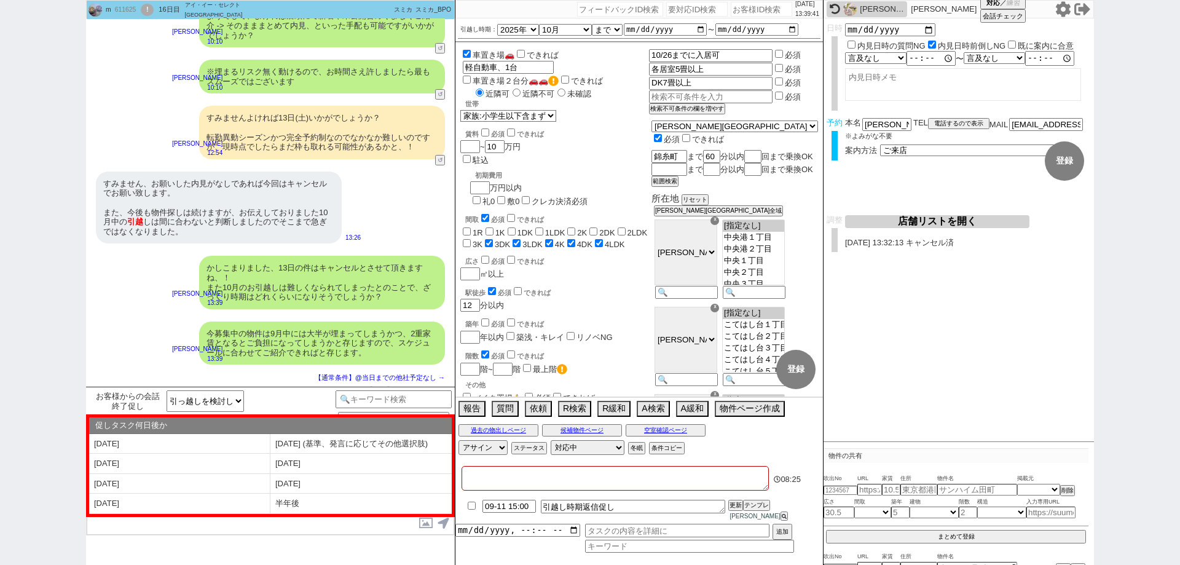
click at [800, 484] on span "08:25" at bounding box center [791, 478] width 20 height 9
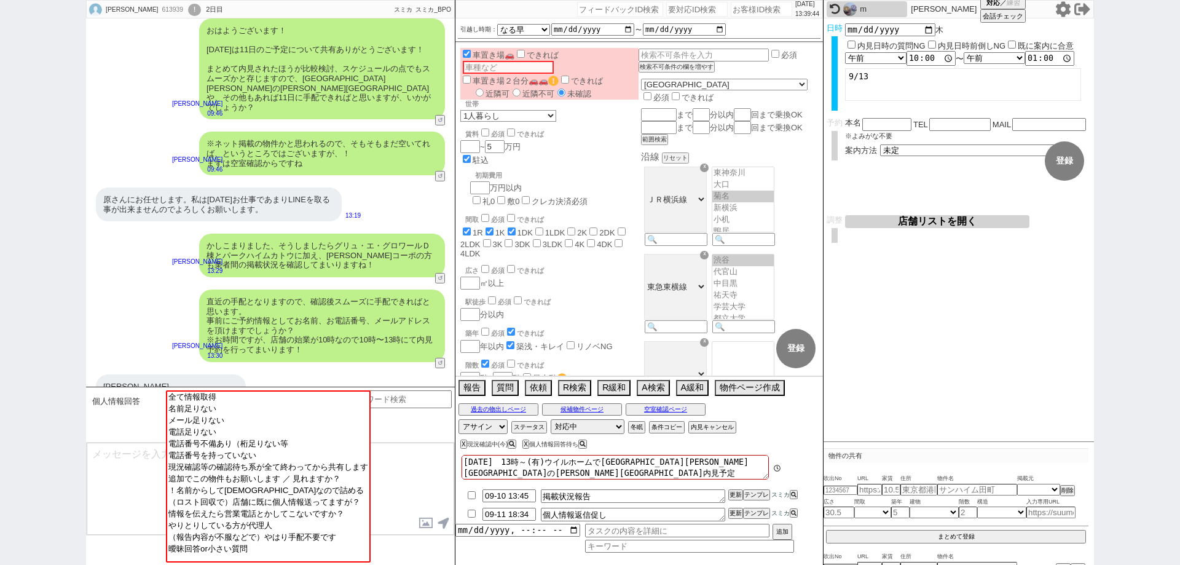
scroll to position [120, 0]
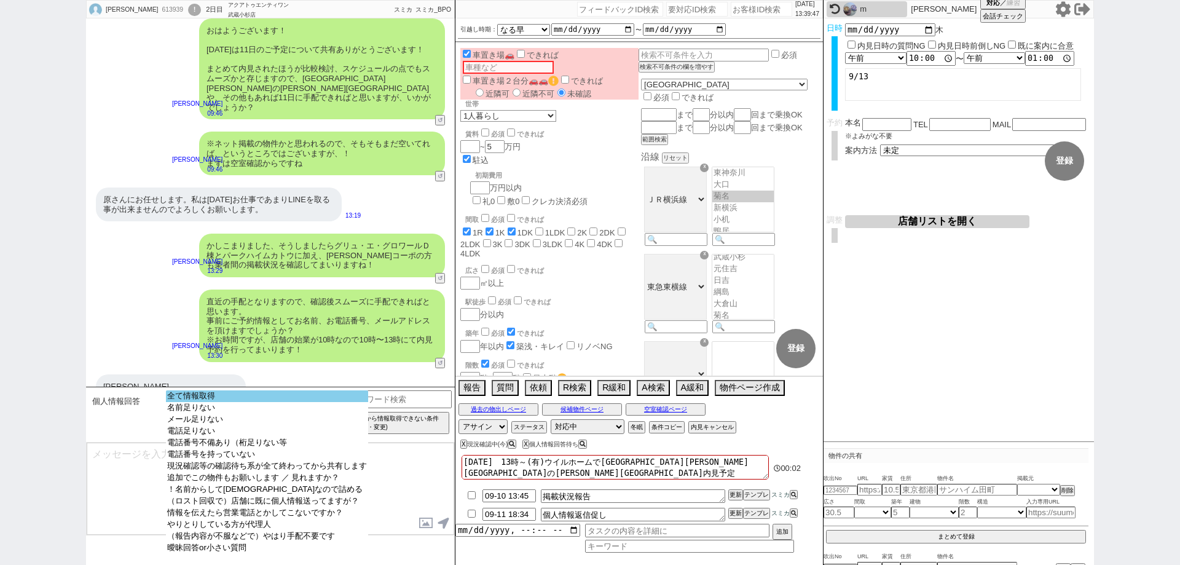
click at [277, 395] on option "全て情報取得" at bounding box center [267, 396] width 202 height 12
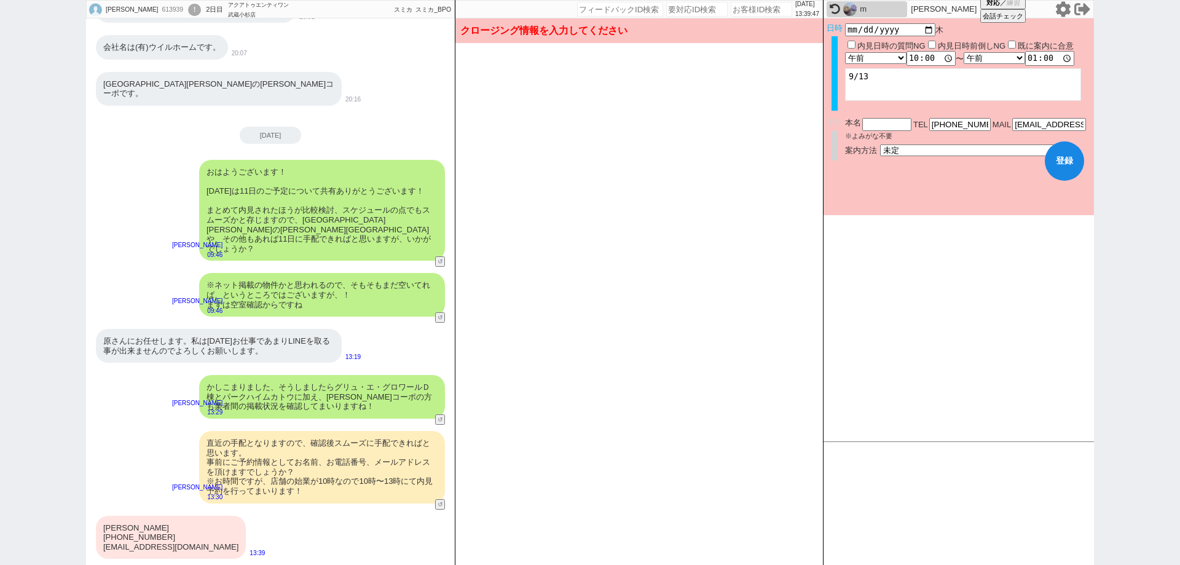
scroll to position [703, 0]
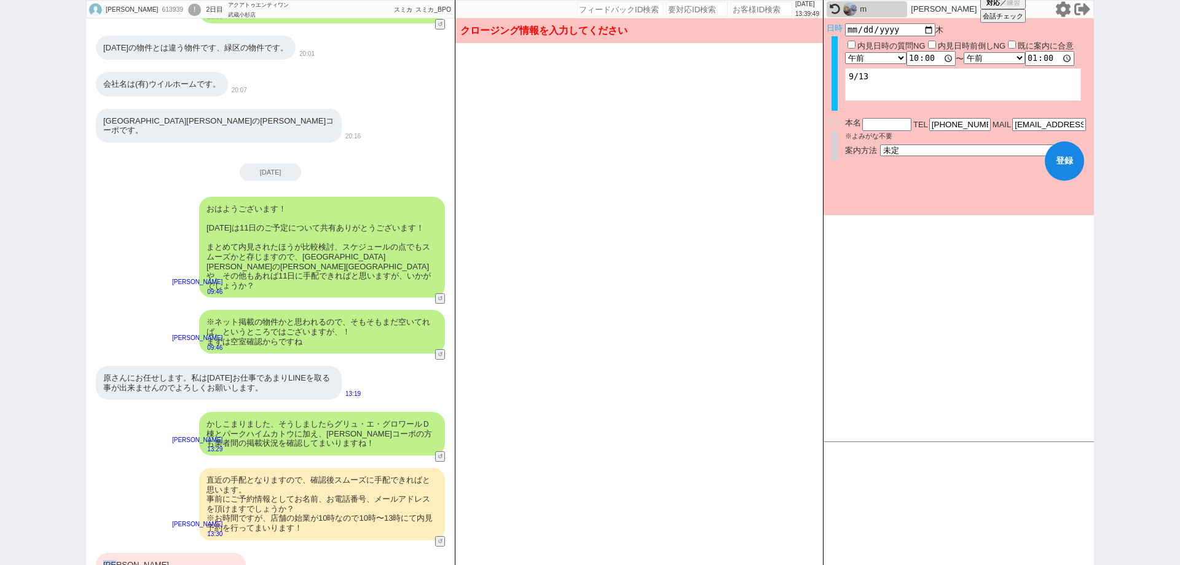
drag, startPoint x: 135, startPoint y: 521, endPoint x: 99, endPoint y: 529, distance: 37.1
click at [99, 553] on div "[PERSON_NAME] [PHONE_NUMBER] [EMAIL_ADDRESS][DOMAIN_NAME]" at bounding box center [171, 575] width 150 height 44
copy div "[PERSON_NAME]"
click at [862, 132] on span "※よみがな不要" at bounding box center [868, 135] width 47 height 7
click at [875, 124] on input "text" at bounding box center [886, 123] width 49 height 10
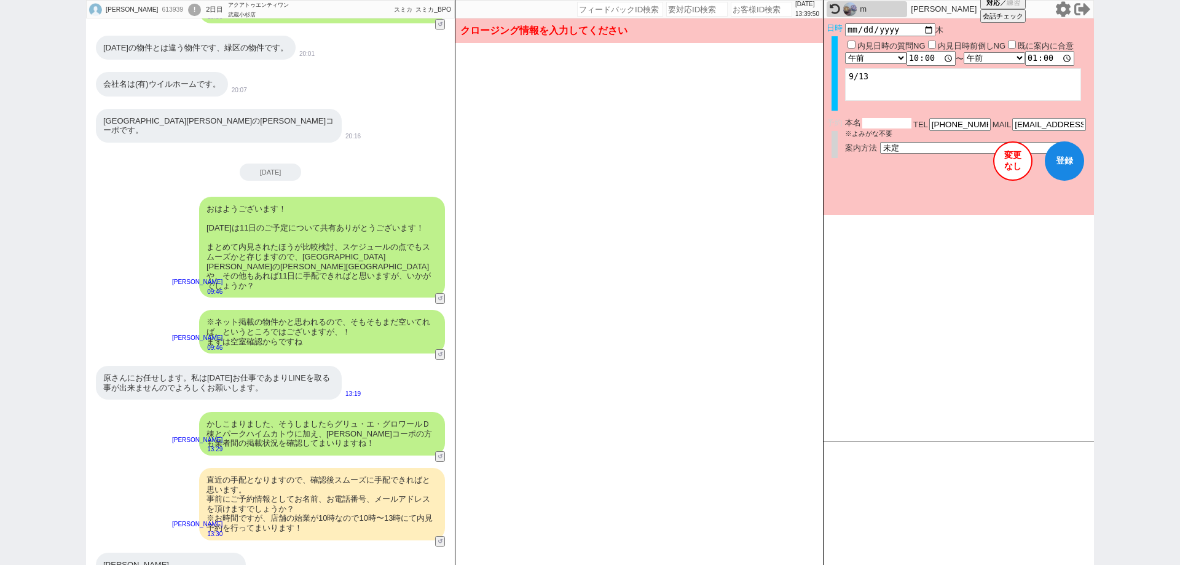
paste input "[PERSON_NAME]"
click at [1068, 163] on button "登録" at bounding box center [1064, 160] width 39 height 39
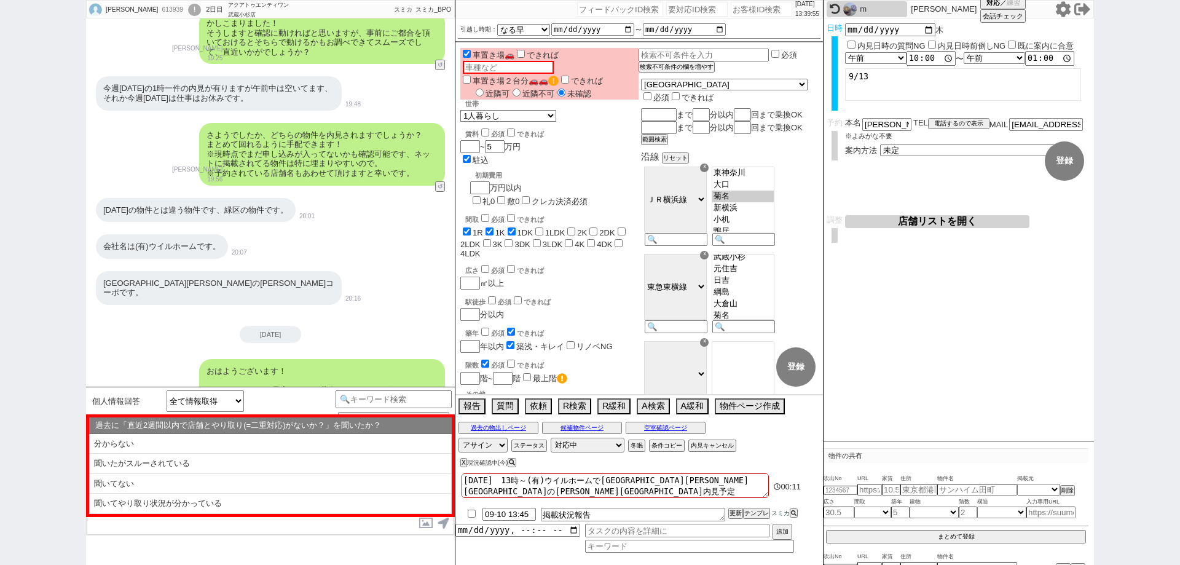
scroll to position [390, 0]
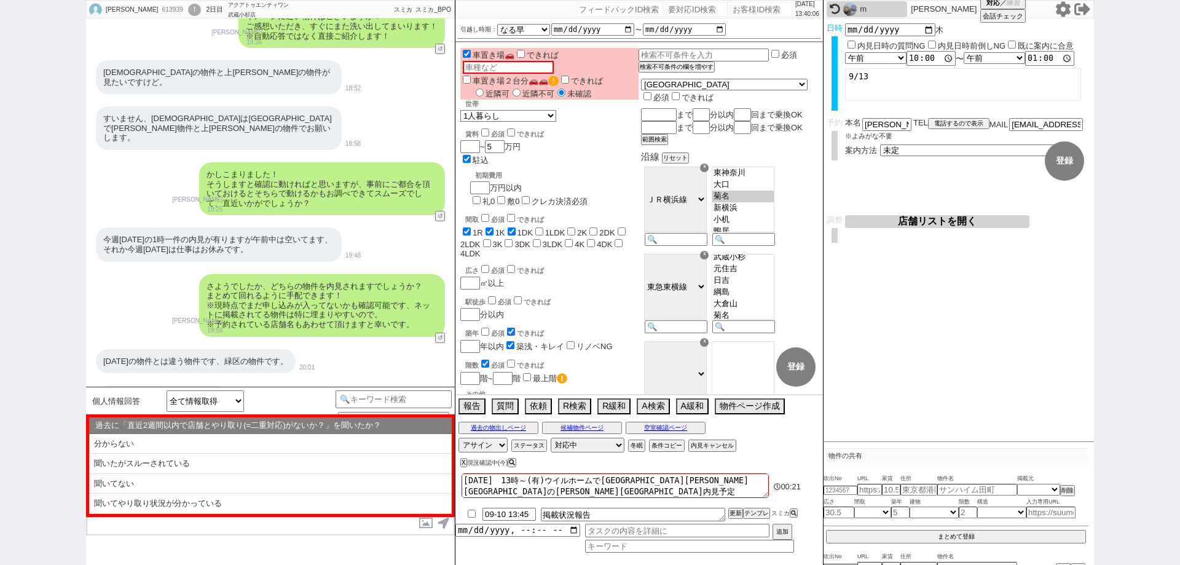
click at [666, 434] on div "過去の物出しページ 候補物件ページ 空室確認ページ" at bounding box center [639, 428] width 368 height 16
click at [670, 424] on button "空室確認ページ" at bounding box center [666, 428] width 80 height 10
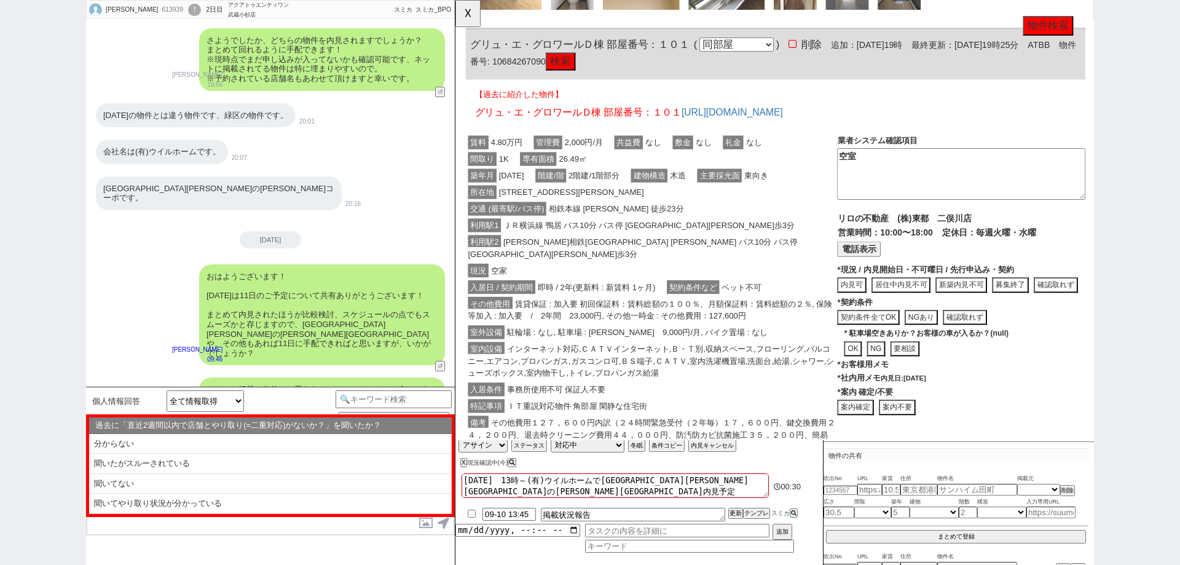
scroll to position [881, 0]
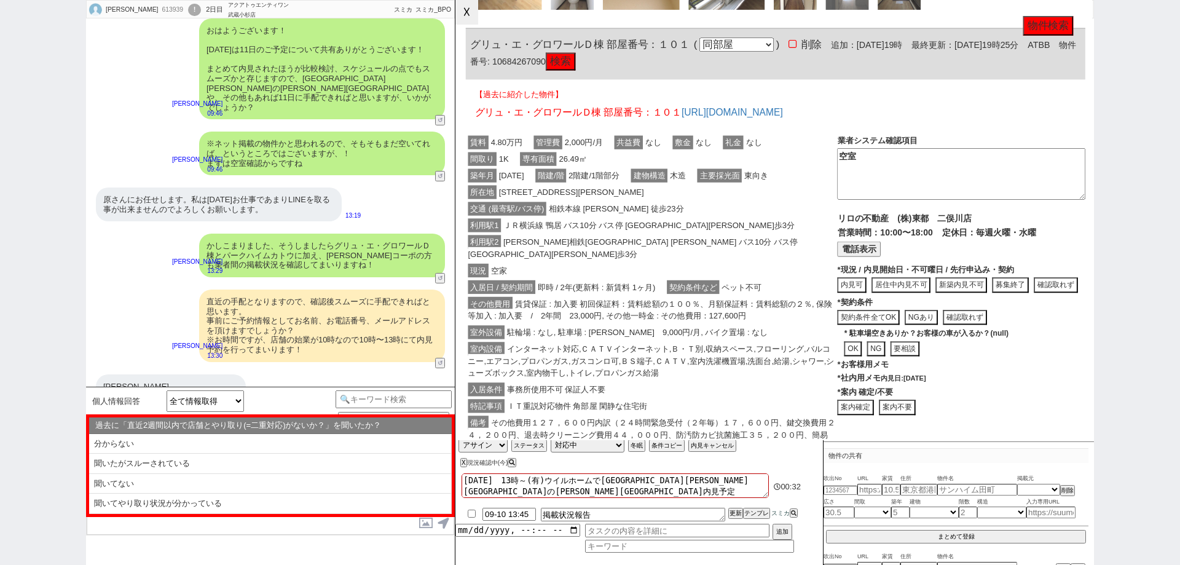
click at [473, 25] on button "☓" at bounding box center [466, 12] width 23 height 25
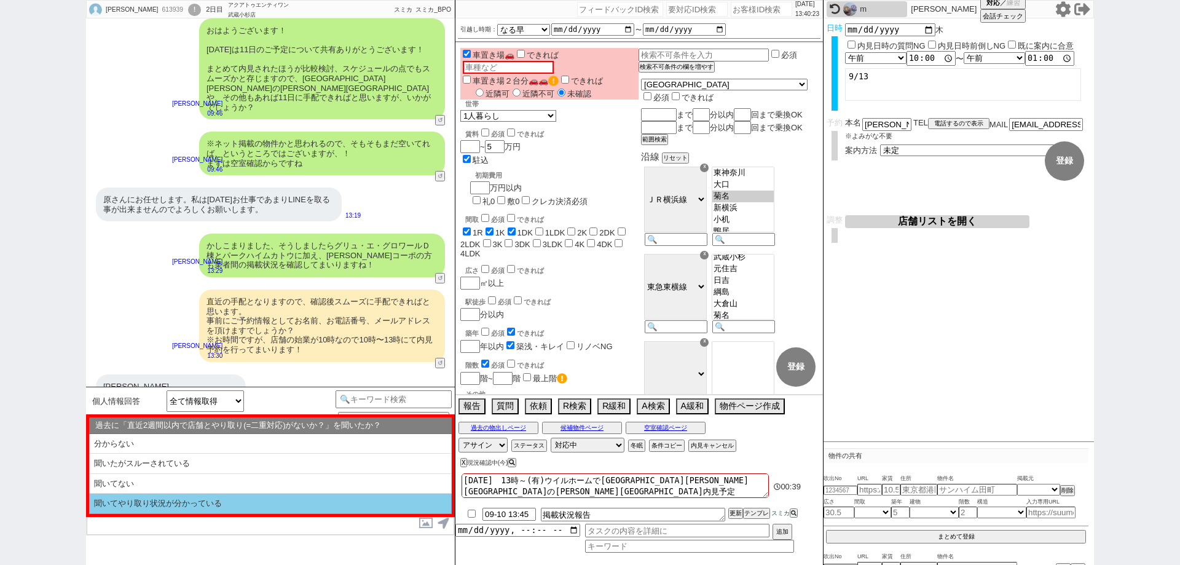
click at [348, 508] on li "聞いてやり取り状況が分かっている" at bounding box center [270, 504] width 363 height 20
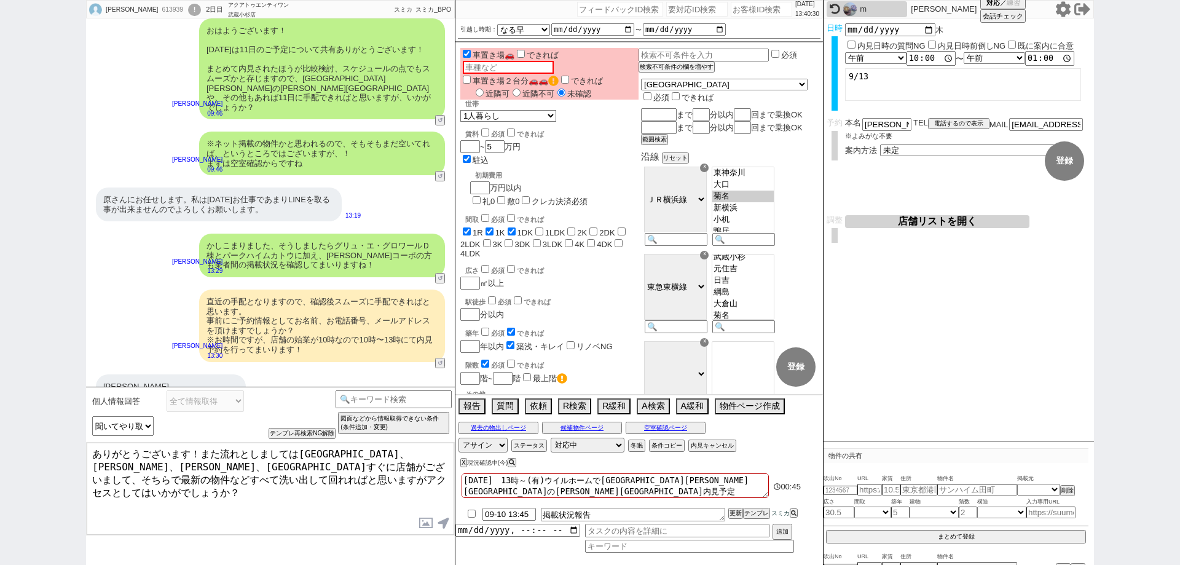
click at [389, 489] on textarea "ありがとうございます！また流れとしましては[GEOGRAPHIC_DATA]、[PERSON_NAME]、[PERSON_NAME]、[GEOGRAPHIC_…" at bounding box center [271, 489] width 368 height 92
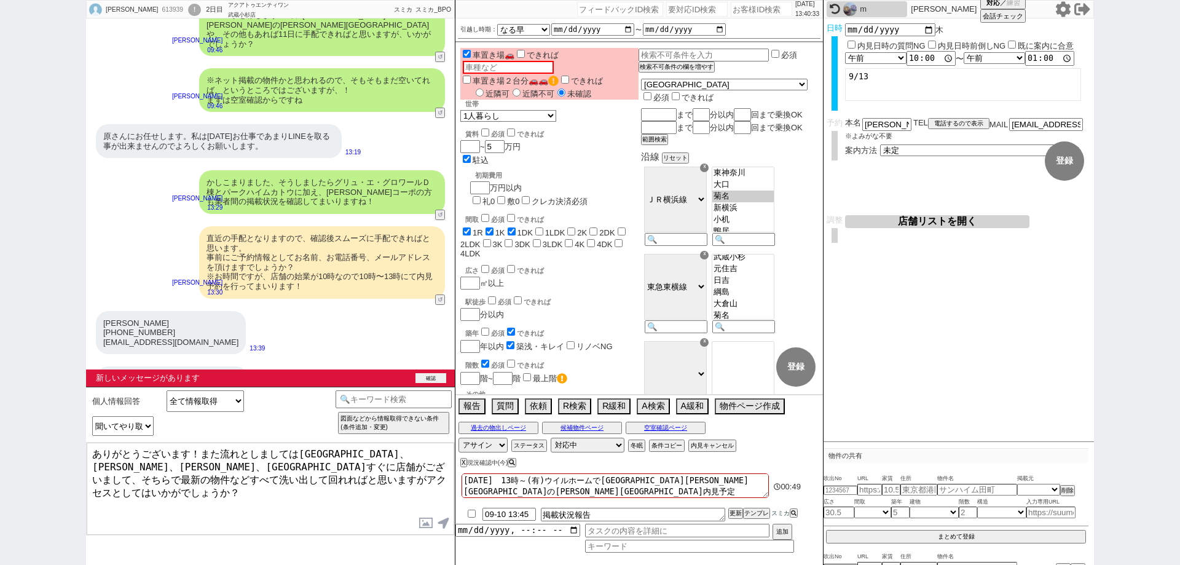
click at [423, 374] on button "確認" at bounding box center [430, 378] width 31 height 10
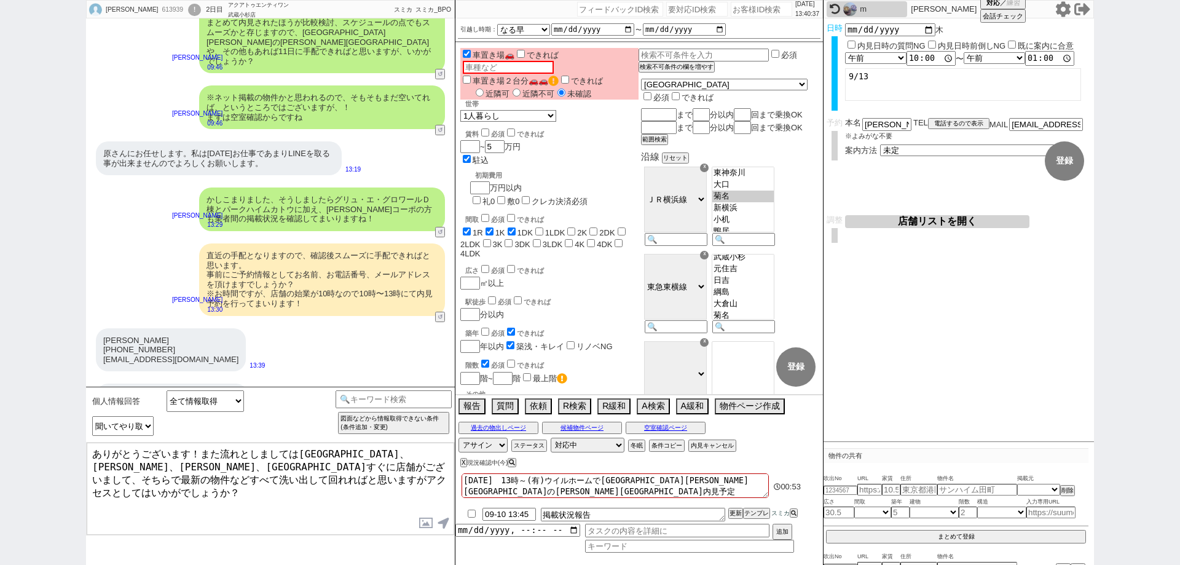
click at [93, 455] on textarea "ありがとうございます！また流れとしましては[GEOGRAPHIC_DATA]、[PERSON_NAME]、[PERSON_NAME]、[GEOGRAPHIC_…" at bounding box center [271, 489] width 368 height 92
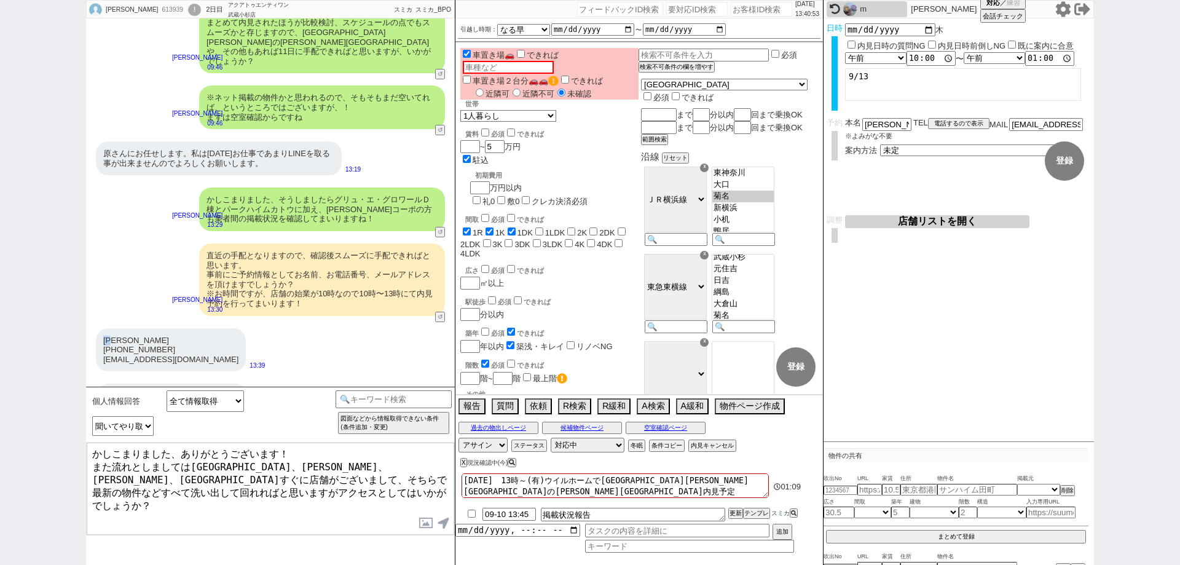
drag, startPoint x: 118, startPoint y: 297, endPoint x: 100, endPoint y: 297, distance: 17.8
click at [100, 328] on div "[PERSON_NAME] [PHONE_NUMBER] [EMAIL_ADDRESS][DOMAIN_NAME]" at bounding box center [171, 350] width 150 height 44
copy div "[PERSON_NAME]"
drag, startPoint x: 162, startPoint y: 455, endPoint x: 88, endPoint y: 460, distance: 73.9
click at [88, 460] on textarea "かしこまりました、ありがとうございます！ また流れとしましては[GEOGRAPHIC_DATA]、[PERSON_NAME]、[PERSON_NAME]、[G…" at bounding box center [271, 489] width 368 height 92
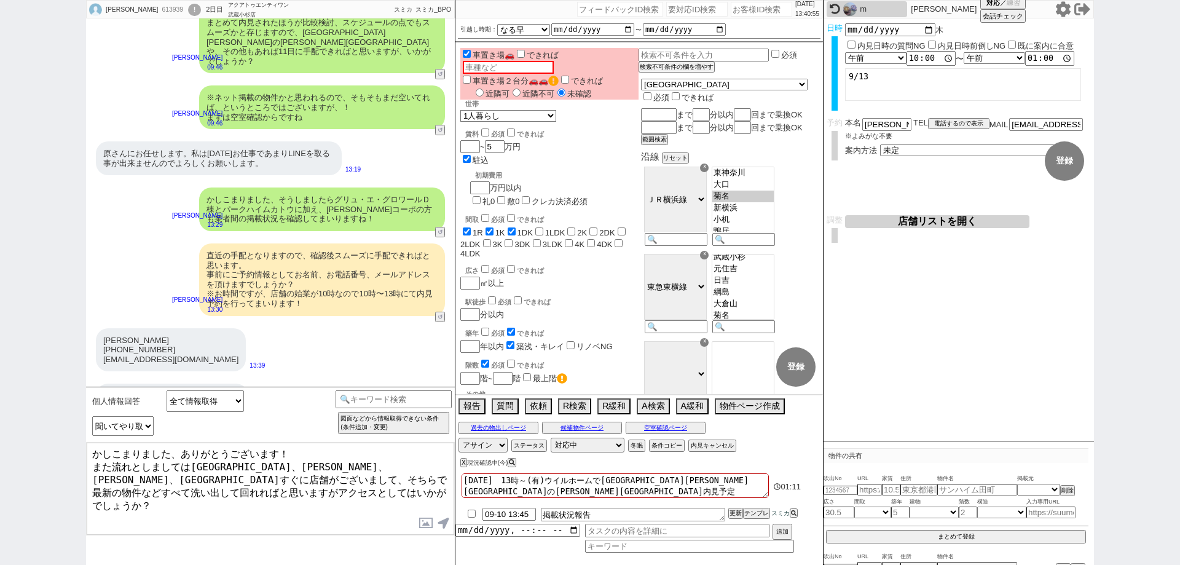
click at [207, 486] on textarea "かしこまりました、ありがとうございます！ また流れとしましては[GEOGRAPHIC_DATA]、[PERSON_NAME]、[PERSON_NAME]、[G…" at bounding box center [271, 489] width 368 height 92
click at [274, 484] on textarea "かしこまりました、ありがとうございます！ また流れとしましては[GEOGRAPHIC_DATA]、[PERSON_NAME]、[PERSON_NAME]、[G…" at bounding box center [271, 489] width 368 height 92
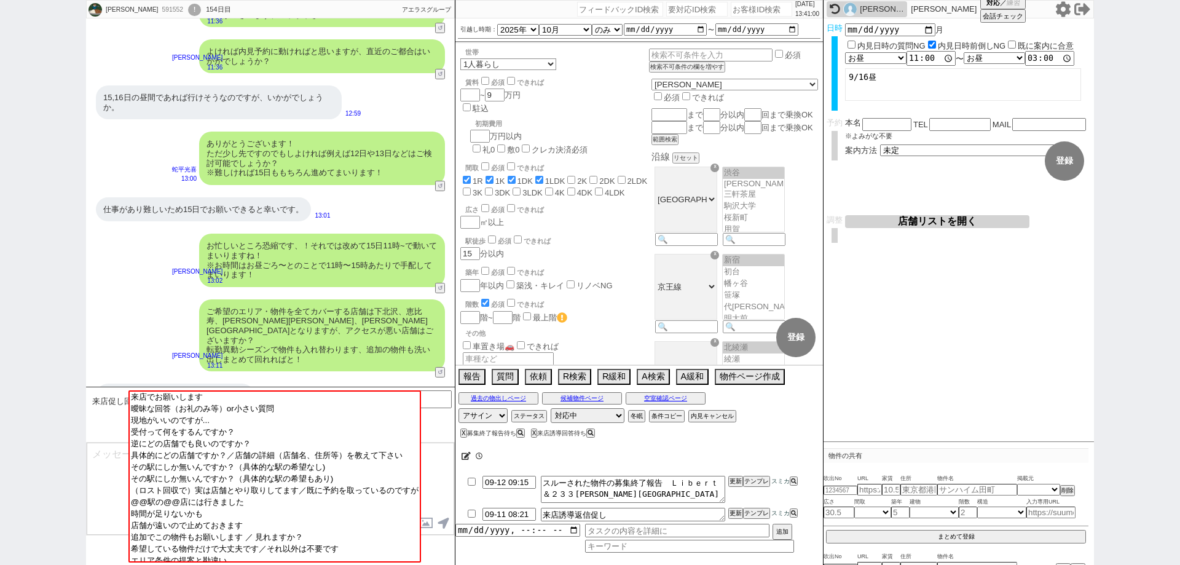
scroll to position [169, 0]
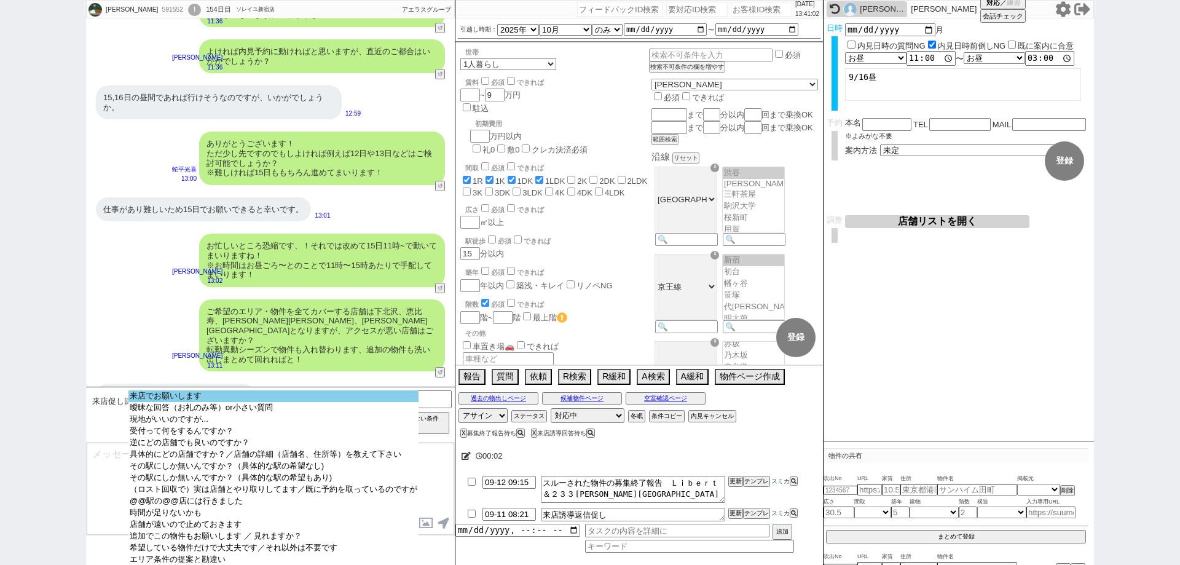
click at [302, 399] on option "来店でお願いします" at bounding box center [273, 396] width 290 height 12
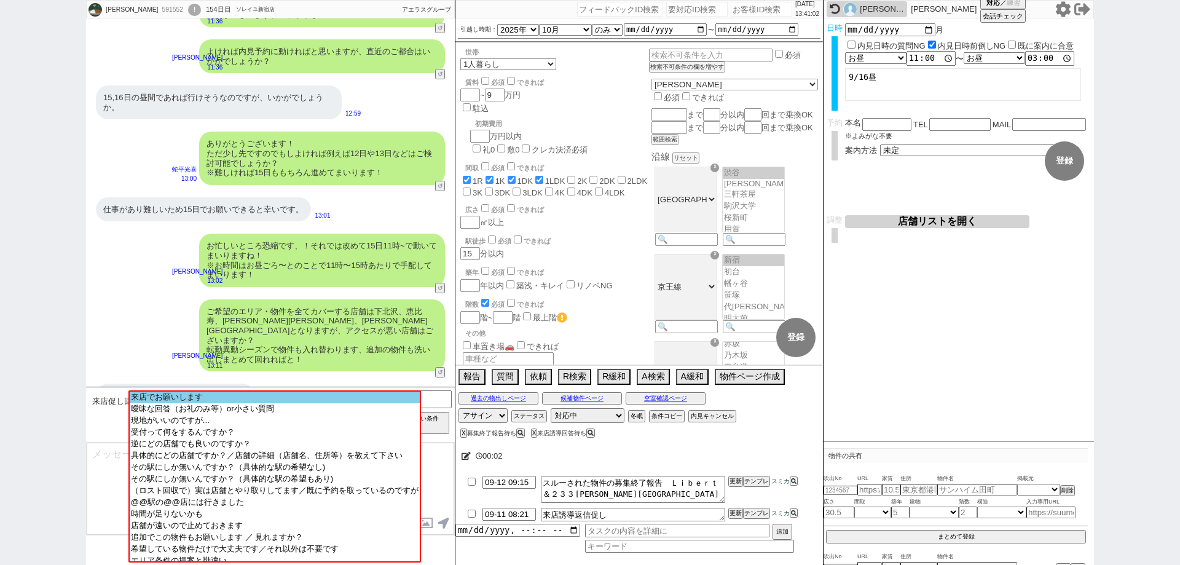
scroll to position [1819, 0]
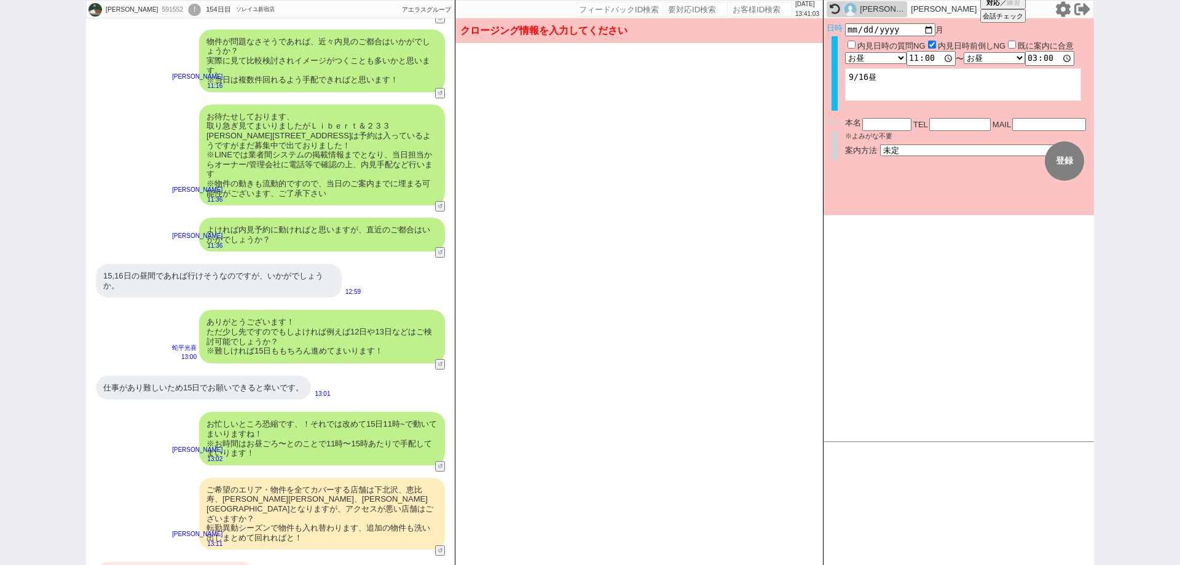
click at [942, 142] on div "本名 ※よみがな不要 TEL 電話するので表示 電話の理由 356 初日調整での禊 357 問物漏れ回収 359 内見日が怪しいので前倒し&他社消し 360 …" at bounding box center [968, 137] width 246 height 38
click at [950, 156] on div "予約 本名 ※よみがな不要 TEL 電話するので表示 電話の理由 356 初日調整での禊 357 問物漏れ回収 359 内見日が怪しいので前倒し&他社消し 3…" at bounding box center [959, 143] width 270 height 50
click at [956, 151] on select "未定 現地お待ち合わせ ご来店 先行申し込みのご案内or内見無しでの申し込みのご案内 オンラインでのご接客 オンラインで1件の内見のご案内" at bounding box center [972, 149] width 184 height 10
click at [880, 144] on select "未定 現地お待ち合わせ ご来店 先行申し込みのご案内or内見無しでの申し込みのご案内 オンラインでのご接客 オンラインで1件の内見のご案内" at bounding box center [972, 149] width 184 height 10
click at [1064, 167] on button "登録" at bounding box center [1064, 160] width 39 height 39
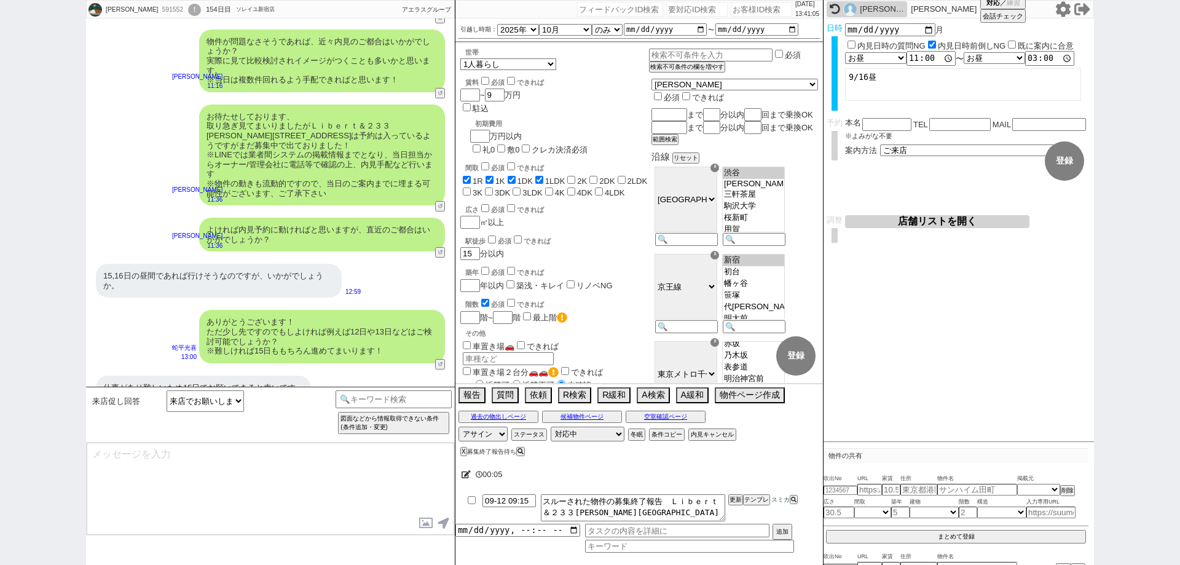
scroll to position [1998, 0]
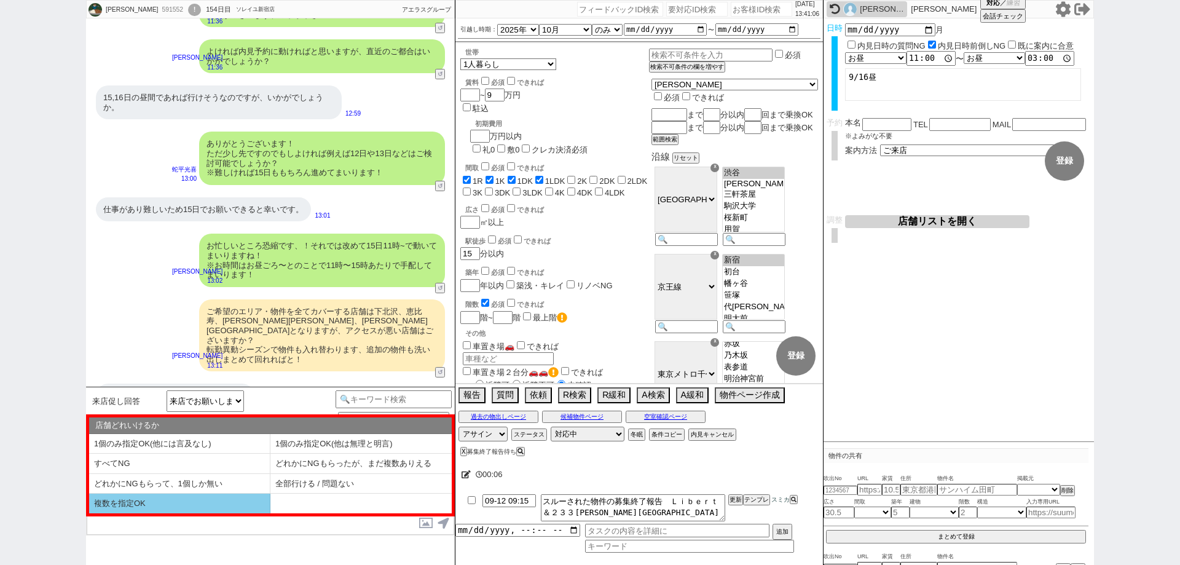
click at [209, 498] on li "複数を指定OK" at bounding box center [179, 504] width 181 height 20
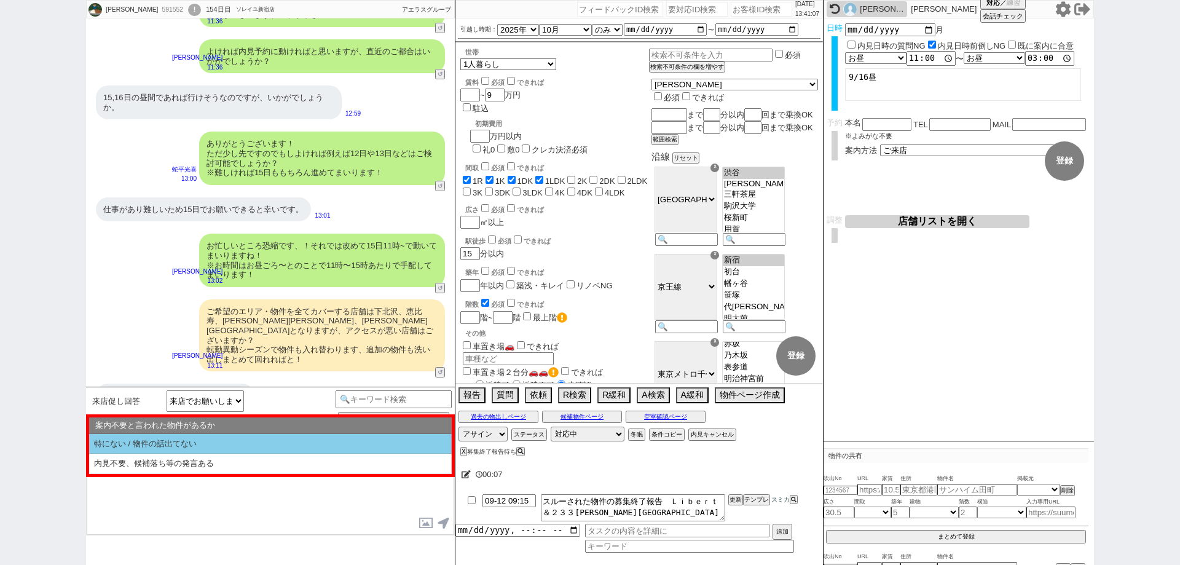
click at [228, 442] on li "特にない / 物件の話出てない" at bounding box center [270, 444] width 363 height 20
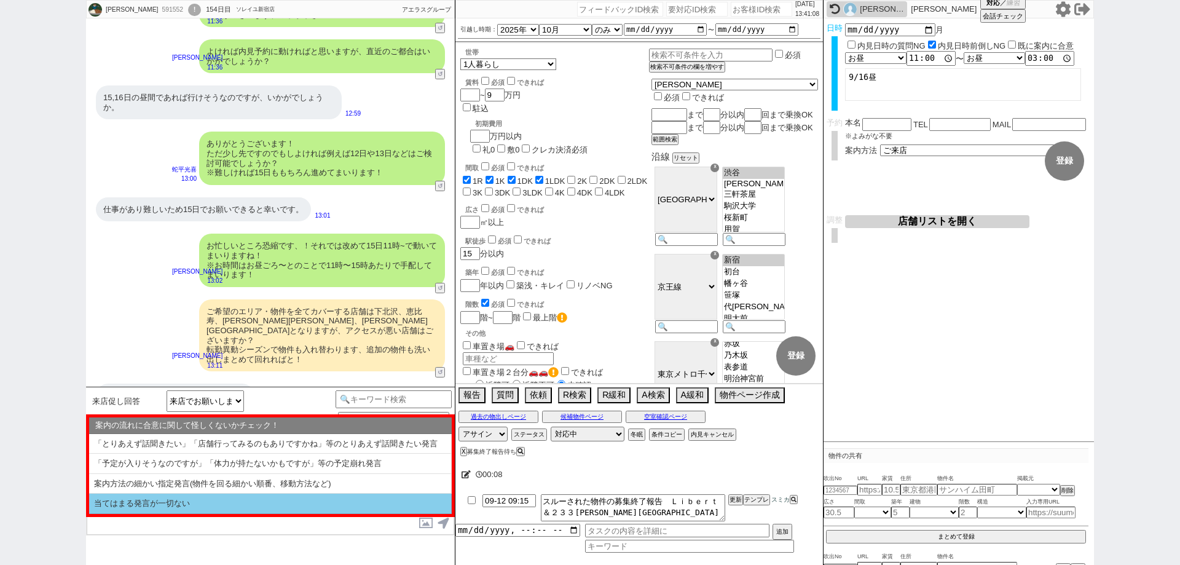
click at [240, 499] on li "当てはまる発言が一切ない" at bounding box center [270, 504] width 363 height 20
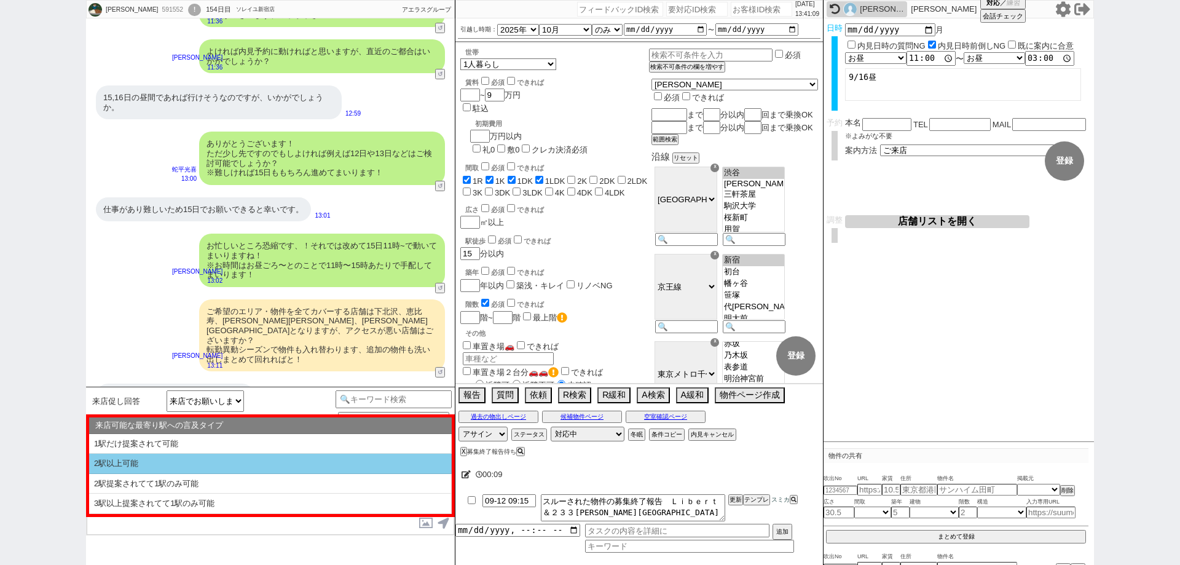
click at [250, 462] on li "2駅以上可能" at bounding box center [270, 464] width 363 height 20
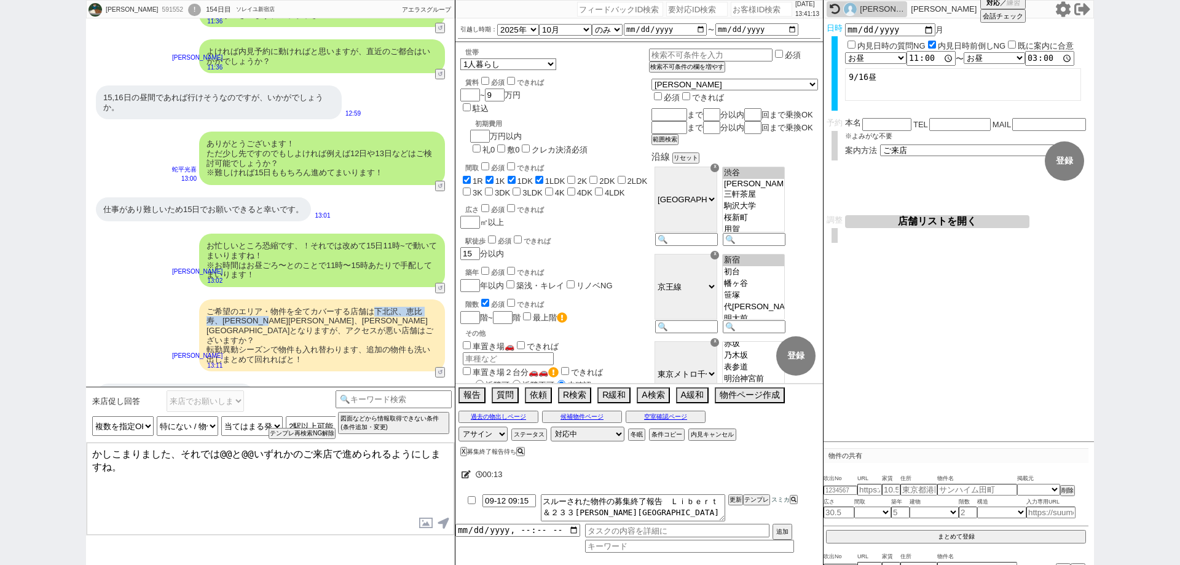
drag, startPoint x: 376, startPoint y: 293, endPoint x: 295, endPoint y: 303, distance: 81.8
click at [295, 303] on div "ご希望のエリア・物件を全てカバーする店舗は下北沢、恵比寿、[PERSON_NAME][PERSON_NAME]、[PERSON_NAME][GEOGRAPHI…" at bounding box center [322, 335] width 246 height 73
copy div "下北沢、恵比寿、[PERSON_NAME][PERSON_NAME]、[PERSON_NAME][GEOGRAPHIC_DATA]"
drag, startPoint x: 251, startPoint y: 449, endPoint x: 216, endPoint y: 451, distance: 35.1
click at [216, 451] on textarea "かしこまりました、それでは@@と@@いずれかのご来店で進められるようにしますね。" at bounding box center [271, 489] width 368 height 92
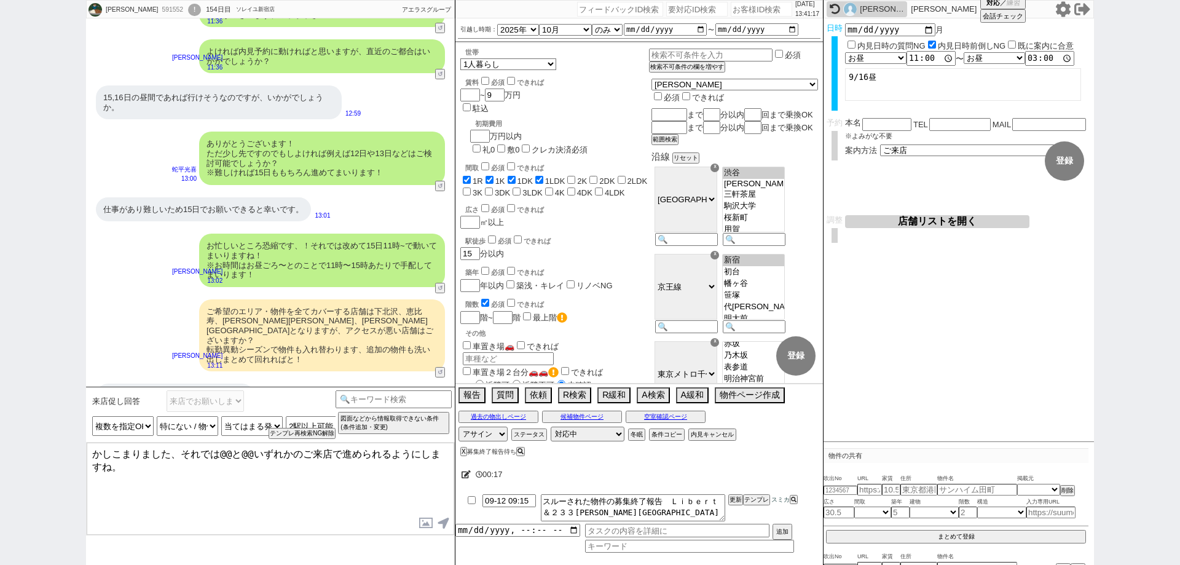
paste textarea "下北沢、恵比寿、[PERSON_NAME][PERSON_NAME]、[PERSON_NAME][GEOGRAPHIC_DATA]"
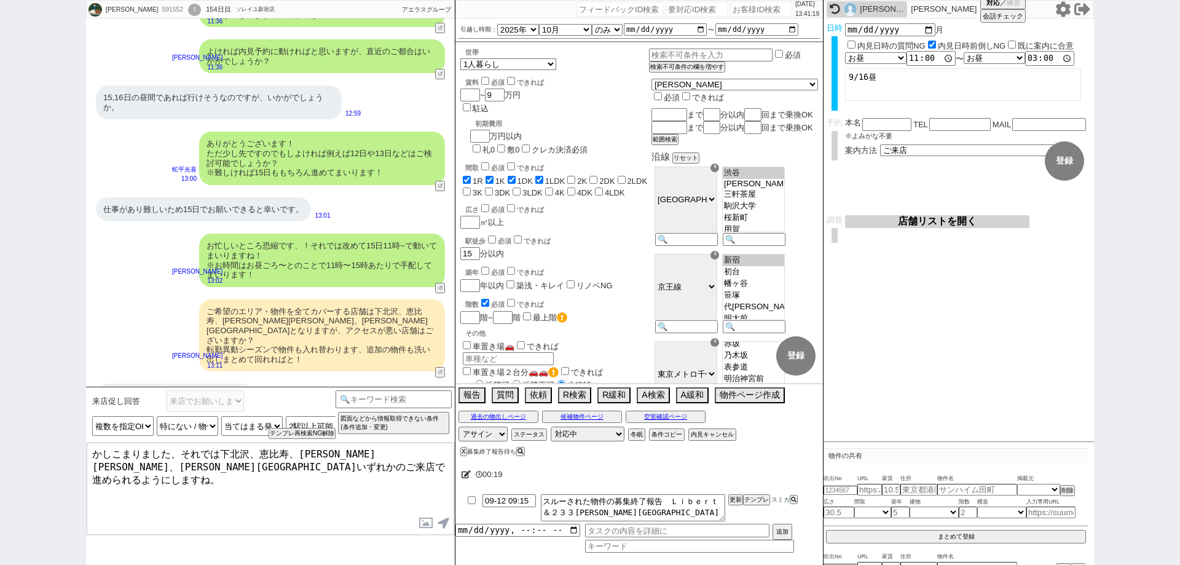
drag, startPoint x: 341, startPoint y: 455, endPoint x: 288, endPoint y: 454, distance: 52.3
click at [288, 454] on textarea "かしこまりました、それでは下北沢、恵比寿、[PERSON_NAME][PERSON_NAME]、[PERSON_NAME][GEOGRAPHIC_DATA]い…" at bounding box center [271, 489] width 368 height 92
click at [341, 452] on textarea "かしこまりました、それでは下北沢、恵比寿、[PERSON_NAME][GEOGRAPHIC_DATA]いずれかのご来店で進められるようにしますね。" at bounding box center [271, 489] width 368 height 92
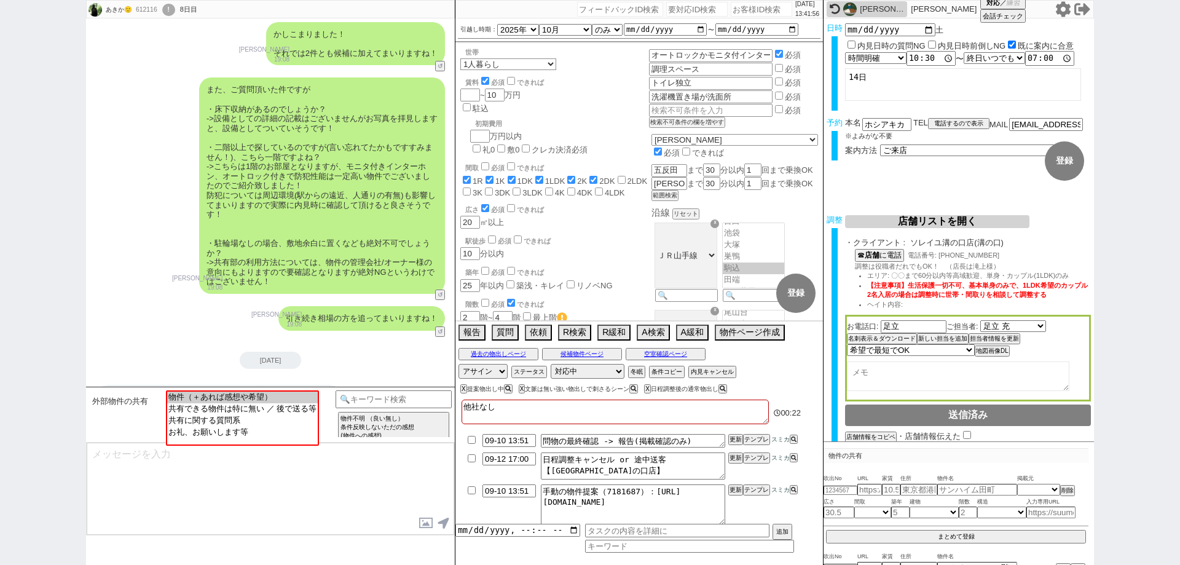
scroll to position [268, 0]
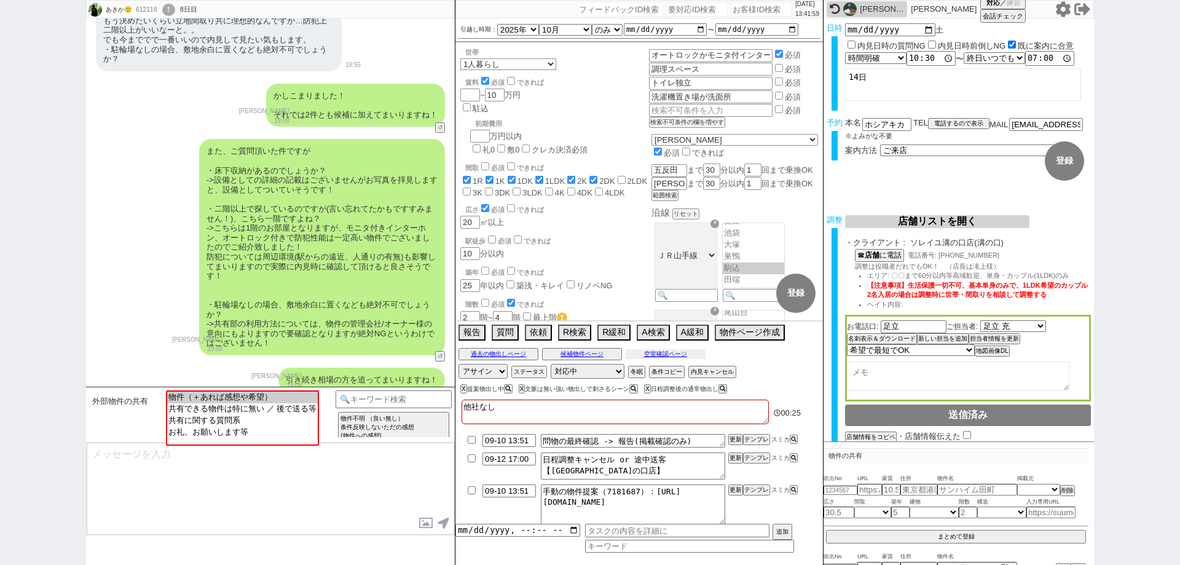
click at [680, 352] on button "空室確認ページ" at bounding box center [666, 354] width 80 height 10
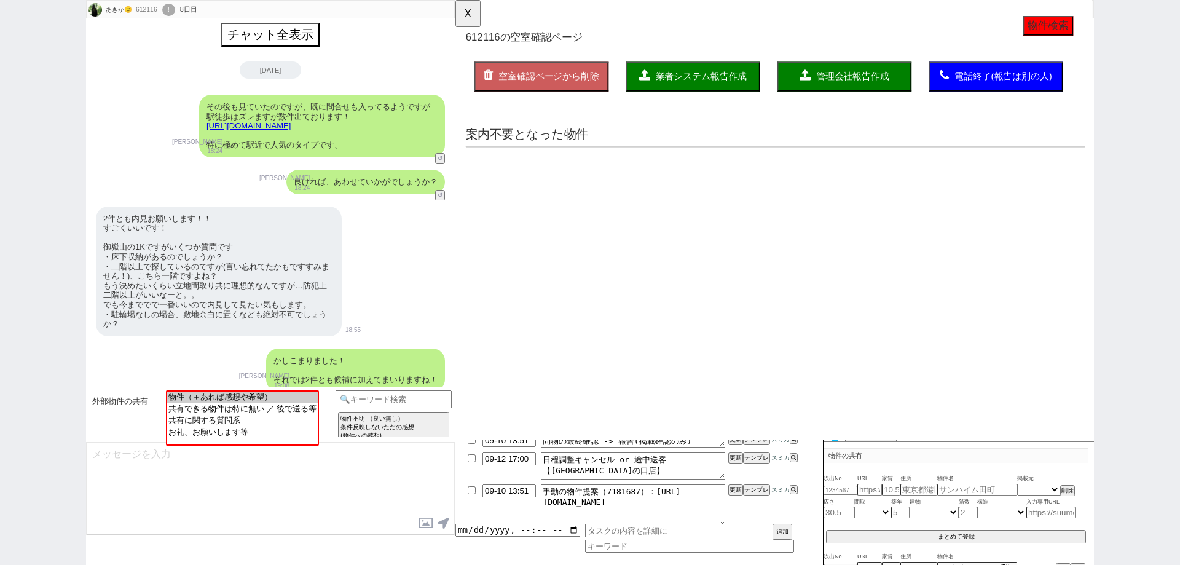
scroll to position [0, 0]
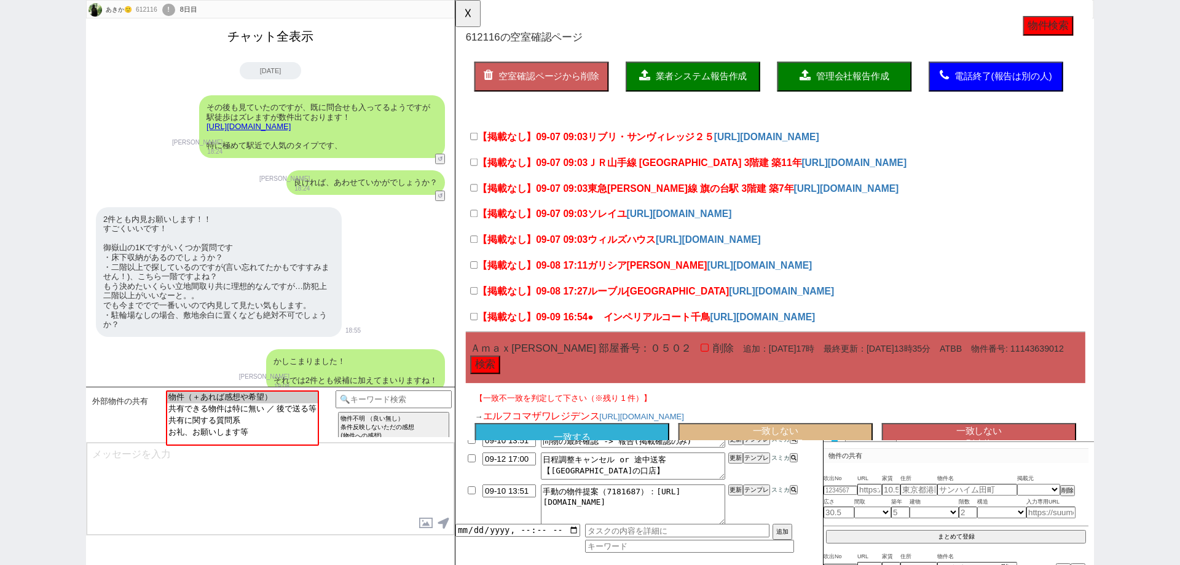
click at [283, 41] on button "チャット全表示" at bounding box center [270, 37] width 96 height 22
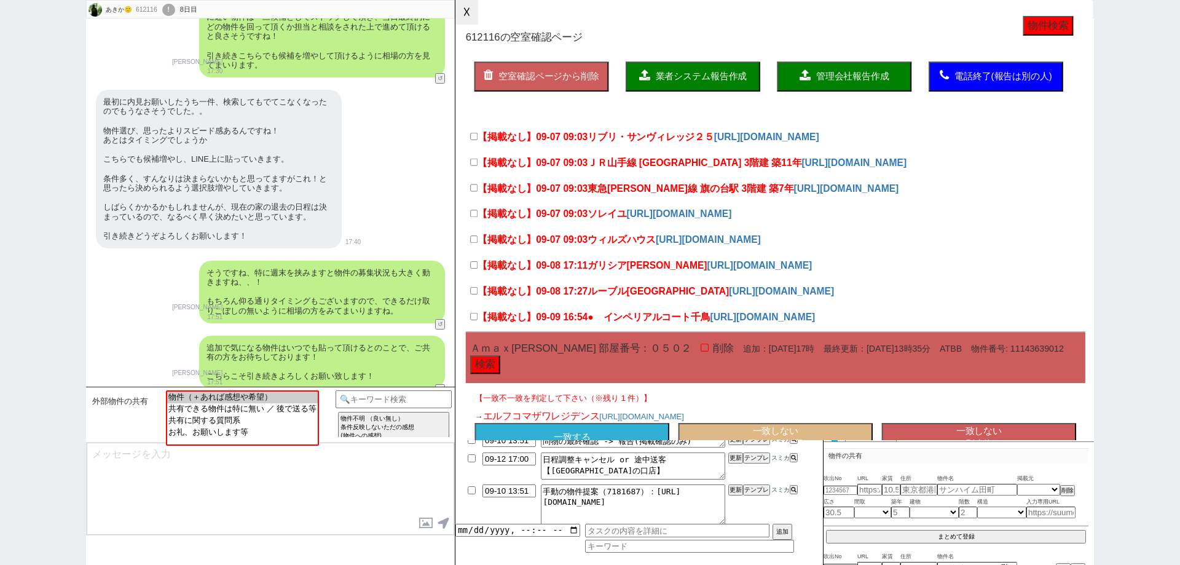
click at [471, 16] on button "☓" at bounding box center [466, 12] width 23 height 25
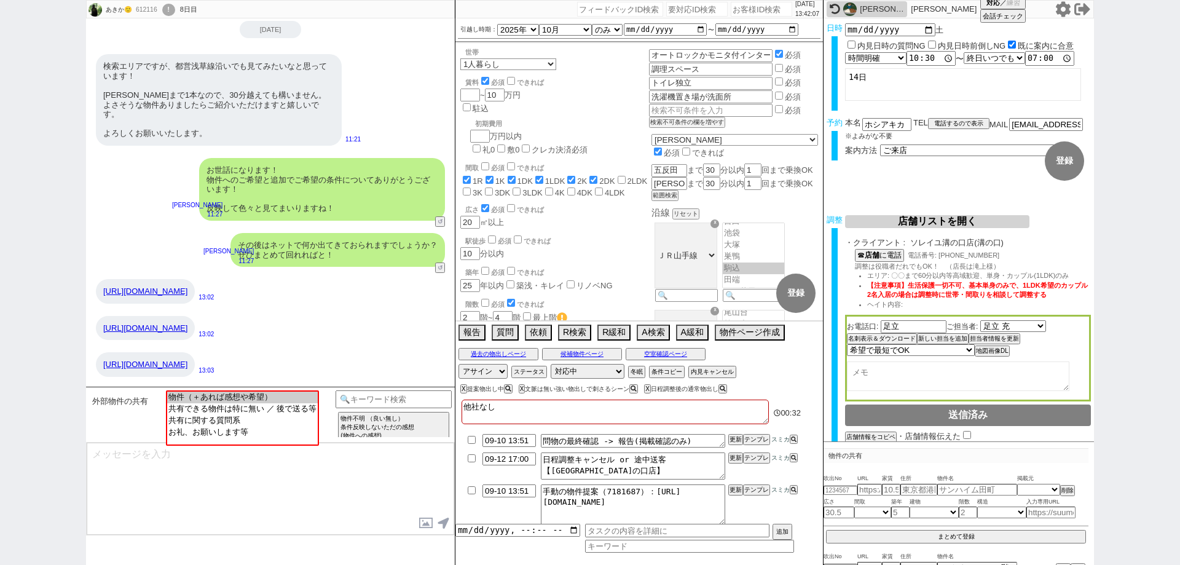
scroll to position [16501, 0]
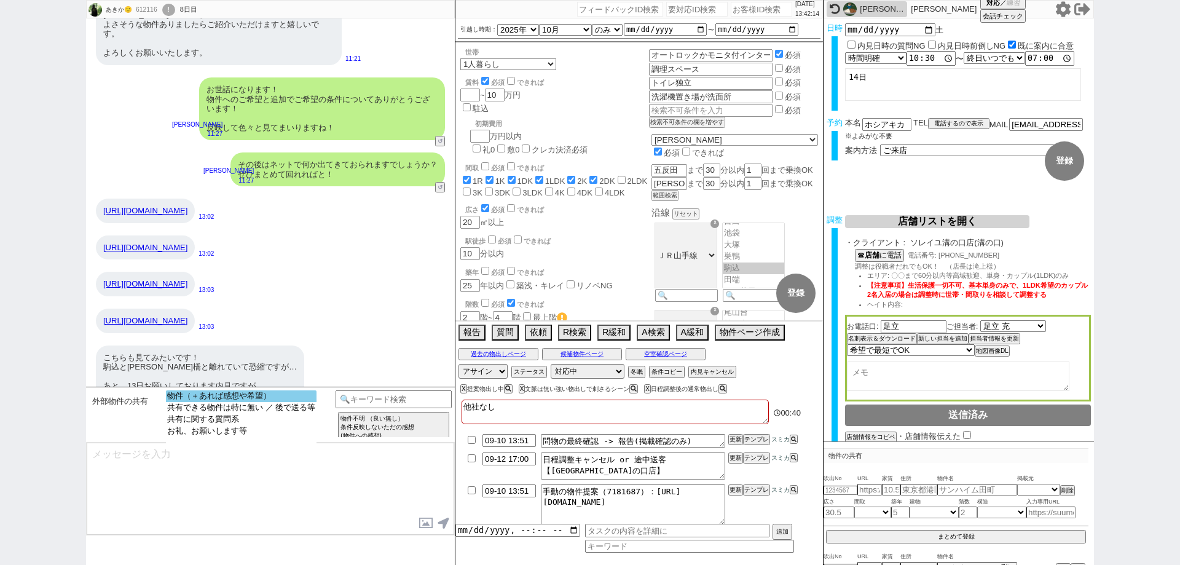
click at [264, 401] on option "物件（＋あれば感想や希望）" at bounding box center [241, 396] width 151 height 12
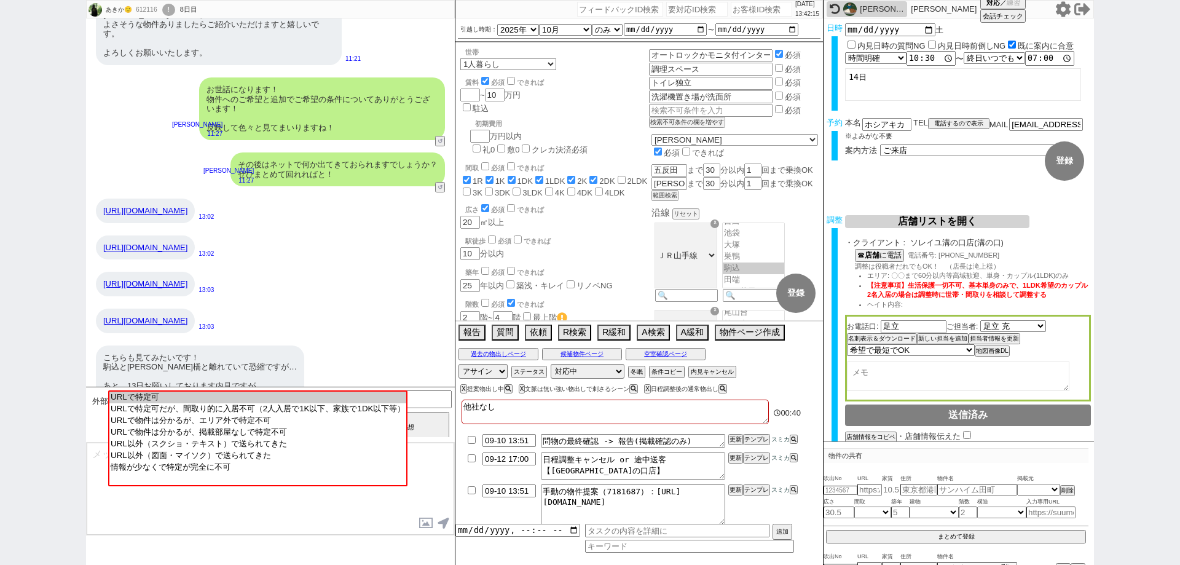
click at [264, 401] on option "URLで特定可" at bounding box center [257, 398] width 297 height 12
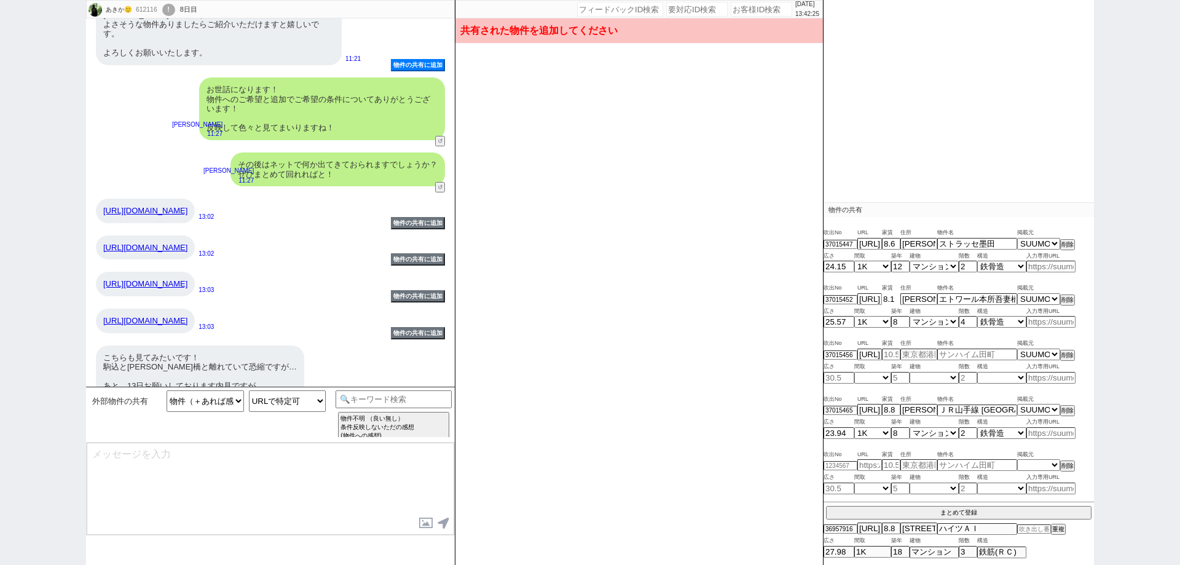
scroll to position [184, 0]
click at [937, 506] on button "まとめて登録" at bounding box center [958, 511] width 265 height 11
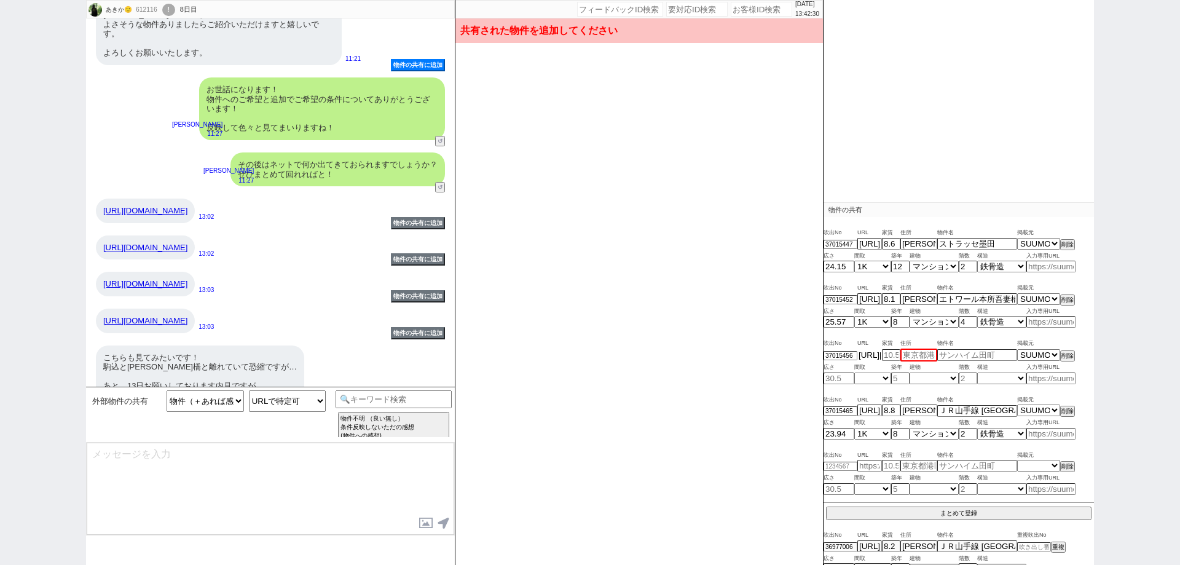
click at [869, 350] on input "[URL][DOMAIN_NAME]" at bounding box center [869, 355] width 25 height 10
click at [1064, 377] on input at bounding box center [1050, 378] width 49 height 10
paste input "[URL][DOMAIN_NAME]"
click at [1052, 342] on div "吹出No URL 家賃 住所 物件名 掲載元" at bounding box center [959, 342] width 270 height 11
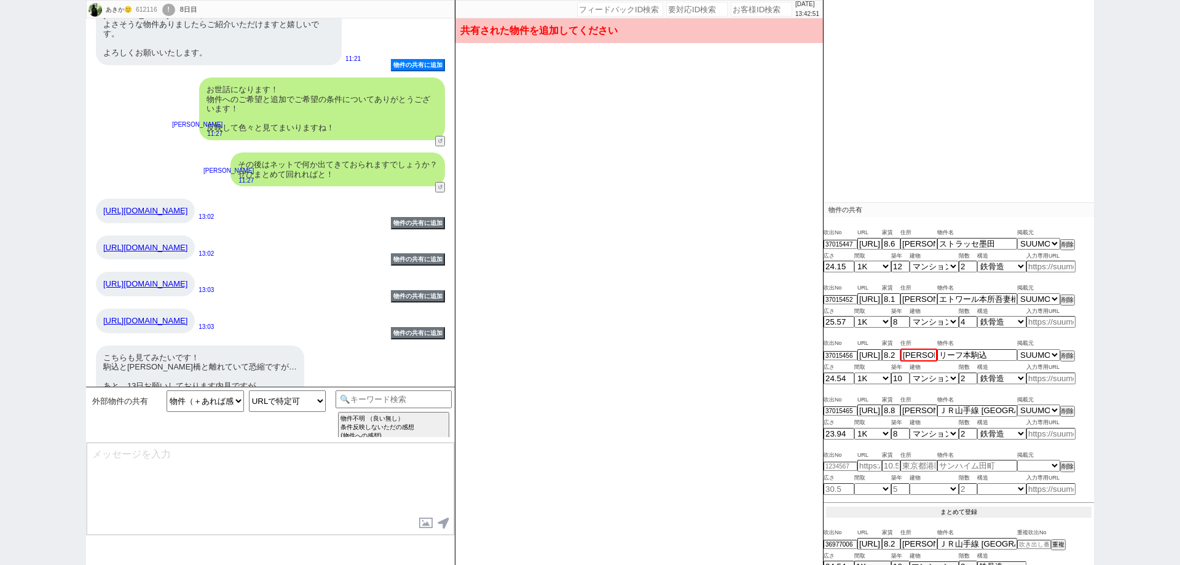
click at [1033, 509] on button "まとめて登録" at bounding box center [958, 511] width 265 height 11
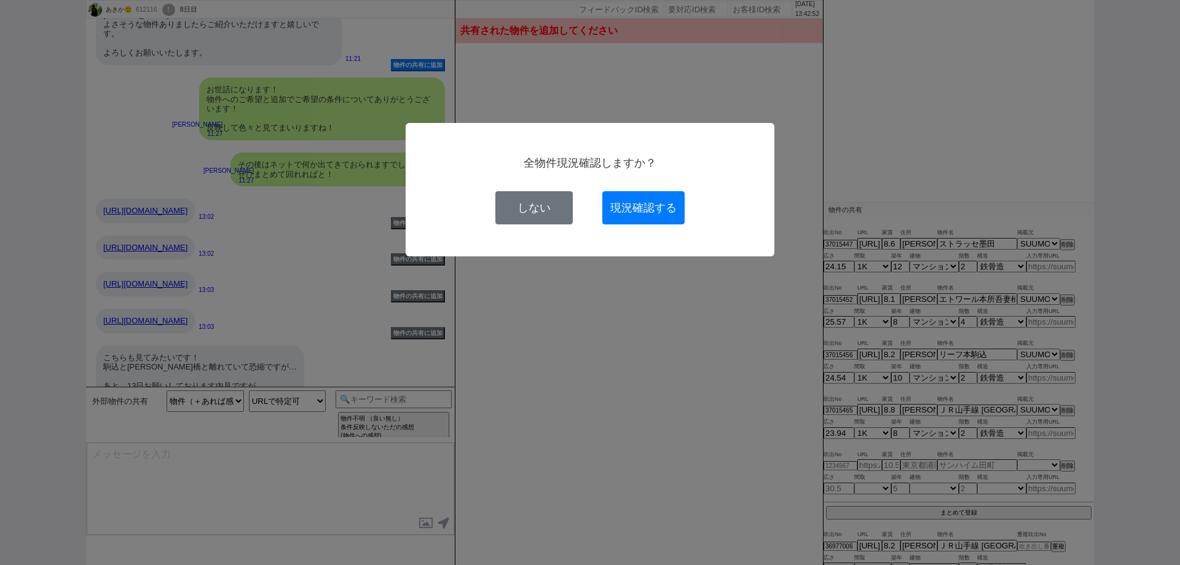
click at [671, 222] on button "現況確認する" at bounding box center [643, 207] width 82 height 33
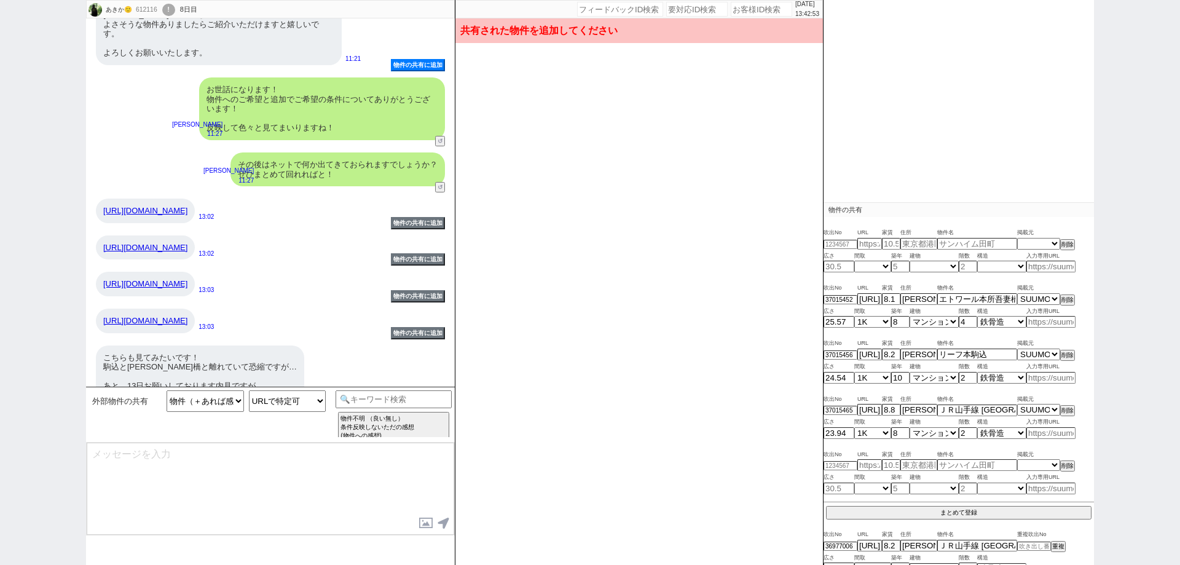
scroll to position [165, 0]
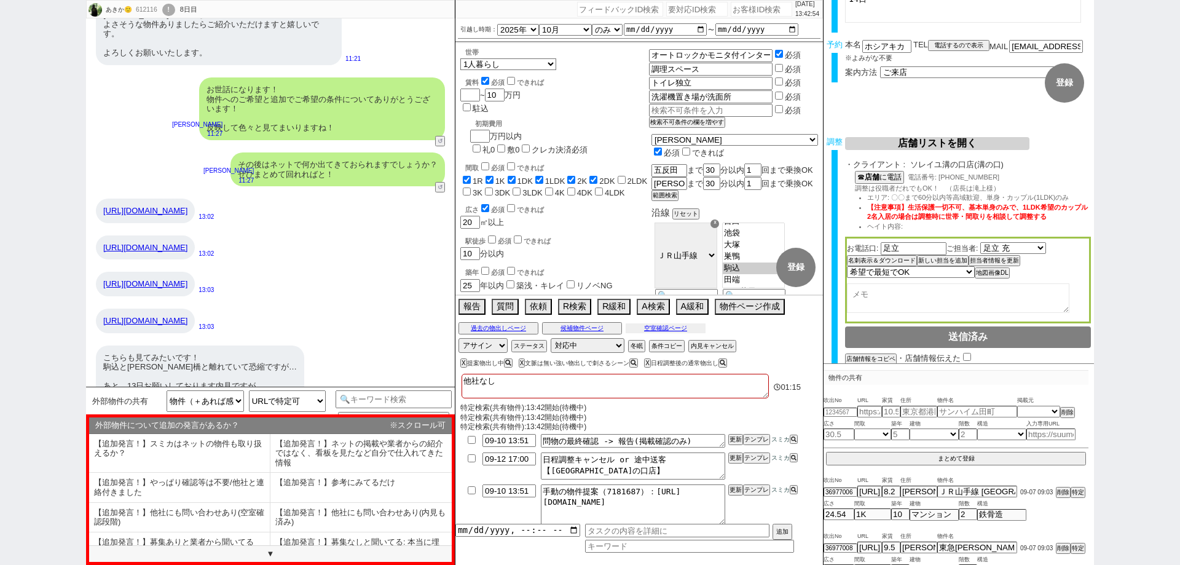
click at [677, 331] on button "空室確認ページ" at bounding box center [666, 328] width 80 height 10
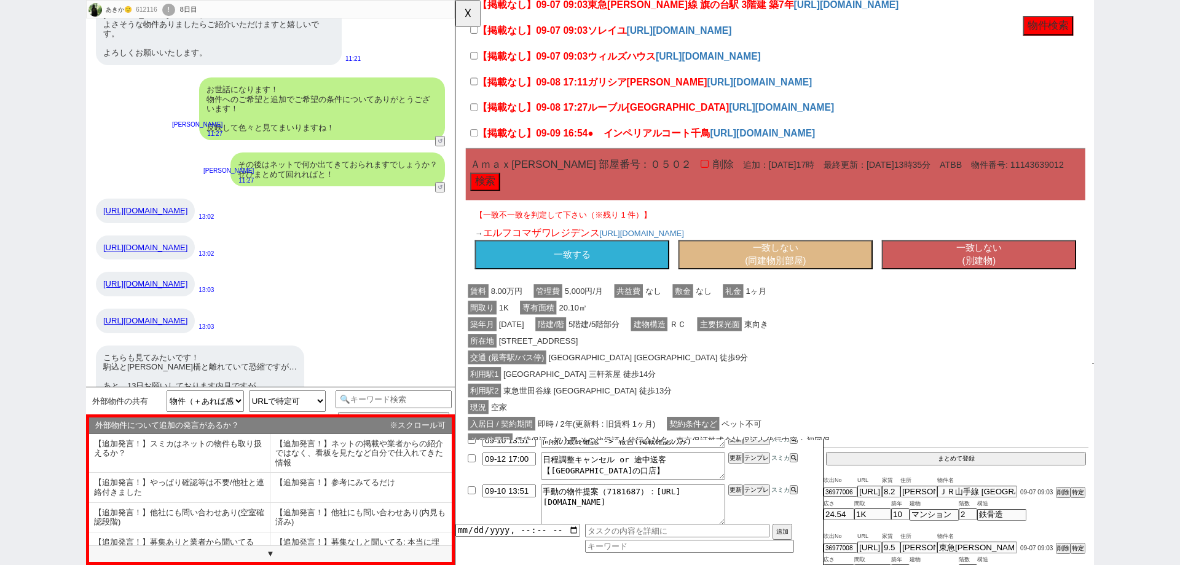
scroll to position [430, 0]
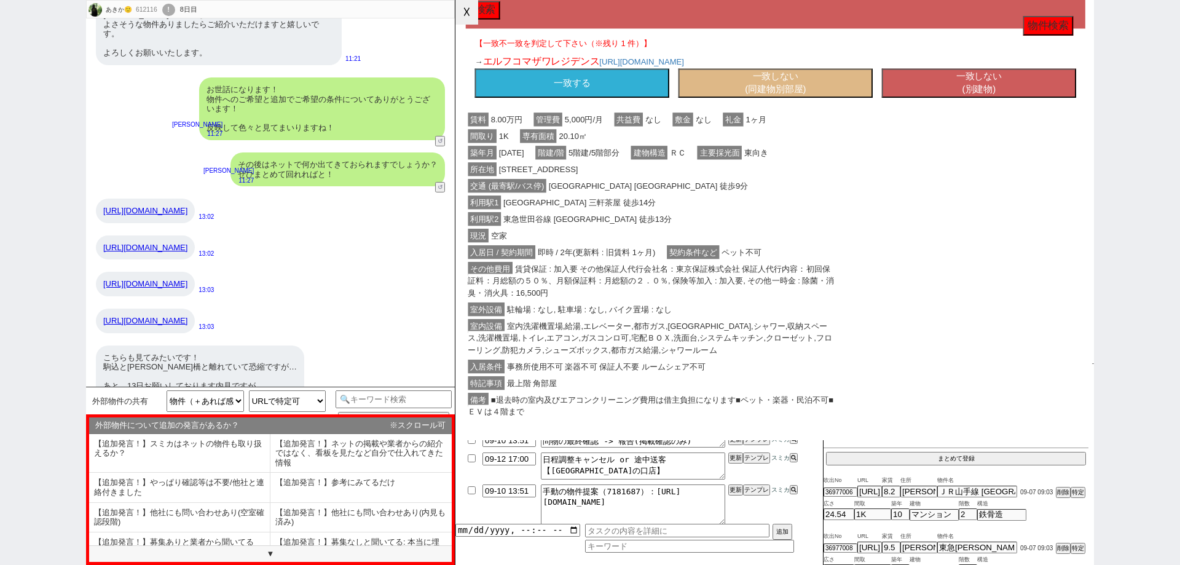
click at [466, 19] on button "☓" at bounding box center [466, 12] width 23 height 25
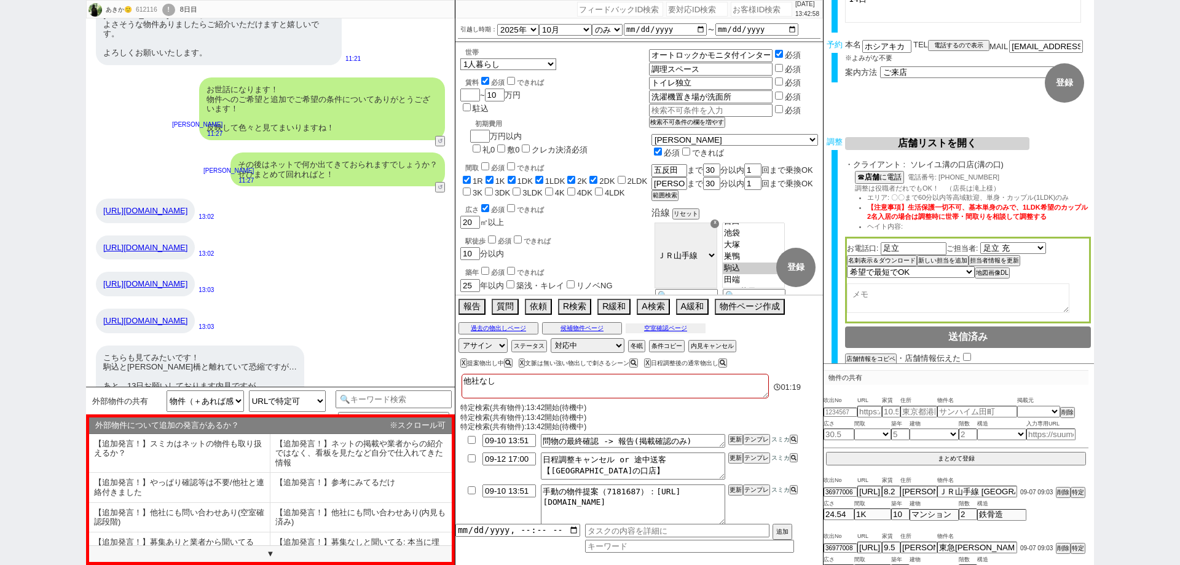
click at [665, 331] on button "空室確認ページ" at bounding box center [666, 328] width 80 height 10
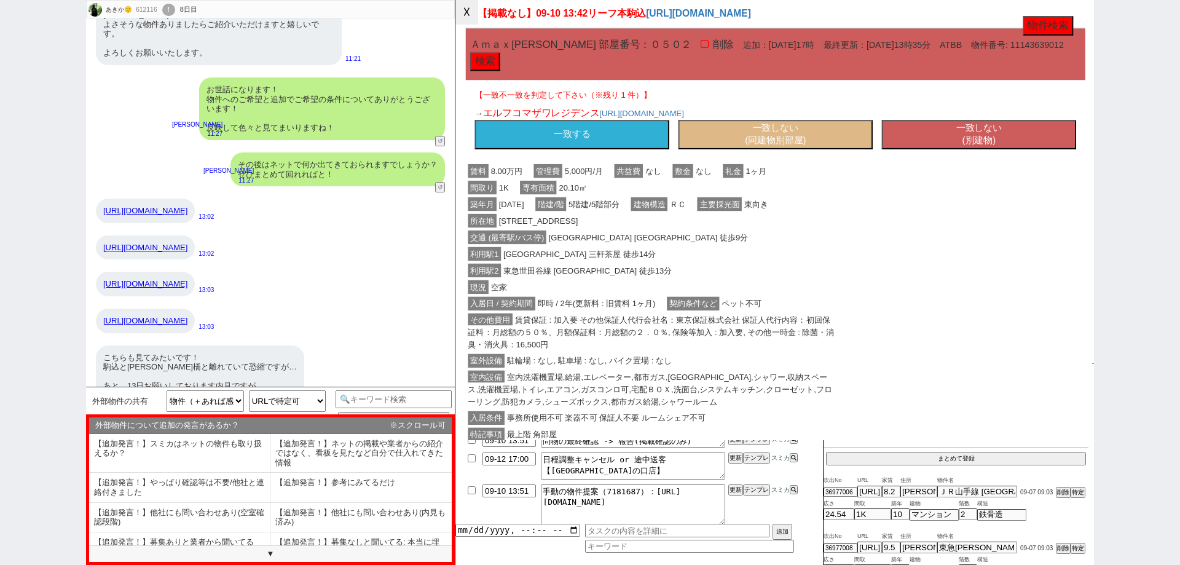
click at [478, 22] on button "☓" at bounding box center [466, 12] width 23 height 25
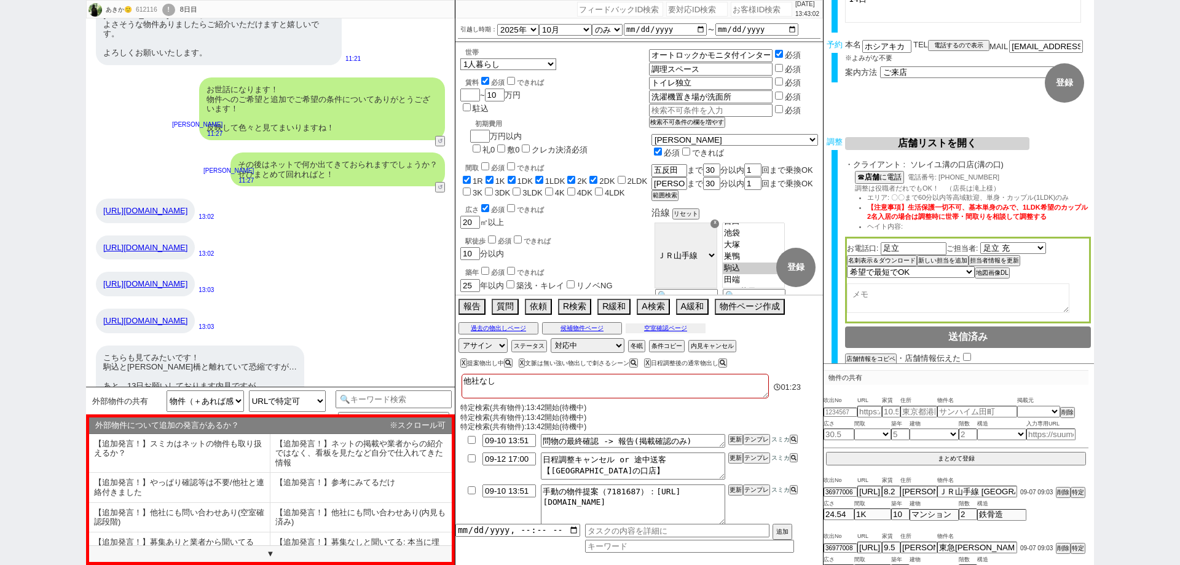
click at [684, 330] on button "空室確認ページ" at bounding box center [666, 328] width 80 height 10
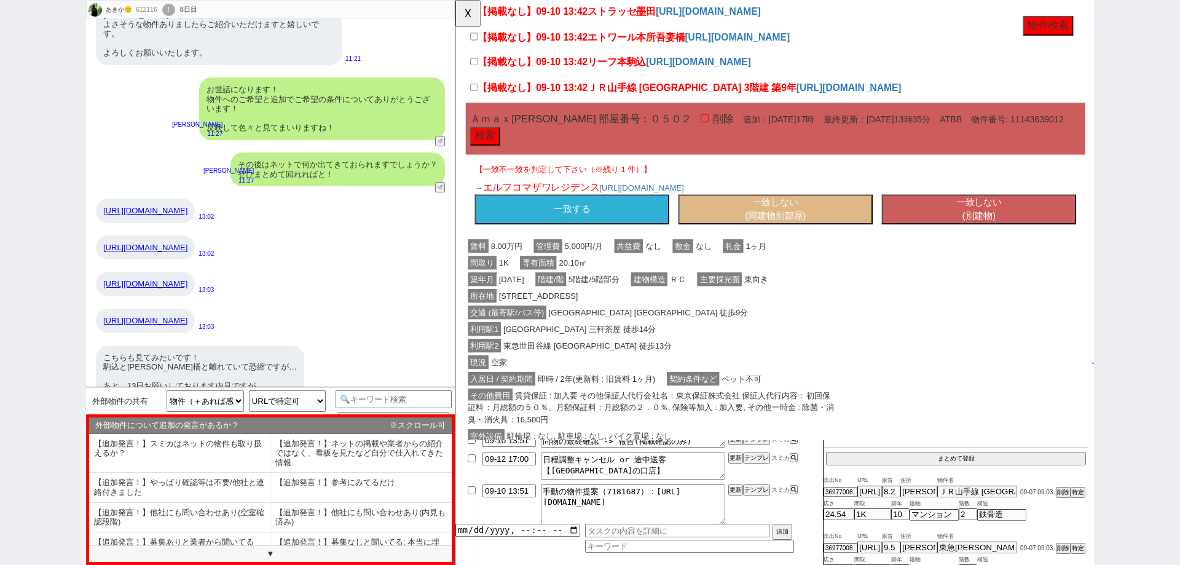
scroll to position [369, 0]
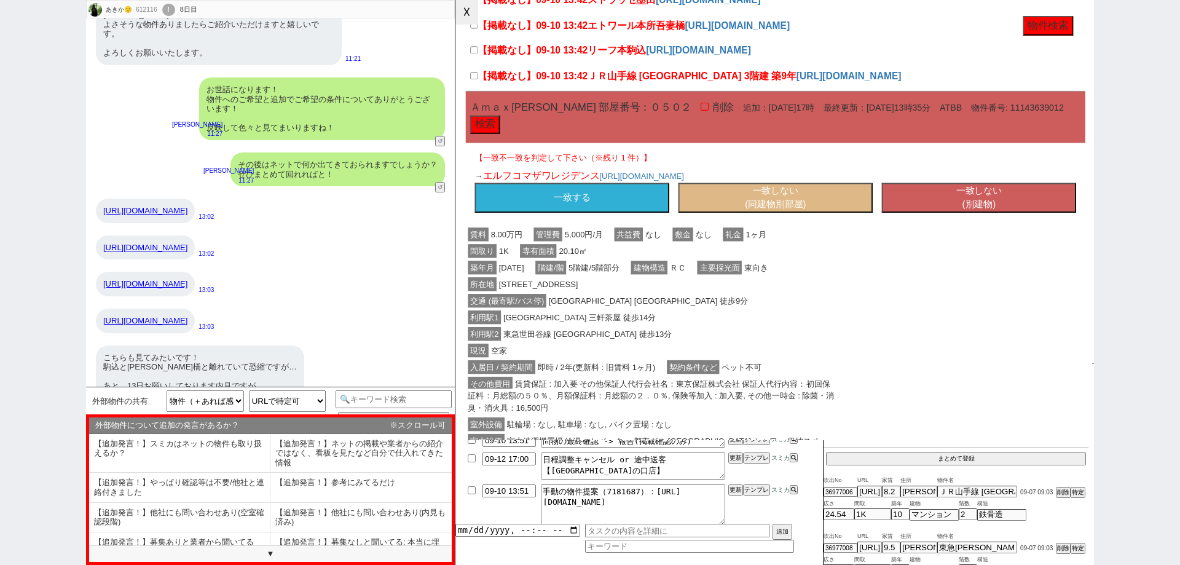
click at [474, 17] on button "☓" at bounding box center [466, 12] width 23 height 25
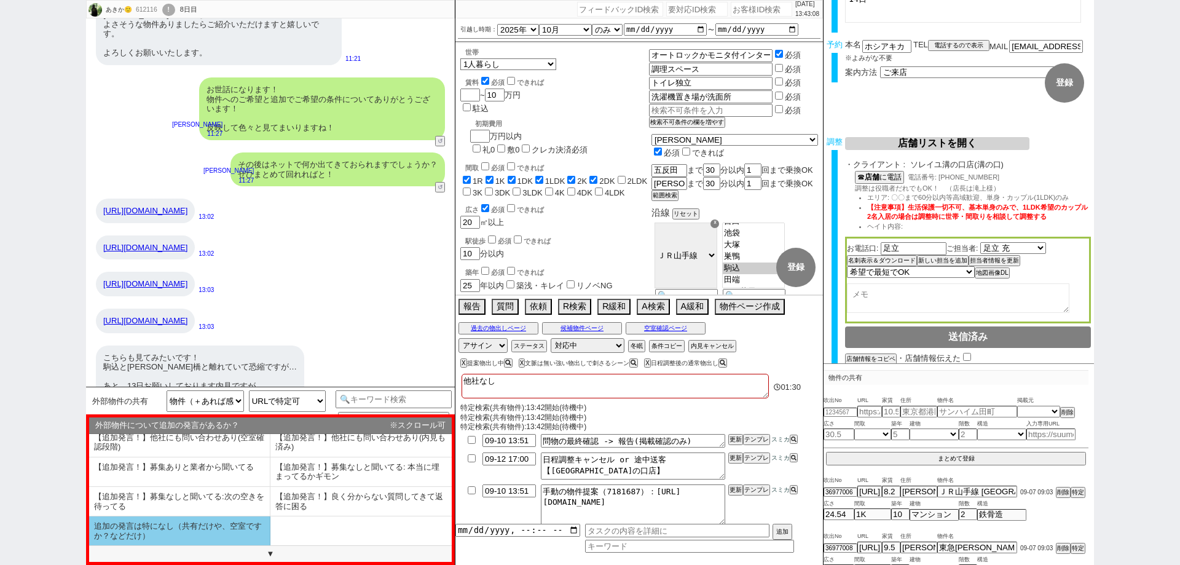
click at [234, 528] on li "追加の発言は特になし（共有だけや、空室ですか？などだけ）" at bounding box center [179, 530] width 181 height 29
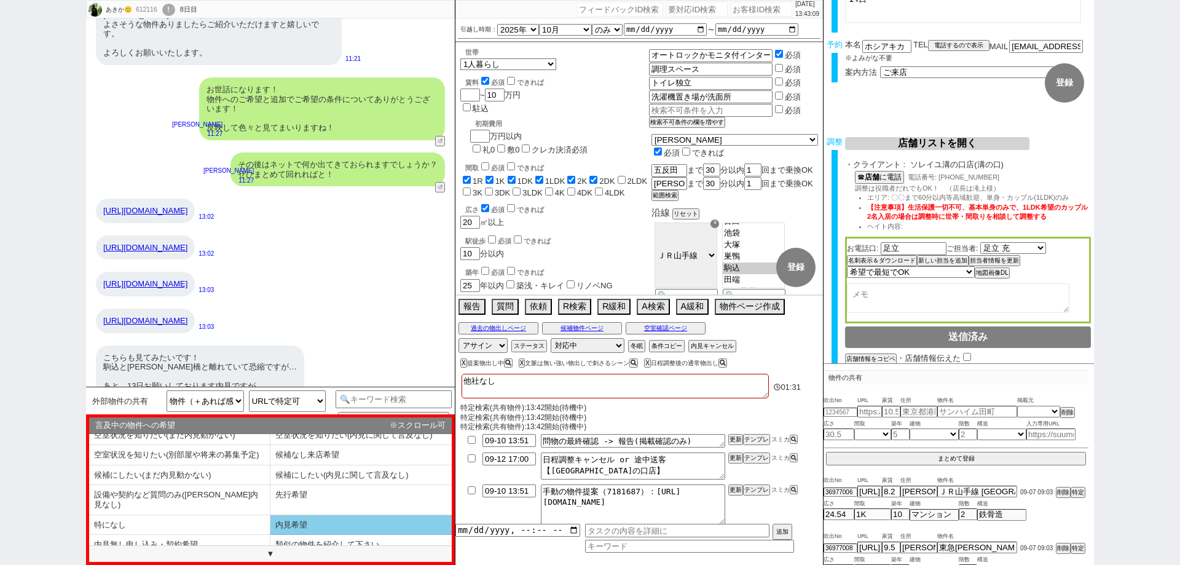
click at [302, 515] on li "内見希望" at bounding box center [360, 525] width 181 height 20
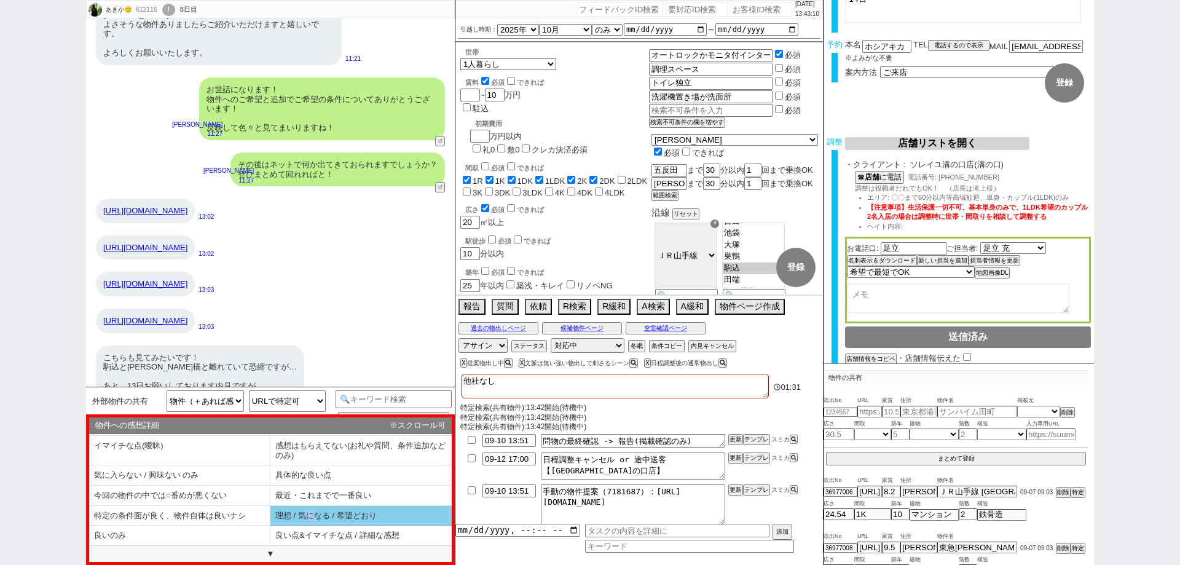
click at [302, 509] on li "理想 / 気になる / 希望どおり" at bounding box center [360, 516] width 181 height 20
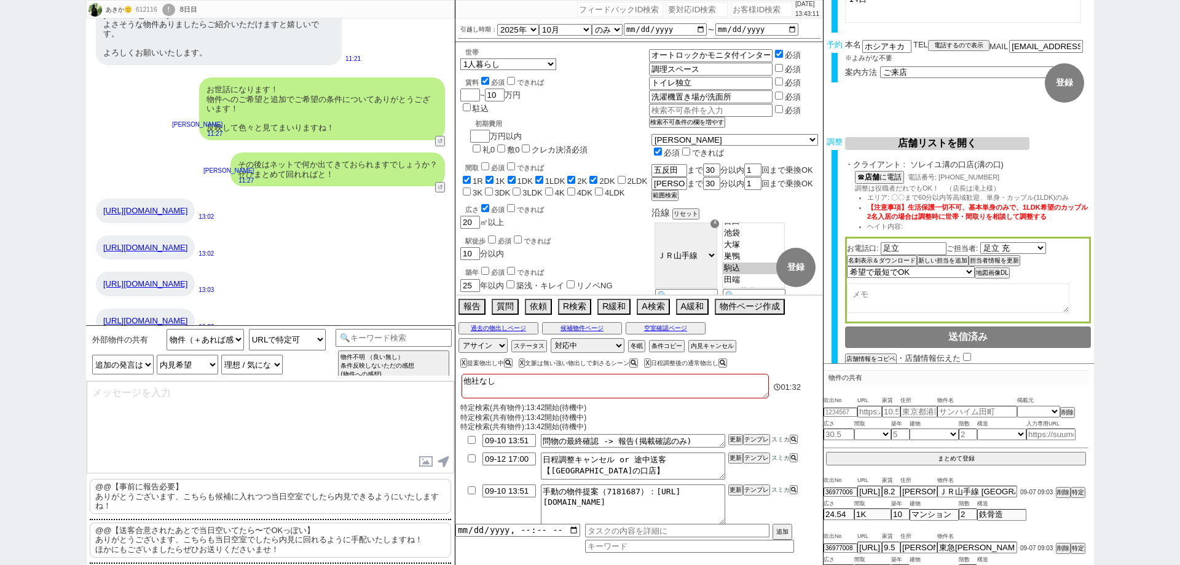
click at [288, 501] on p "@@【事前に報告必要】 ありがとうございます、こちらも候補に入れつつ当日空室でしたら内見できるようにいたしますね！" at bounding box center [270, 496] width 361 height 35
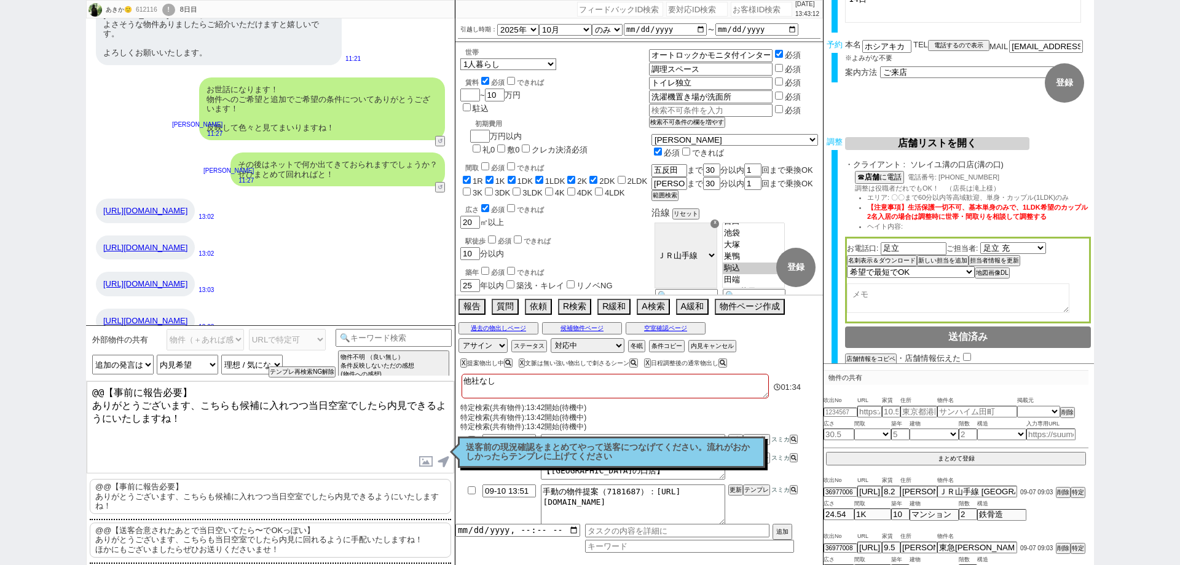
drag, startPoint x: 203, startPoint y: 391, endPoint x: 0, endPoint y: 358, distance: 206.1
click at [1, 364] on div "あきか🙂 612116 ! 0 8日目 冬眠中 自社客 スミカ スミカ_BPO チャット全表示 [DATE] 新しくフォローされました (07:41:42) …" at bounding box center [590, 282] width 1180 height 565
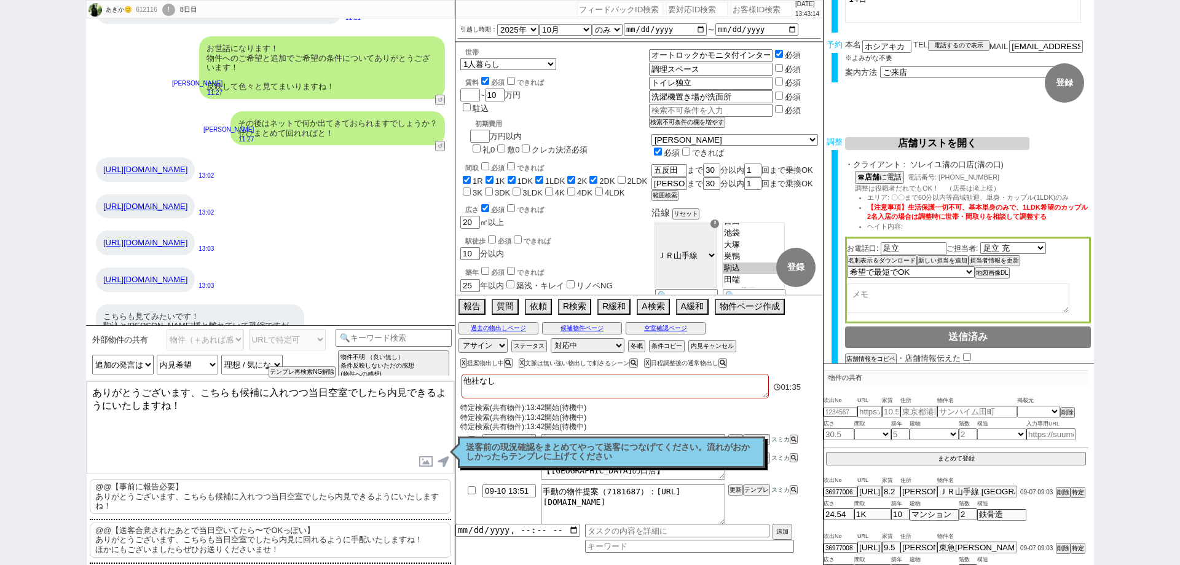
scroll to position [16562, 0]
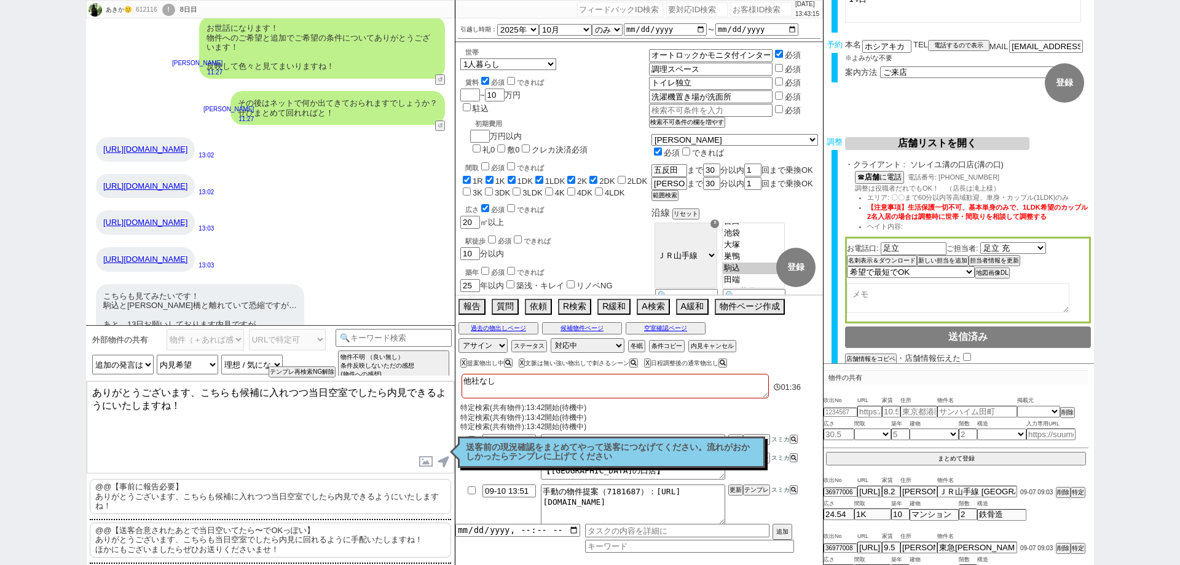
click at [90, 402] on textarea "ありがとうございます、こちらも候補に入れつつ当日空室でしたら内見できるようにいたしますね！" at bounding box center [271, 427] width 368 height 92
drag, startPoint x: 170, startPoint y: 404, endPoint x: 198, endPoint y: 393, distance: 30.1
click at [198, 393] on textarea "ありがとうございます、こちらも候補に入れつつ当日空室でしたら内見できるようにいたしますね！" at bounding box center [271, 427] width 368 height 92
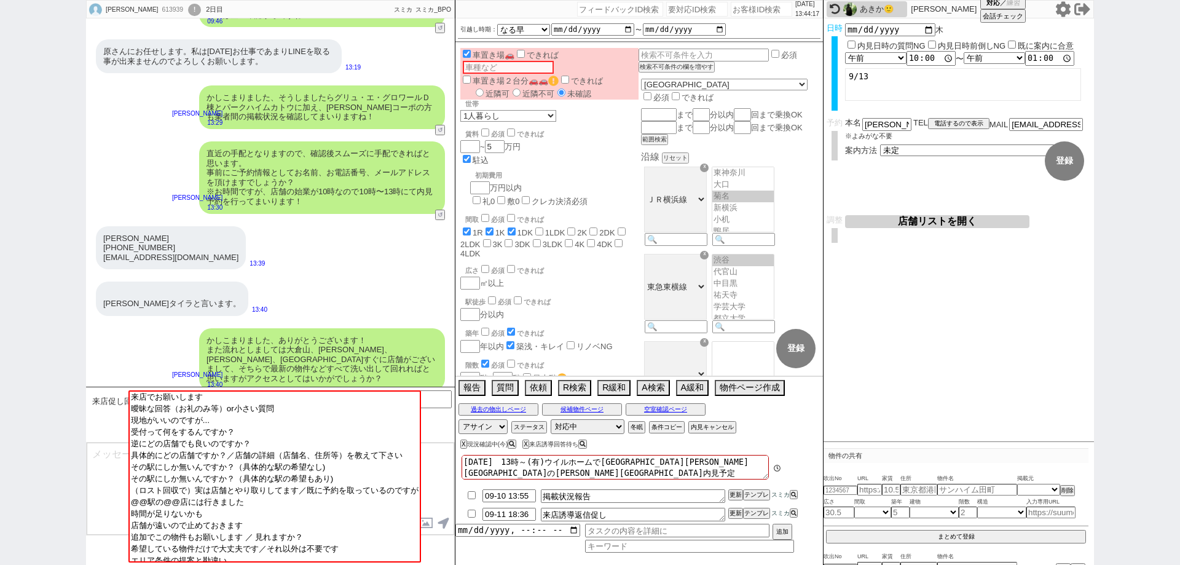
scroll to position [120, 0]
click at [881, 9] on div "あきか🙂" at bounding box center [882, 9] width 44 height 10
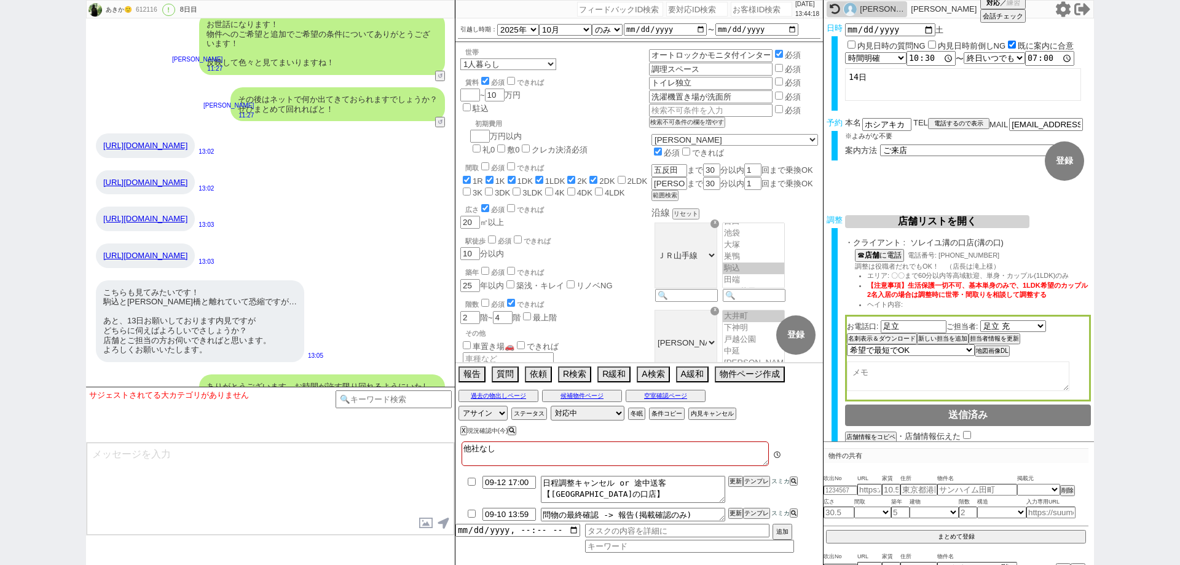
scroll to position [71, 0]
click at [881, 9] on div "[PERSON_NAME]" at bounding box center [882, 9] width 44 height 10
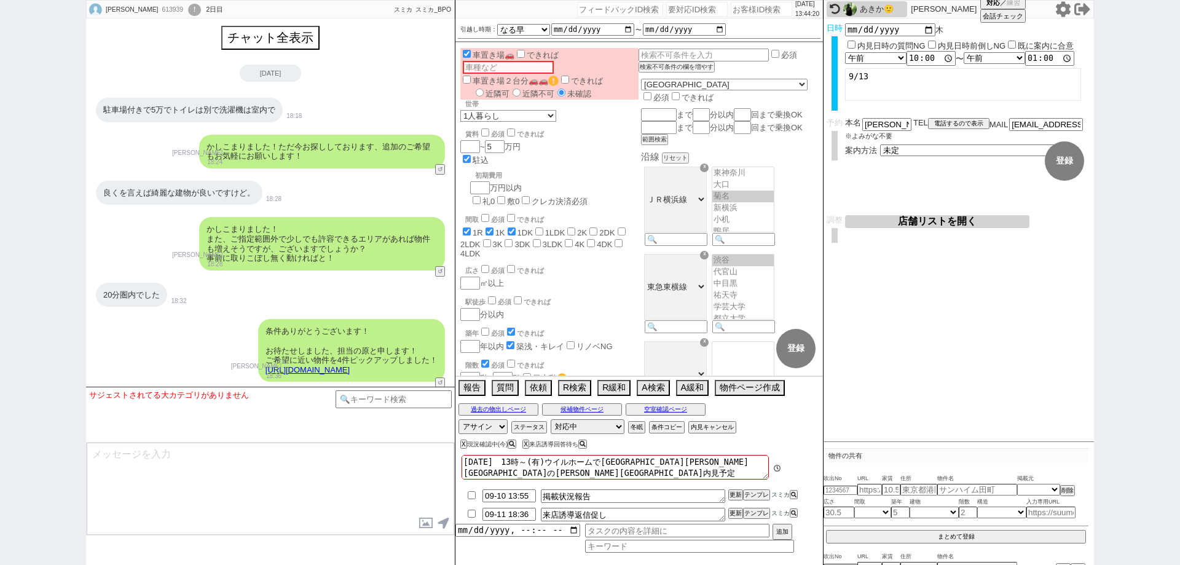
scroll to position [120, 0]
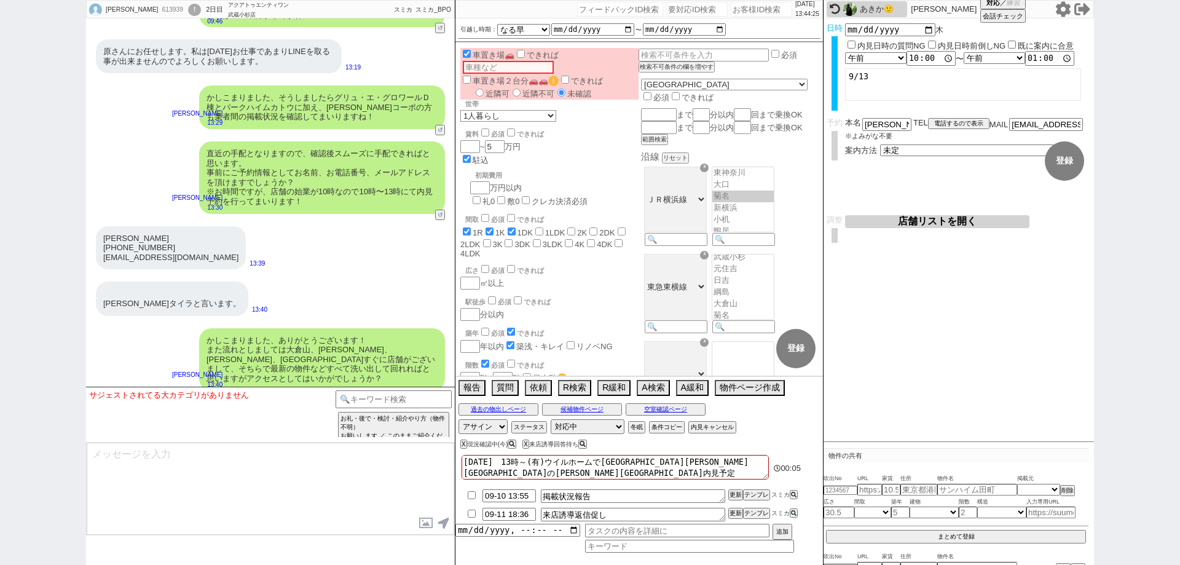
click at [439, 389] on button "↺" at bounding box center [441, 393] width 7 height 8
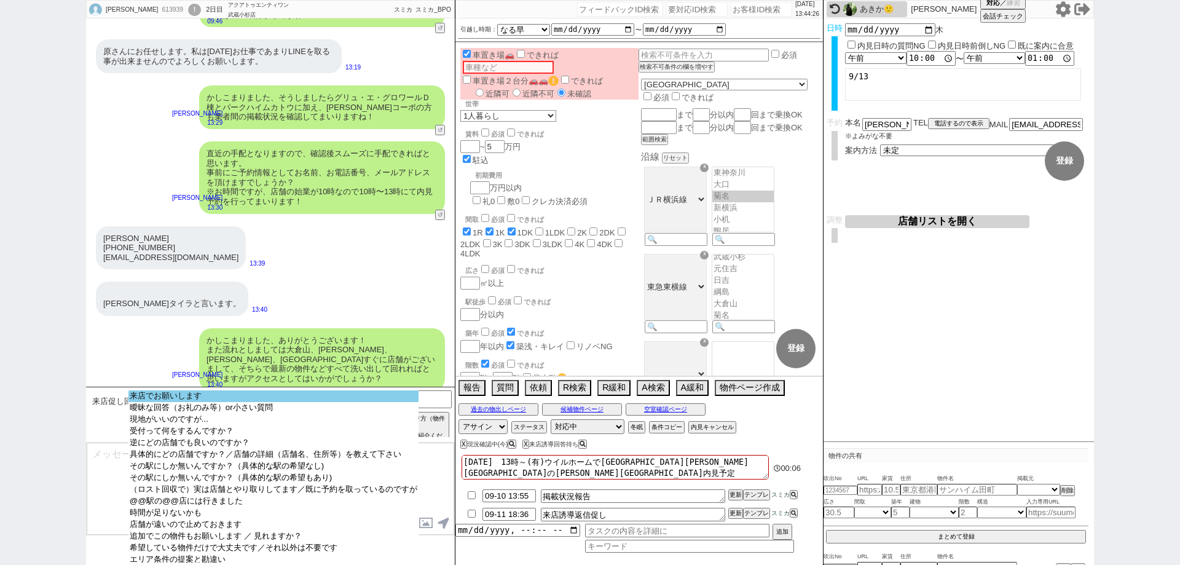
click at [274, 400] on option "来店でお願いします" at bounding box center [273, 396] width 290 height 12
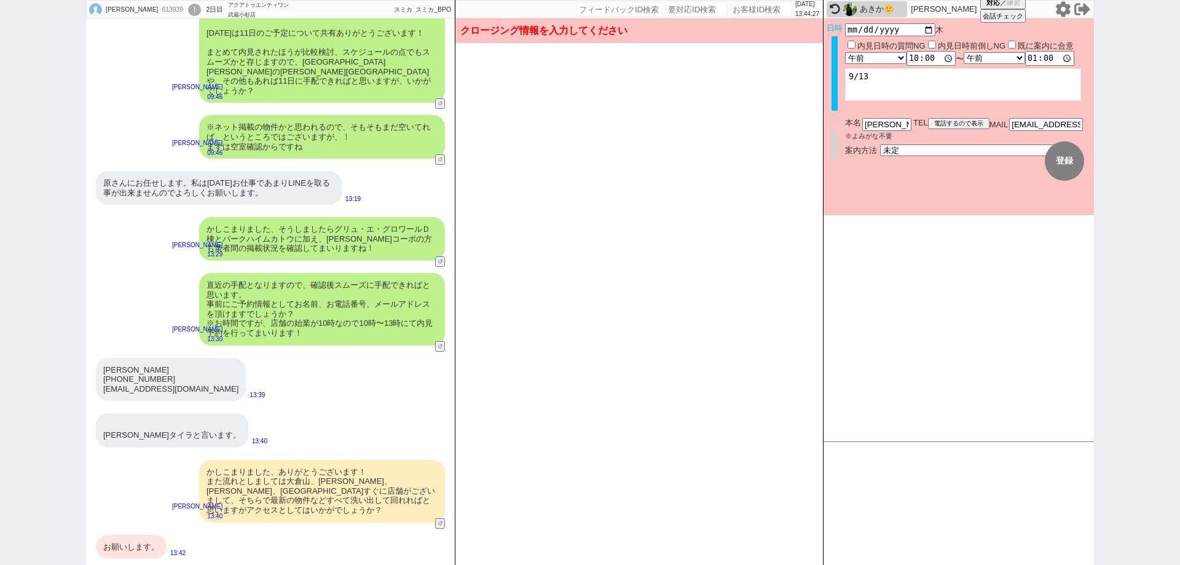
scroll to position [851, 0]
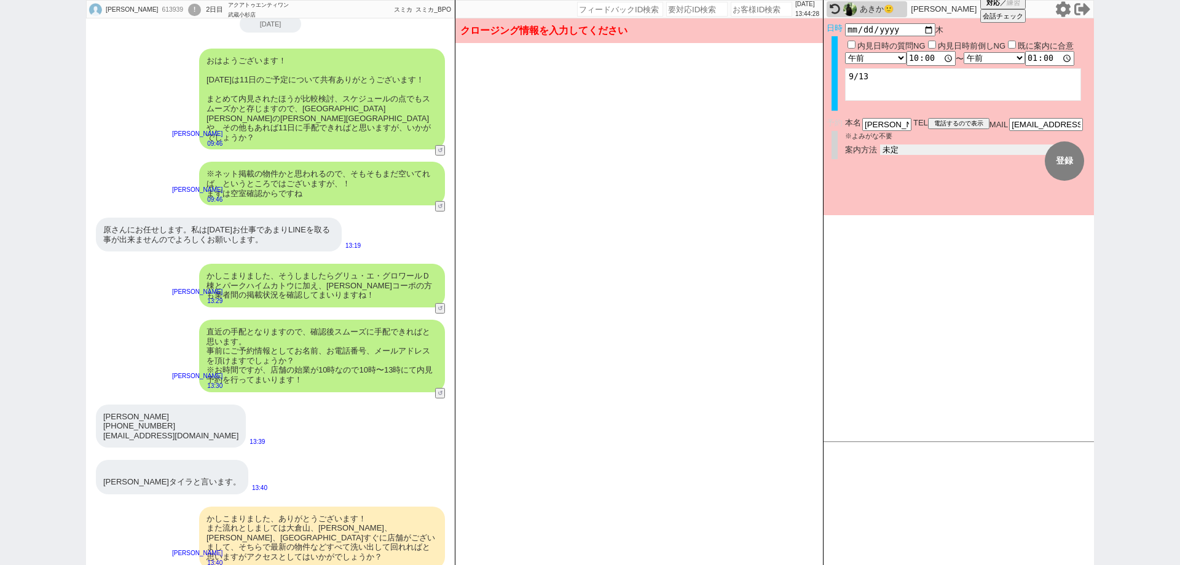
click at [913, 149] on select "未定 現地お待ち合わせ ご来店 先行申し込みのご案内or内見無しでの申し込みのご案内 オンラインでのご接客 オンラインで1件の内見のご案内" at bounding box center [972, 149] width 184 height 10
click at [880, 144] on select "未定 現地お待ち合わせ ご来店 先行申し込みのご案内or内見無しでの申し込みのご案内 オンラインでのご接客 オンラインで1件の内見のご案内" at bounding box center [972, 149] width 184 height 10
click at [1058, 165] on button "登録" at bounding box center [1064, 160] width 39 height 39
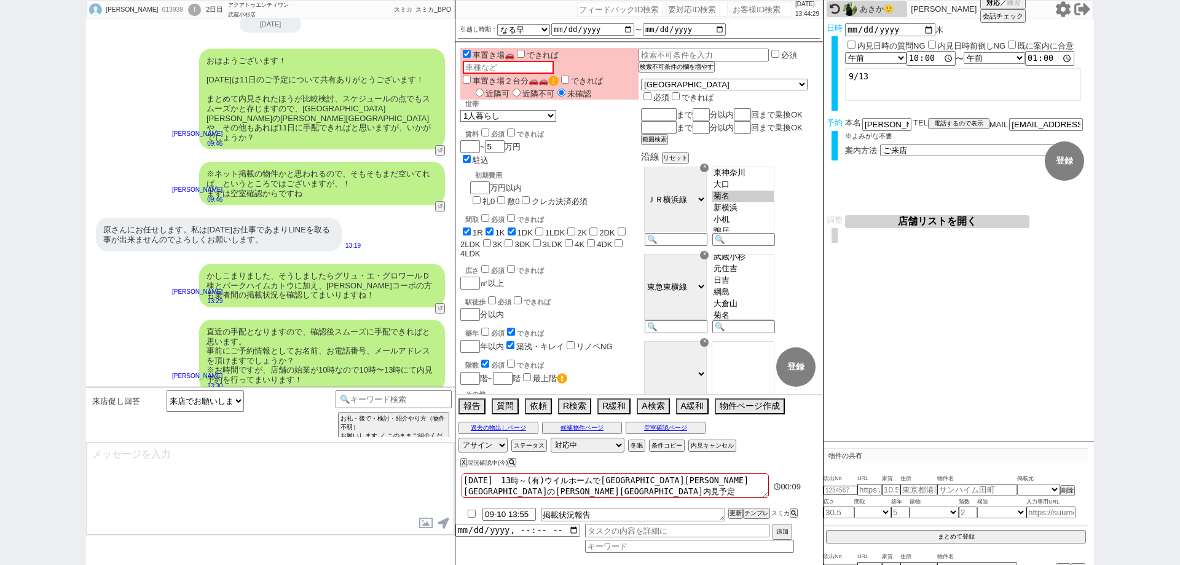
scroll to position [1029, 0]
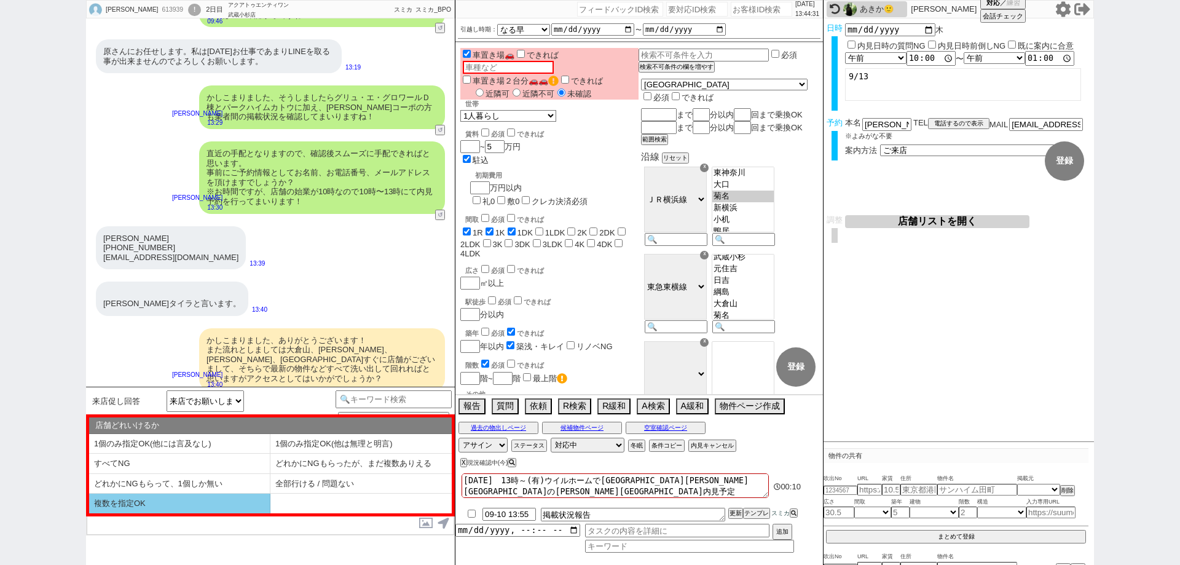
click at [234, 504] on li "複数を指定OK" at bounding box center [179, 504] width 181 height 20
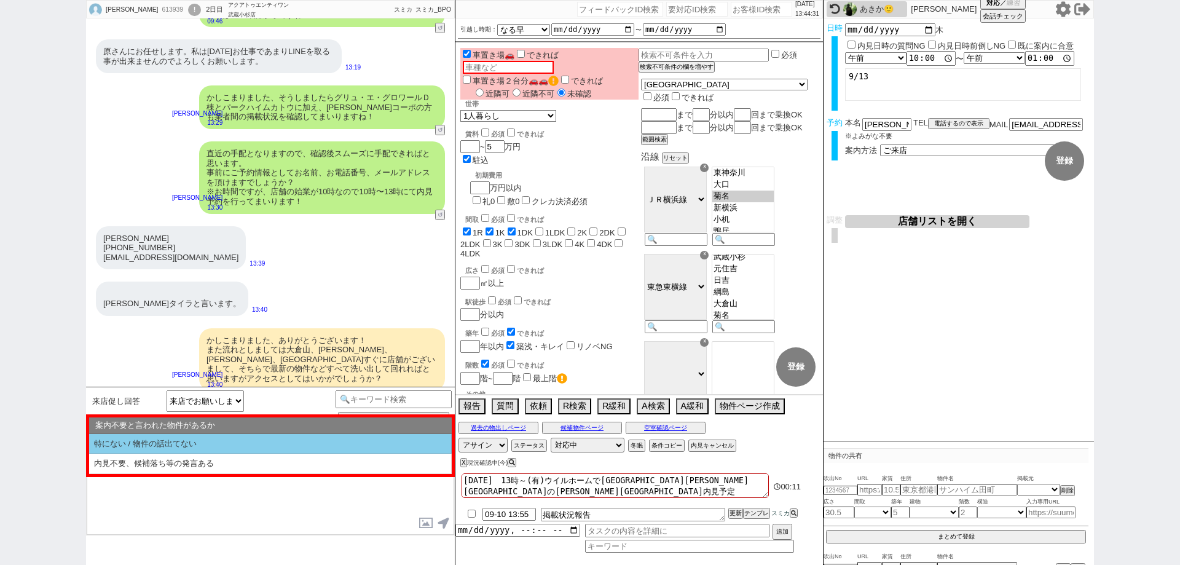
click at [243, 445] on li "特にない / 物件の話出てない" at bounding box center [270, 444] width 363 height 20
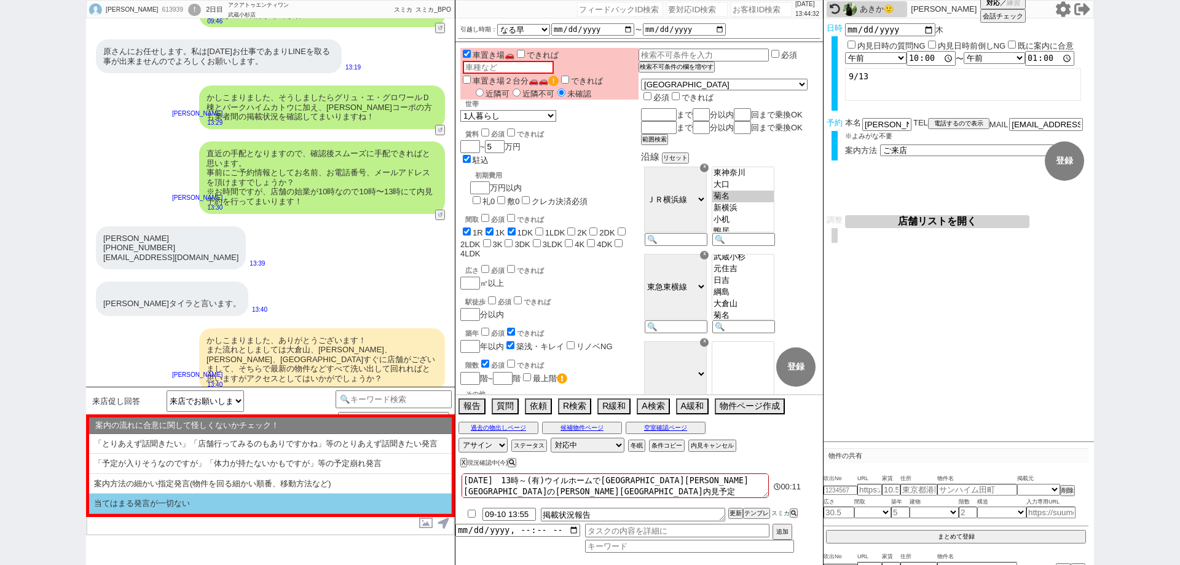
click at [269, 502] on li "当てはまる発言が一切ない" at bounding box center [270, 504] width 363 height 20
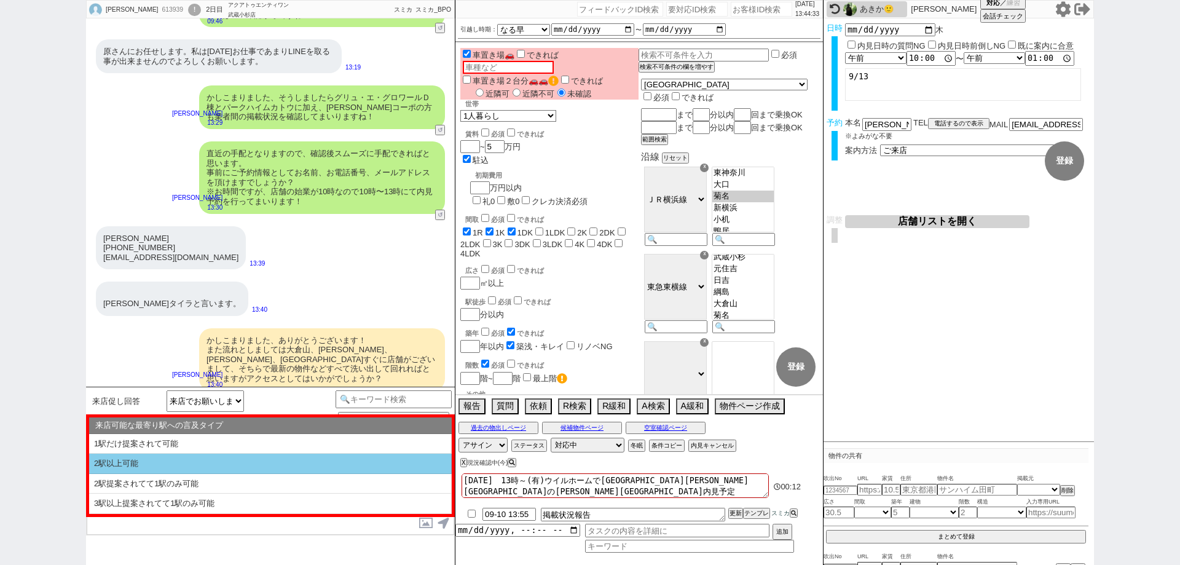
click at [277, 466] on li "2駅以上可能" at bounding box center [270, 464] width 363 height 20
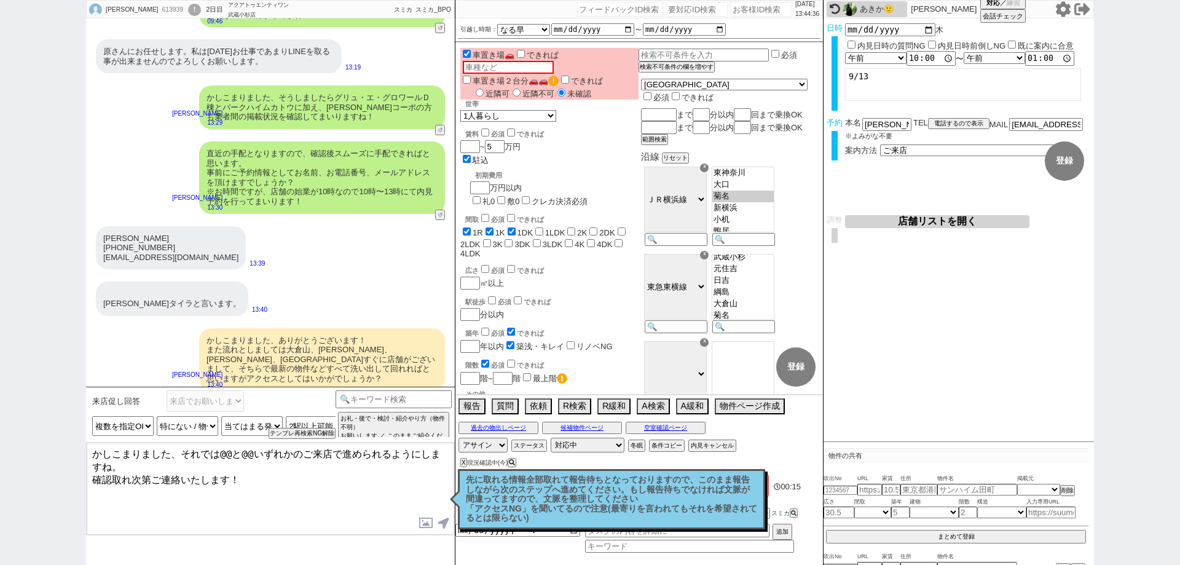
click at [254, 451] on textarea "かしこまりました、それでは@@と@@いずれかのご来店で進められるようにしますね。 確認取れ次第ご連絡いたします！" at bounding box center [271, 489] width 368 height 92
click at [578, 494] on p "先に取れる情報全部取れて報告待ちとなっておりますので、このまま報告しながら次のステップへ進めてください。もし報告待ちでなければ文脈が間違ってますので、文脈を整…" at bounding box center [611, 499] width 291 height 48
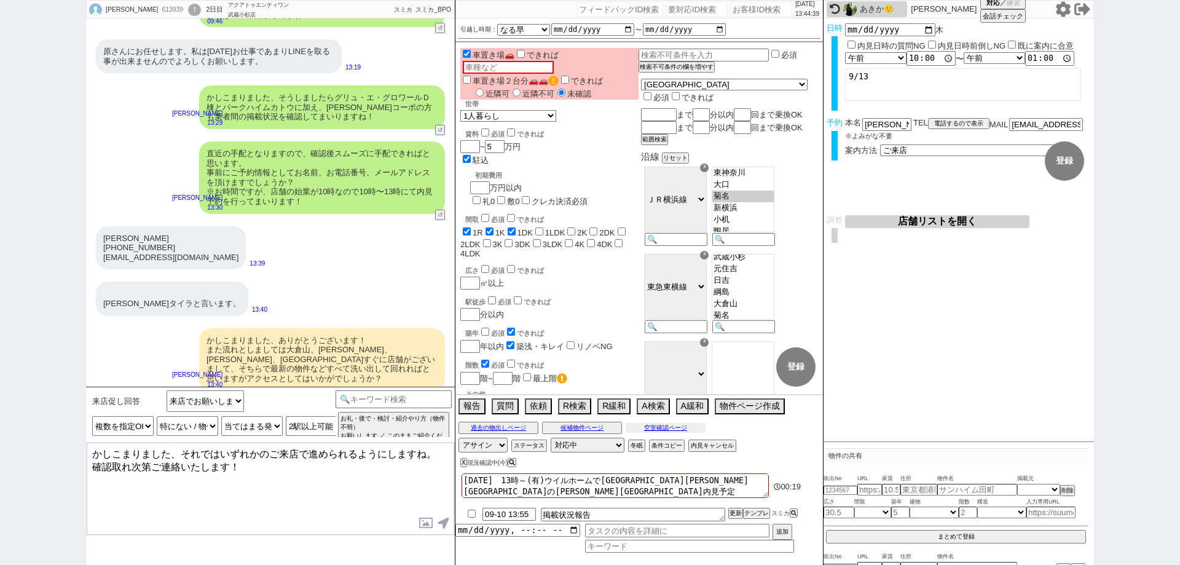
click at [656, 424] on button "空室確認ページ" at bounding box center [666, 428] width 80 height 10
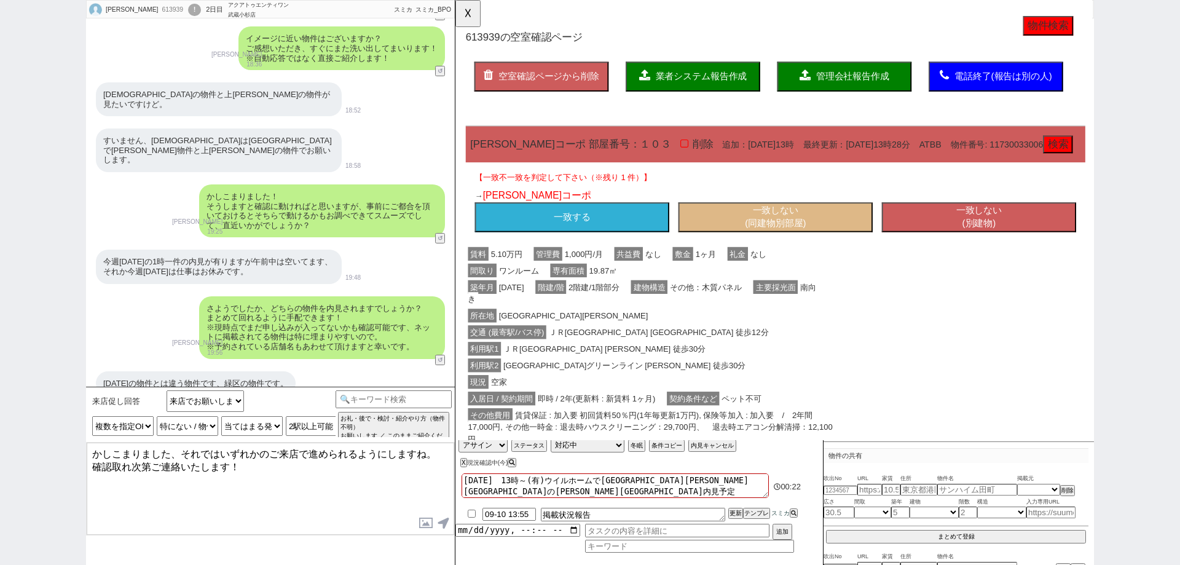
scroll to position [292, 0]
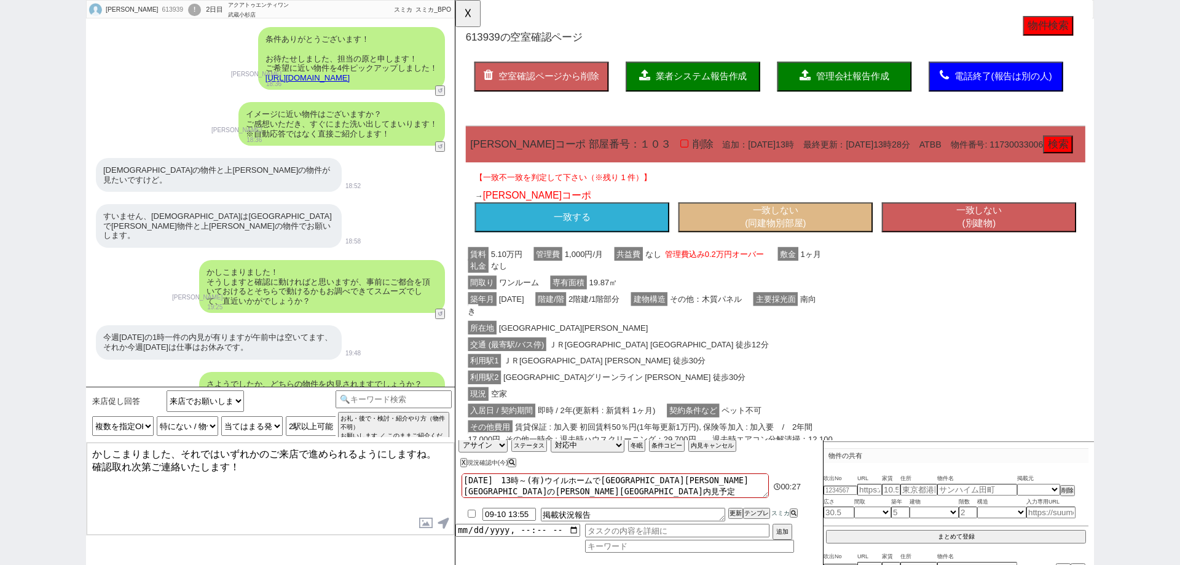
click at [307, 74] on link "[URL][DOMAIN_NAME]" at bounding box center [308, 77] width 84 height 9
drag, startPoint x: 465, startPoint y: 20, endPoint x: 449, endPoint y: 43, distance: 27.4
click at [465, 20] on button "☓" at bounding box center [466, 12] width 23 height 25
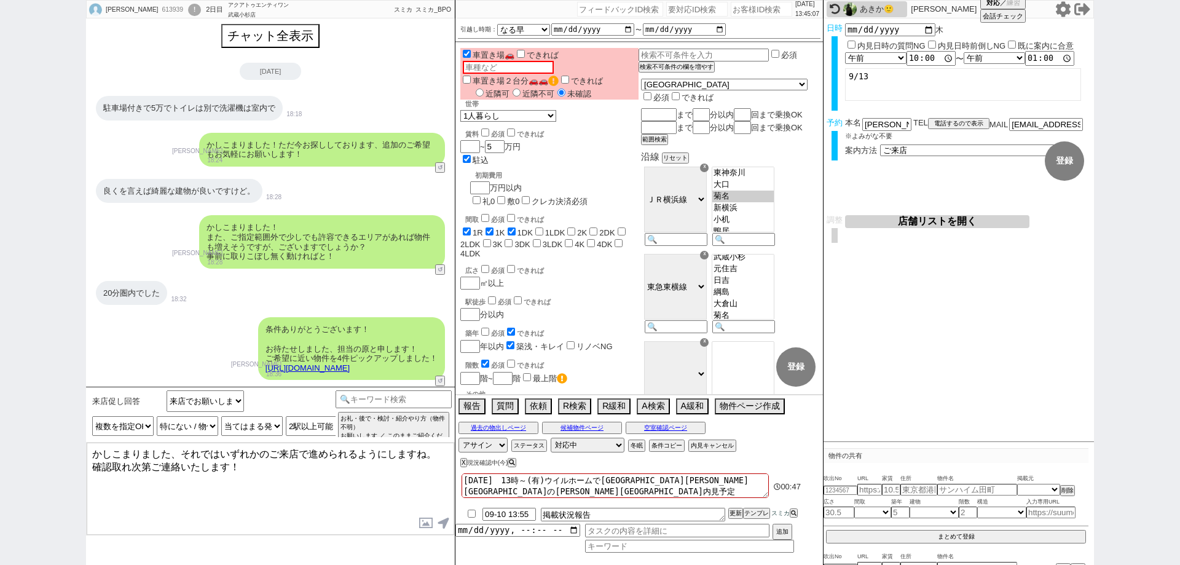
scroll to position [0, 0]
click at [281, 41] on button "チャット全表示" at bounding box center [270, 37] width 96 height 22
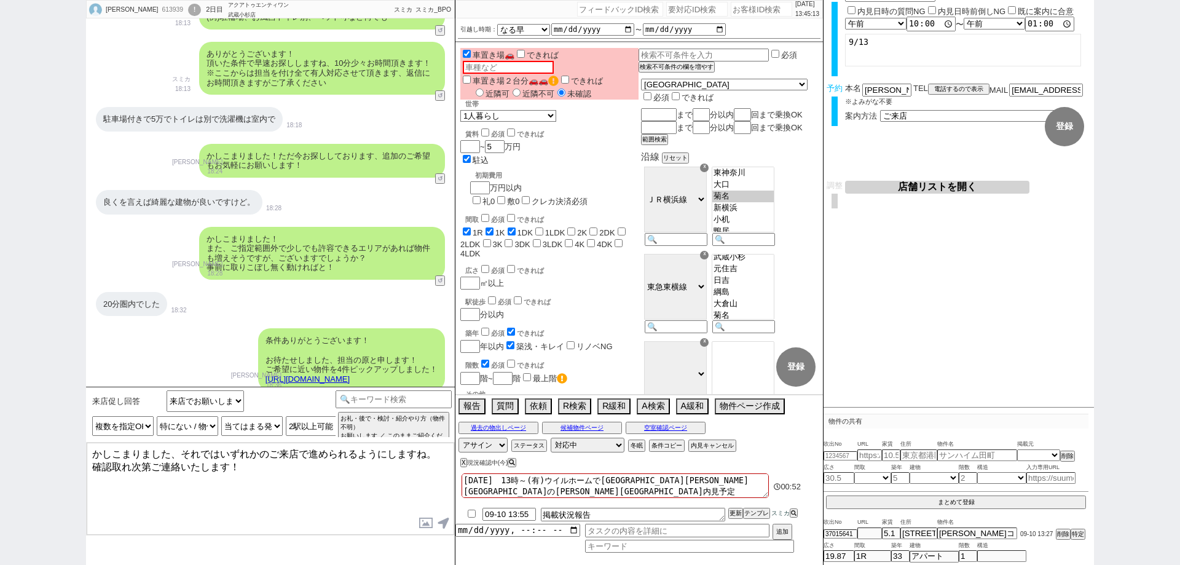
scroll to position [1111, 0]
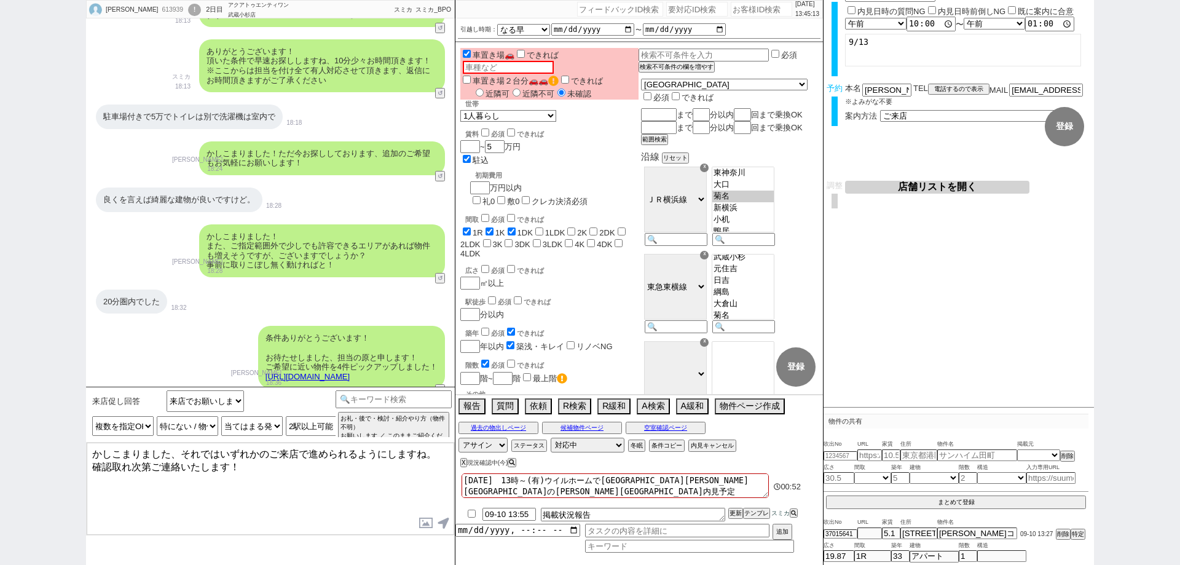
click at [926, 540] on div "広さ 間取 築年 建物 階数 構造" at bounding box center [956, 545] width 265 height 11
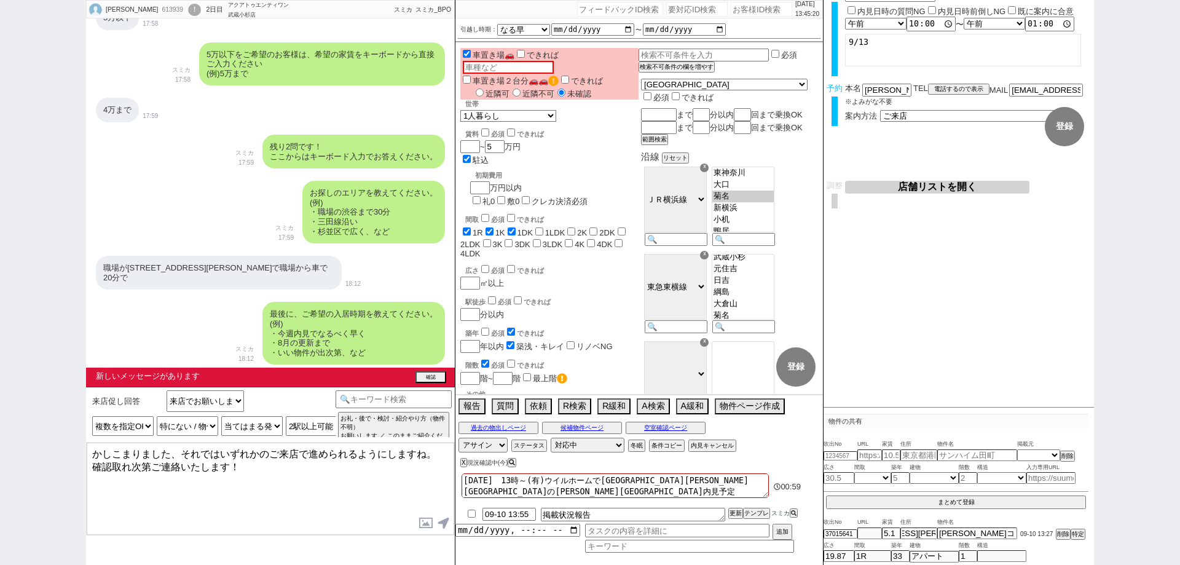
scroll to position [2193, 0]
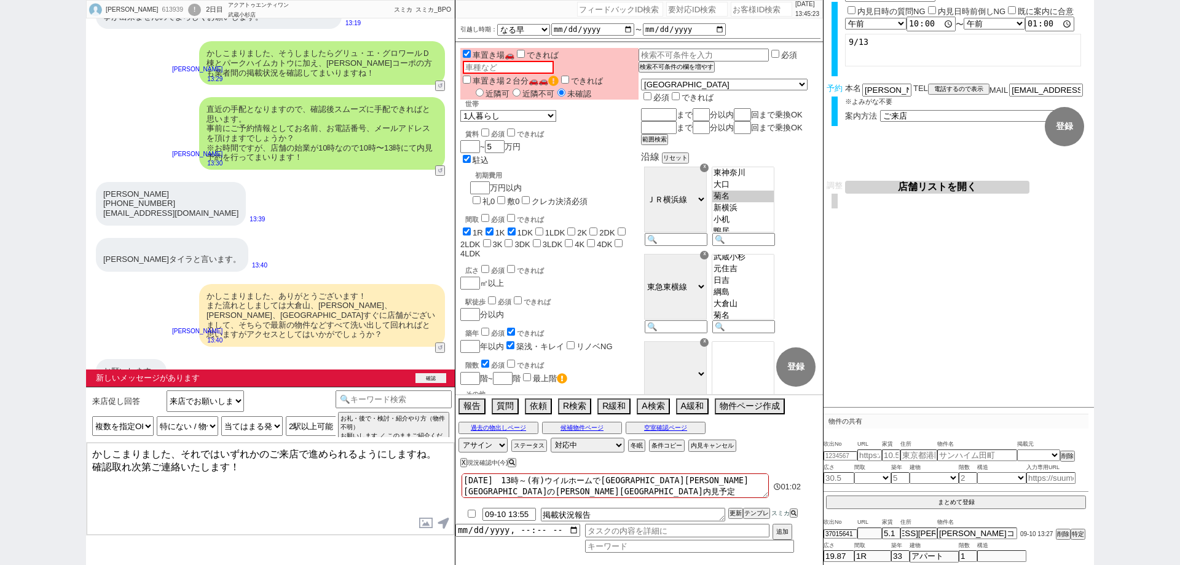
click at [431, 380] on button "確認" at bounding box center [430, 378] width 31 height 10
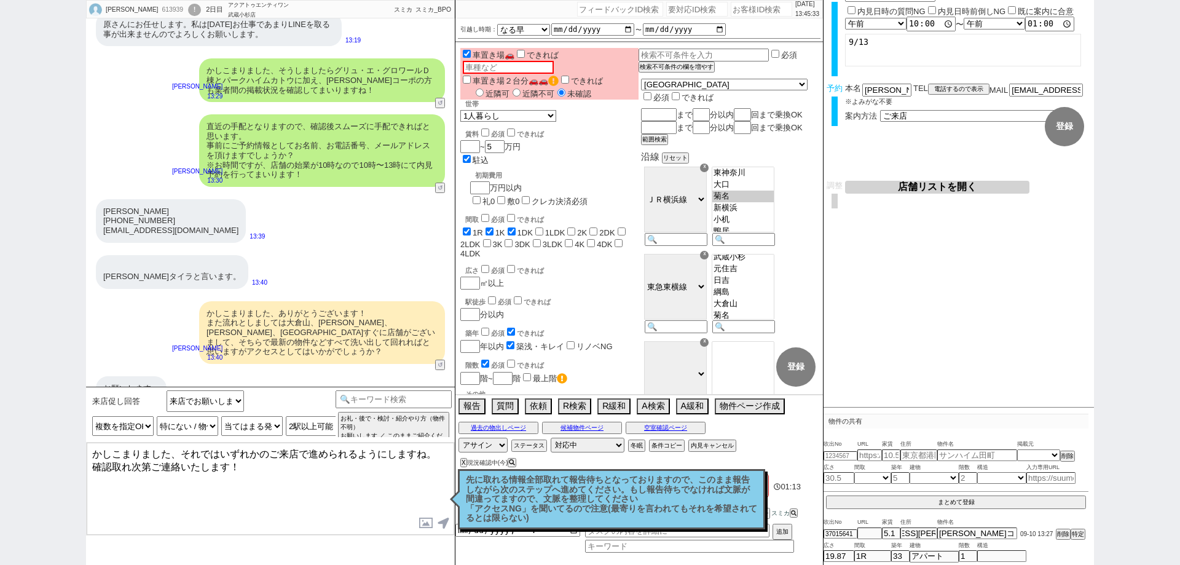
drag, startPoint x: 179, startPoint y: 449, endPoint x: 0, endPoint y: 407, distance: 183.7
click at [0, 407] on div "[PERSON_NAME] 613939 ! 0 2日目 アクアトゥエンティワン 武蔵[PERSON_NAME]店 冬眠中 自社客 スミカ スミカ_BPO チ…" at bounding box center [590, 282] width 1180 height 565
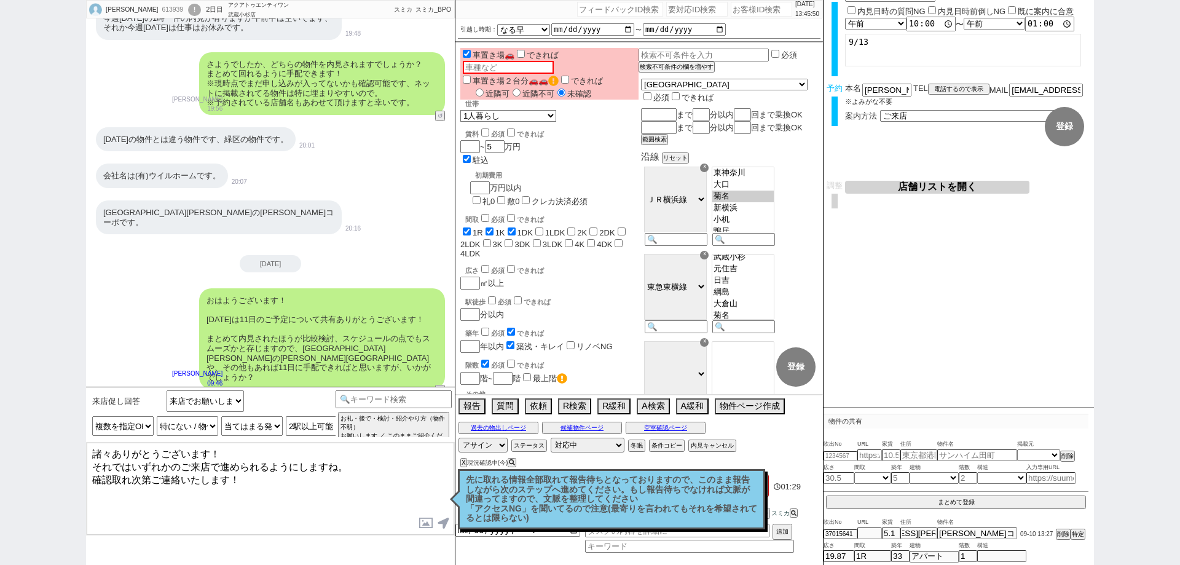
scroll to position [1621, 0]
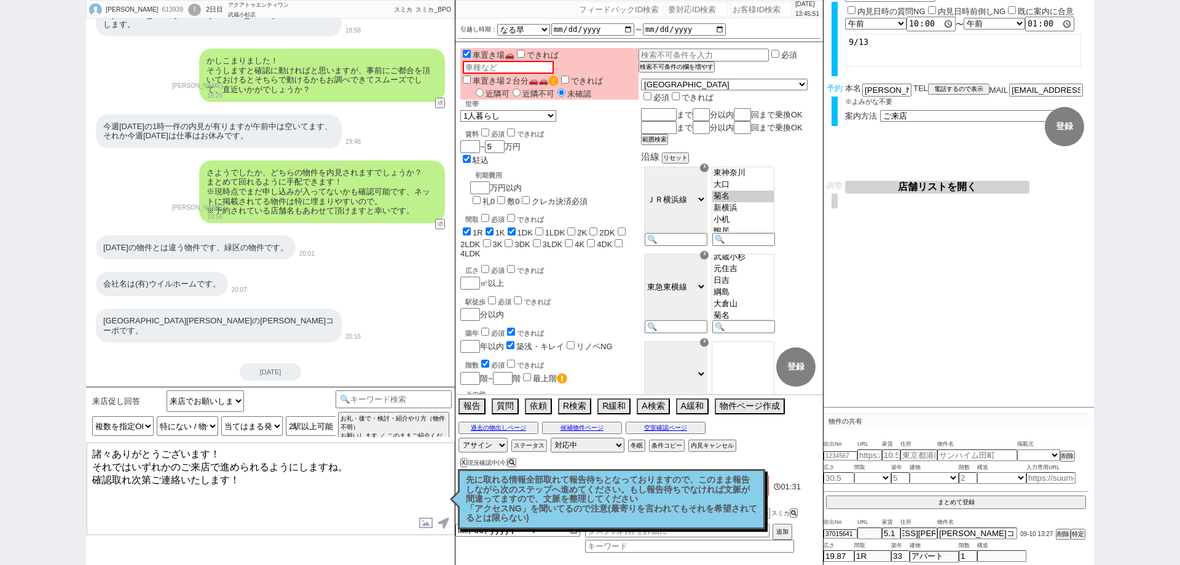
click at [618, 516] on p "先に取れる情報全部取れて報告待ちとなっておりますので、このまま報告しながら次のステップへ進めてください。もし報告待ちでなければ文脈が間違ってますので、文脈を整…" at bounding box center [611, 499] width 291 height 48
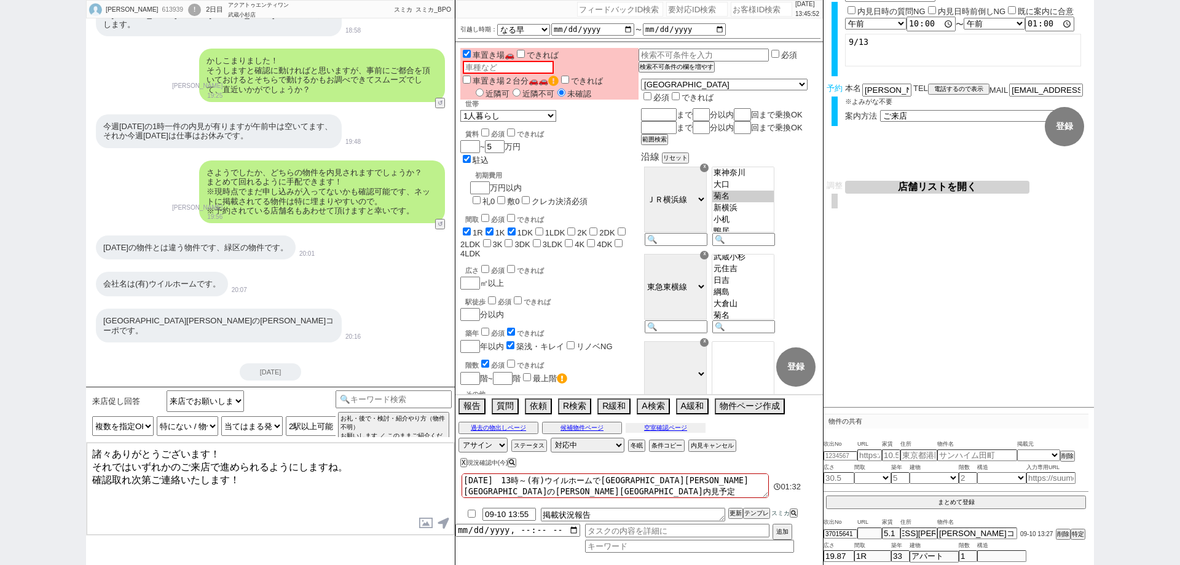
click at [677, 426] on button "空室確認ページ" at bounding box center [666, 428] width 80 height 10
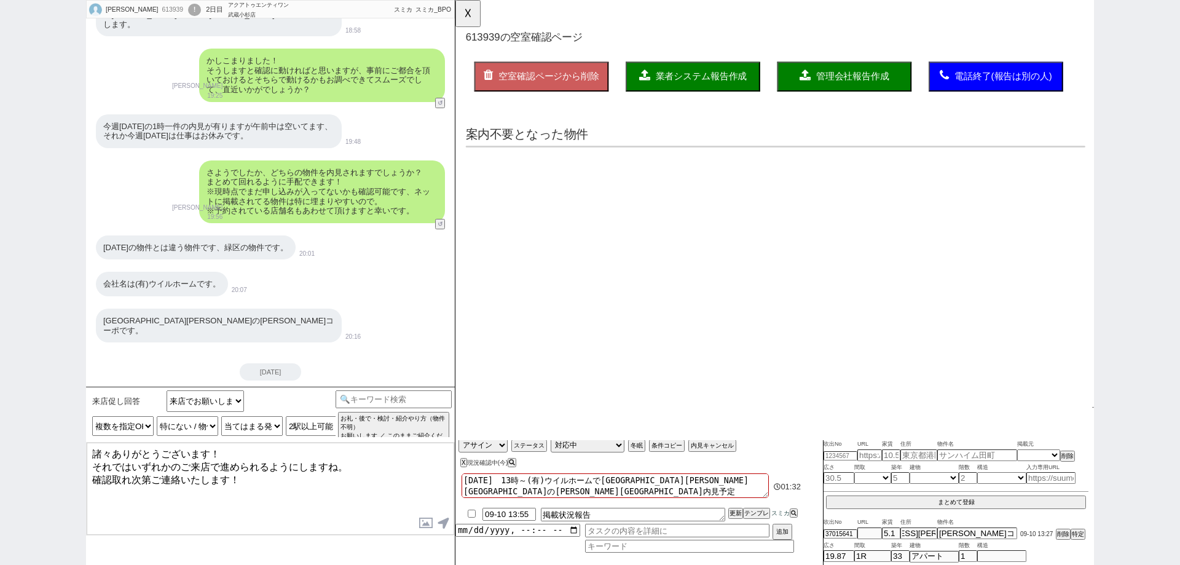
scroll to position [0, 0]
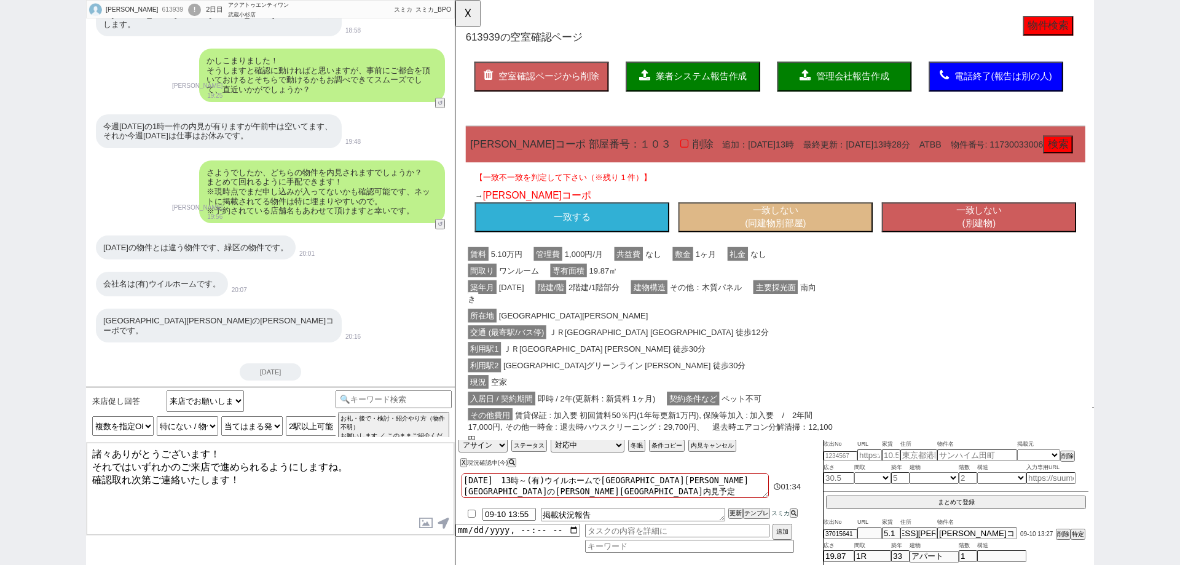
click at [640, 224] on button "一致する" at bounding box center [580, 234] width 209 height 32
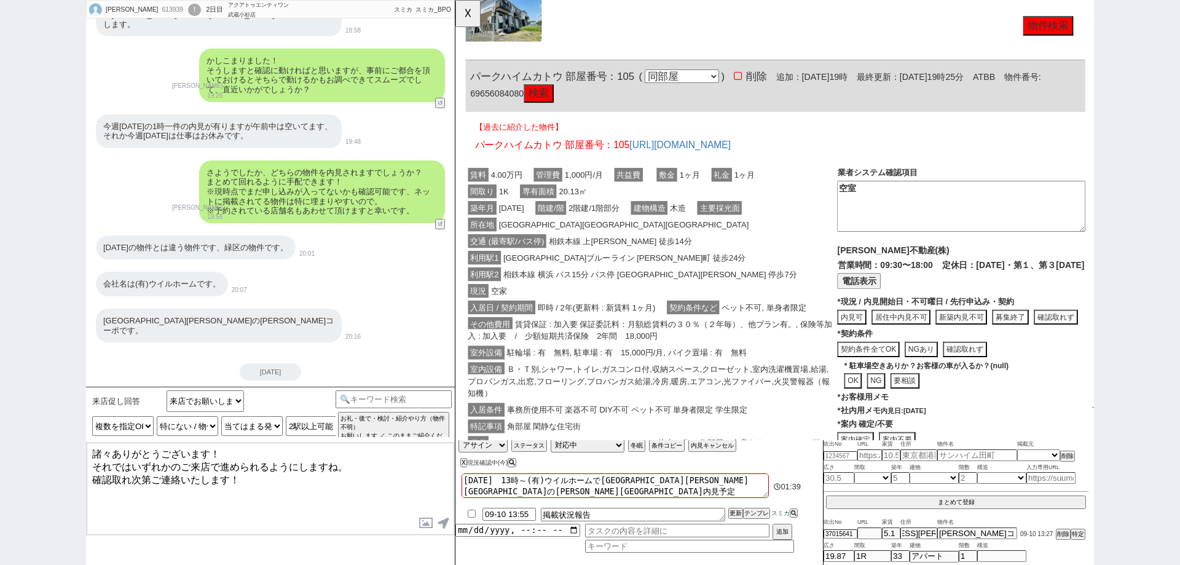
scroll to position [1674, 0]
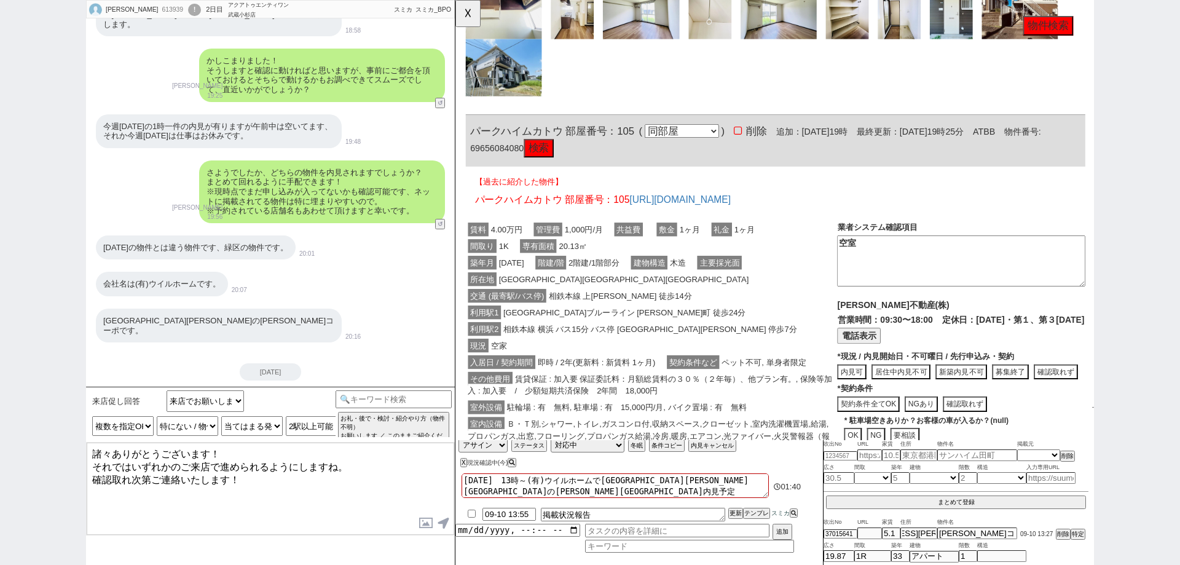
click at [561, 149] on button "検索" at bounding box center [545, 159] width 32 height 20
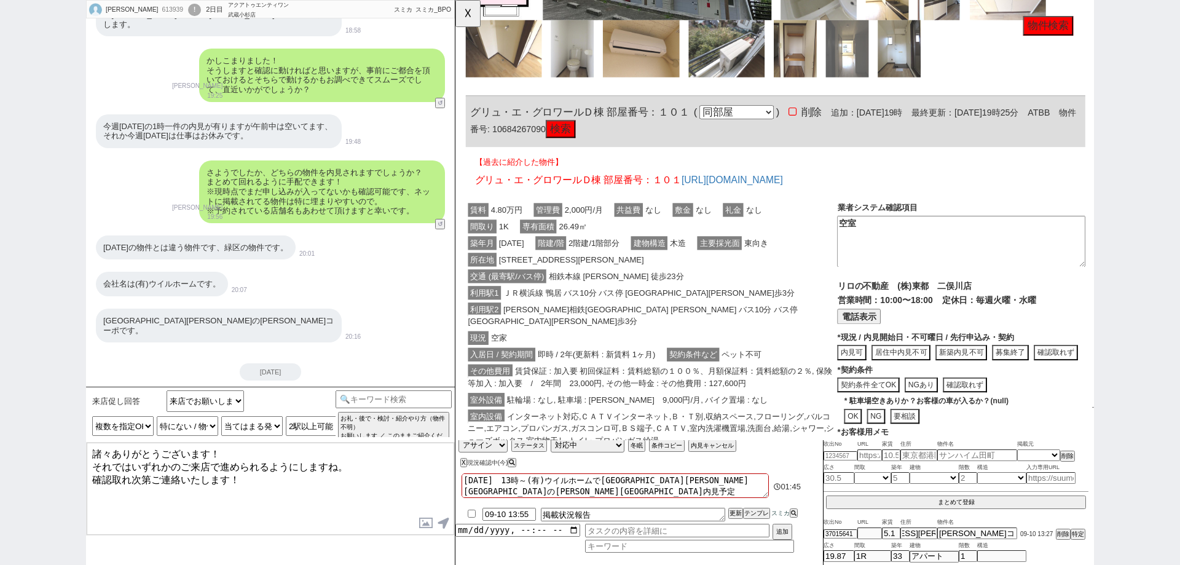
scroll to position [814, 0]
click at [585, 136] on button "検索" at bounding box center [569, 140] width 32 height 20
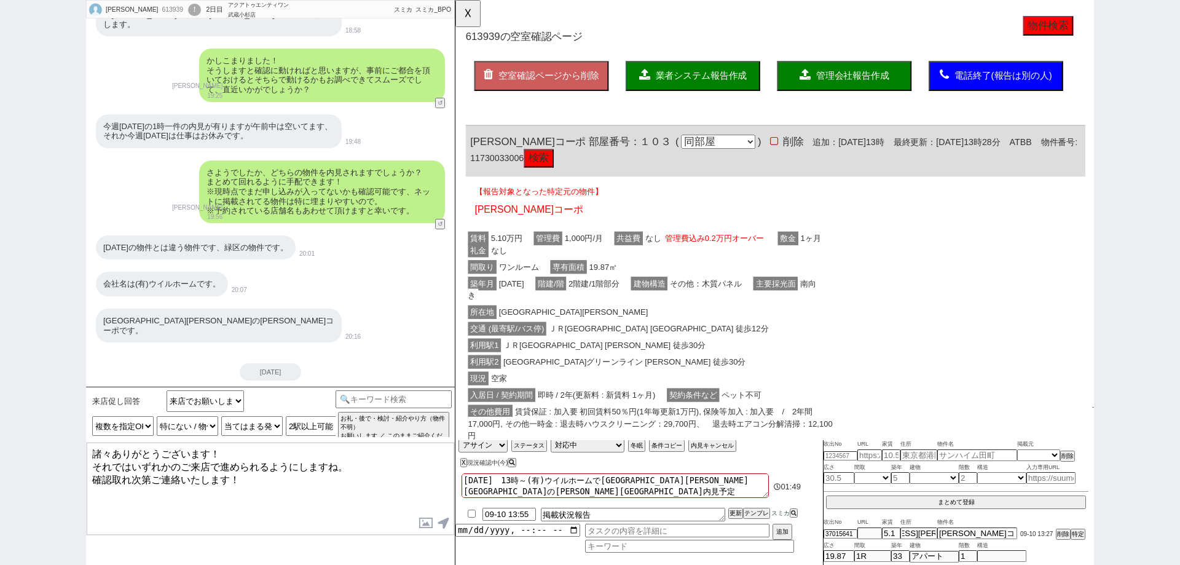
scroll to position [0, 0]
click at [557, 170] on button "検索" at bounding box center [545, 171] width 32 height 20
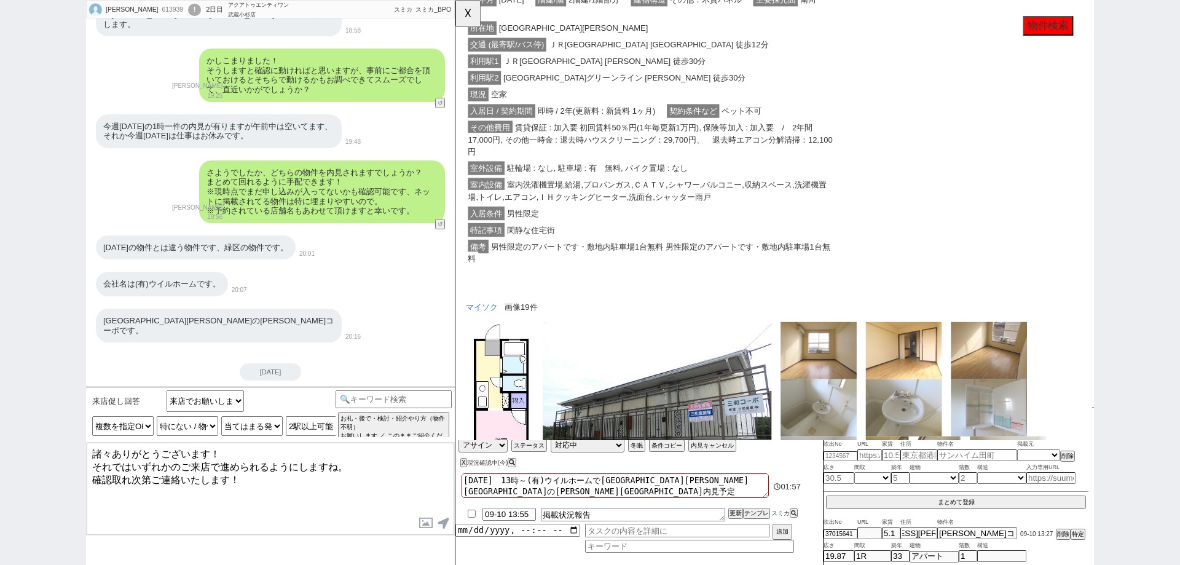
scroll to position [307, 0]
click at [472, 20] on button "☓" at bounding box center [466, 12] width 23 height 25
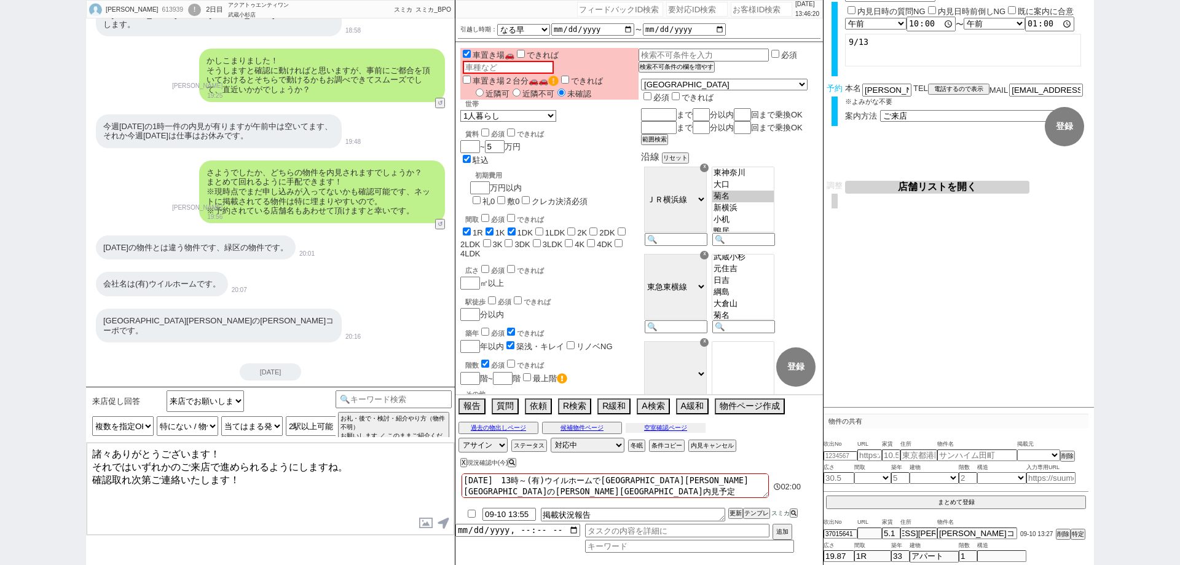
click at [644, 427] on button "空室確認ページ" at bounding box center [666, 428] width 80 height 10
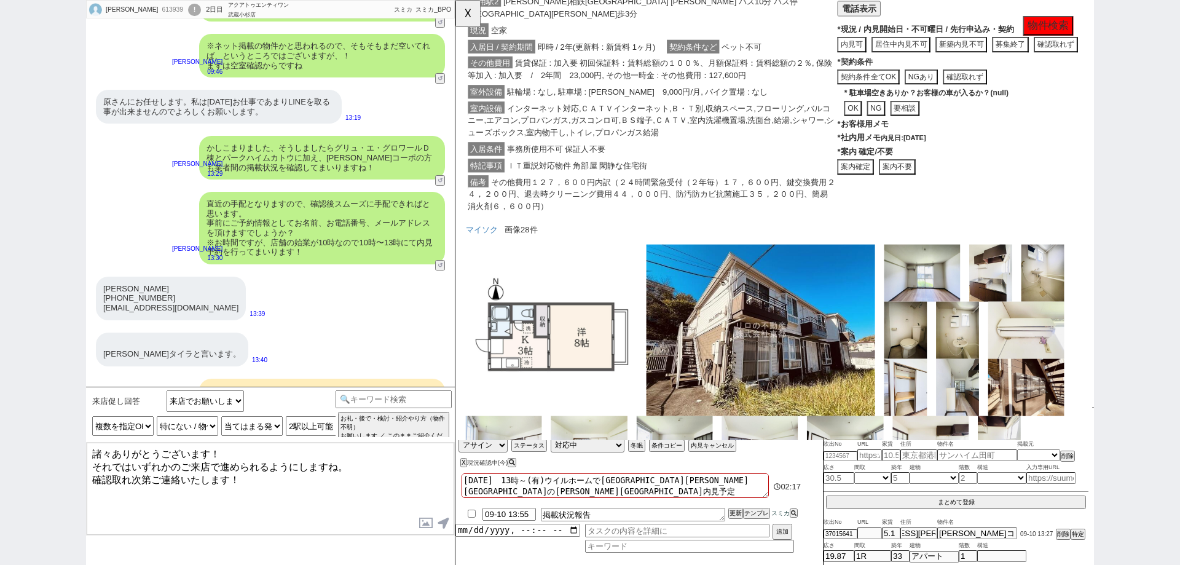
scroll to position [2174, 0]
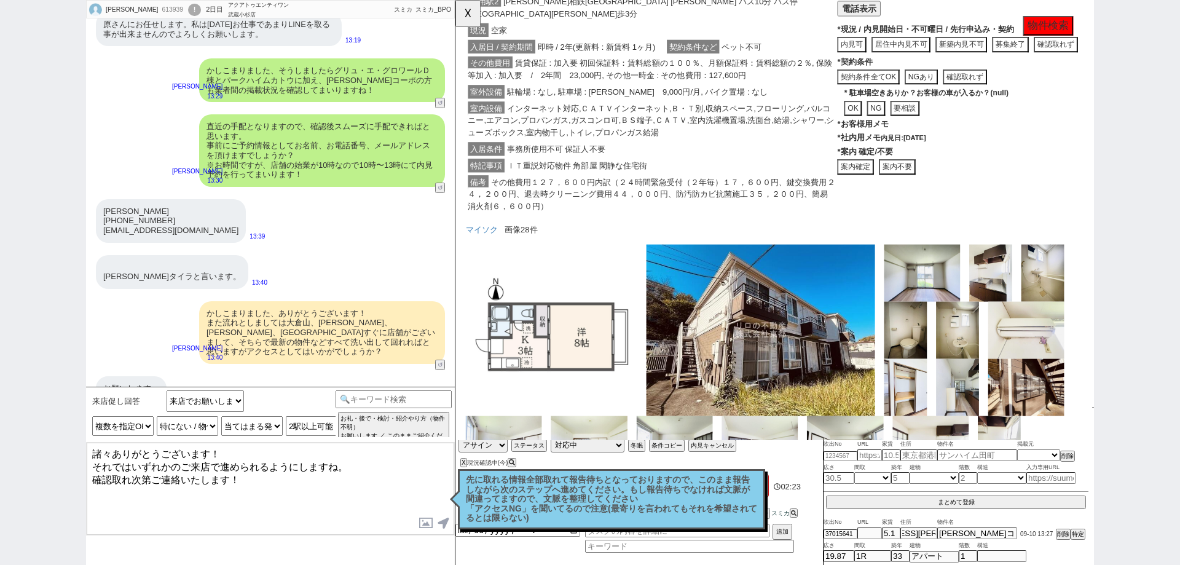
drag, startPoint x: 227, startPoint y: 475, endPoint x: 339, endPoint y: 460, distance: 112.9
click at [339, 460] on textarea "諸々ありがとうございます！ それではいずれかのご来店で進められるようにしますね。 確認取れ次第ご連絡いたします！" at bounding box center [271, 489] width 368 height 92
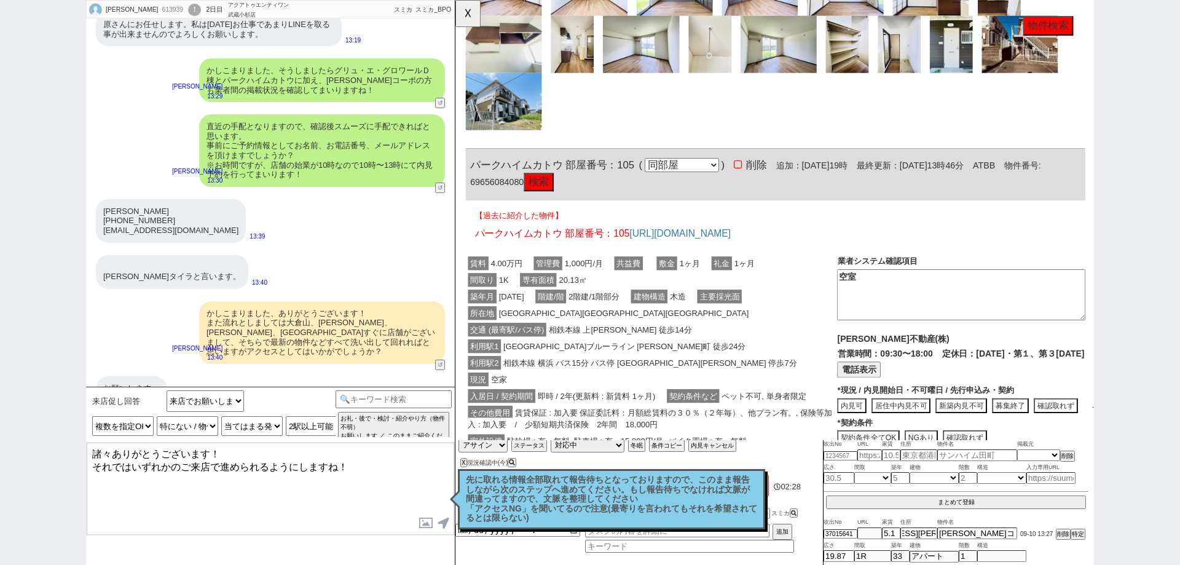
click at [655, 366] on span "[GEOGRAPHIC_DATA]ブルーライン [PERSON_NAME]町 徒歩24分" at bounding box center [638, 372] width 266 height 15
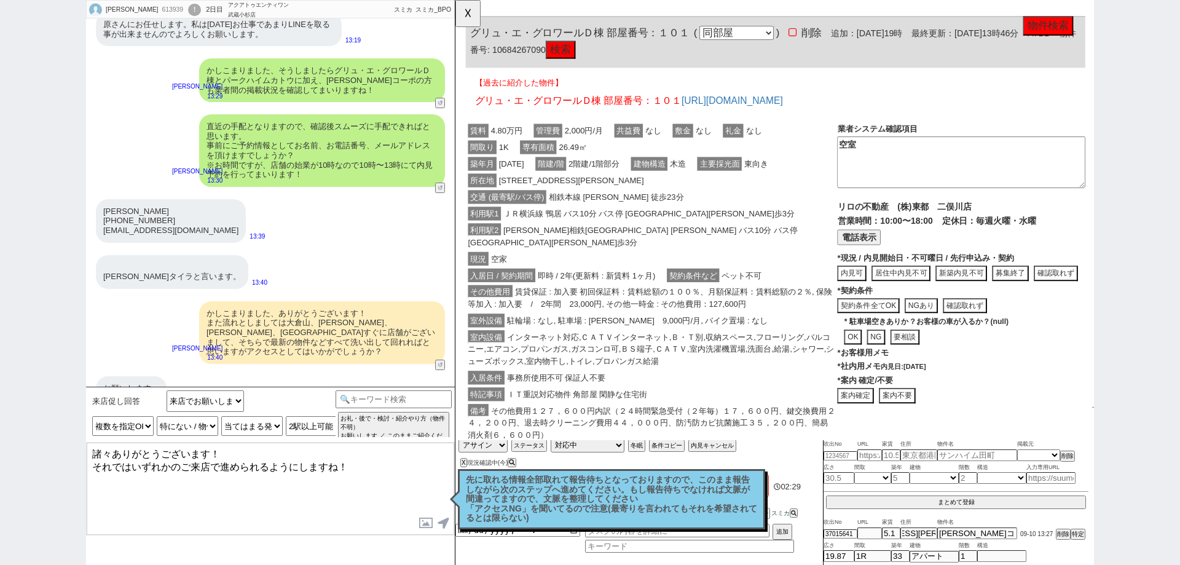
click at [655, 366] on span "インターネット対応,ＣＡＴＶインターネット,Ｂ・Ｔ別,収納スペース,フローリング,バルコニー,エアコン,プロパンガス,ガスコンロ可,ＢＳ端子,ＣＡＴＶ,室内洗…" at bounding box center [666, 375] width 394 height 41
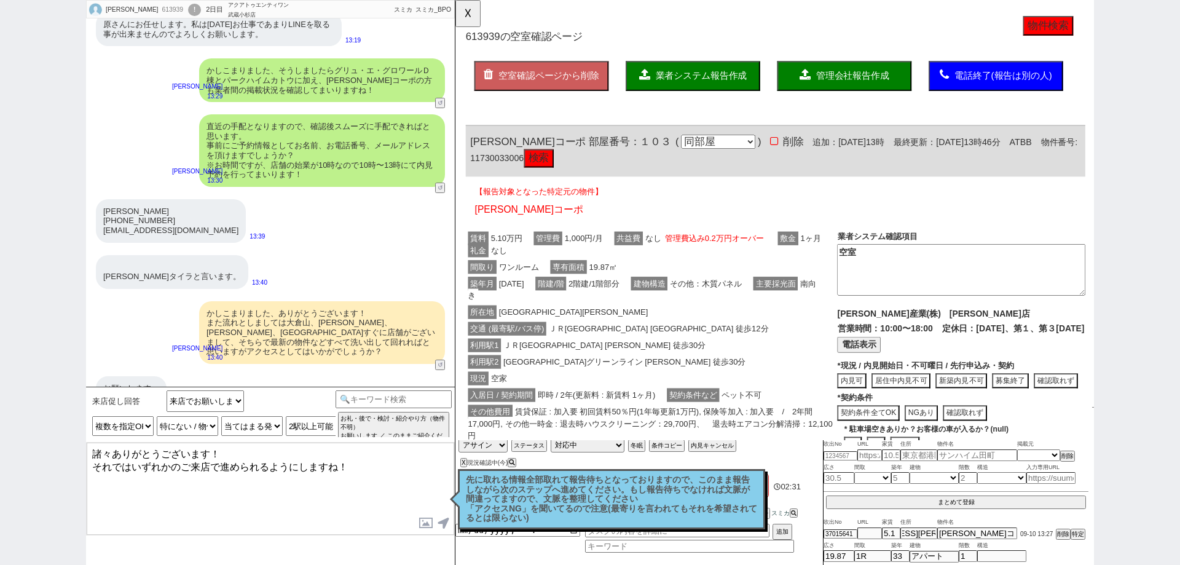
scroll to position [0, 0]
click at [655, 366] on div "利用駅1 ＪＲ[GEOGRAPHIC_DATA] [PERSON_NAME] 徒歩30分" at bounding box center [666, 372] width 400 height 18
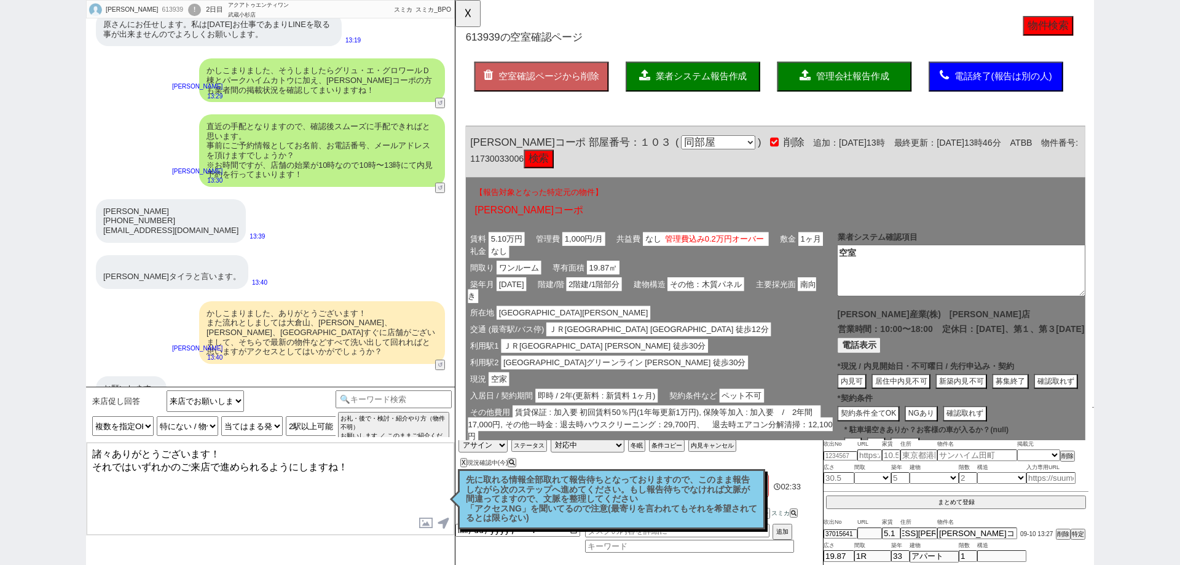
click at [399, 484] on textarea "諸々ありがとうございます！ それではいずれかのご来店で進められるようにしますね！" at bounding box center [271, 489] width 368 height 92
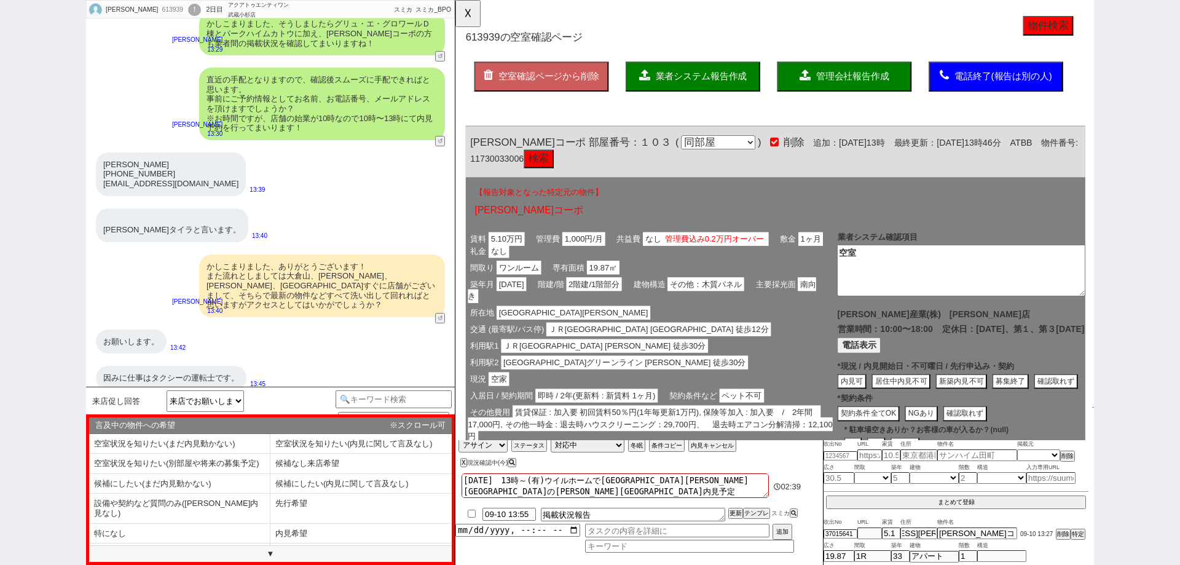
click at [751, 83] on span "業者システム報告作成" at bounding box center [720, 82] width 98 height 10
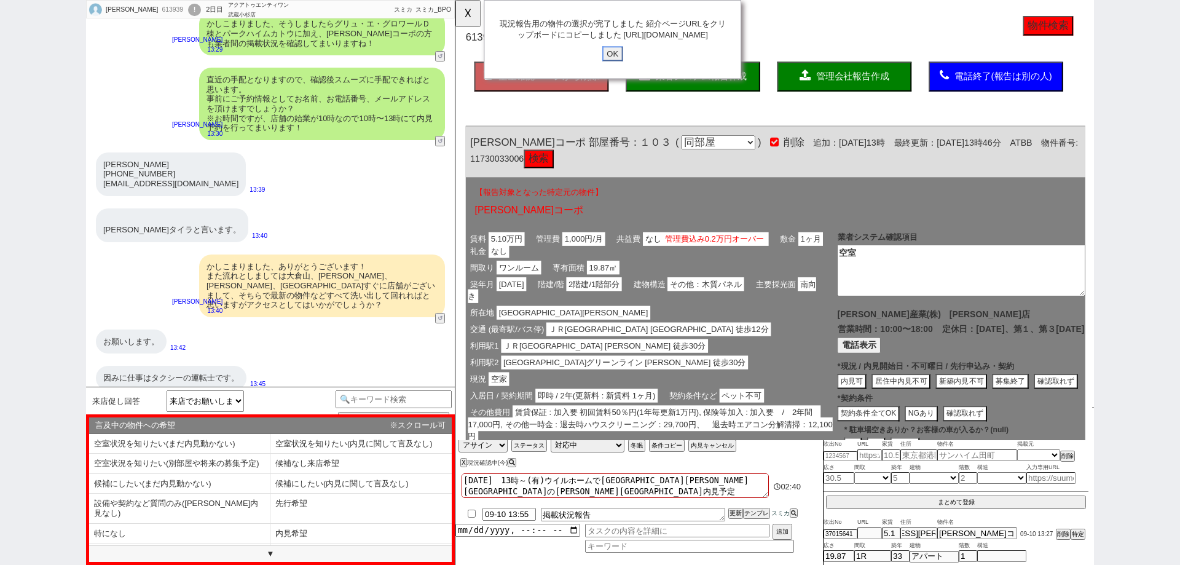
click at [624, 66] on input "OK" at bounding box center [624, 58] width 22 height 16
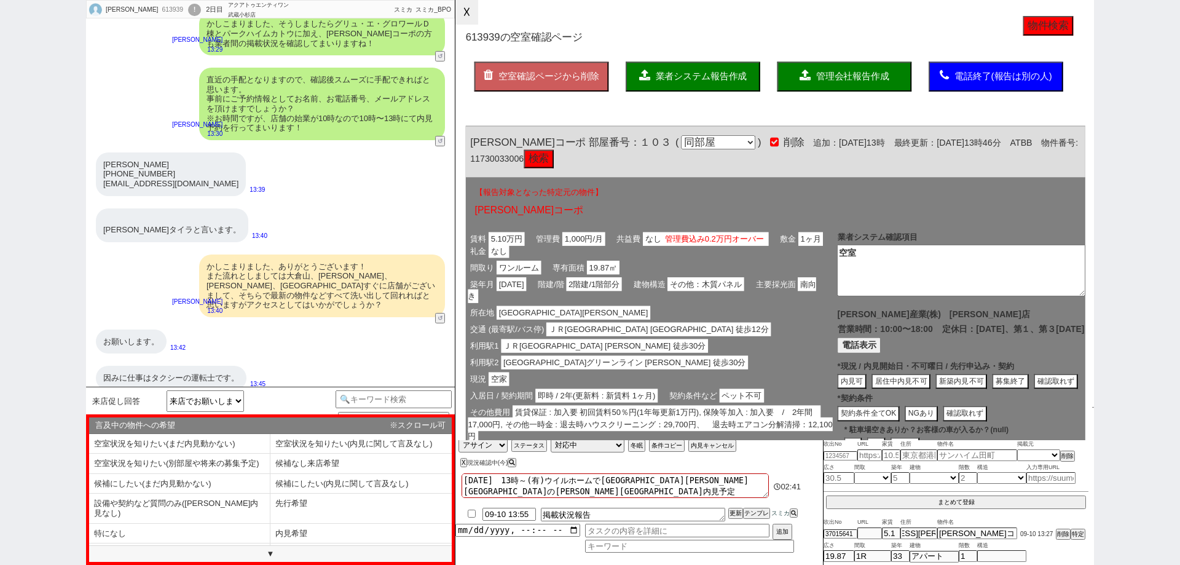
click at [471, 22] on button "☓" at bounding box center [466, 12] width 23 height 25
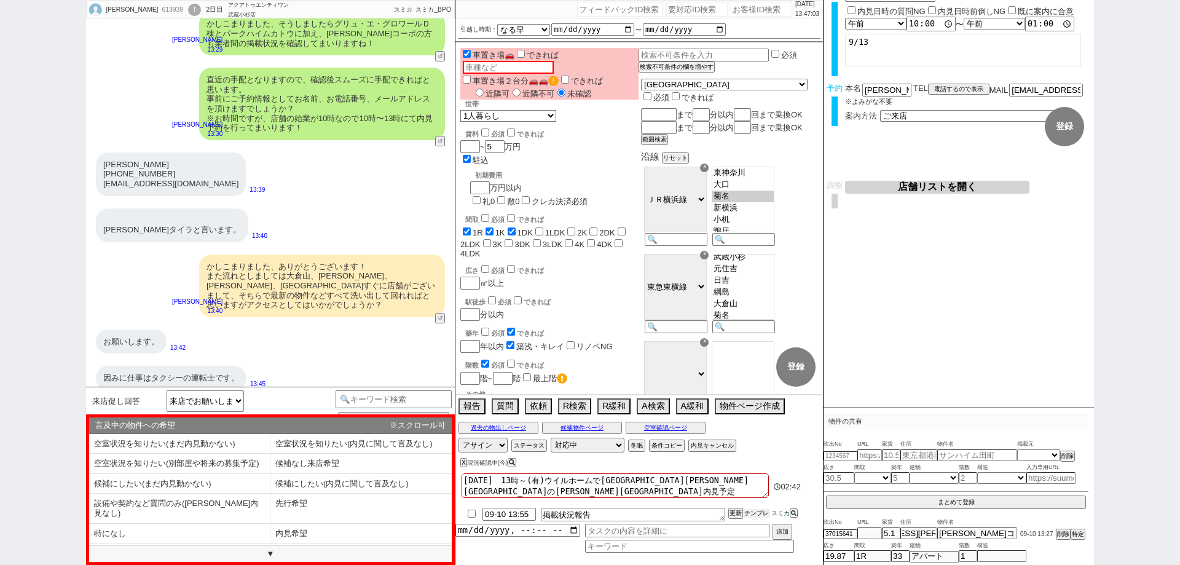
click at [758, 516] on button "テンプレ" at bounding box center [756, 513] width 27 height 9
click at [329, 524] on li "内見希望" at bounding box center [360, 534] width 181 height 20
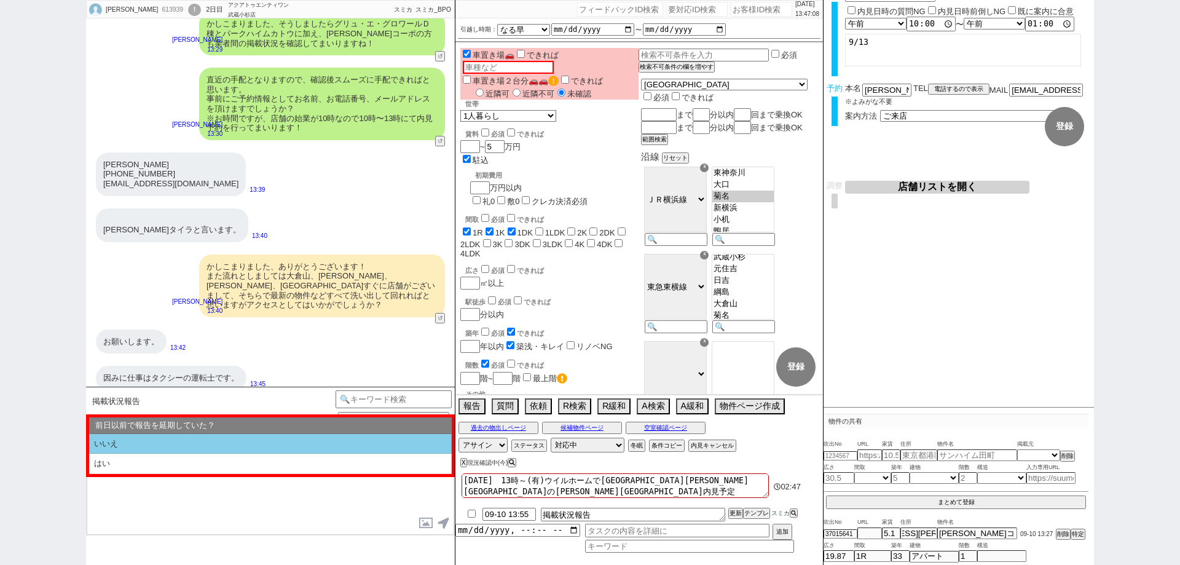
click at [227, 438] on li "いいえ" at bounding box center [270, 444] width 363 height 20
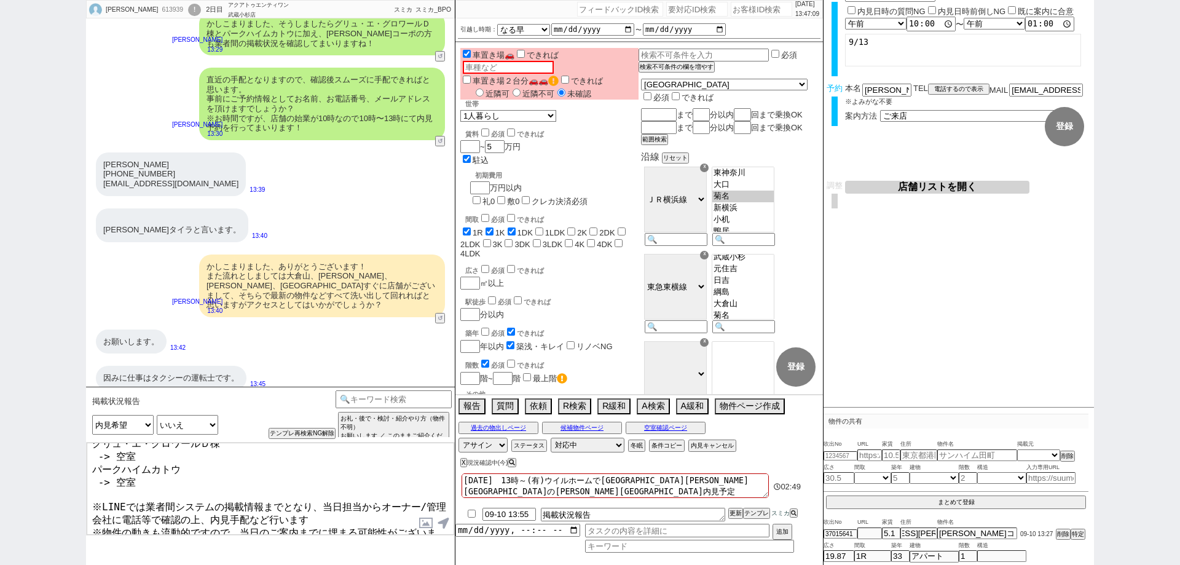
scroll to position [86, 0]
drag, startPoint x: 325, startPoint y: 525, endPoint x: 327, endPoint y: 510, distance: 15.6
click at [327, 510] on textarea "また並行して確認が取れ、お問い合わせの件は以下となっておりまして、 [URL][DOMAIN_NAME] [PERSON_NAME]コーポ -> 空室 グリュ…" at bounding box center [271, 489] width 368 height 92
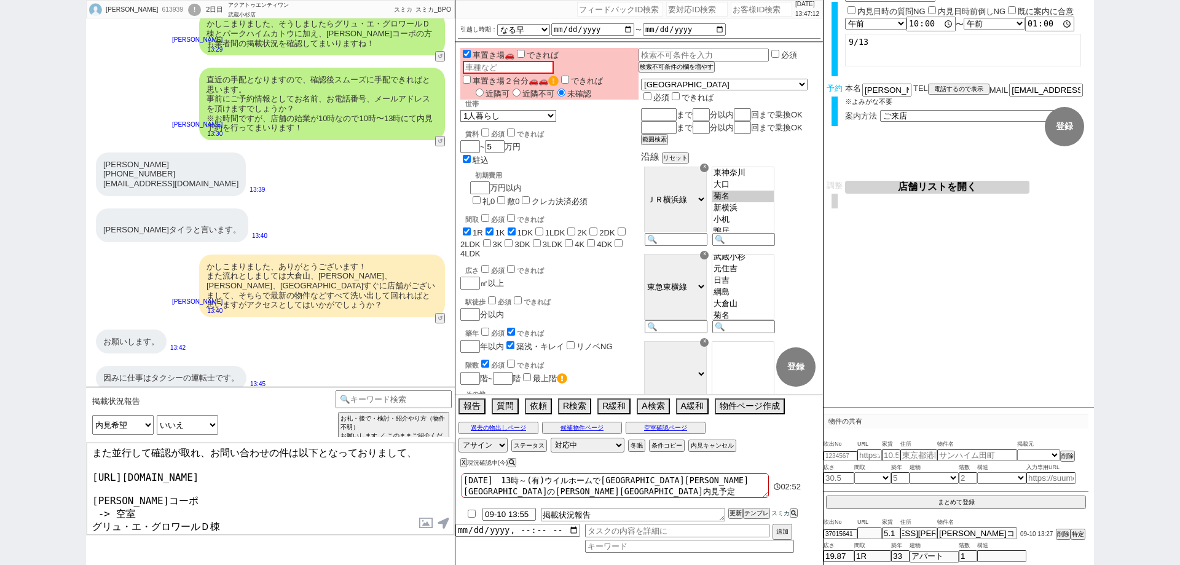
scroll to position [0, 0]
click at [225, 509] on textarea "また並行して確認が取れ、お問い合わせの件は以下となっておりまして、 [URL][DOMAIN_NAME] [PERSON_NAME]コーポ -> 空室 グリュ…" at bounding box center [271, 489] width 368 height 92
drag, startPoint x: 232, startPoint y: 506, endPoint x: 117, endPoint y: 509, distance: 114.3
click at [117, 509] on textarea "また並行して確認が取れ、お問い合わせの件は以下となっておりまして、 [URL][DOMAIN_NAME] [PERSON_NAME]コーポ -> 空室 グリュ…" at bounding box center [271, 489] width 368 height 92
drag, startPoint x: 229, startPoint y: 511, endPoint x: 86, endPoint y: 508, distance: 143.2
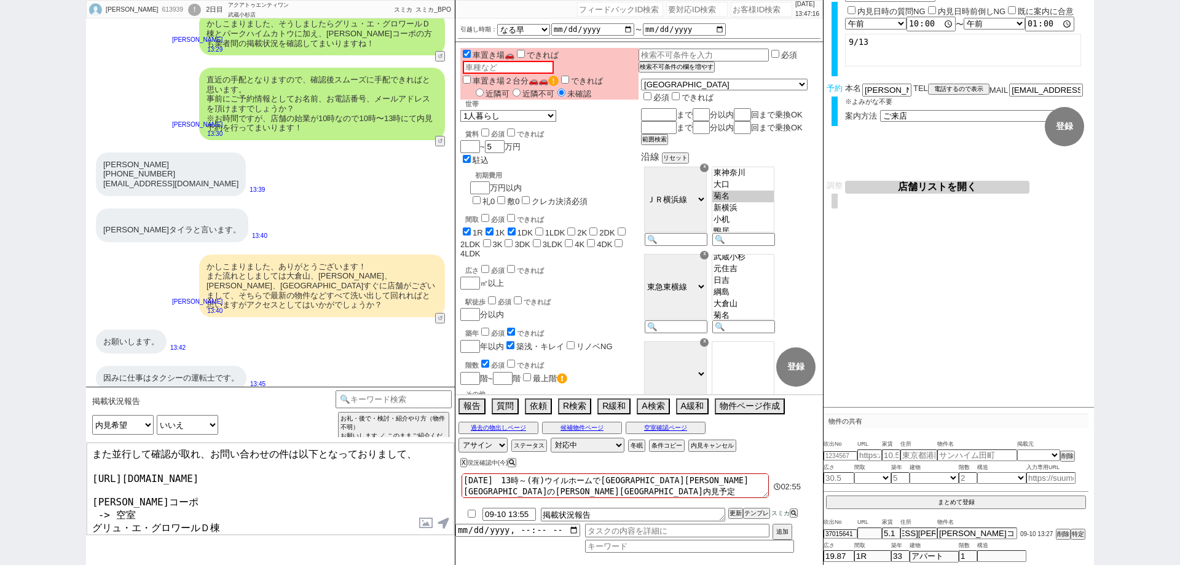
click at [86, 508] on div "また並行して確認が取れ、お問い合わせの件は以下となっておりまして、 [URL][DOMAIN_NAME] [PERSON_NAME]コーポ -> 空室 グリュ…" at bounding box center [270, 488] width 369 height 93
drag, startPoint x: 159, startPoint y: 496, endPoint x: 86, endPoint y: 494, distance: 72.5
click at [86, 494] on div "また並行して確認が取れ、お問い合わせの件は以下となっておりまして、 [URL][DOMAIN_NAME] [PERSON_NAME]コーポ -> 空室 グリュ…" at bounding box center [270, 488] width 369 height 93
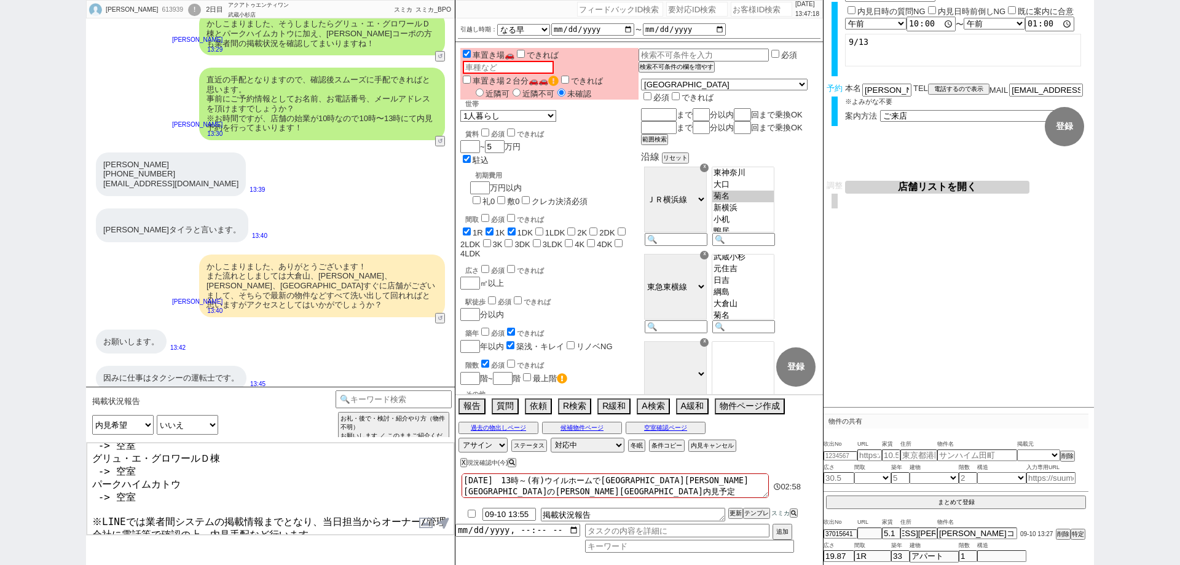
scroll to position [76, 0]
drag, startPoint x: 132, startPoint y: 527, endPoint x: 98, endPoint y: 527, distance: 34.4
click at [98, 527] on textarea "また並行して確認が取れ、お問い合わせの件は以下となっておりまして、 [URL][DOMAIN_NAME] [PERSON_NAME]コーポ -> 空室 グリュ…" at bounding box center [271, 489] width 368 height 92
paste textarea "[PERSON_NAME]コーポ"
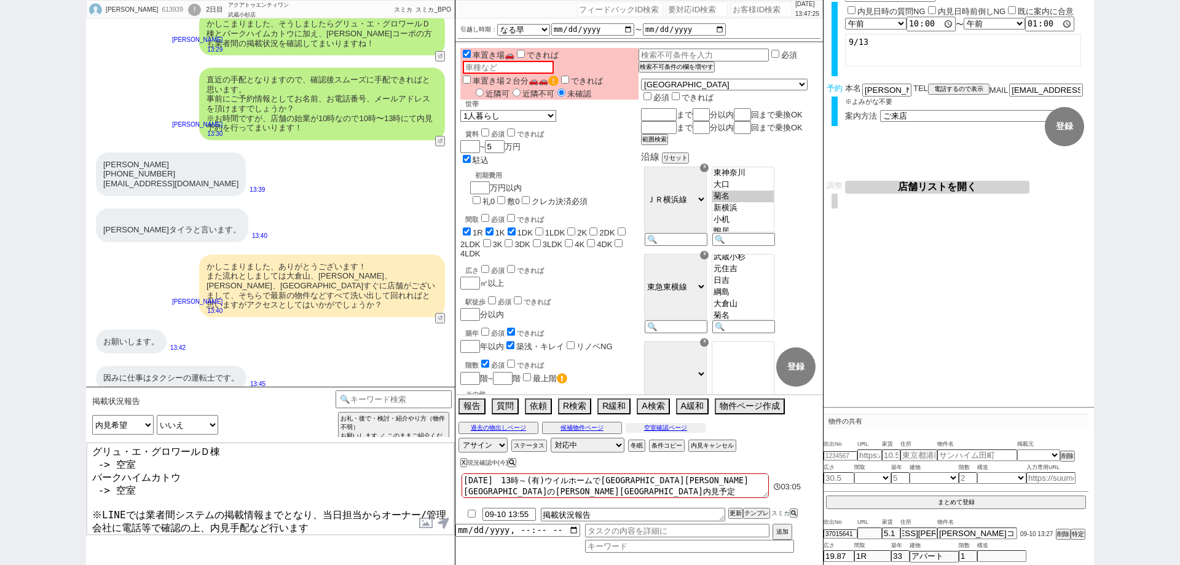
click at [677, 431] on button "空室確認ページ" at bounding box center [666, 428] width 80 height 10
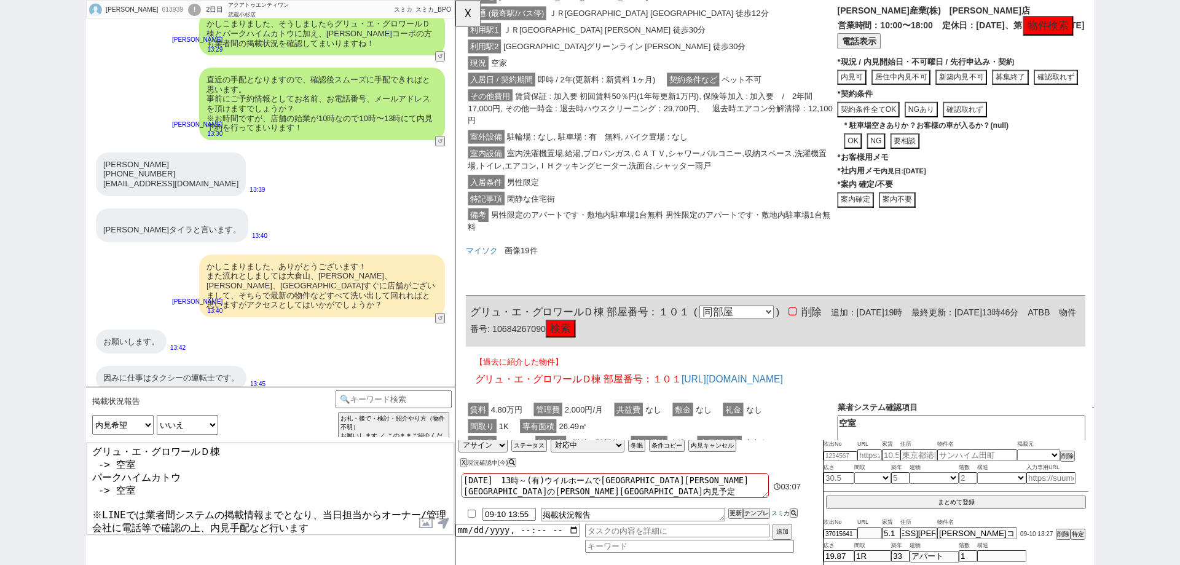
scroll to position [430, 0]
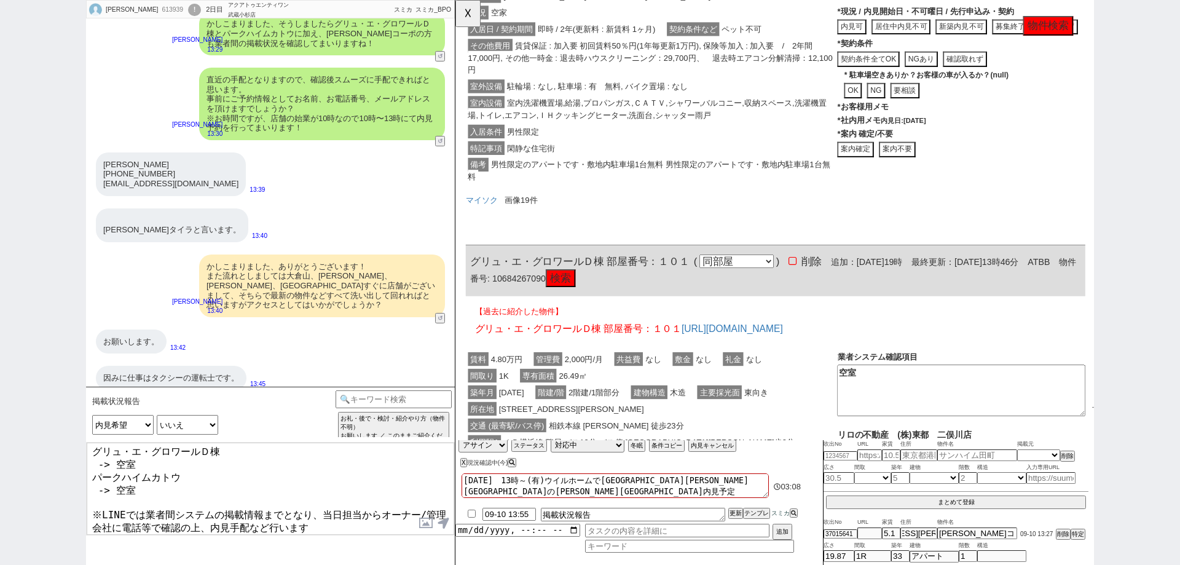
click at [488, 220] on div "マイソク 画像19件" at bounding box center [799, 221] width 666 height 44
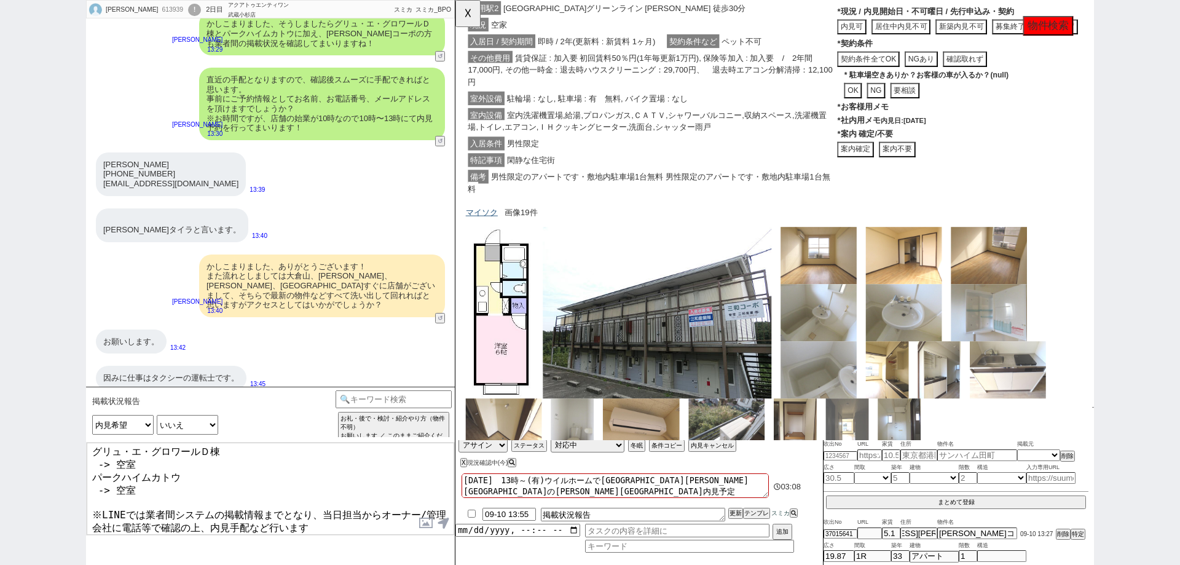
scroll to position [443, 0]
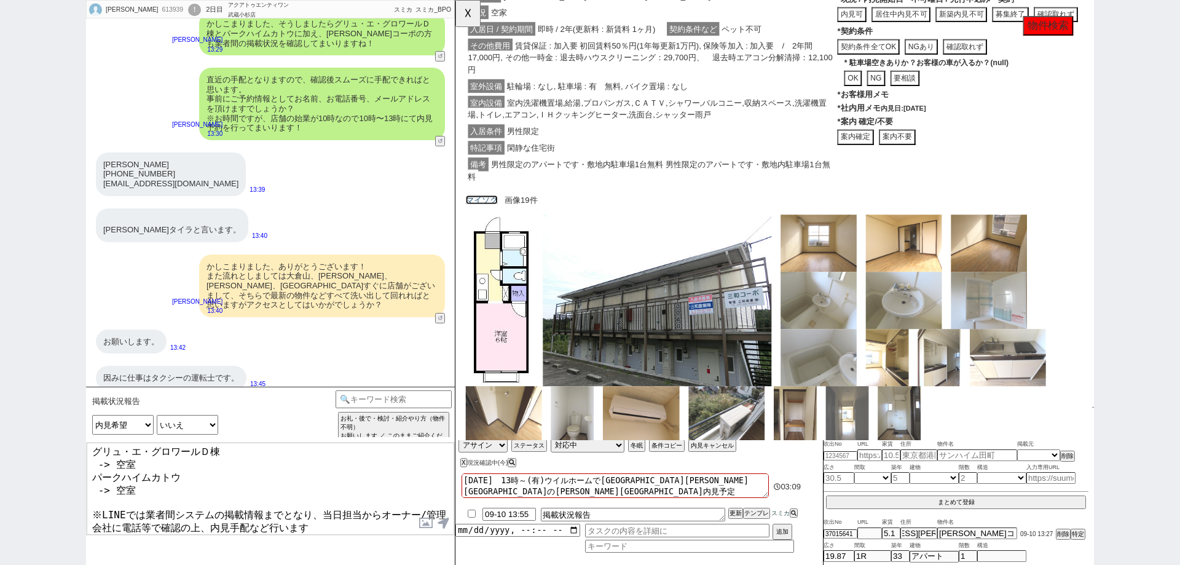
click at [486, 215] on link "マイソク" at bounding box center [483, 215] width 34 height 10
click at [295, 525] on textarea "また並行して確認が取れ、お問い合わせの件は以下となっておりまして、 [URL][DOMAIN_NAME] [PERSON_NAME]コーポ -> 空室 グリュ…" at bounding box center [271, 489] width 368 height 92
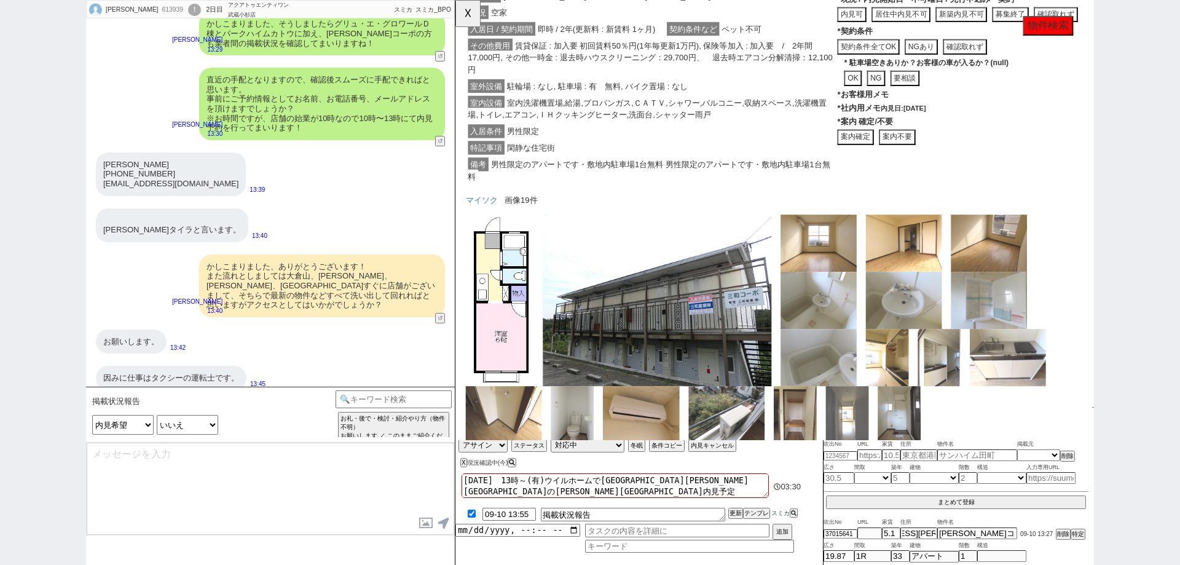
scroll to position [2420, 0]
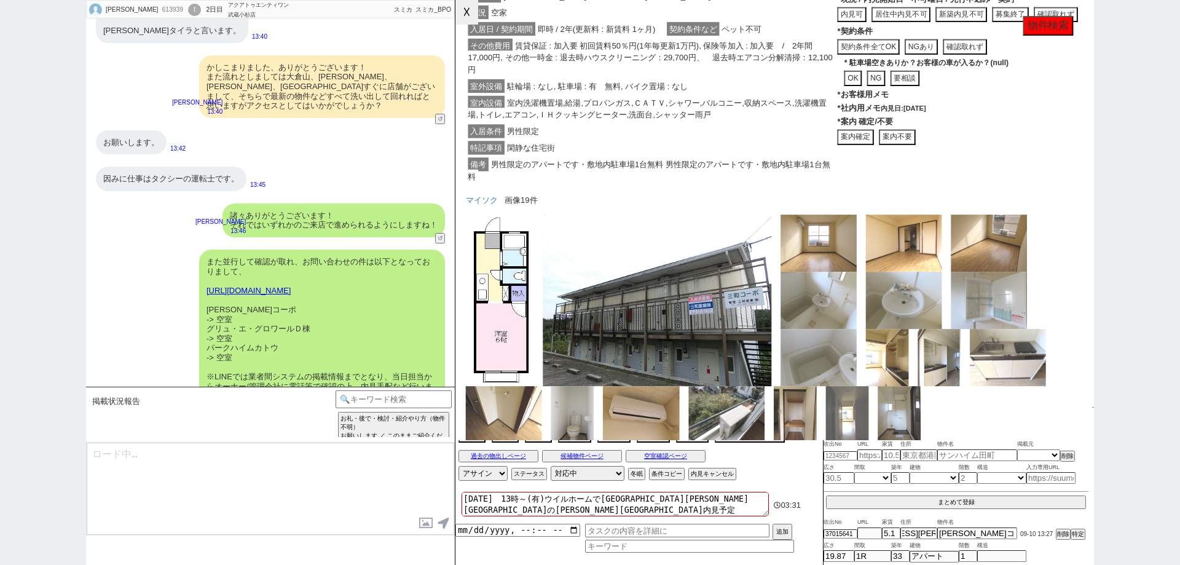
click at [469, 13] on button "☓" at bounding box center [466, 12] width 23 height 25
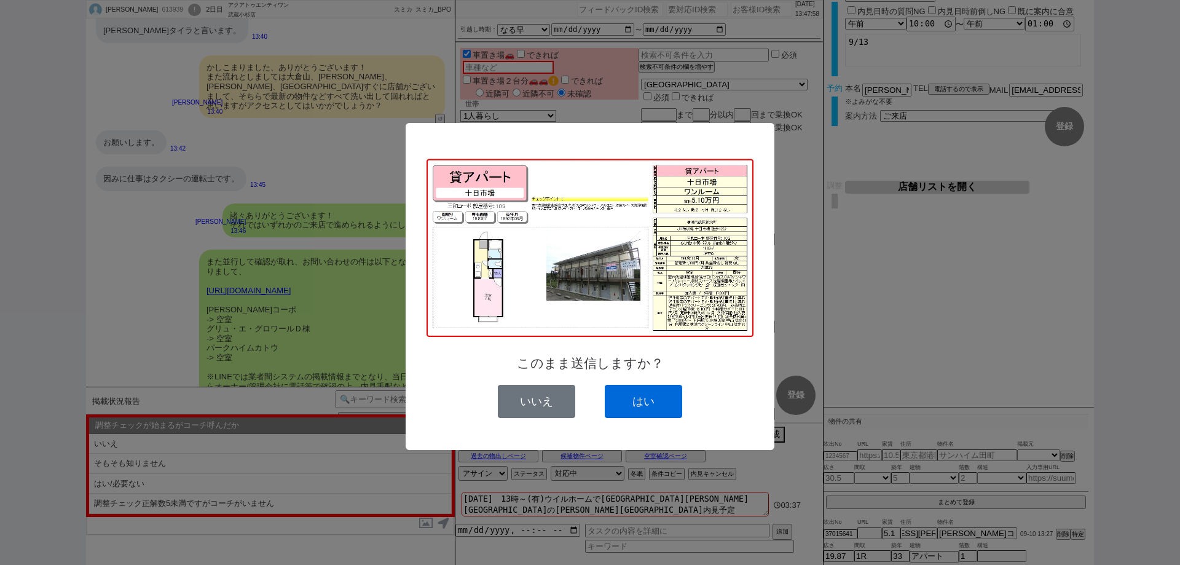
click at [650, 403] on button "はい" at bounding box center [643, 401] width 77 height 33
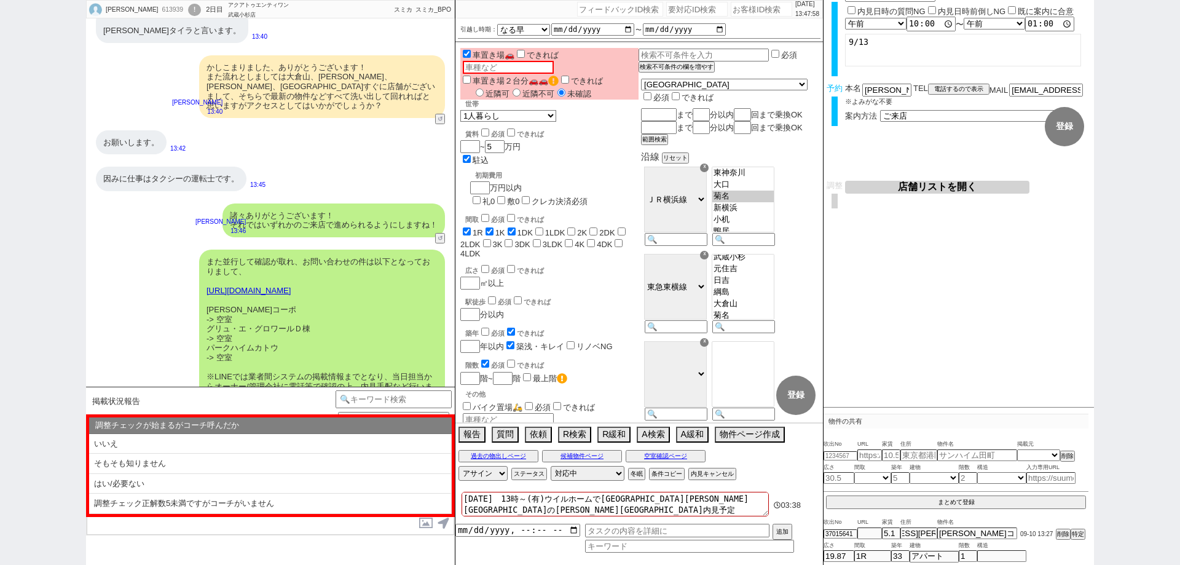
scroll to position [2435, 0]
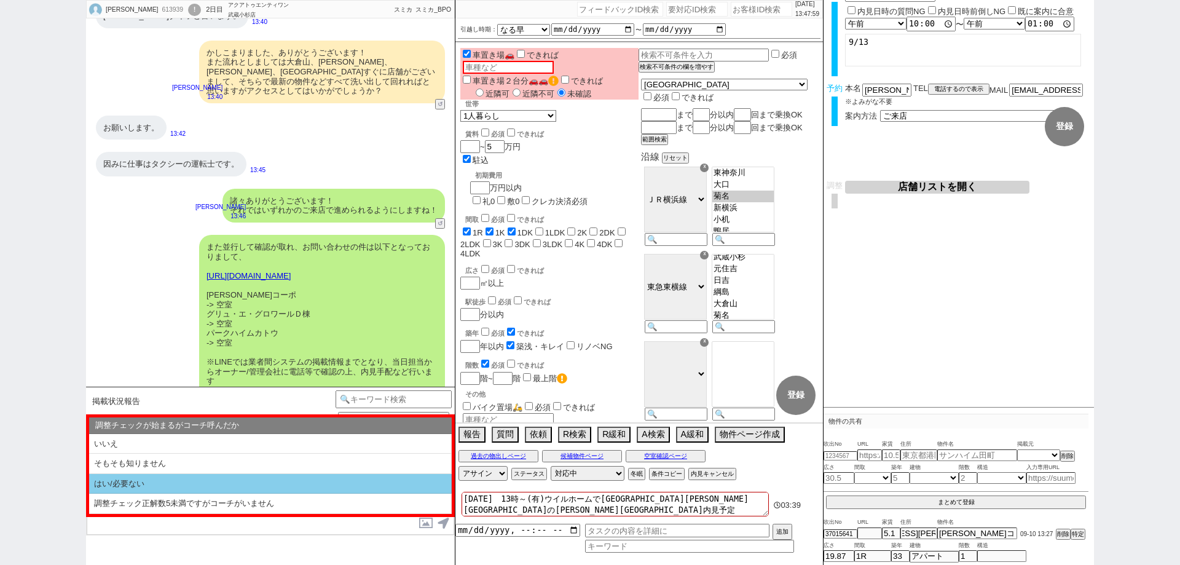
click at [207, 489] on li "はい/必要ない" at bounding box center [270, 484] width 363 height 20
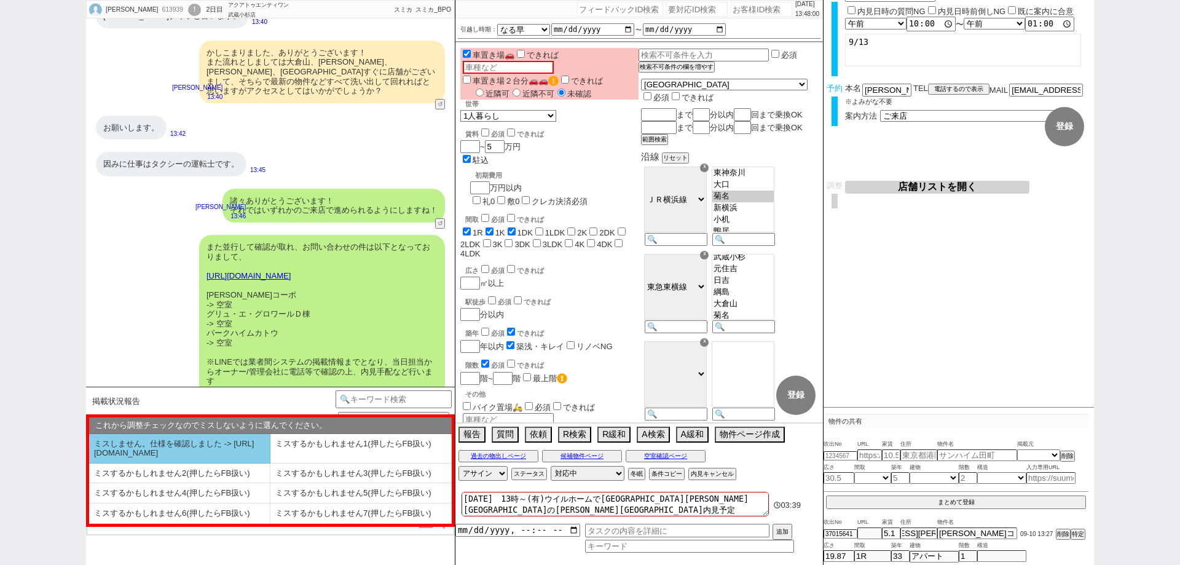
click at [202, 463] on li "ミスしません。仕様を確認しました -> [URL][DOMAIN_NAME]" at bounding box center [179, 449] width 181 height 30
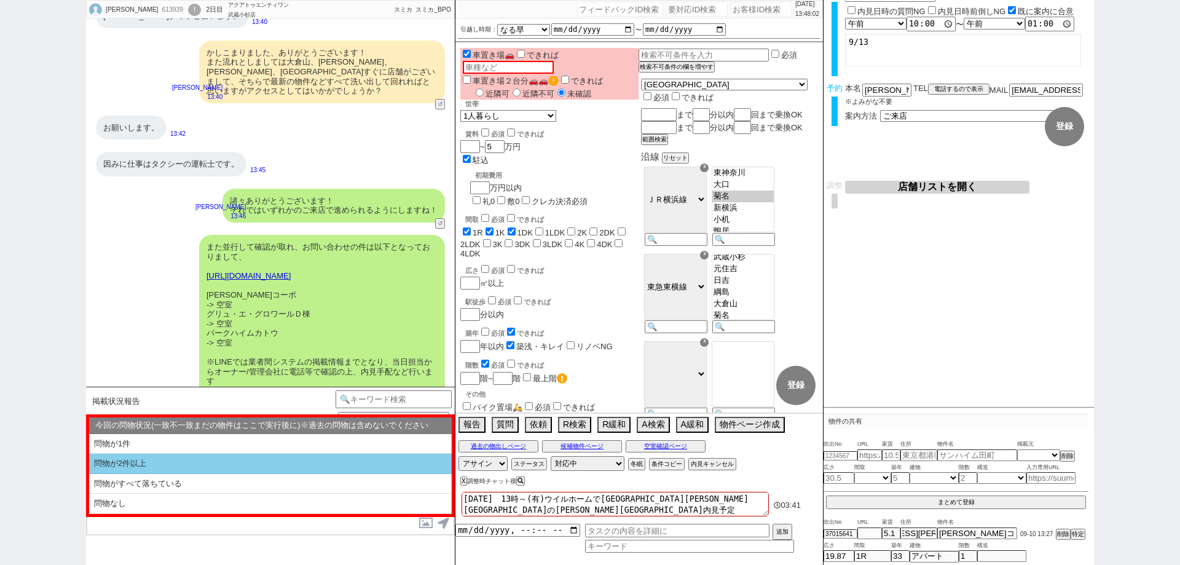
click at [202, 463] on li "問物が2件以上" at bounding box center [270, 464] width 363 height 20
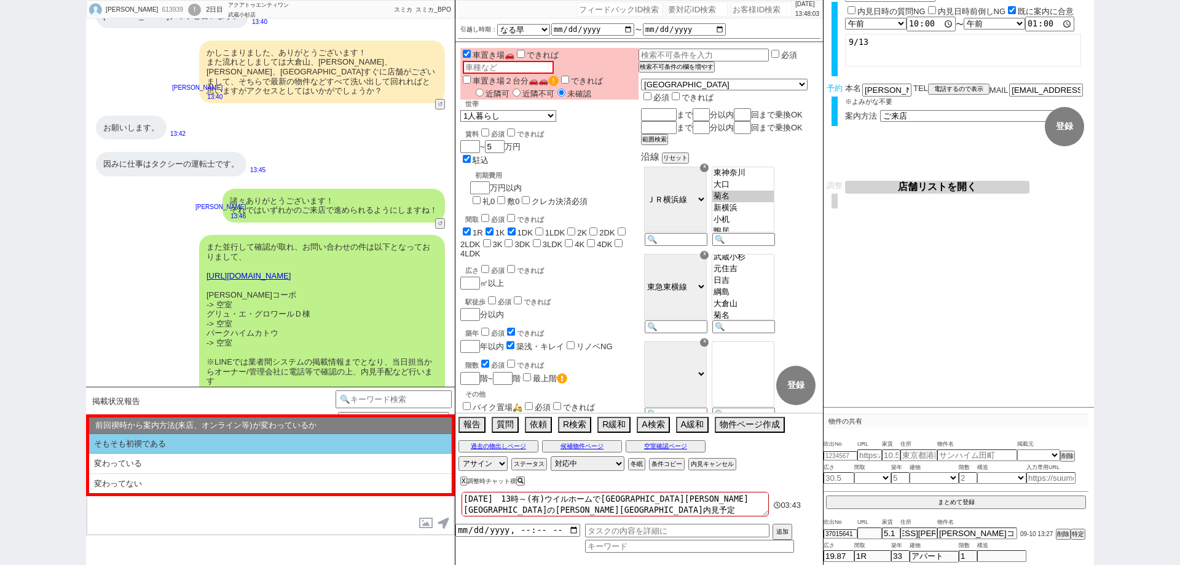
click at [213, 447] on li "そもそも初禊である" at bounding box center [270, 444] width 363 height 20
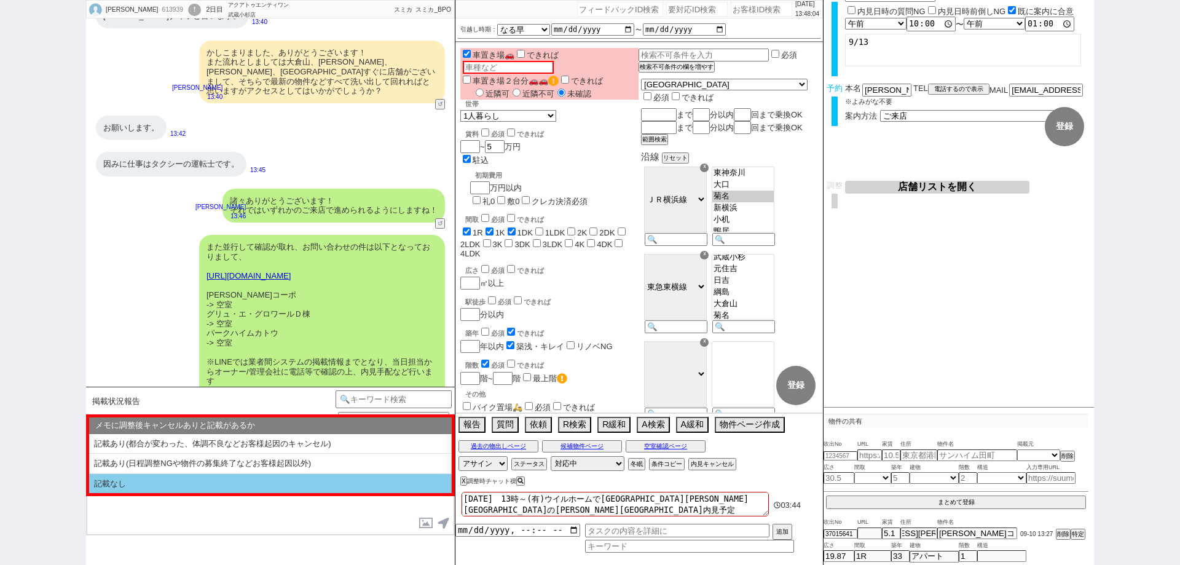
click at [217, 482] on li "記載なし" at bounding box center [270, 484] width 363 height 20
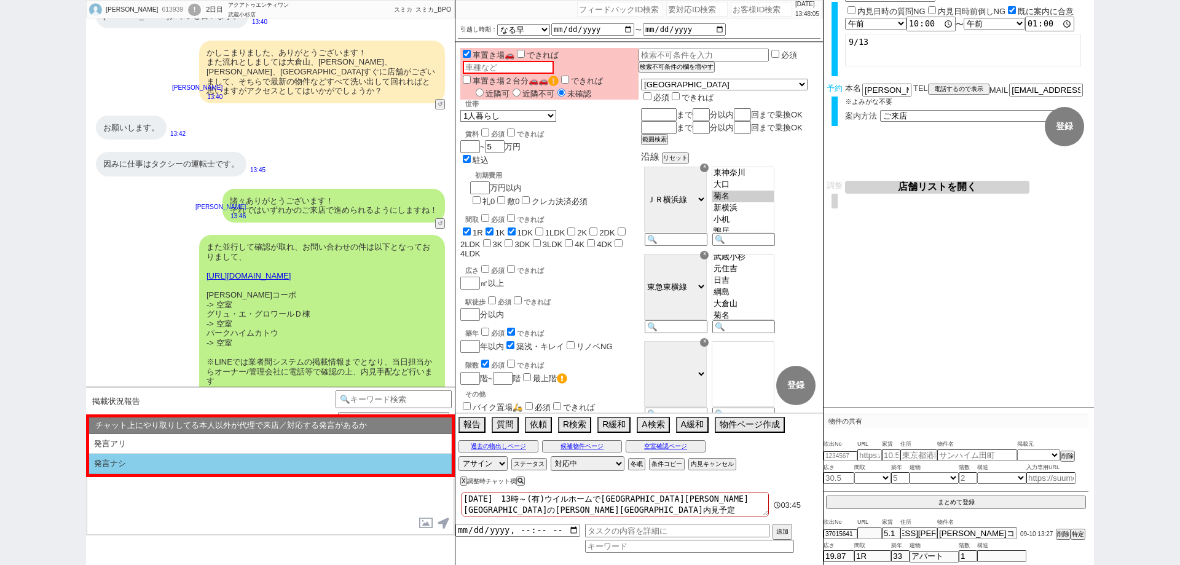
click at [226, 465] on li "発言ナシ" at bounding box center [270, 464] width 363 height 20
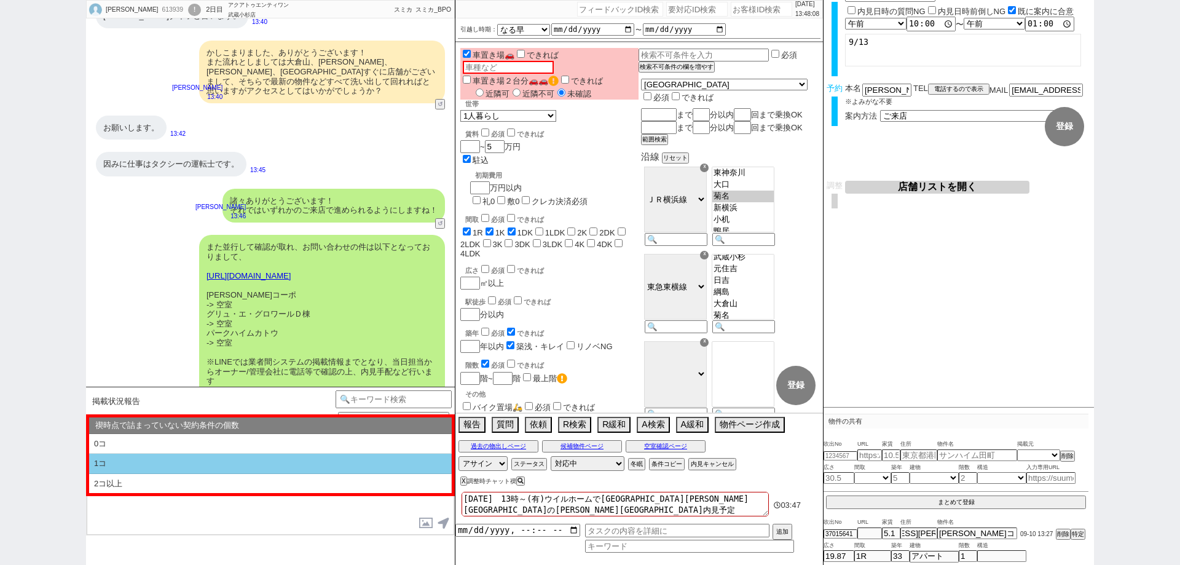
click at [237, 462] on li "1コ" at bounding box center [270, 464] width 363 height 20
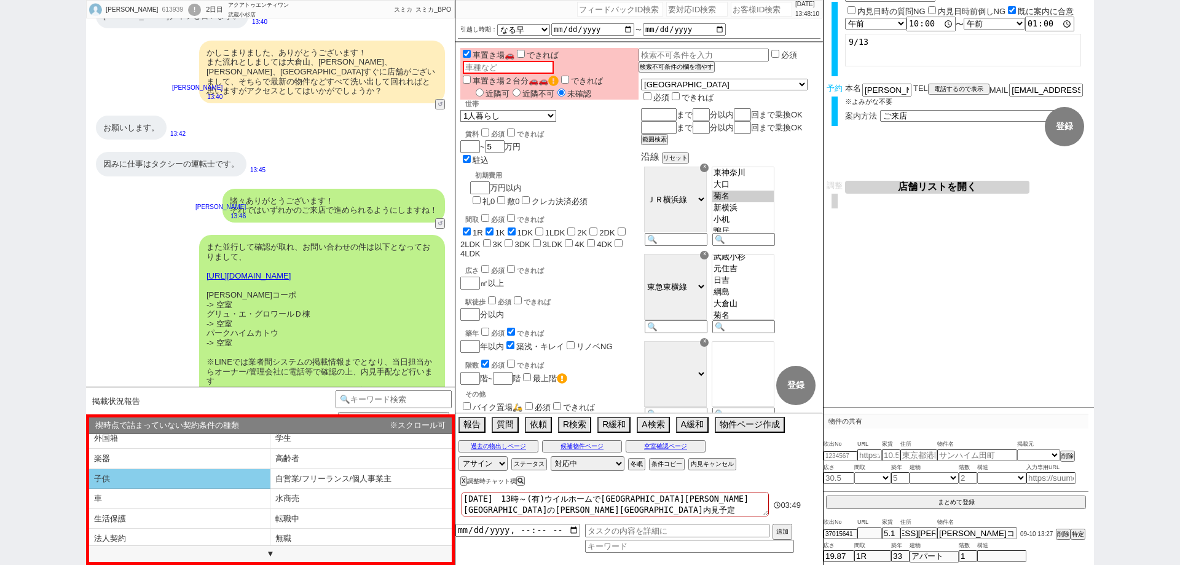
scroll to position [68, 0]
click at [249, 493] on li "車" at bounding box center [179, 496] width 181 height 20
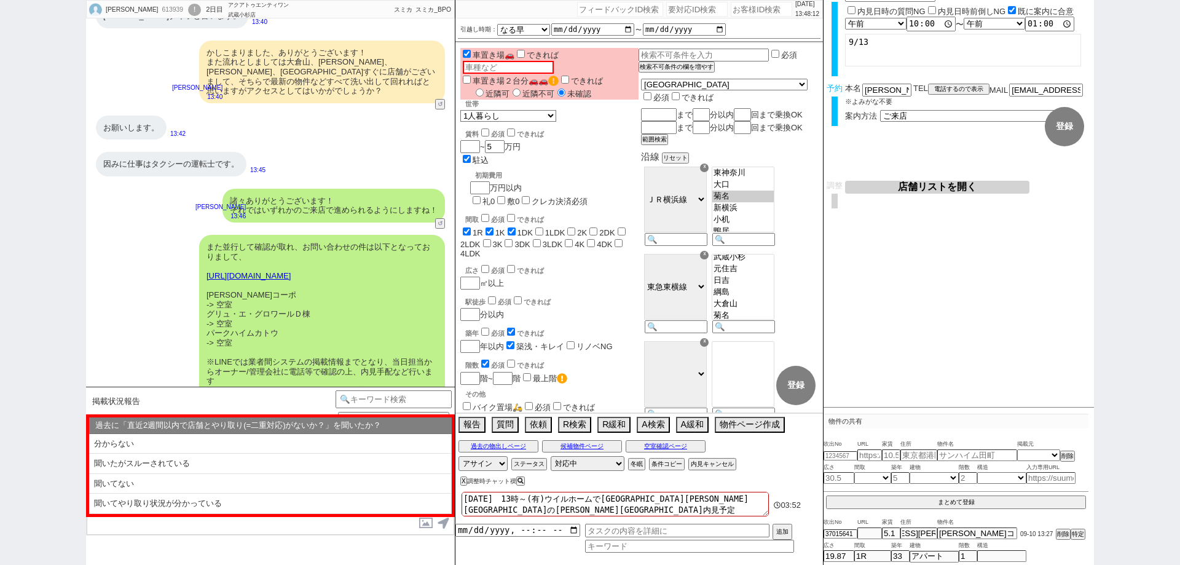
scroll to position [0, 0]
click at [253, 504] on li "聞いてやり取り状況が分かっている" at bounding box center [270, 504] width 363 height 20
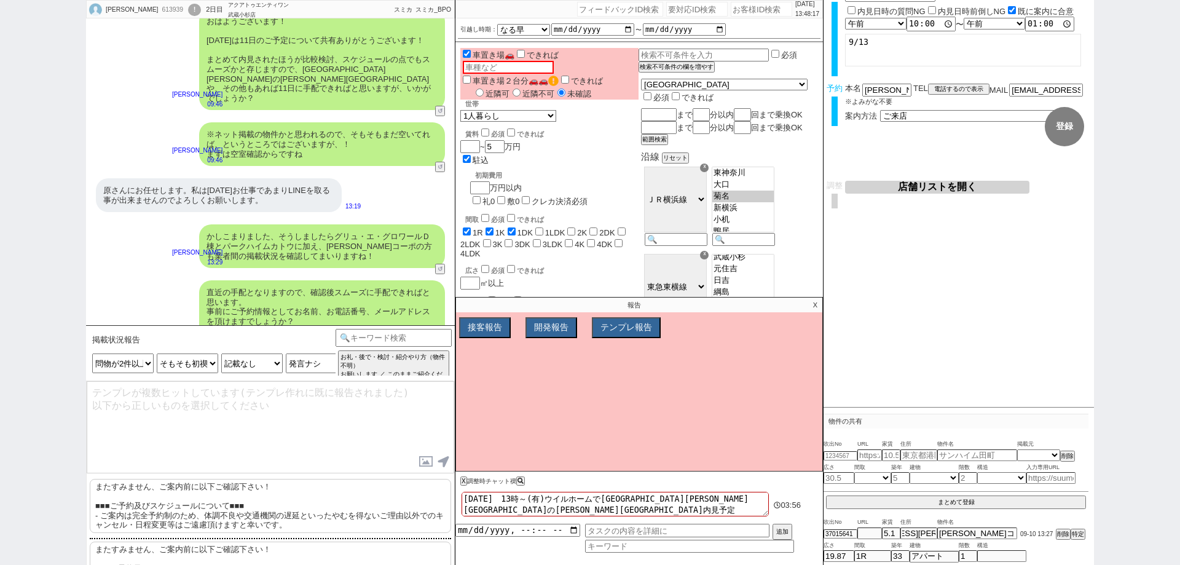
scroll to position [2004, 0]
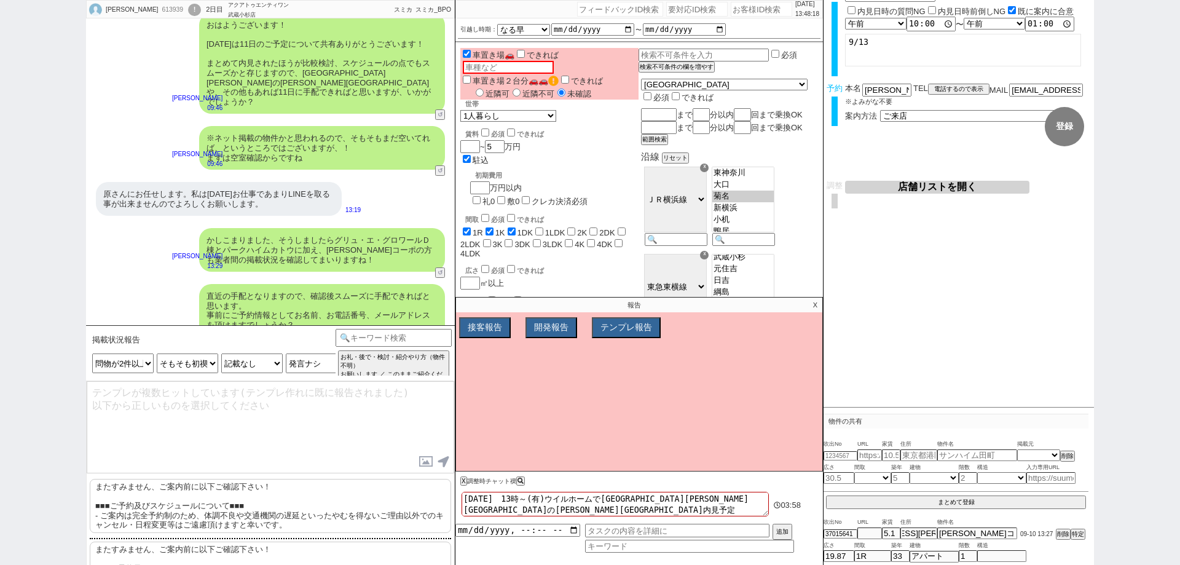
click at [317, 503] on p "またすみません、ご案内前に以下ご確認下さい！ ■■■ご予約及びスケジュールについて■■■ - ご案内は完全予約制のため、体調不良や交通機関の遅延といったやむを…" at bounding box center [270, 506] width 361 height 54
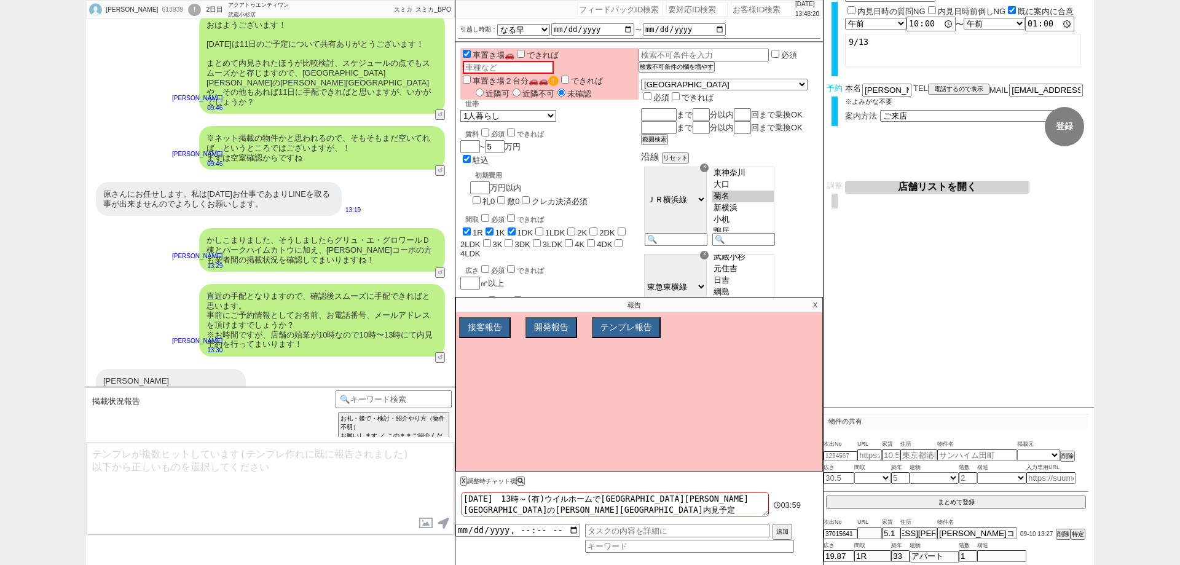
scroll to position [2613, 0]
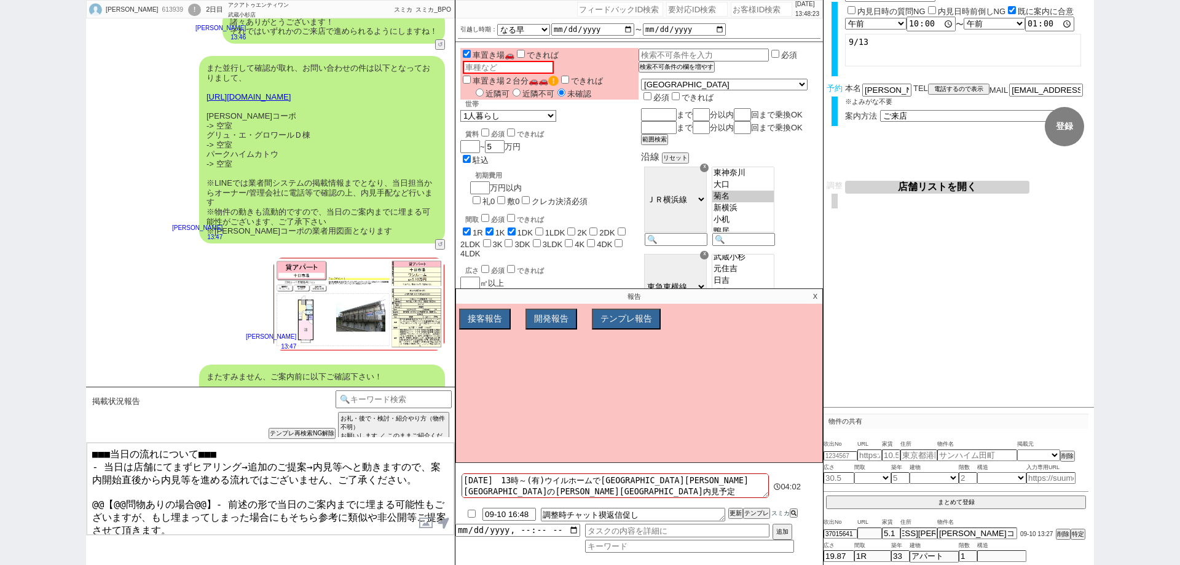
drag, startPoint x: 210, startPoint y: 494, endPoint x: 87, endPoint y: 495, distance: 122.9
click at [87, 495] on textarea "■■■当日の流れについて■■■ - 当日は店舗にてまずヒアリング→追加のご提案→内見等へと動きますので、案内開始直後から内見等を進める流れではございません、ご…" at bounding box center [271, 489] width 368 height 92
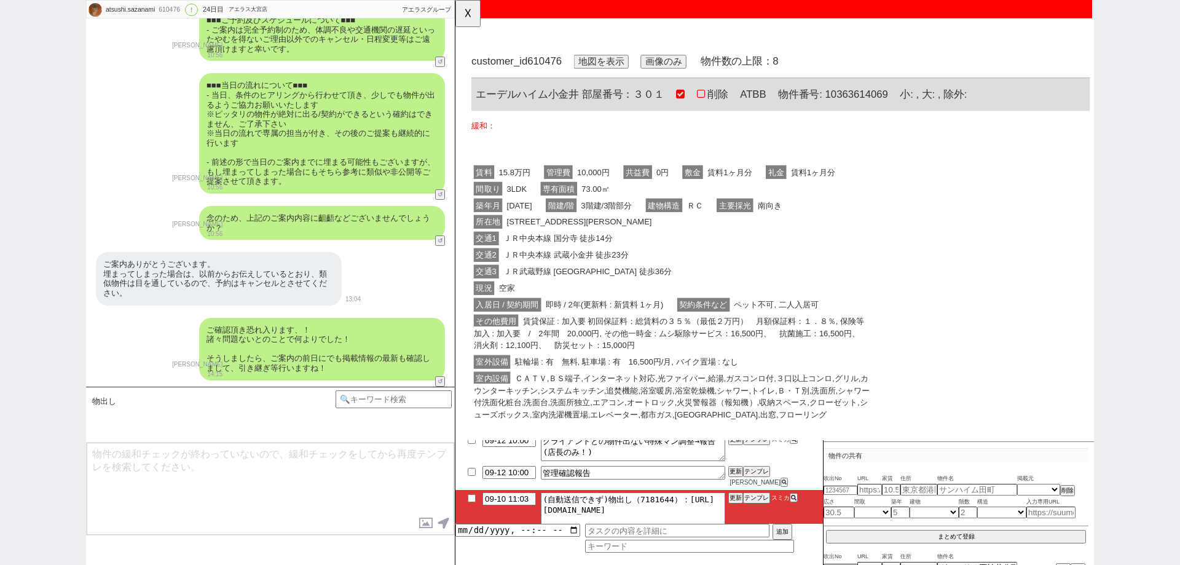
scroll to position [0, 0]
click at [474, 16] on button "☓" at bounding box center [466, 12] width 23 height 25
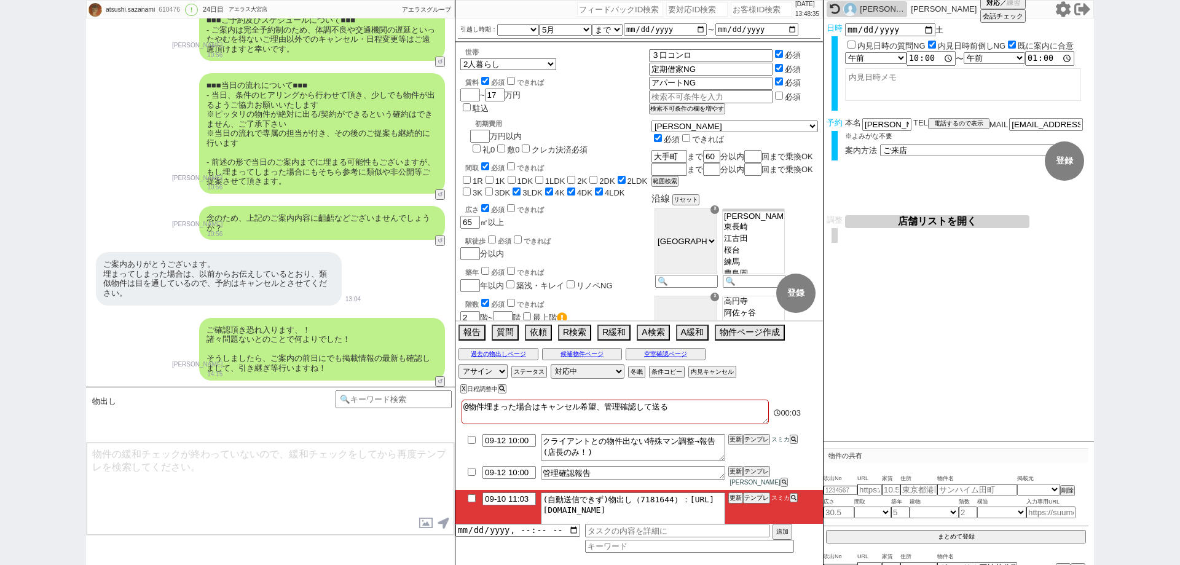
click at [889, 7] on div "[PERSON_NAME]" at bounding box center [882, 9] width 44 height 10
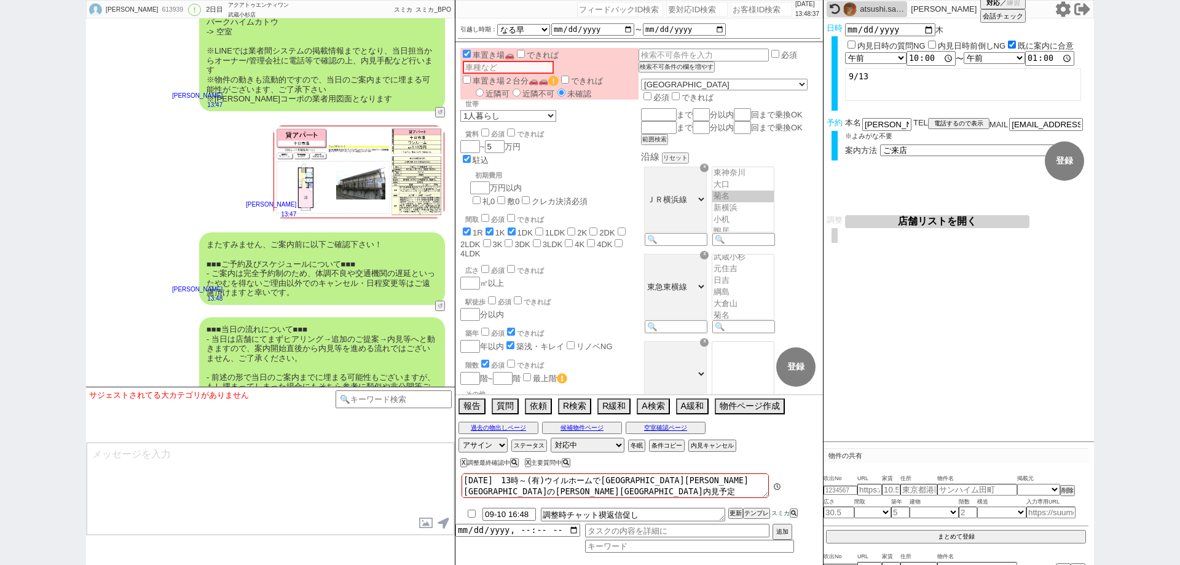
scroll to position [2792, 0]
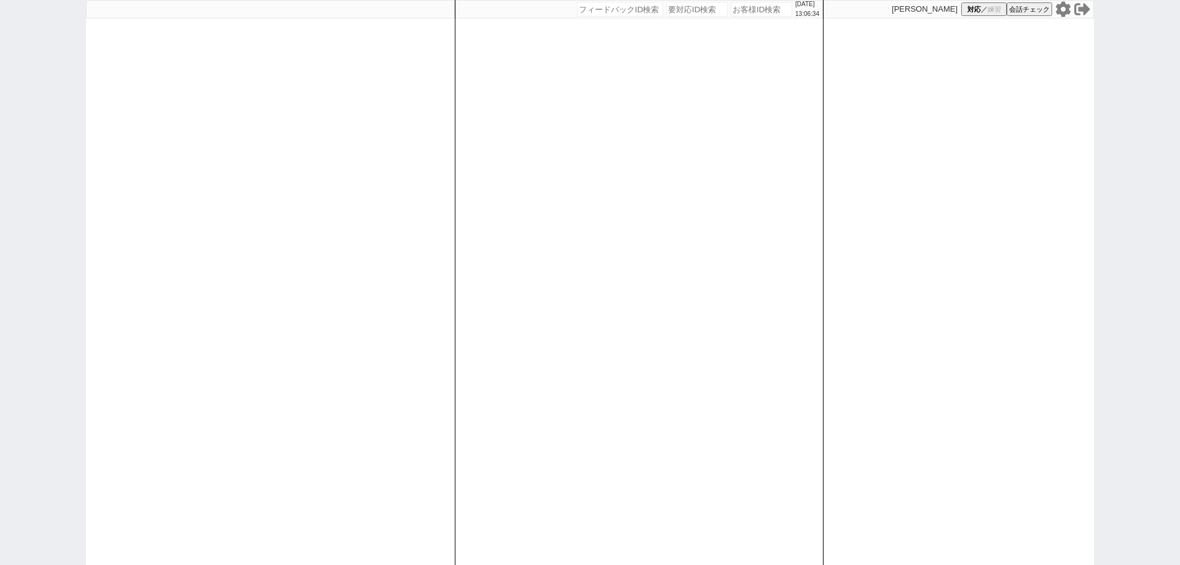
click at [742, 15] on input "number" at bounding box center [761, 9] width 61 height 15
paste input "611970"
type input "611970"
select select
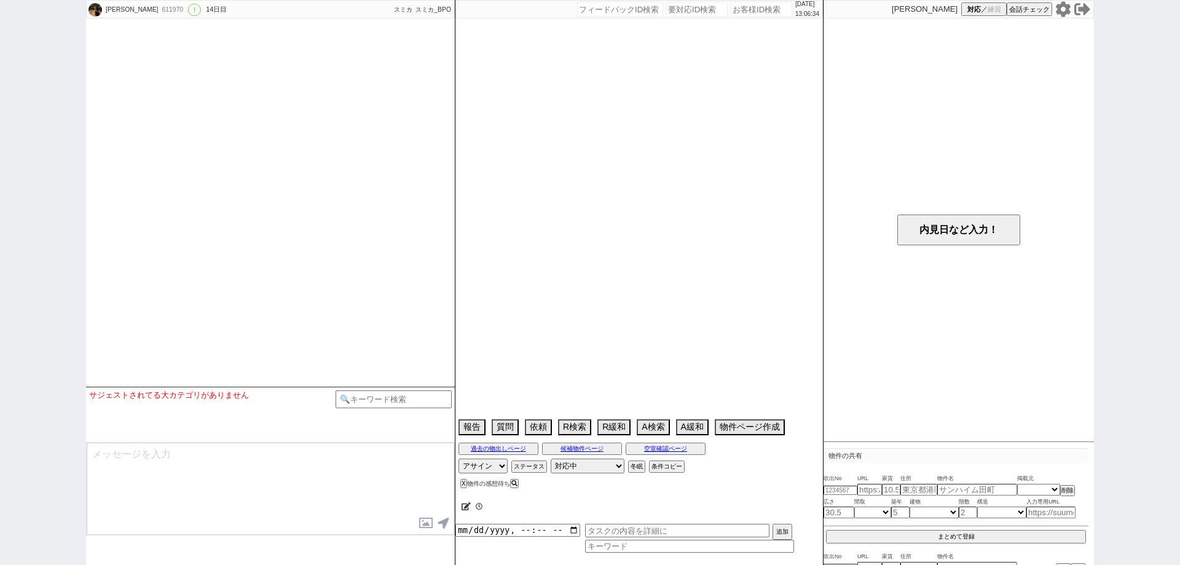
select select "2025"
select select "10"
select select "36"
select select "1"
select select "50"
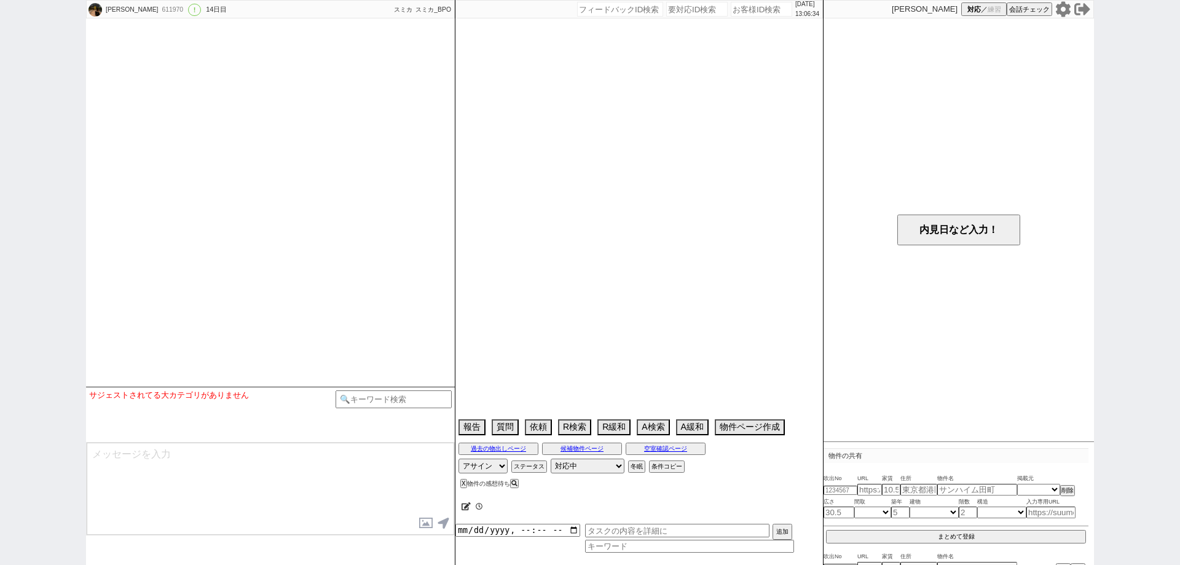
select select "1291"
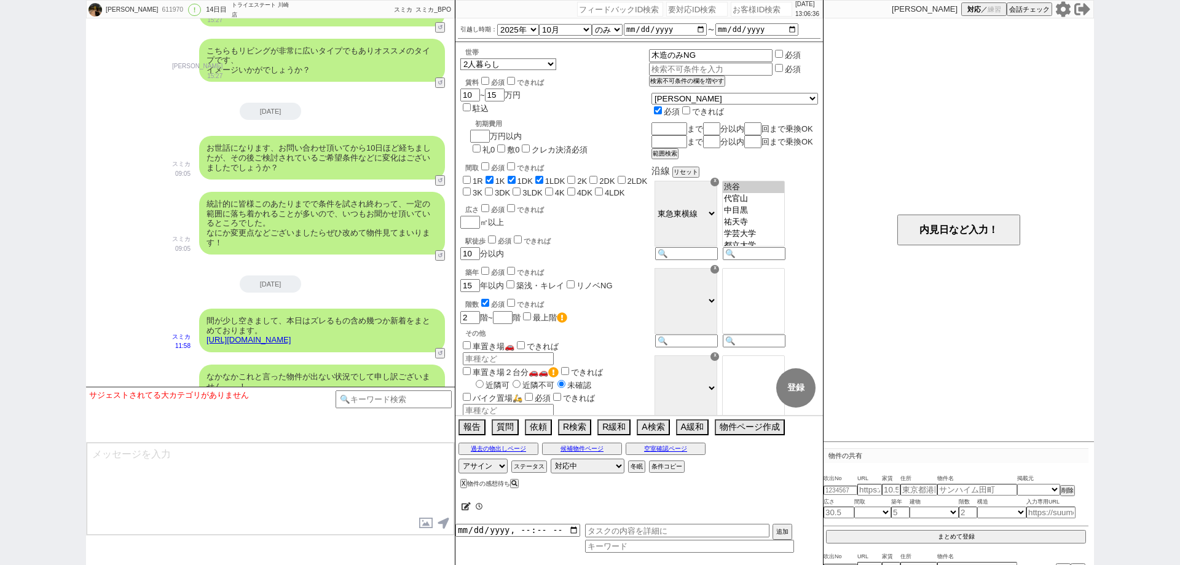
scroll to position [71, 0]
click at [291, 335] on link "https://tools.sumika.live/pages/vxkt4gm" at bounding box center [249, 339] width 84 height 9
click at [475, 14] on button "☓" at bounding box center [466, 12] width 23 height 25
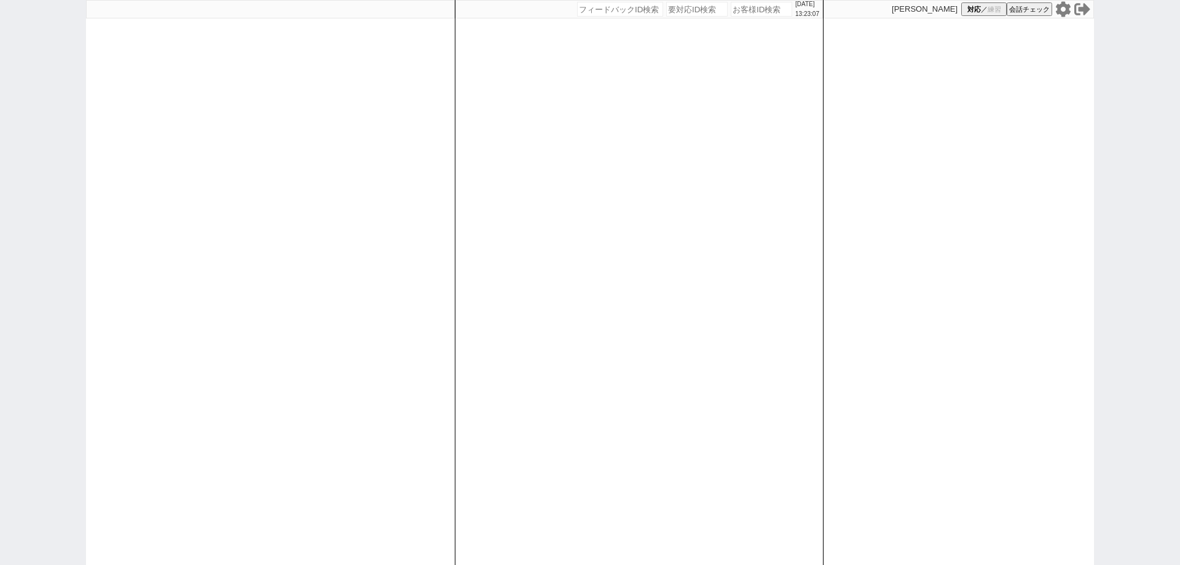
click at [741, 12] on input "number" at bounding box center [761, 9] width 61 height 15
paste input "614085"
type input "614085"
select select
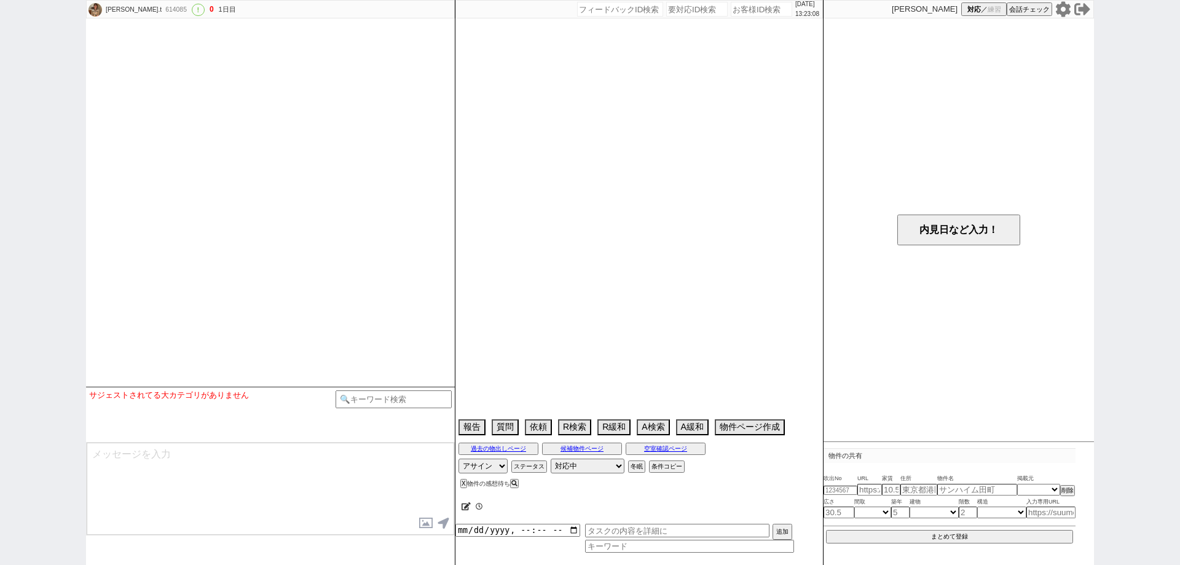
select select "2025"
select select "11"
select select "37"
select select "0"
select select "837"
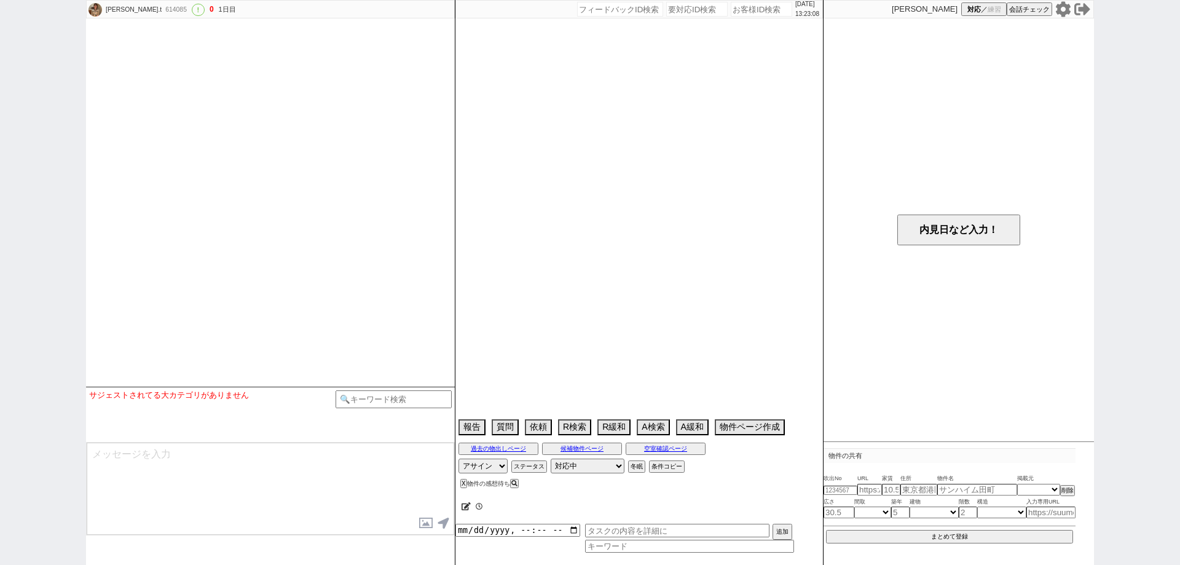
select select "69"
select select "1668"
select select "44"
select select "1149"
select select "60"
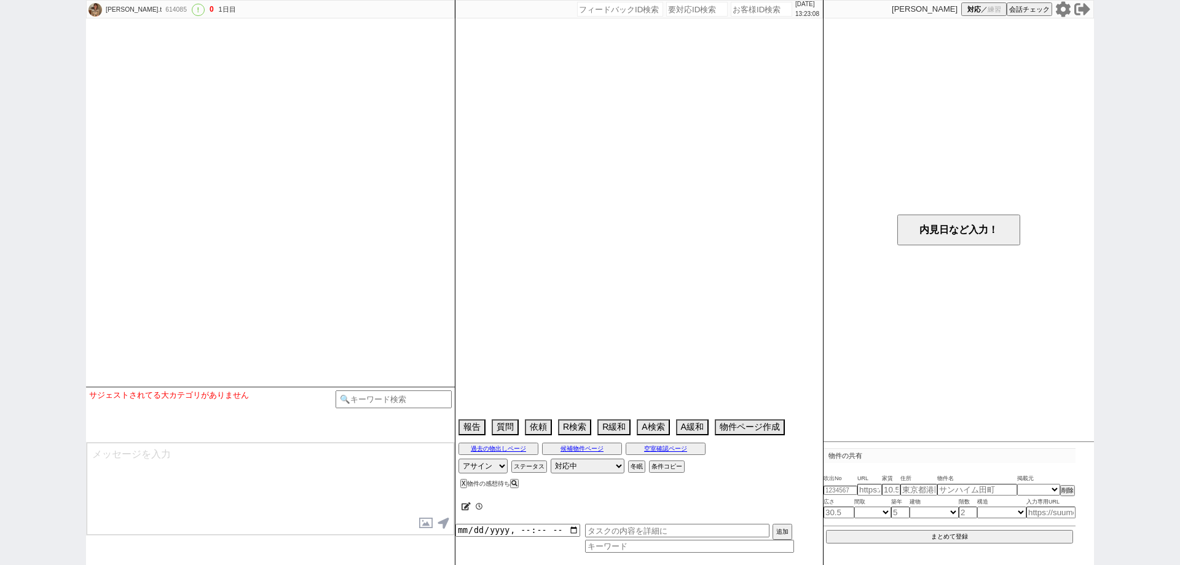
select select "1496"
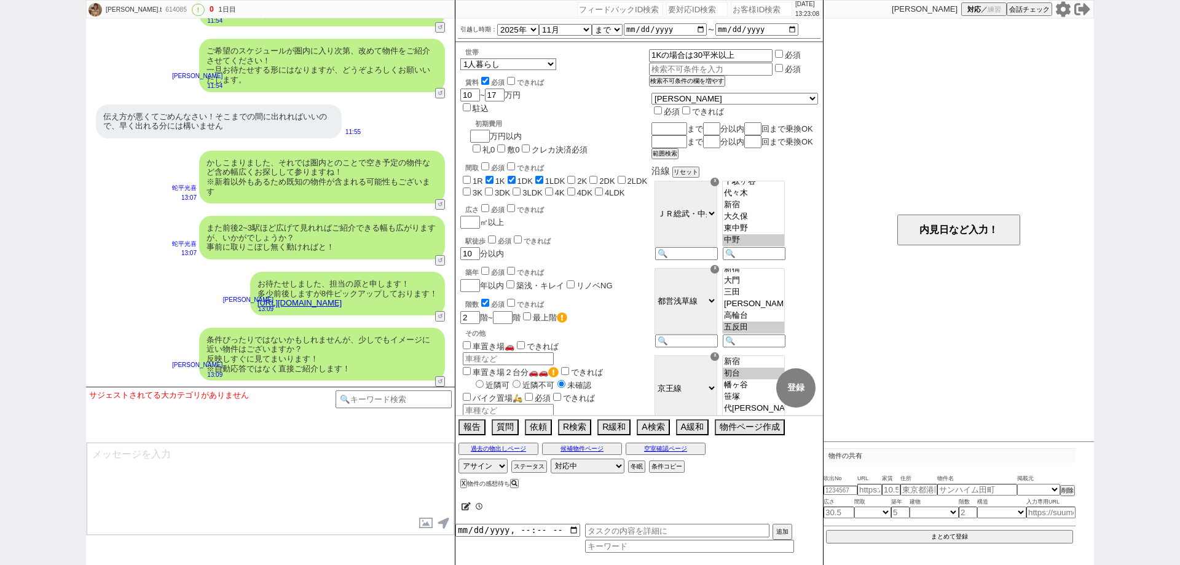
scroll to position [169, 0]
click at [0, 396] on div "yoshie.t 614085 ! 0 1日目 冬眠中 自社客 スミカ スミカ_BPO チャット全表示 2025-09-10 ようこそLINE物件紹介のスミカ…" at bounding box center [590, 282] width 1180 height 565
click at [220, 306] on div "お待たせしました、担当の原と申します！ 多少前後しますが8件ピックアップしております！ https://tools.sumika.live/pages/0hk…" at bounding box center [270, 294] width 369 height 56
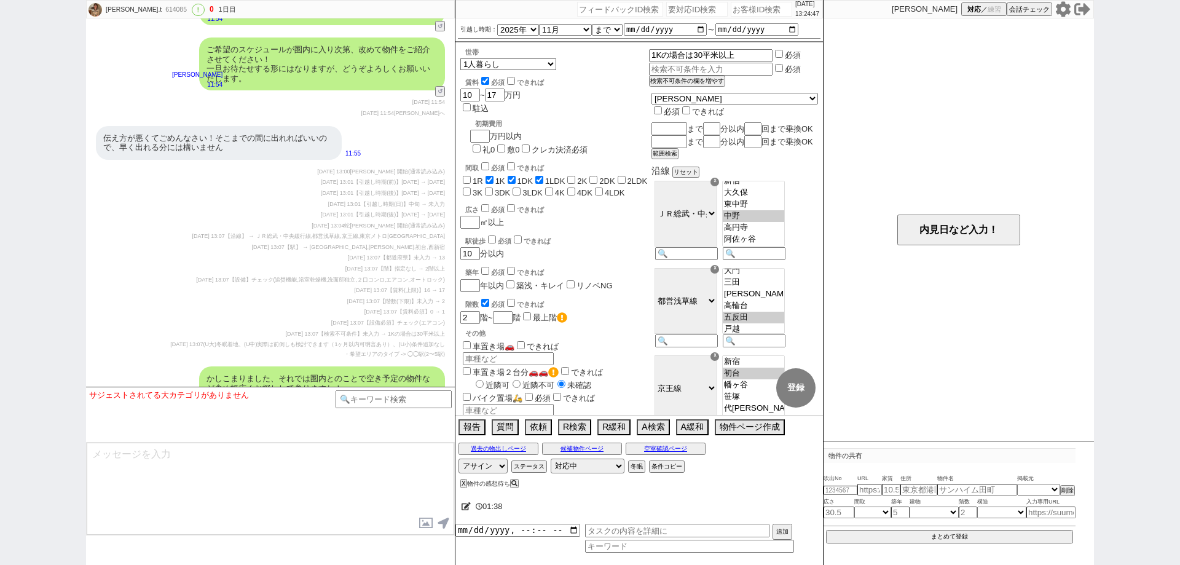
click at [0, 320] on div "yoshie.t 614085 ! 0 1日目 冬眠中 自社客 スミカ スミカ_BPO チャット全表示 2025-09-10 ようこそLINE物件紹介のスミカ…" at bounding box center [590, 282] width 1180 height 565
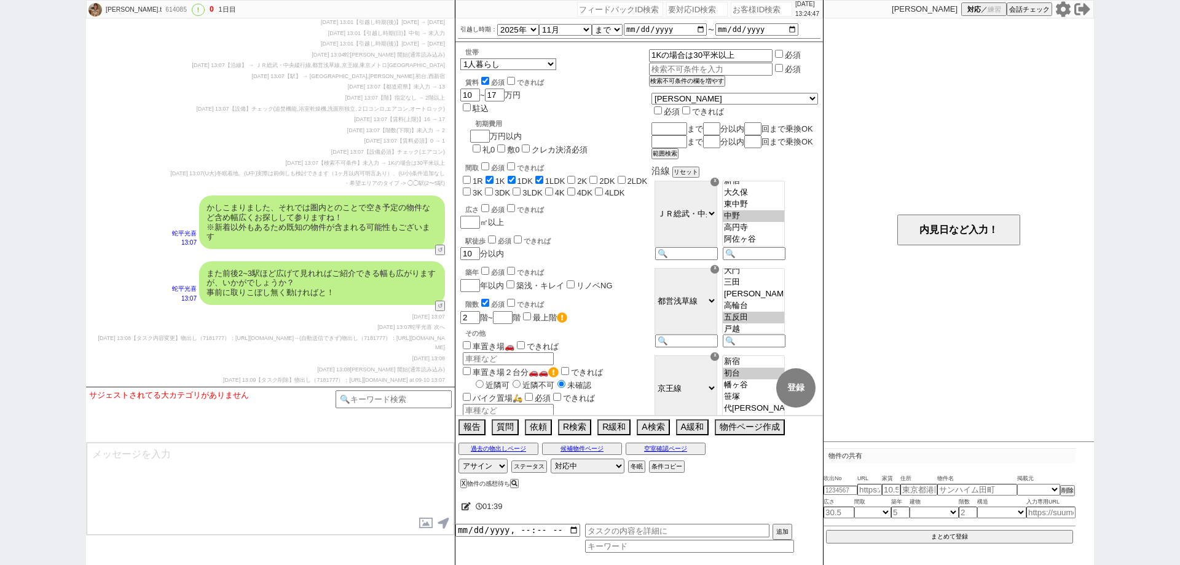
scroll to position [1775, 0]
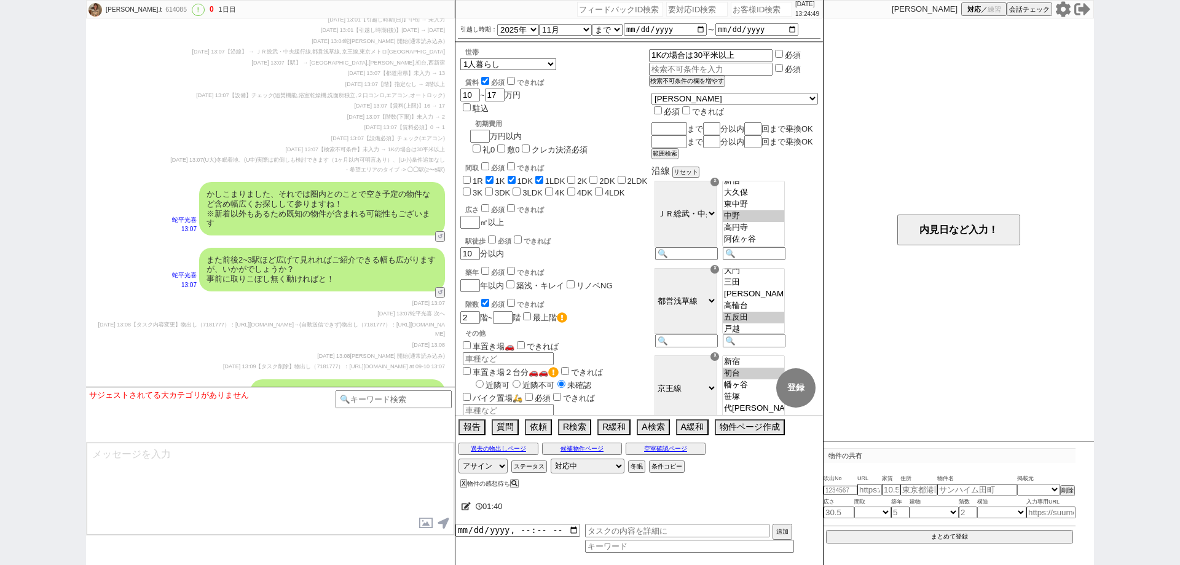
click at [0, 331] on div "yoshie.t 614085 ! 0 1日目 冬眠中 自社客 スミカ スミカ_BPO チャット全表示 2025-09-10 ようこそLINE物件紹介のスミカ…" at bounding box center [590, 282] width 1180 height 565
